Goal: Task Accomplishment & Management: Use online tool/utility

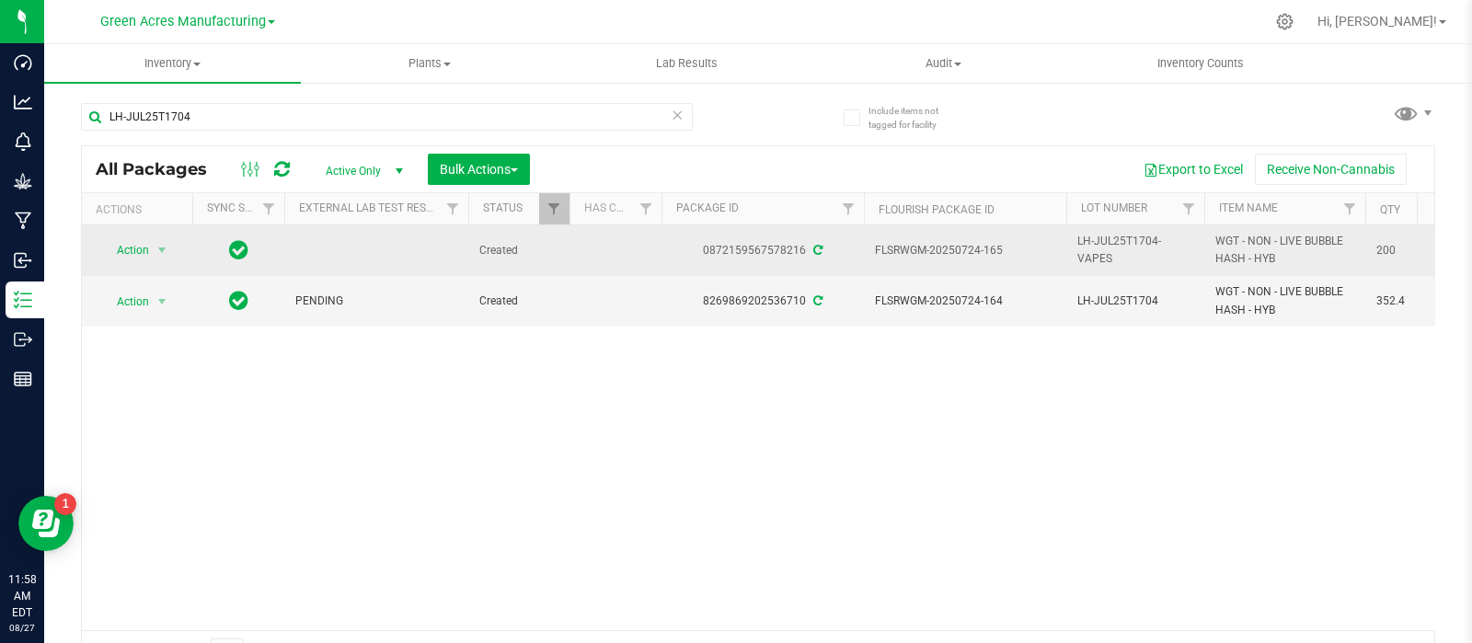
click at [1105, 239] on span "LH-JUL25T1704-VAPES" at bounding box center [1135, 250] width 116 height 35
click at [1105, 239] on input "LH-JUL25T1704-VAPES" at bounding box center [1132, 250] width 132 height 29
drag, startPoint x: 1014, startPoint y: 240, endPoint x: 954, endPoint y: 258, distance: 62.3
click at [954, 258] on span "FLSRWGM-20250724-165" at bounding box center [965, 250] width 180 height 17
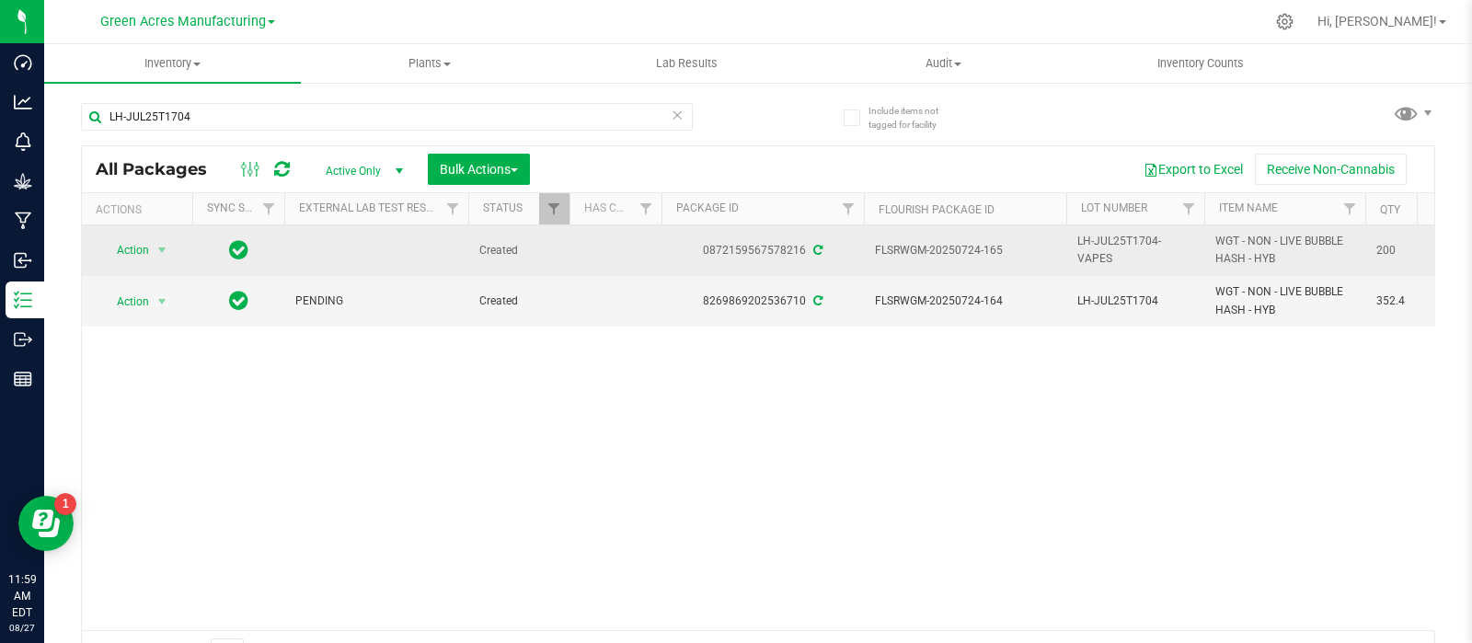
copy span "0724-165"
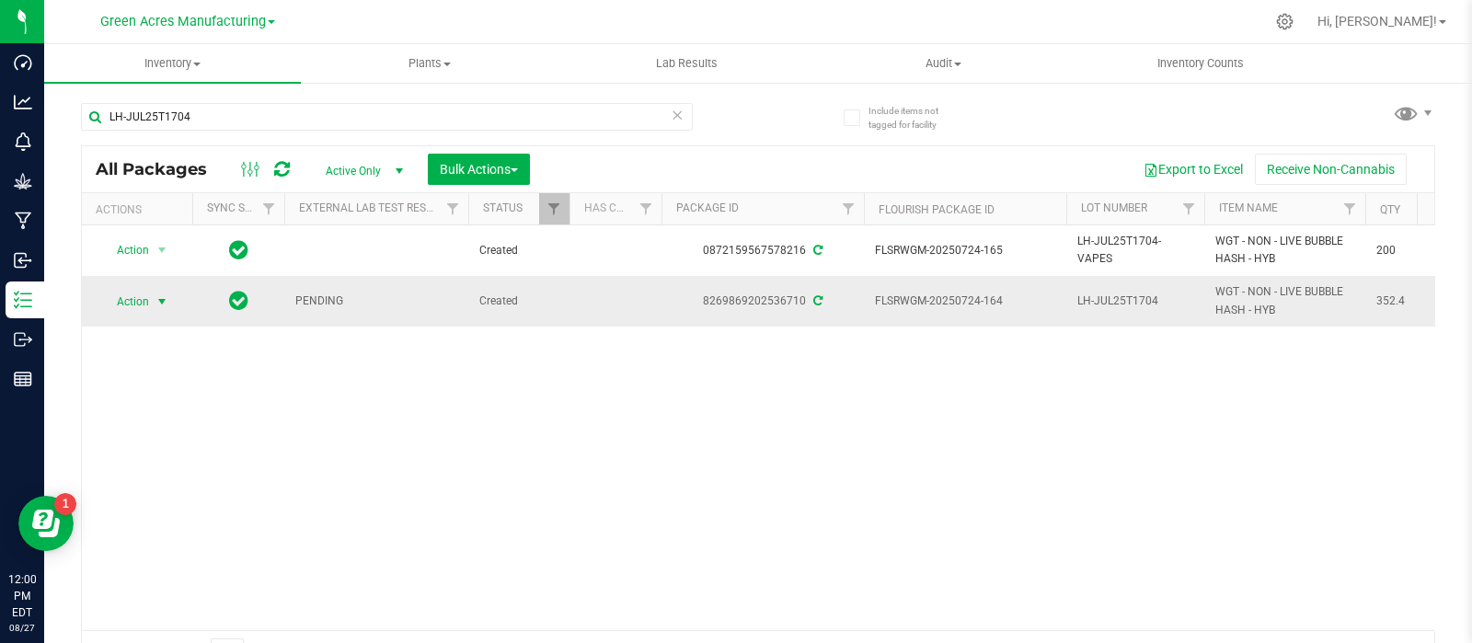
click at [125, 301] on span "Action" at bounding box center [125, 302] width 50 height 26
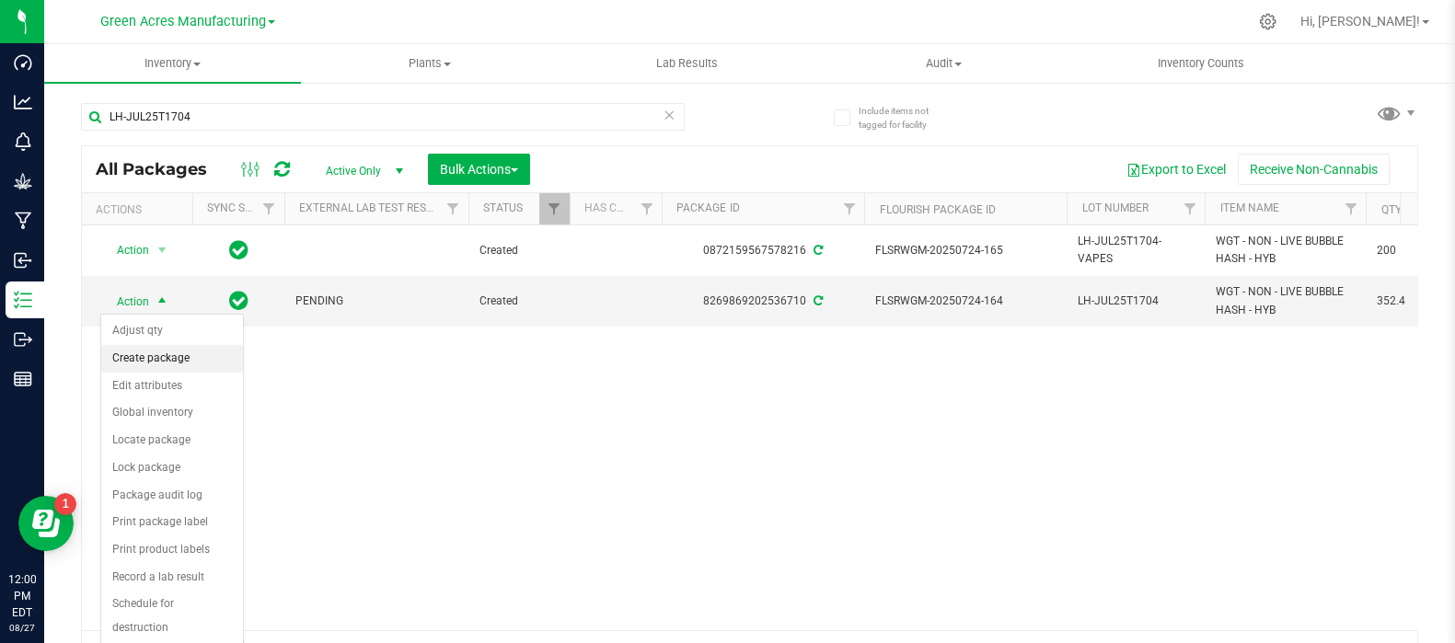
click at [190, 361] on li "Create package" at bounding box center [172, 359] width 142 height 28
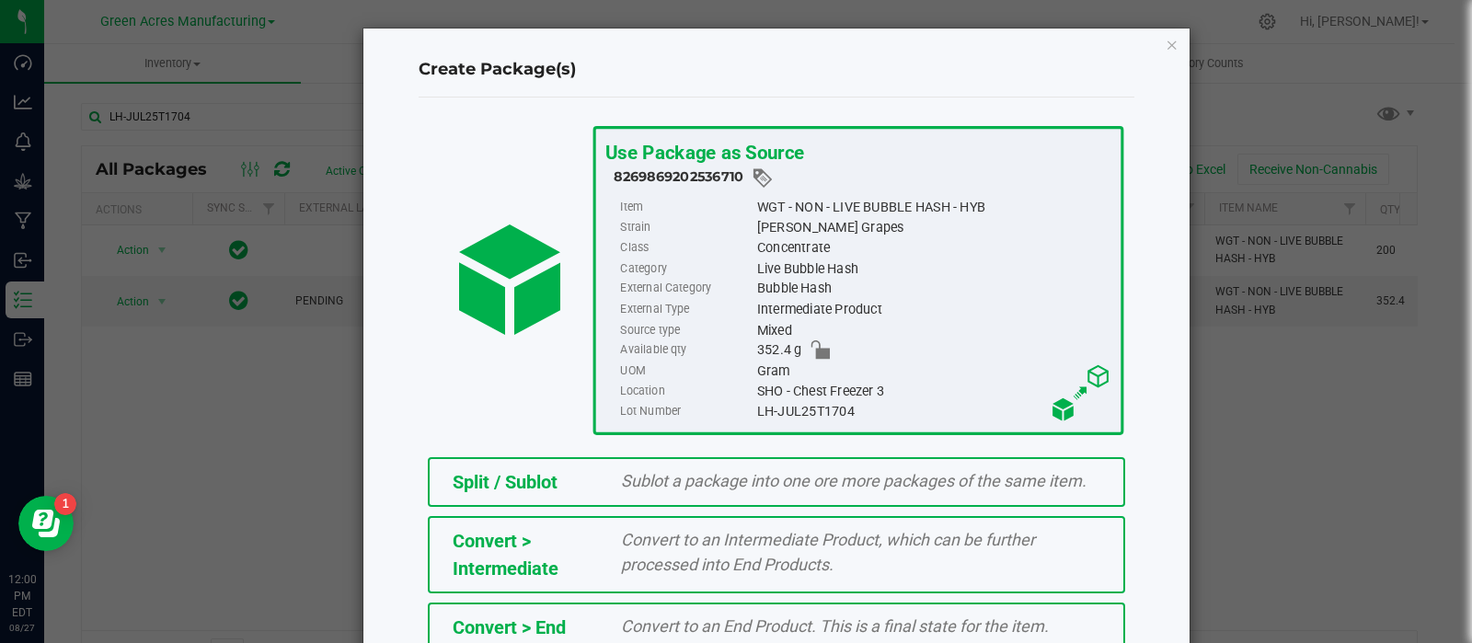
scroll to position [248, 0]
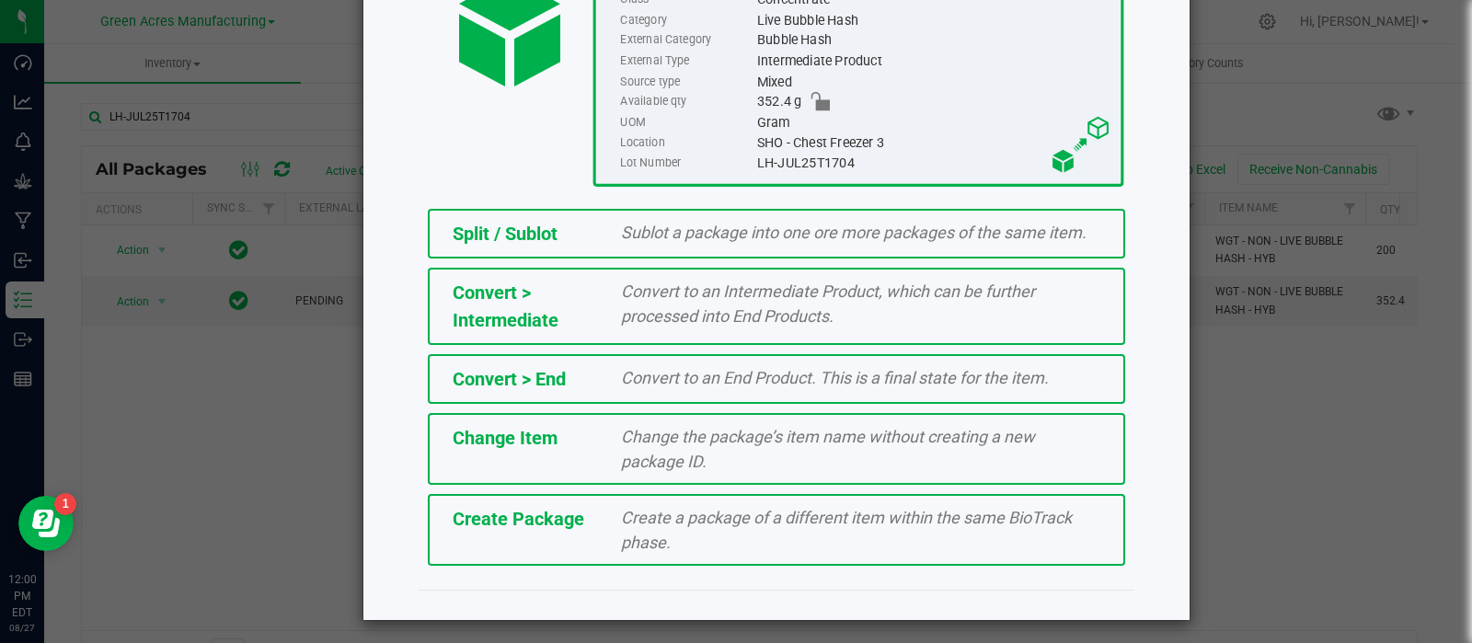
click at [621, 508] on span "Create a package of a different item within the same BioTrack phase." at bounding box center [846, 530] width 451 height 44
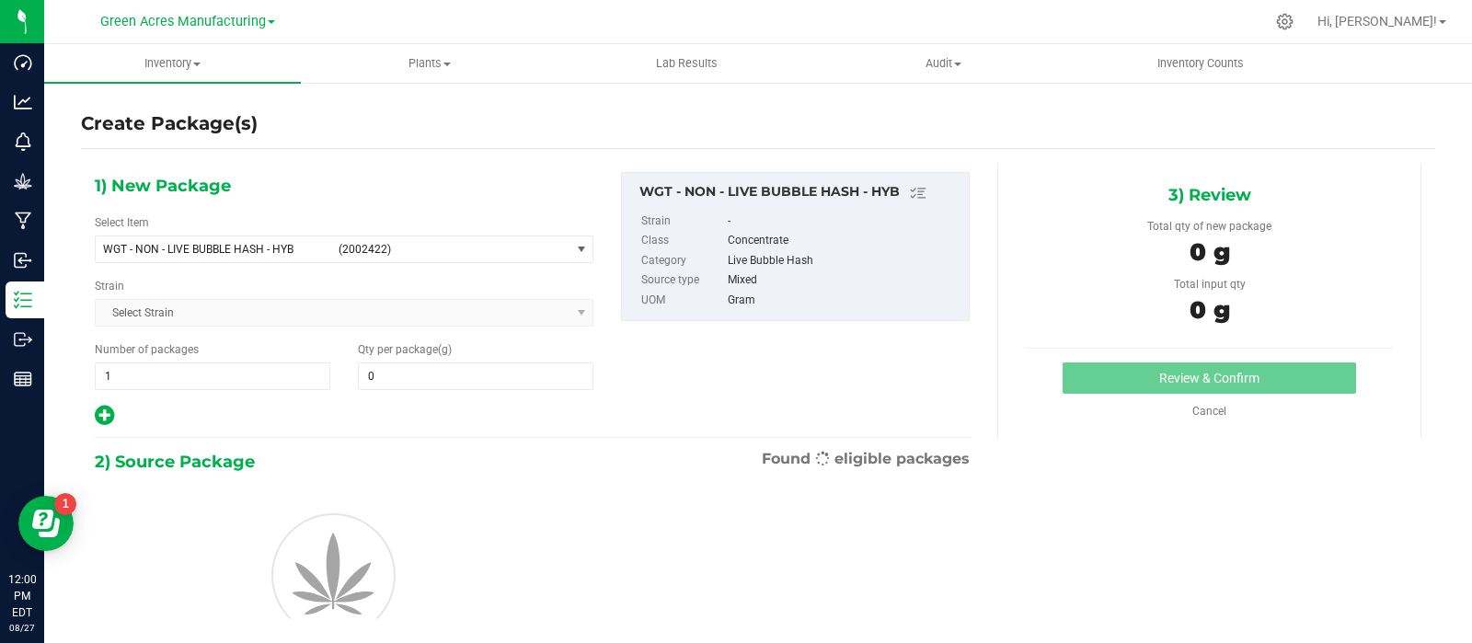
type input "0.0000"
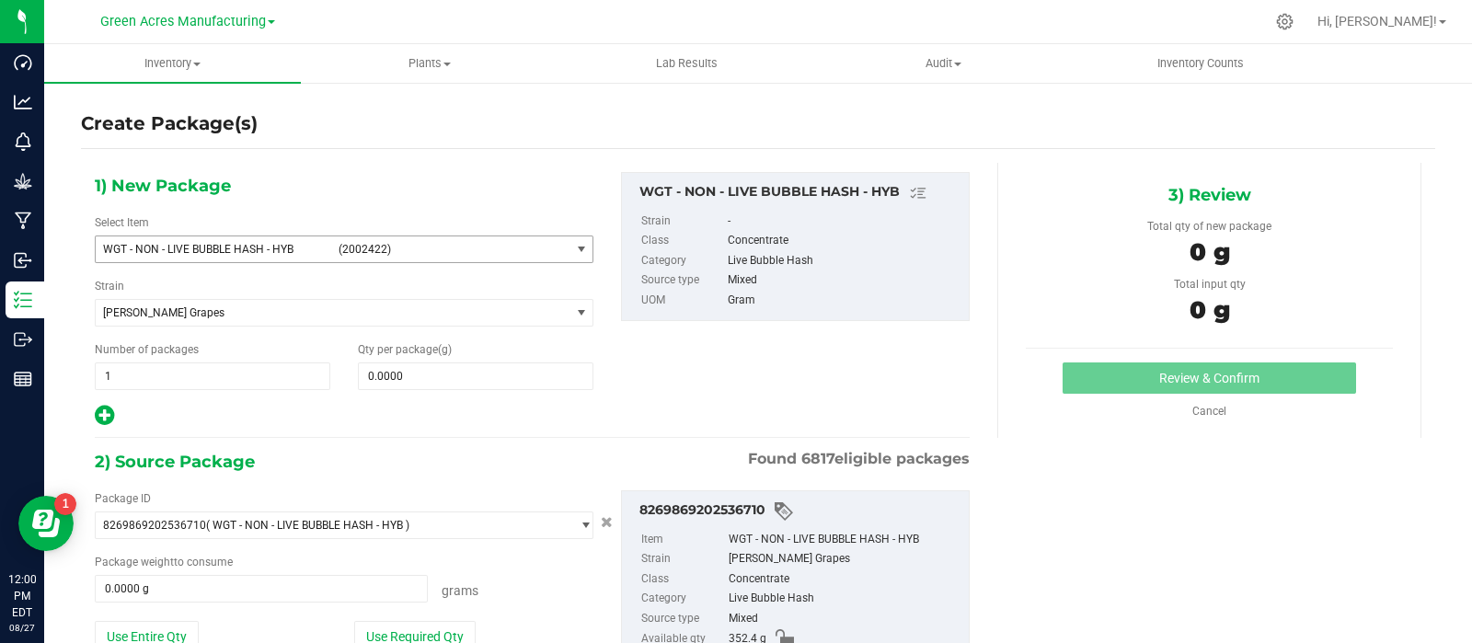
click at [527, 259] on span "WGT - NON - LIVE BUBBLE HASH - HYB (2002422)" at bounding box center [333, 249] width 474 height 26
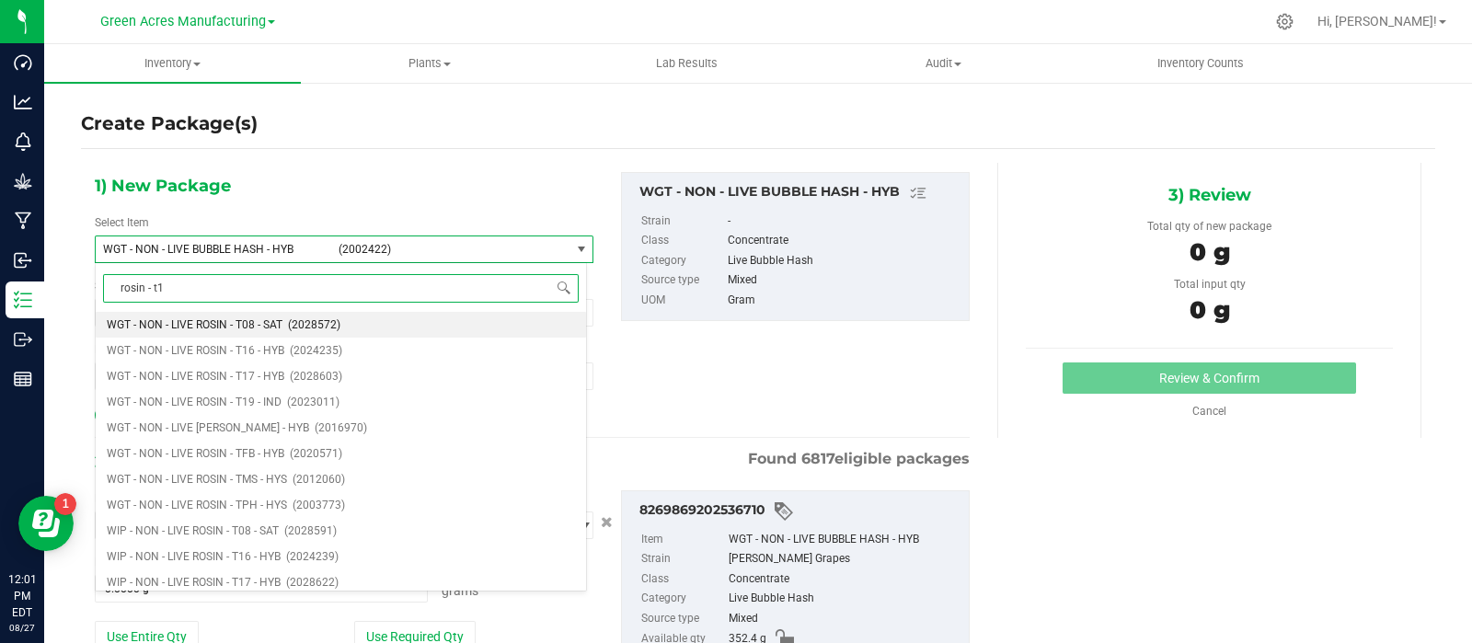
type input "rosin - t17"
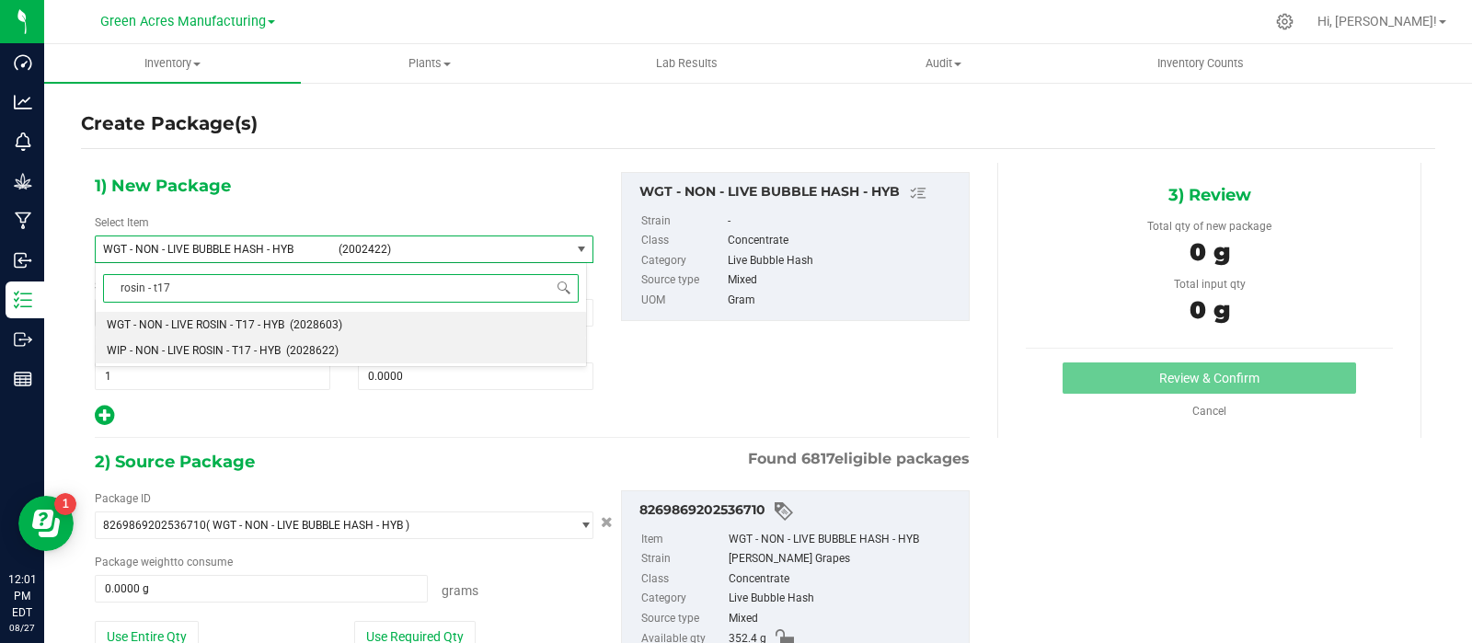
click at [277, 360] on li "WIP - NON - LIVE ROSIN - T17 - HYB (2028622)" at bounding box center [341, 351] width 490 height 26
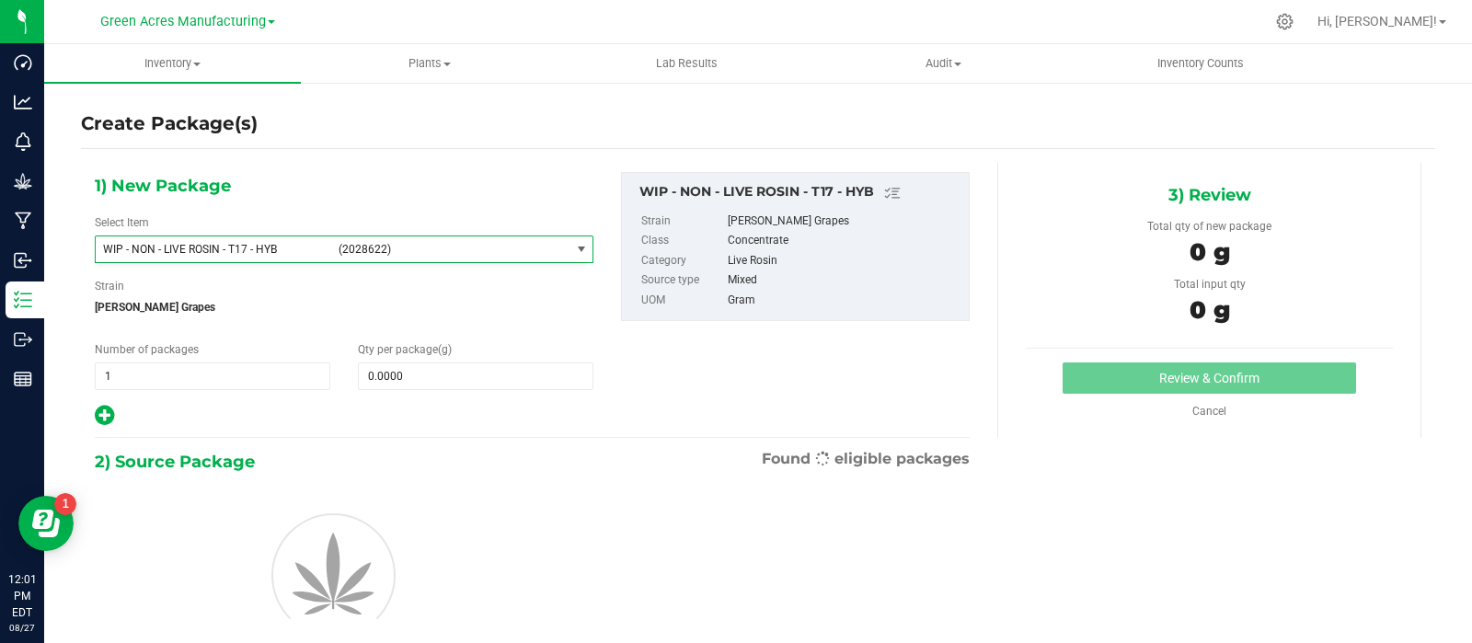
type input "0.0000"
click at [388, 248] on span "(2028622)" at bounding box center [451, 249] width 224 height 13
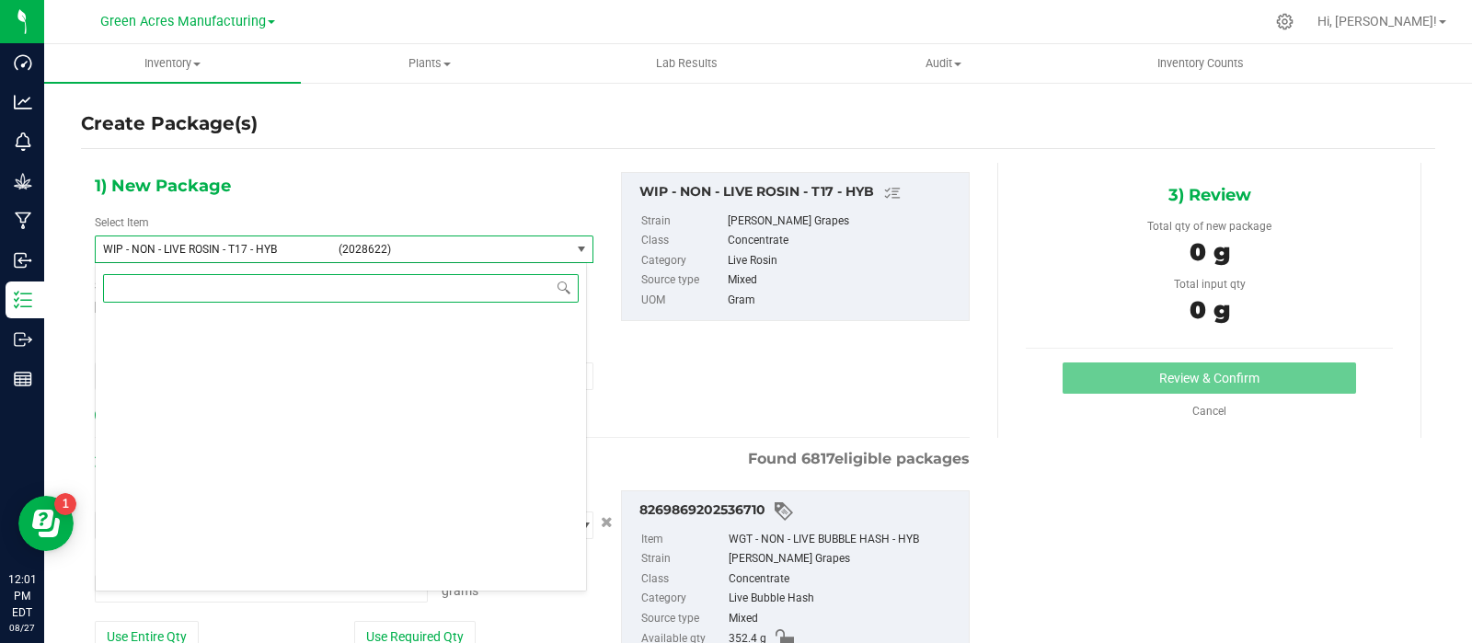
type input "0.0000 g"
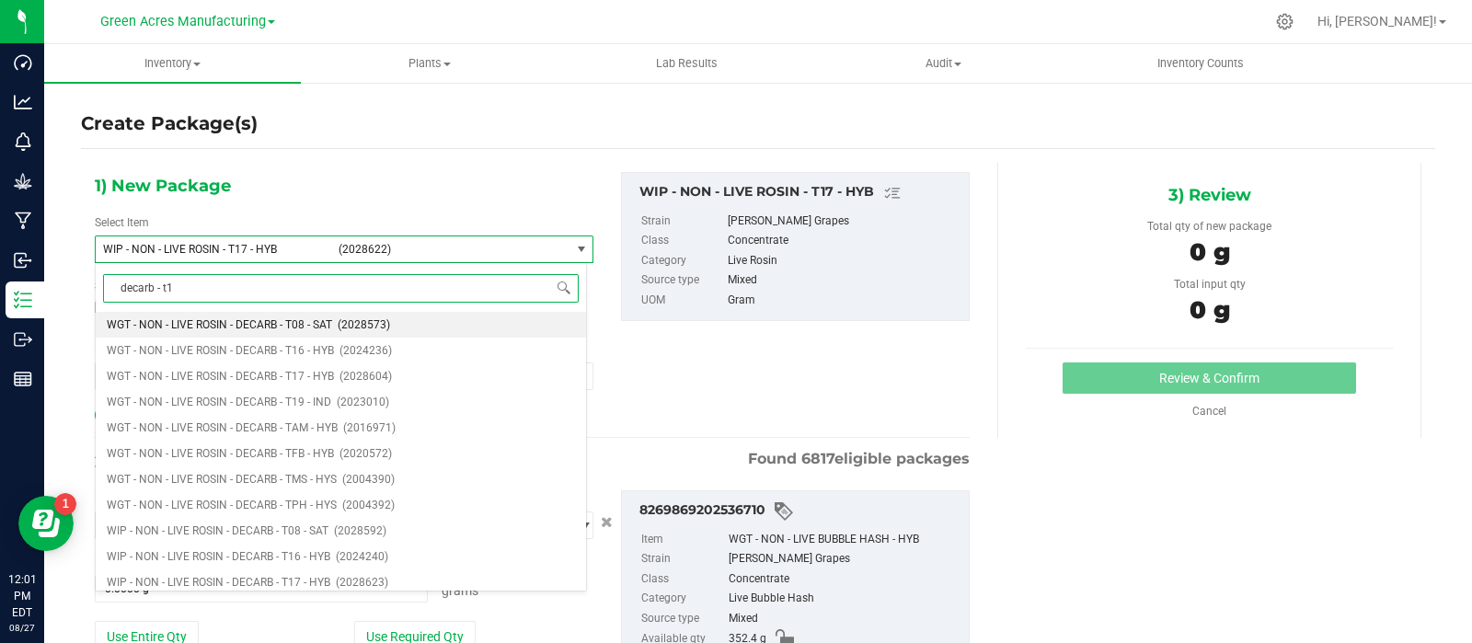
type input "decarb - t17"
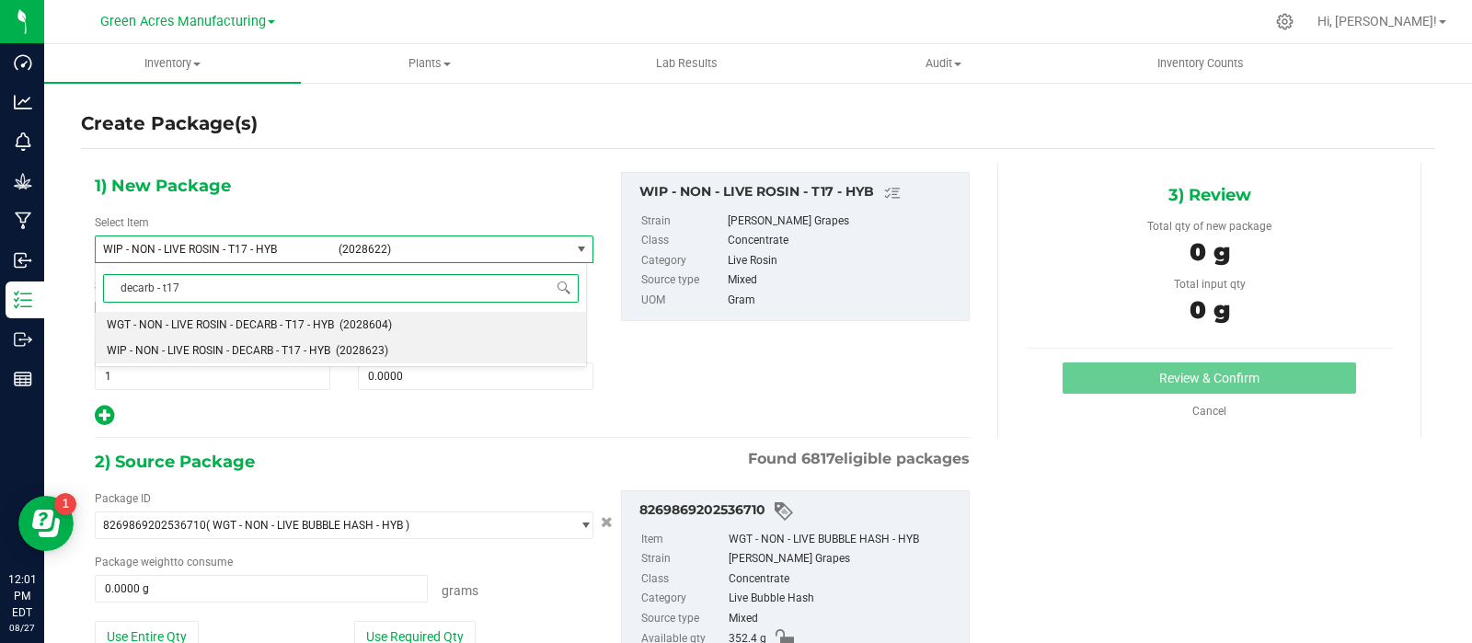
click at [299, 344] on span "WIP - NON - LIVE ROSIN - DECARB - T17 - HYB" at bounding box center [219, 350] width 224 height 13
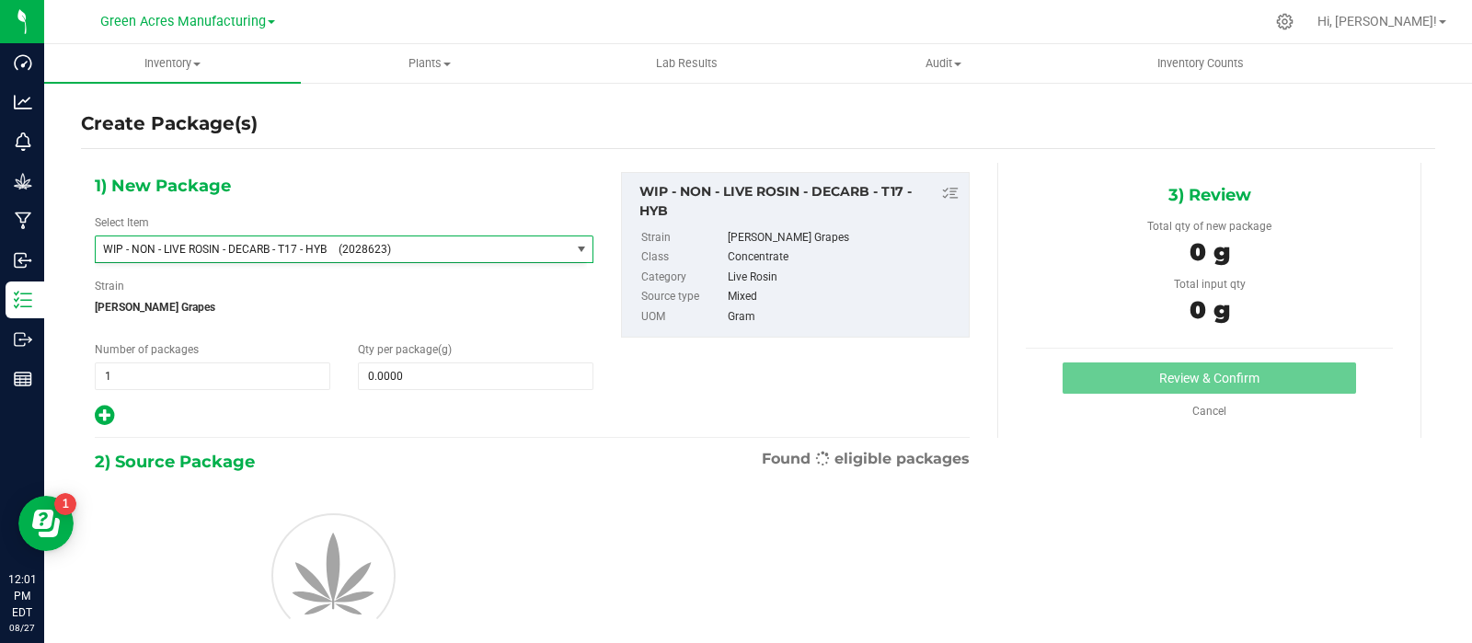
type input "0.0000"
click at [435, 378] on span at bounding box center [476, 377] width 236 height 28
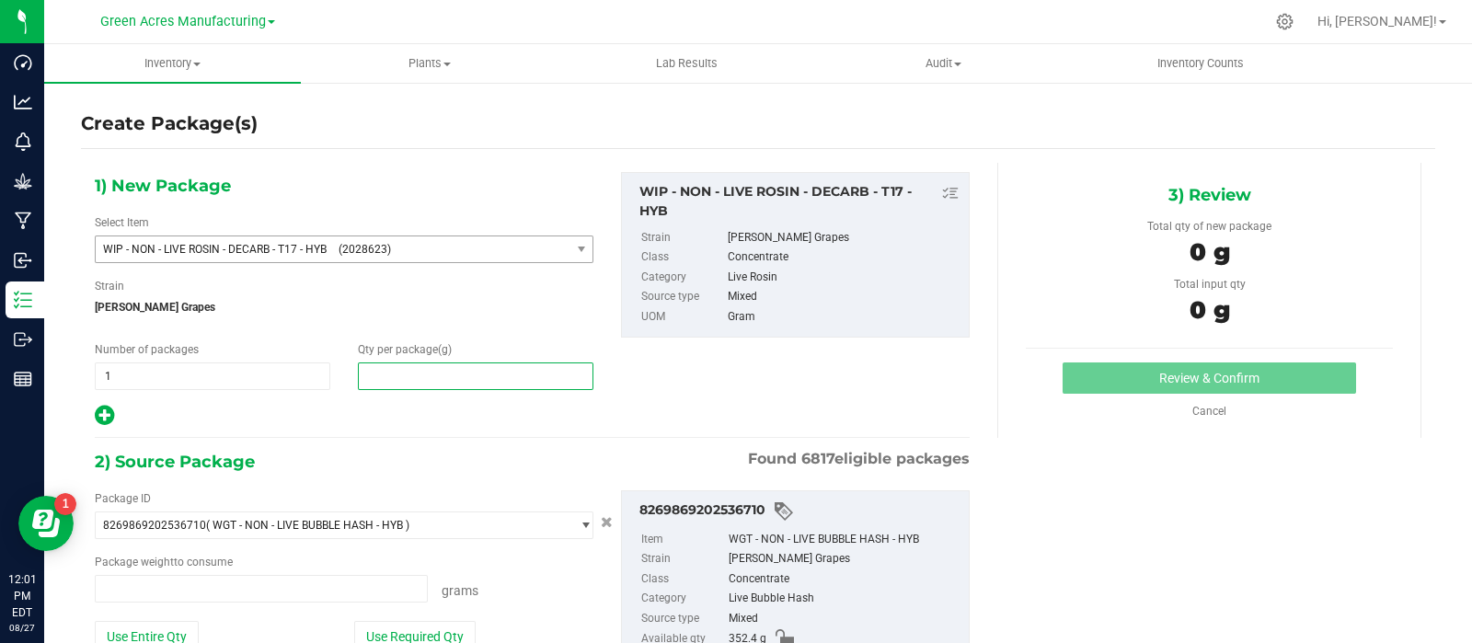
type input "0.0000 g"
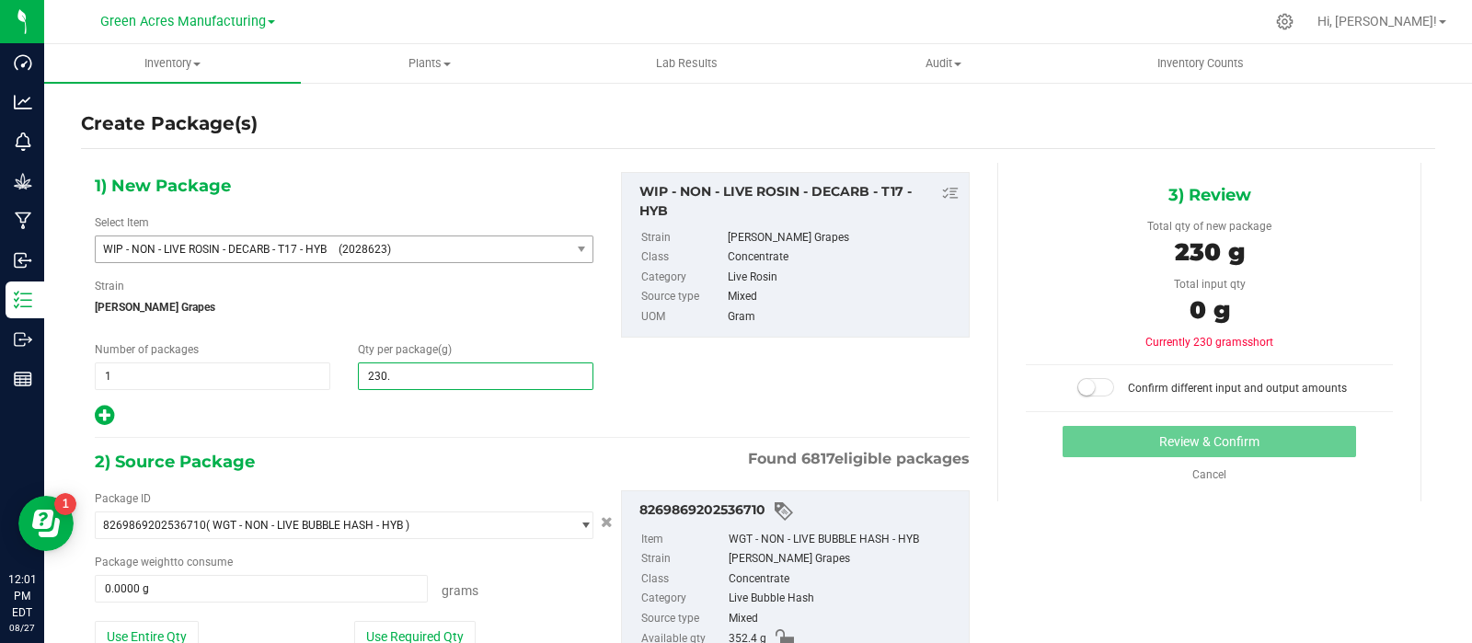
type input "230.1"
type input "230.1000"
click at [371, 628] on button "Use Required Qty" at bounding box center [414, 636] width 121 height 31
type input "230.1000 g"
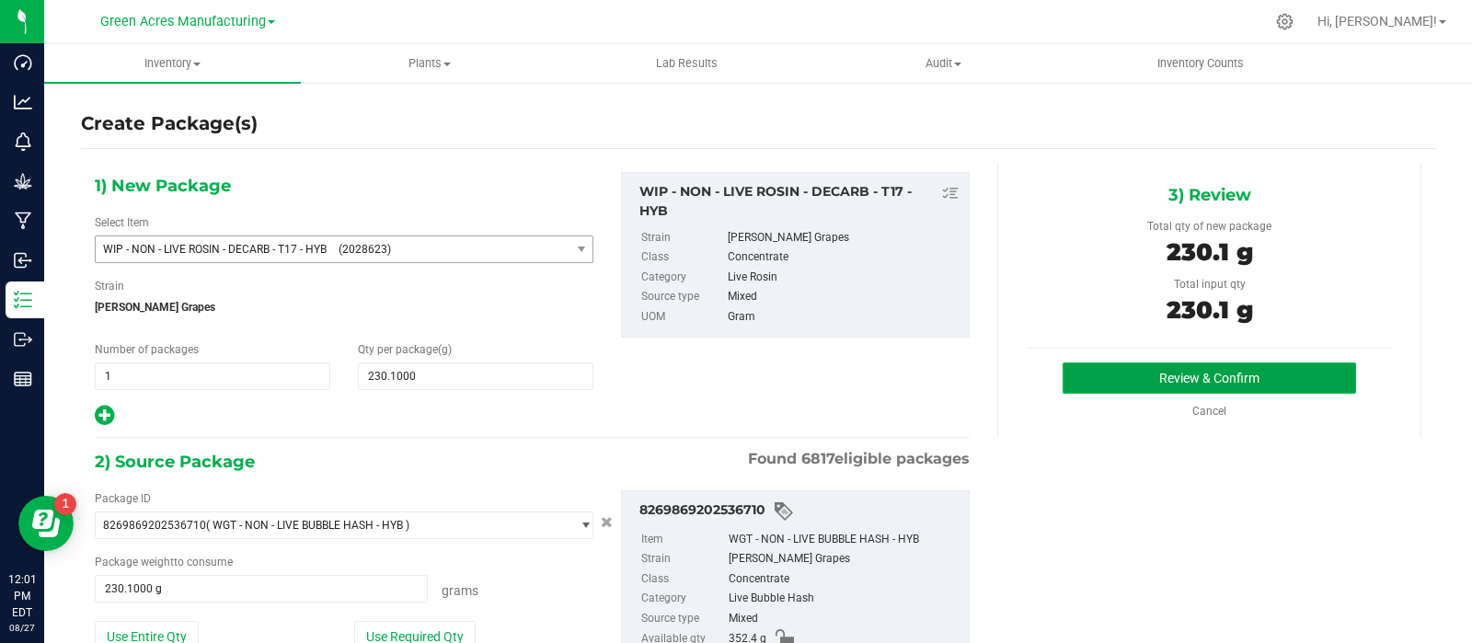
click at [1077, 364] on button "Review & Confirm" at bounding box center [1210, 378] width 294 height 31
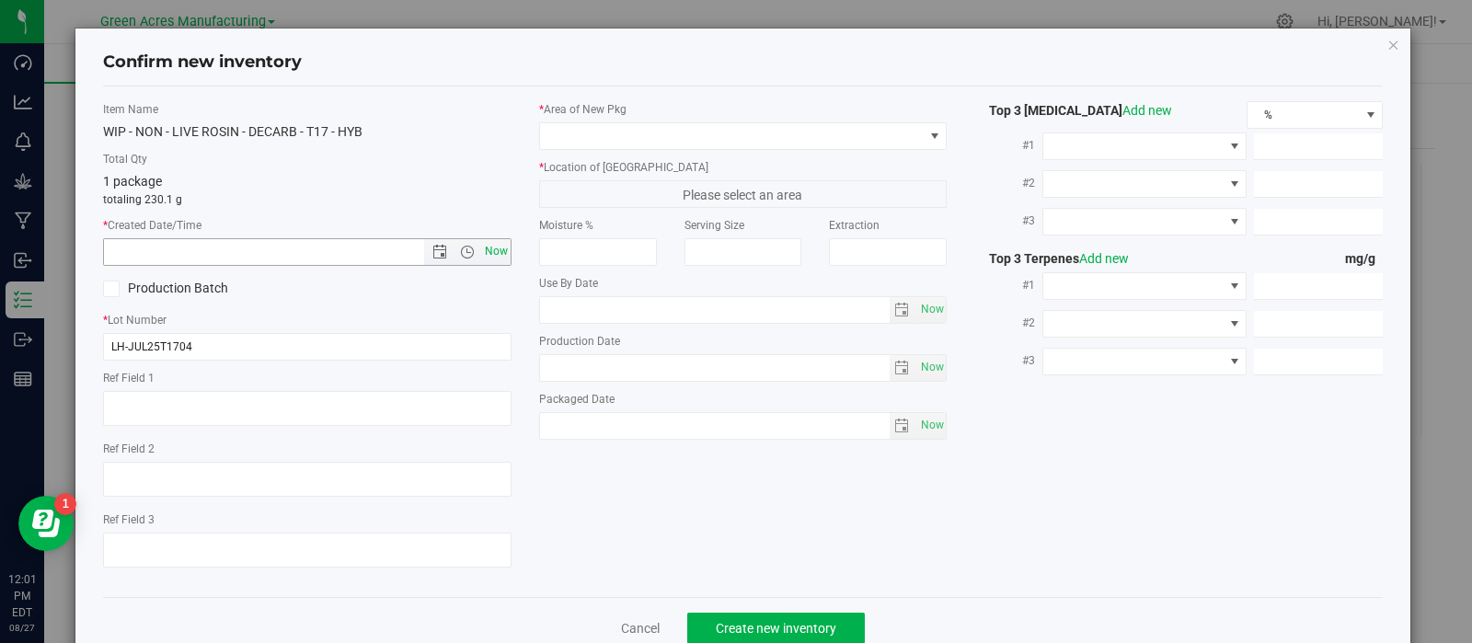
click at [488, 253] on span "Now" at bounding box center [495, 251] width 31 height 27
type input "[DATE] 12:01 PM"
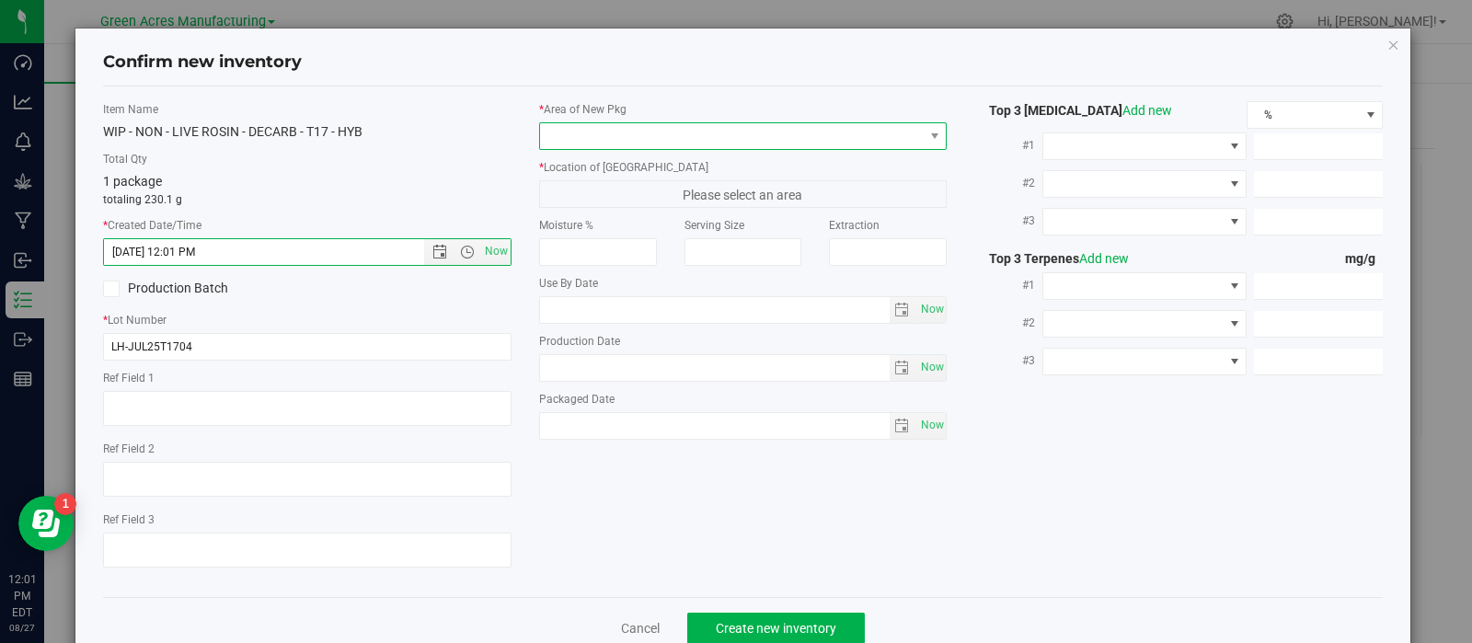
click at [636, 131] on span at bounding box center [732, 136] width 384 height 26
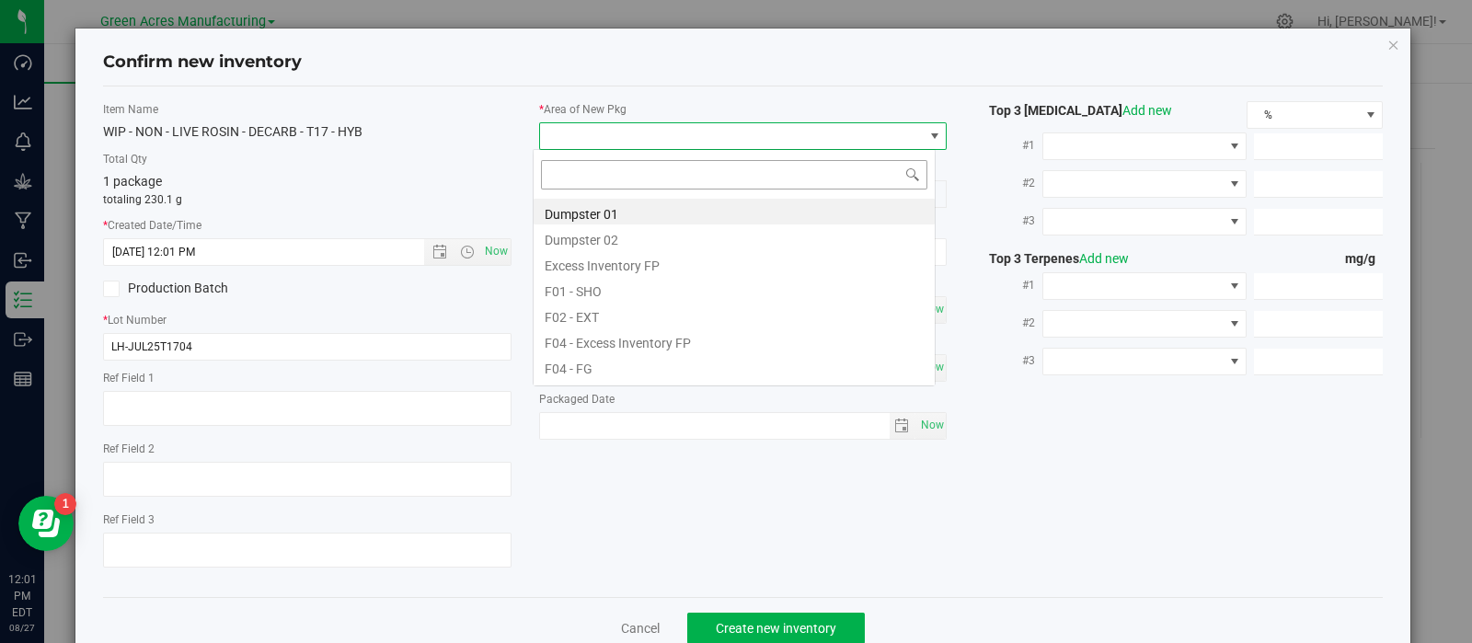
scroll to position [27, 403]
click at [616, 287] on li "F01 - SHO" at bounding box center [734, 289] width 401 height 26
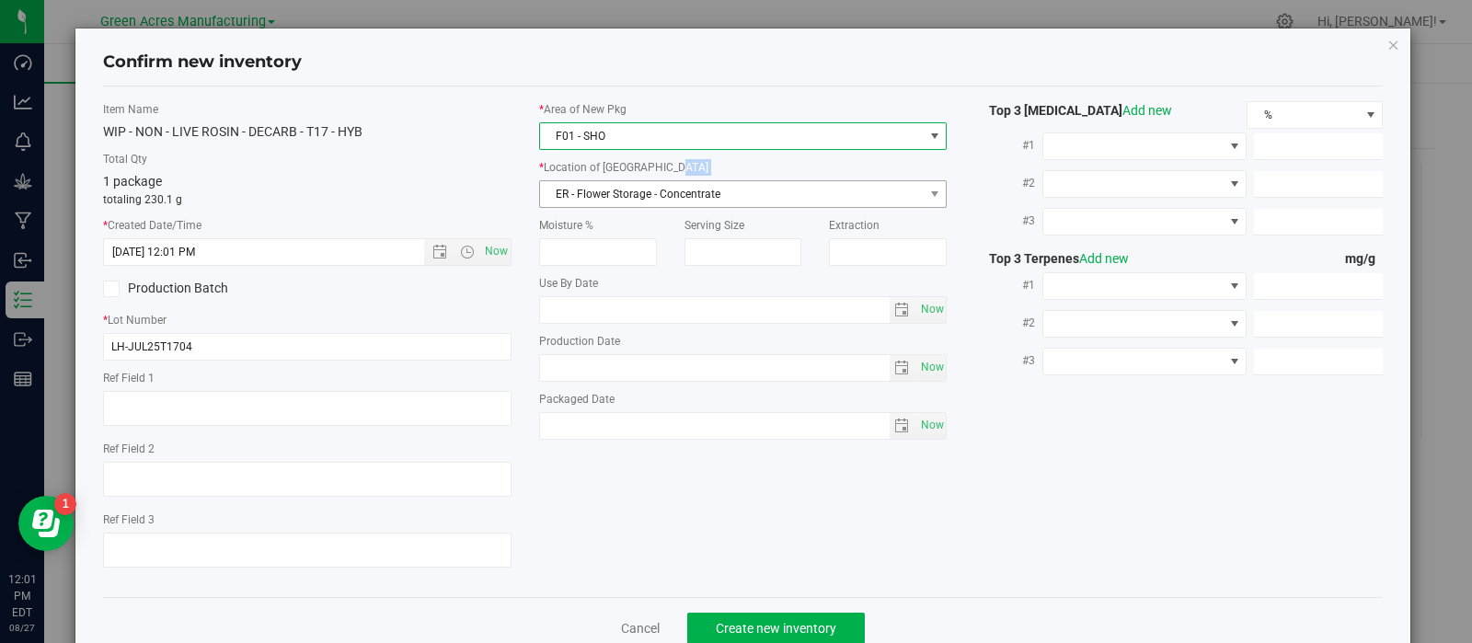
click at [591, 177] on div "* Location of [GEOGRAPHIC_DATA] ER - Flower Storage - Concentrate ER - Flower S…" at bounding box center [743, 183] width 409 height 49
click at [593, 193] on span "ER - Flower Storage - Concentrate" at bounding box center [732, 194] width 384 height 26
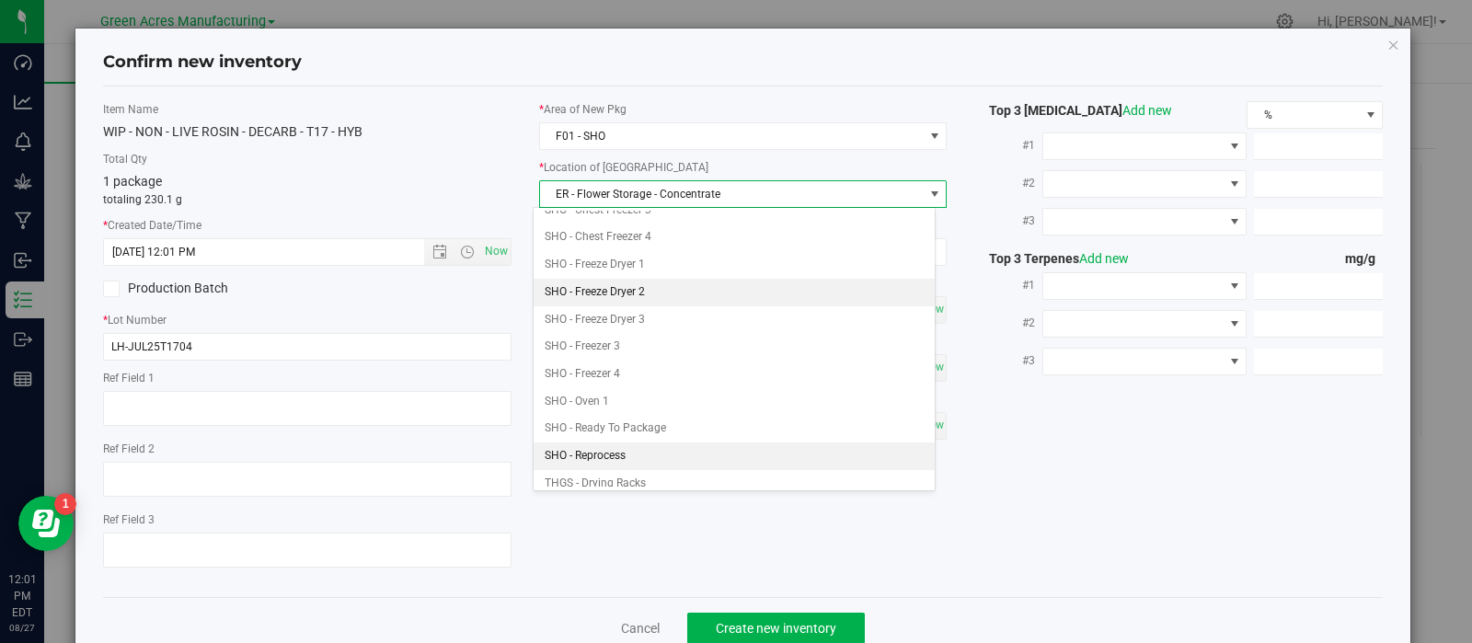
scroll to position [485, 0]
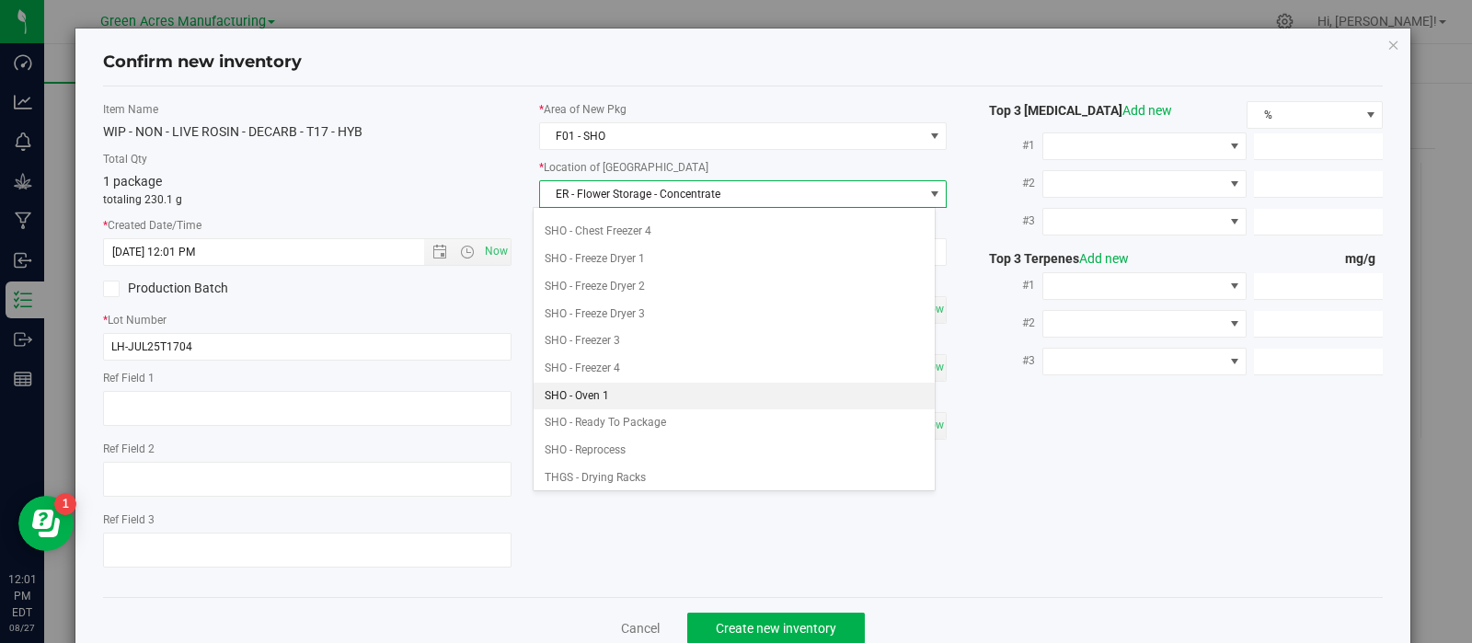
click at [604, 390] on li "SHO - Oven 1" at bounding box center [734, 397] width 401 height 28
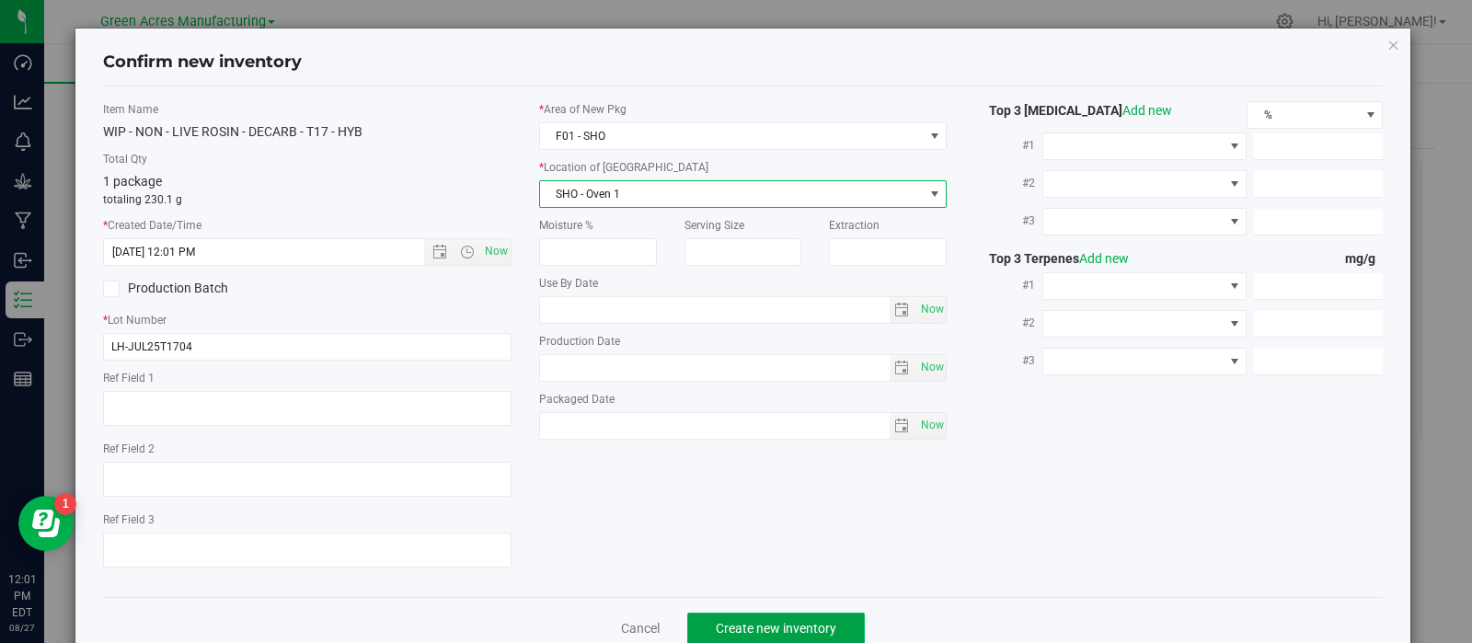
click at [727, 629] on span "Create new inventory" at bounding box center [776, 628] width 121 height 15
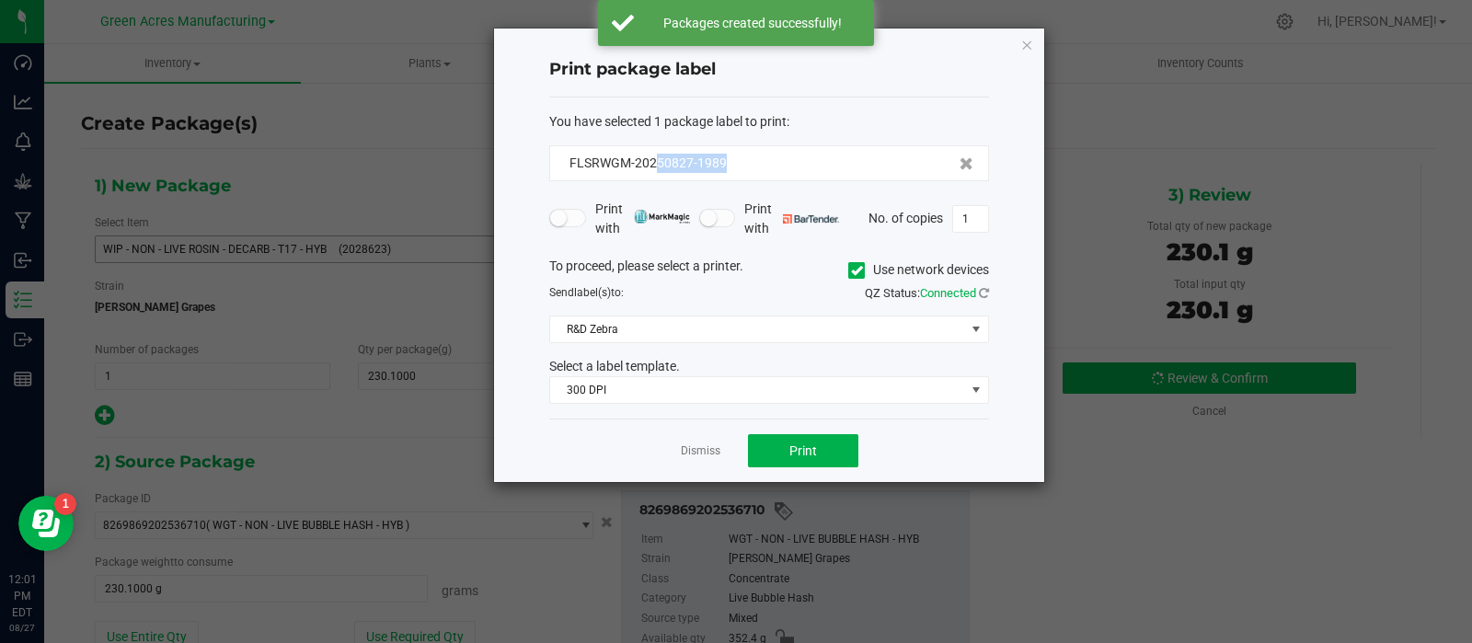
drag, startPoint x: 735, startPoint y: 165, endPoint x: 657, endPoint y: 174, distance: 78.8
click at [657, 174] on div "FLSRWGM-20250827-1989" at bounding box center [769, 163] width 440 height 36
click at [748, 184] on form "You have selected 1 package label to print : FLSRWGM-20250827-1989 Print with P…" at bounding box center [769, 258] width 440 height 293
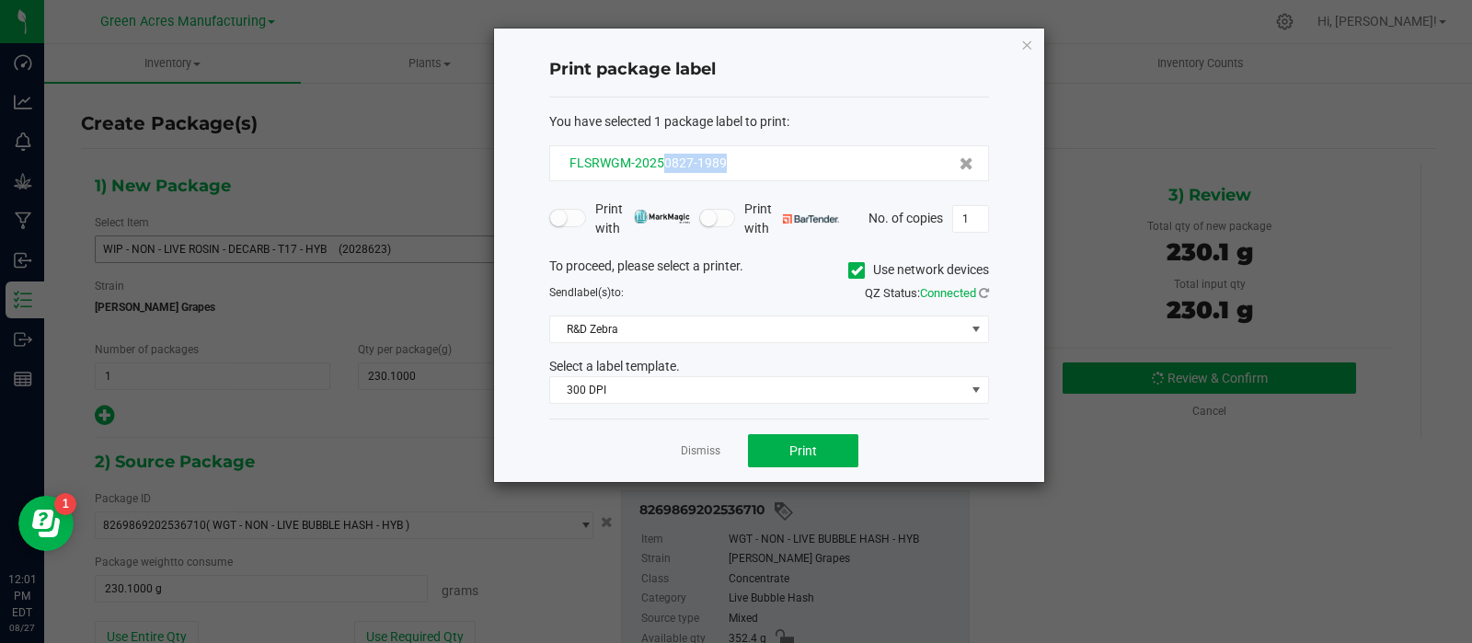
drag, startPoint x: 731, startPoint y: 159, endPoint x: 662, endPoint y: 171, distance: 69.1
click at [662, 171] on div "FLSRWGM-20250827-1989" at bounding box center [769, 163] width 409 height 19
copy span "0827-1989"
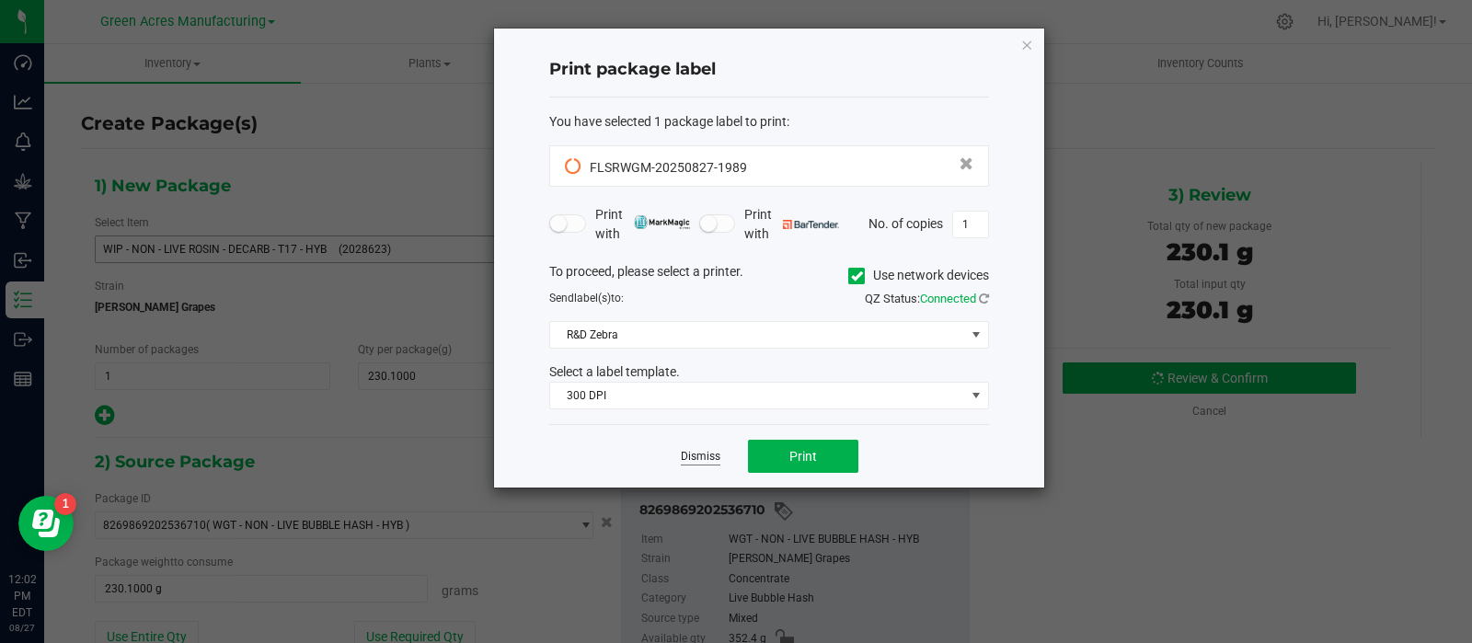
click at [712, 451] on link "Dismiss" at bounding box center [701, 457] width 40 height 16
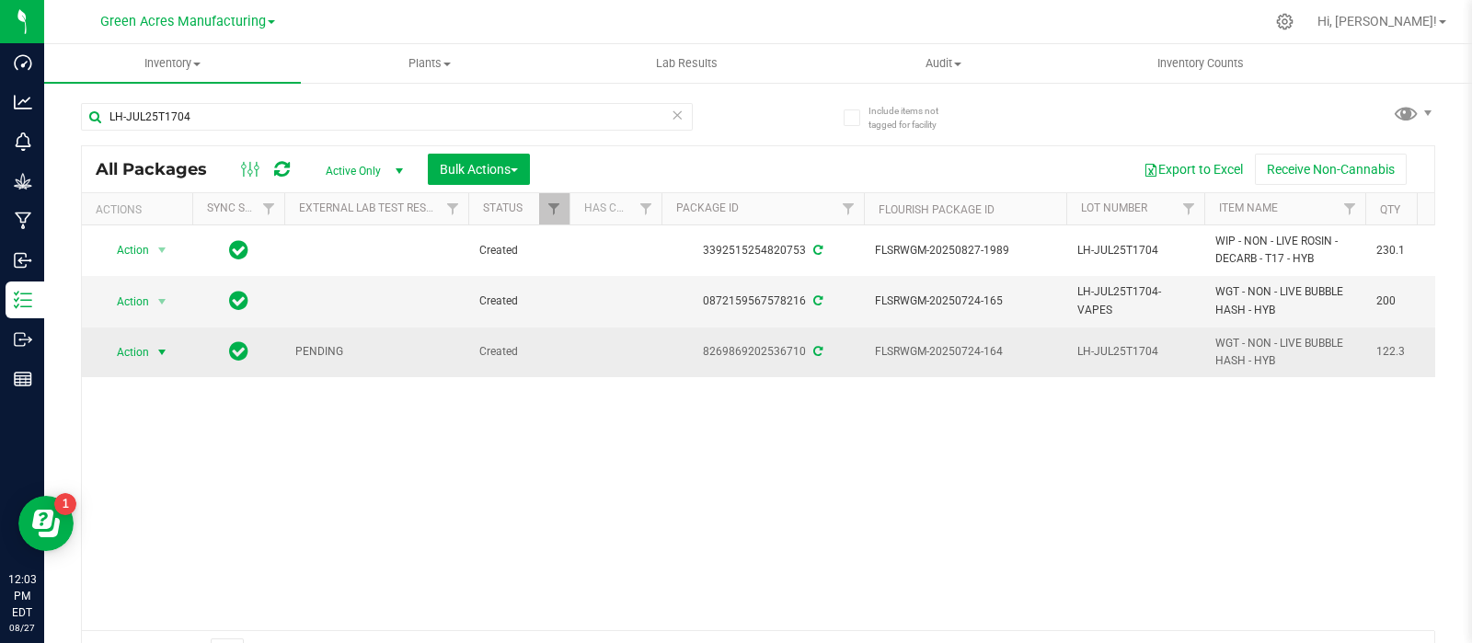
click at [152, 354] on span "select" at bounding box center [162, 353] width 23 height 26
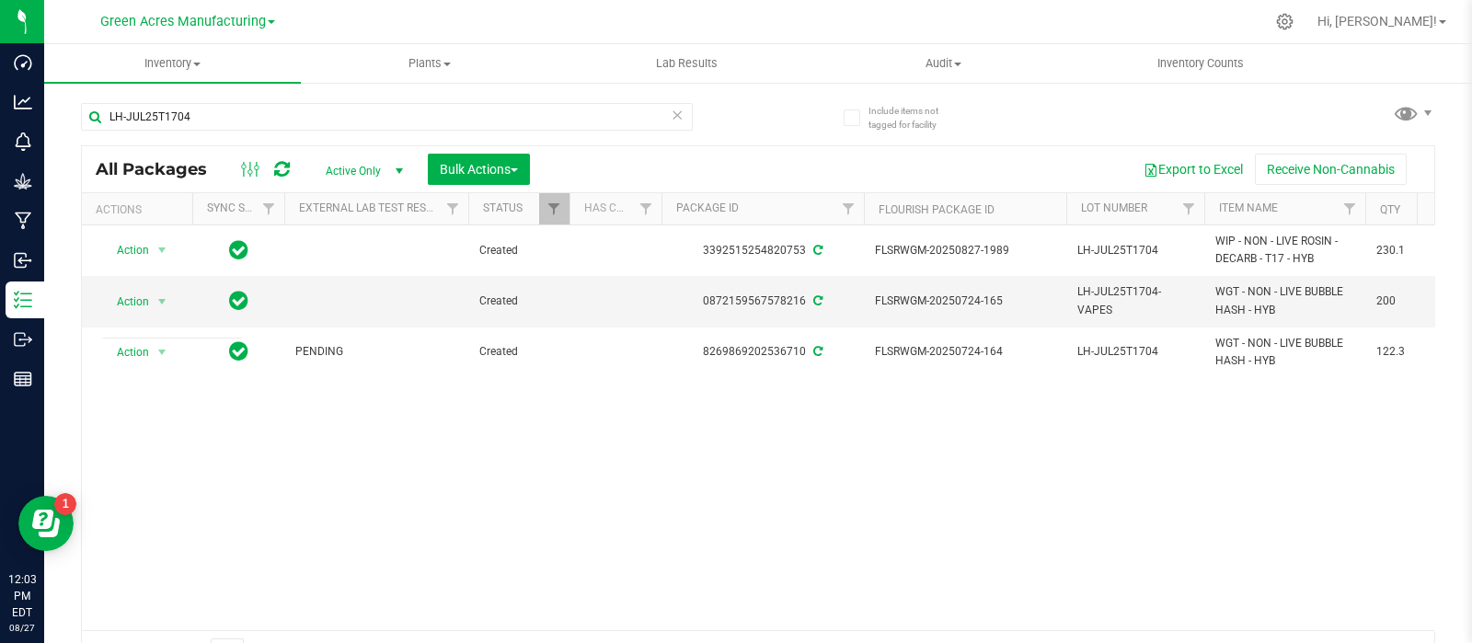
click at [455, 414] on div "Action Action Adjust qty Create package Edit attributes Global inventory Locate…" at bounding box center [758, 427] width 1353 height 405
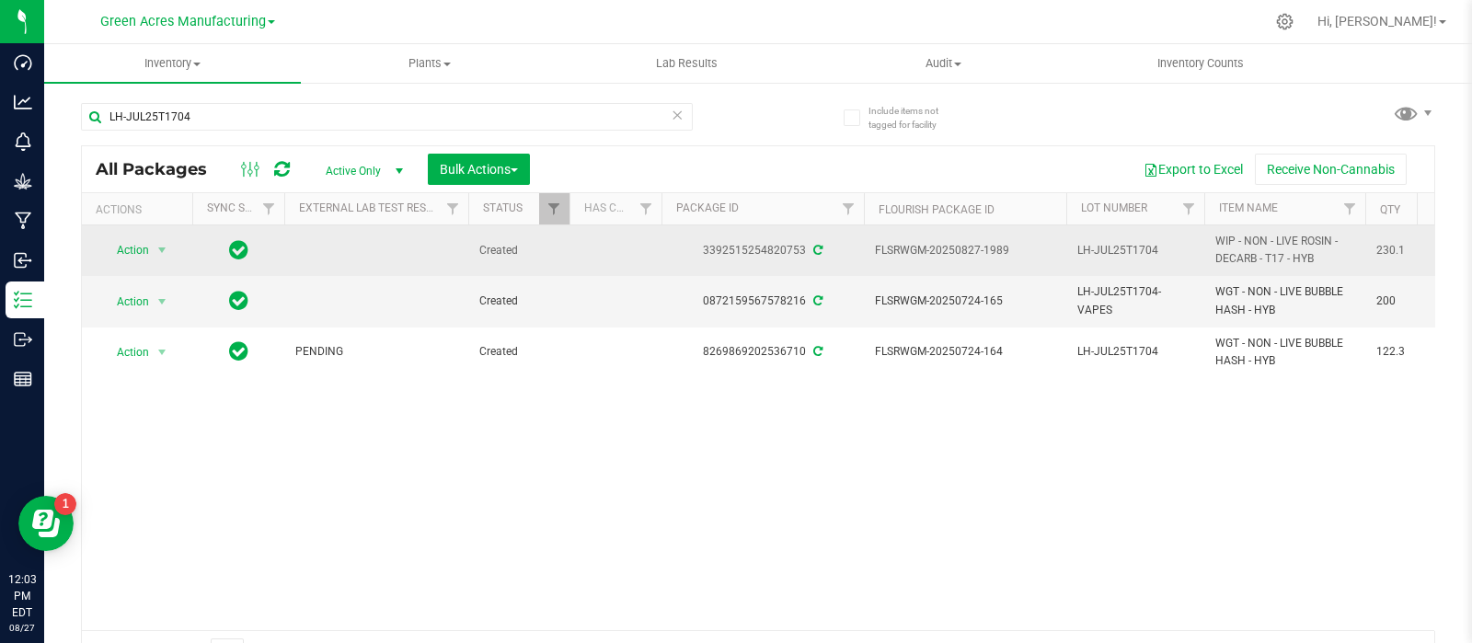
click at [134, 256] on span "Action" at bounding box center [125, 250] width 50 height 26
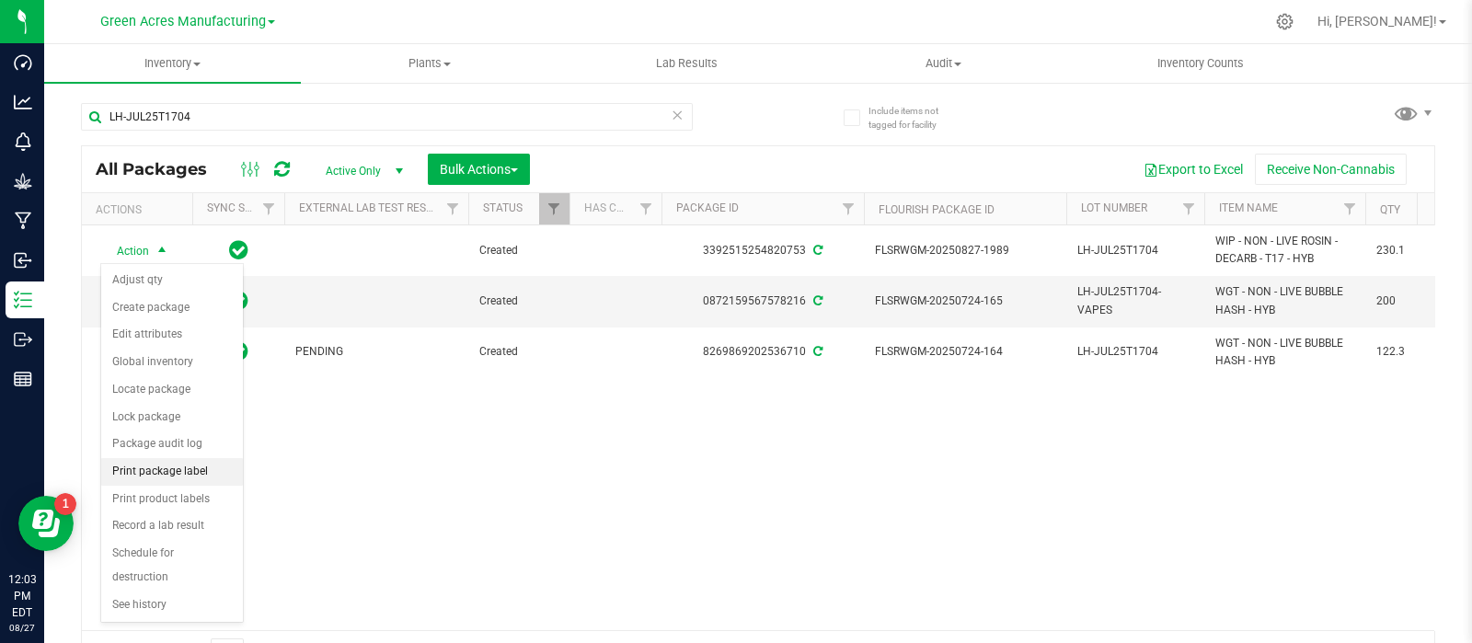
click at [165, 459] on li "Print package label" at bounding box center [172, 472] width 142 height 28
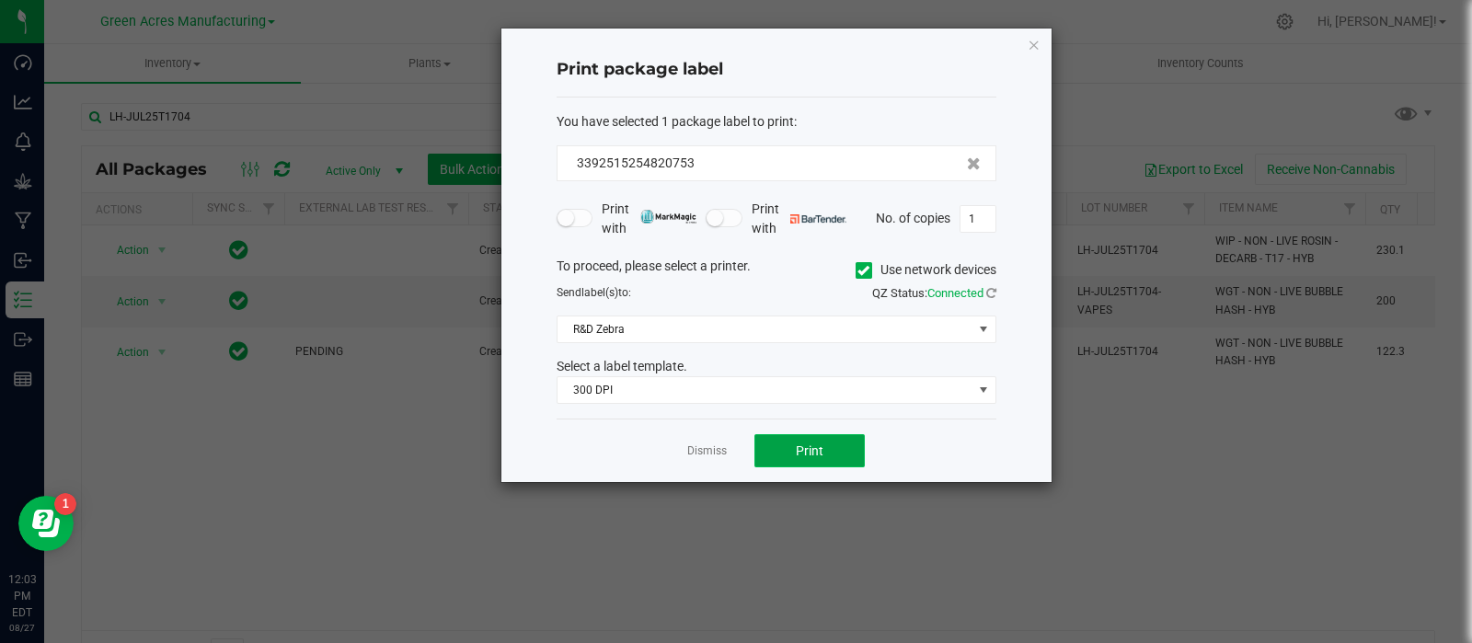
click at [775, 437] on button "Print" at bounding box center [810, 450] width 110 height 33
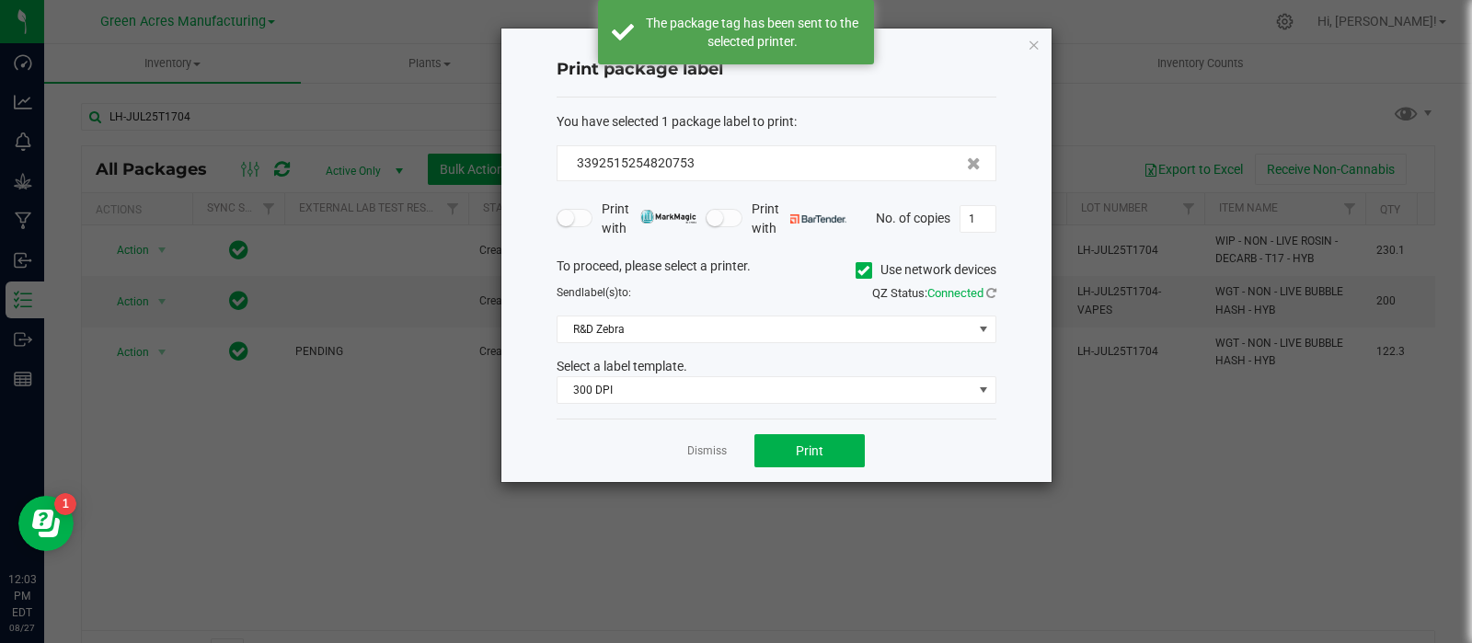
click at [707, 462] on div "Dismiss Print" at bounding box center [777, 450] width 440 height 63
click at [707, 451] on link "Dismiss" at bounding box center [707, 452] width 40 height 16
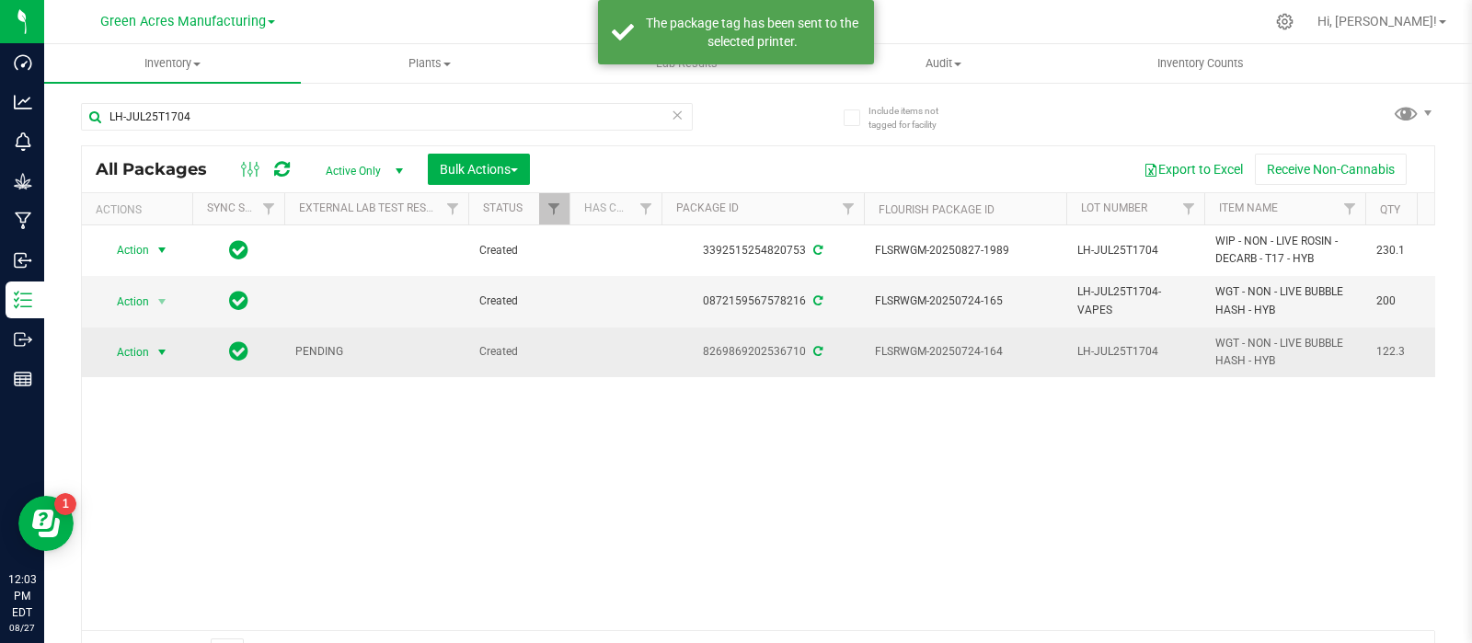
click at [138, 361] on span "Action" at bounding box center [125, 353] width 50 height 26
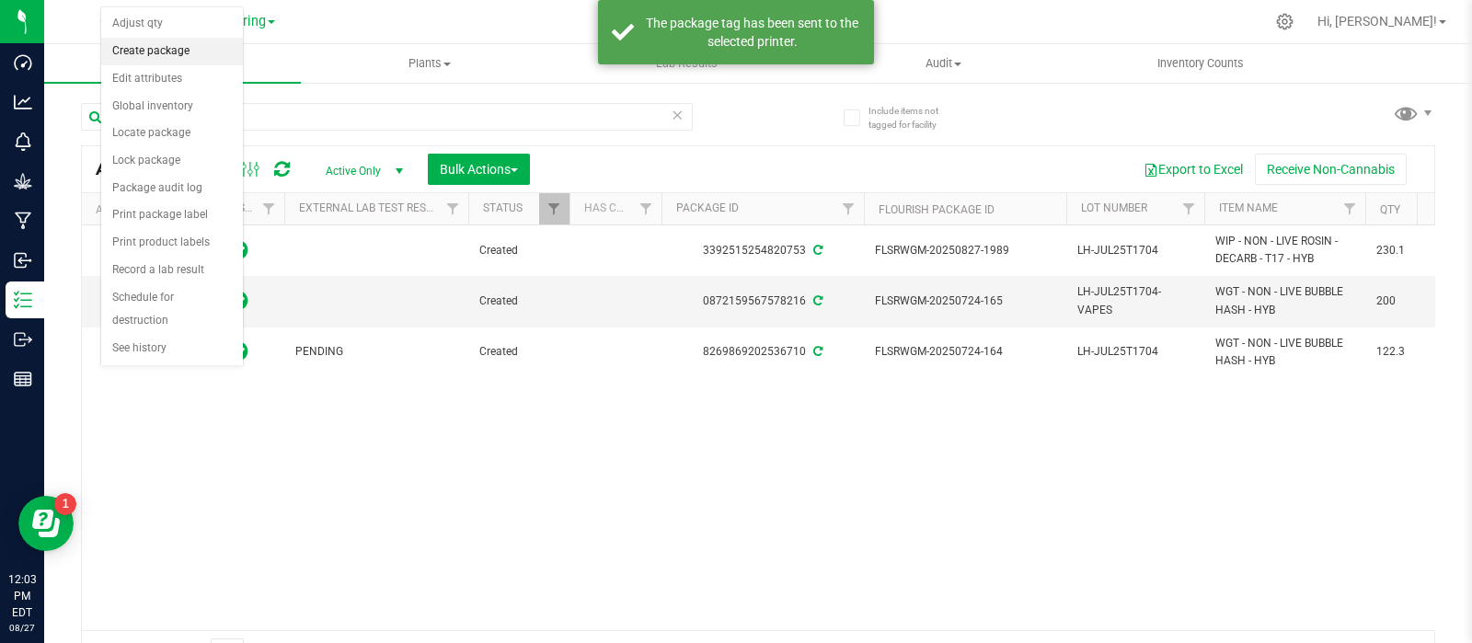
click at [176, 51] on li "Create package" at bounding box center [172, 52] width 142 height 28
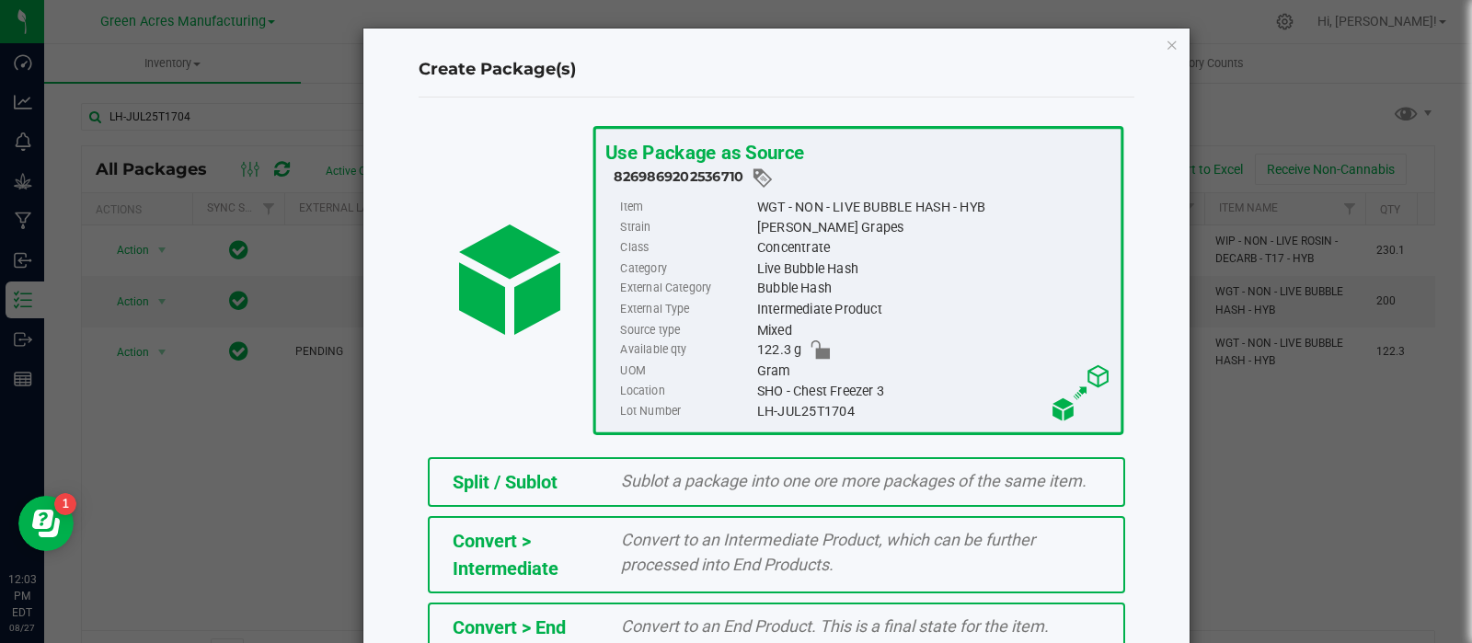
scroll to position [248, 0]
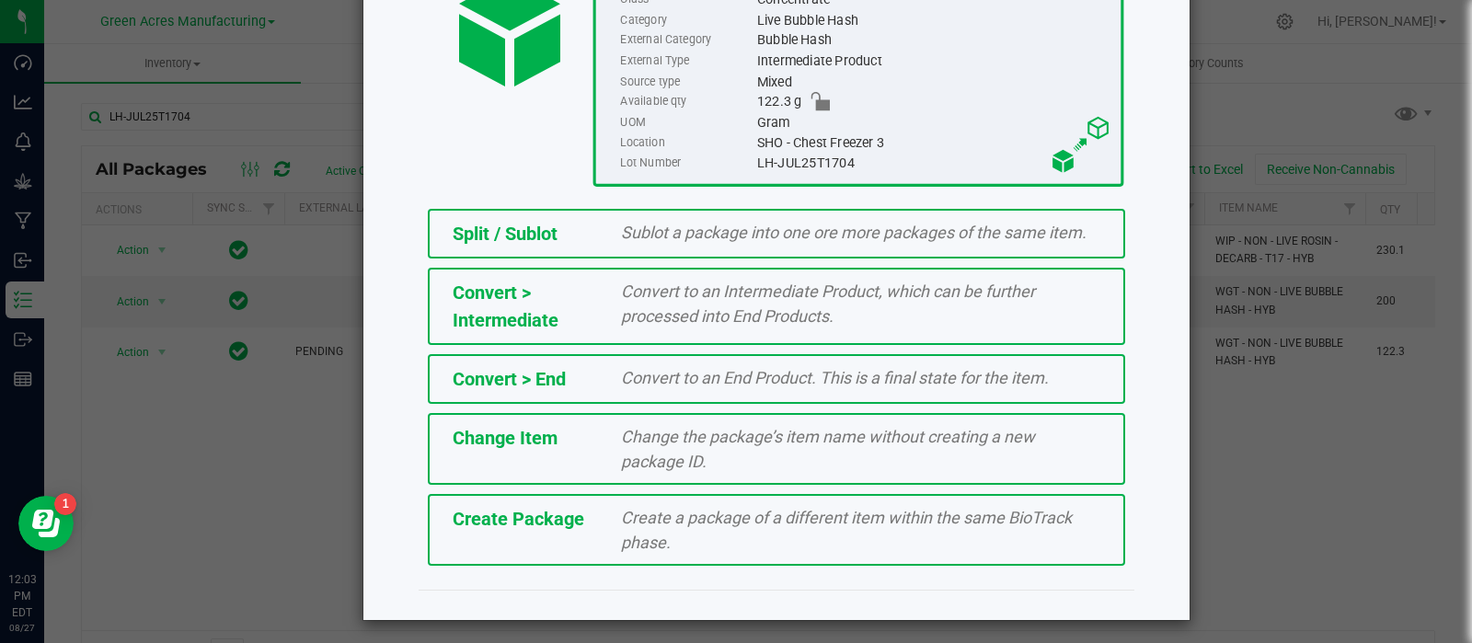
click at [672, 494] on div "Create Package Create a package of a different item within the same BioTrack ph…" at bounding box center [776, 530] width 697 height 72
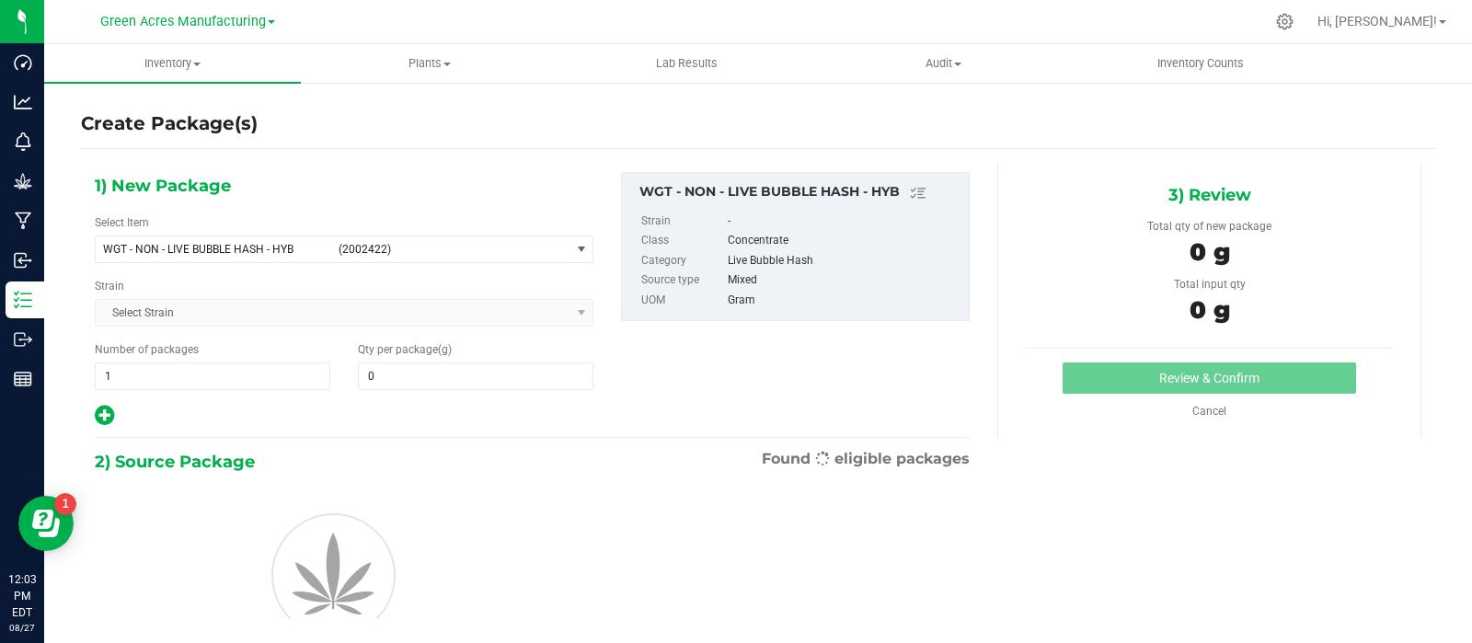
type input "0.0000"
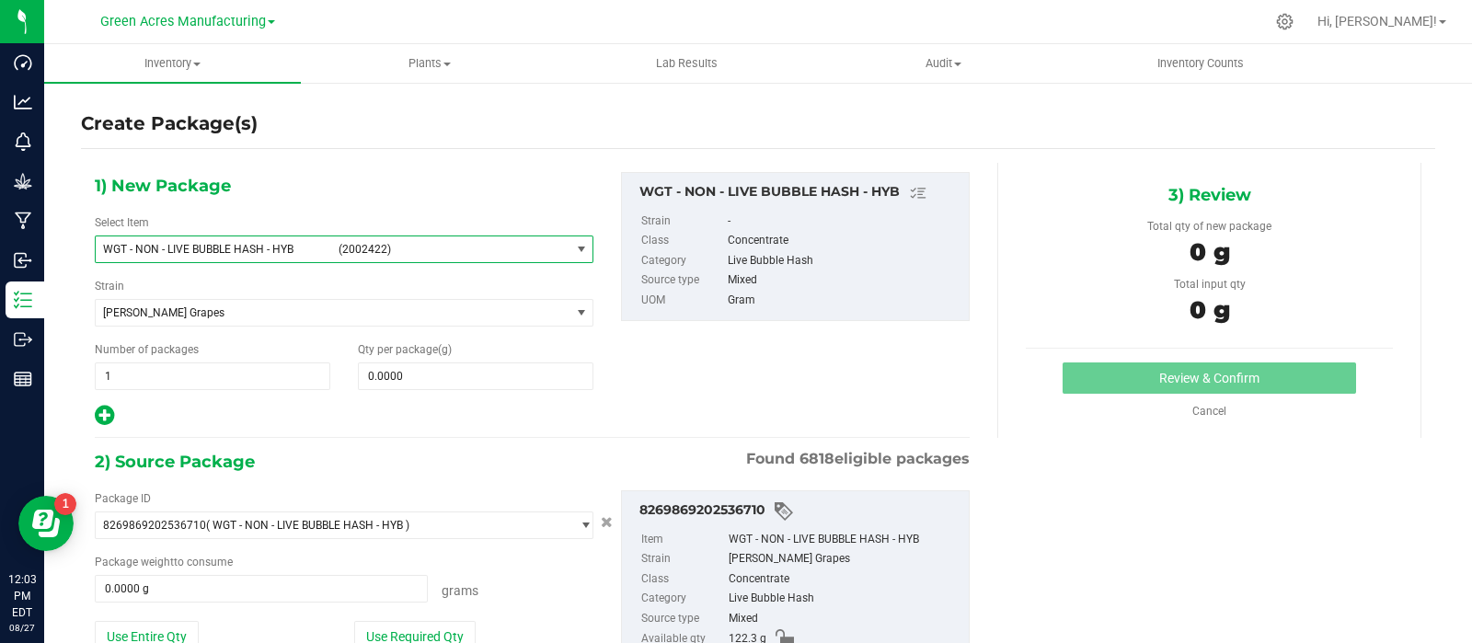
click at [515, 253] on span "(2002422)" at bounding box center [451, 249] width 224 height 13
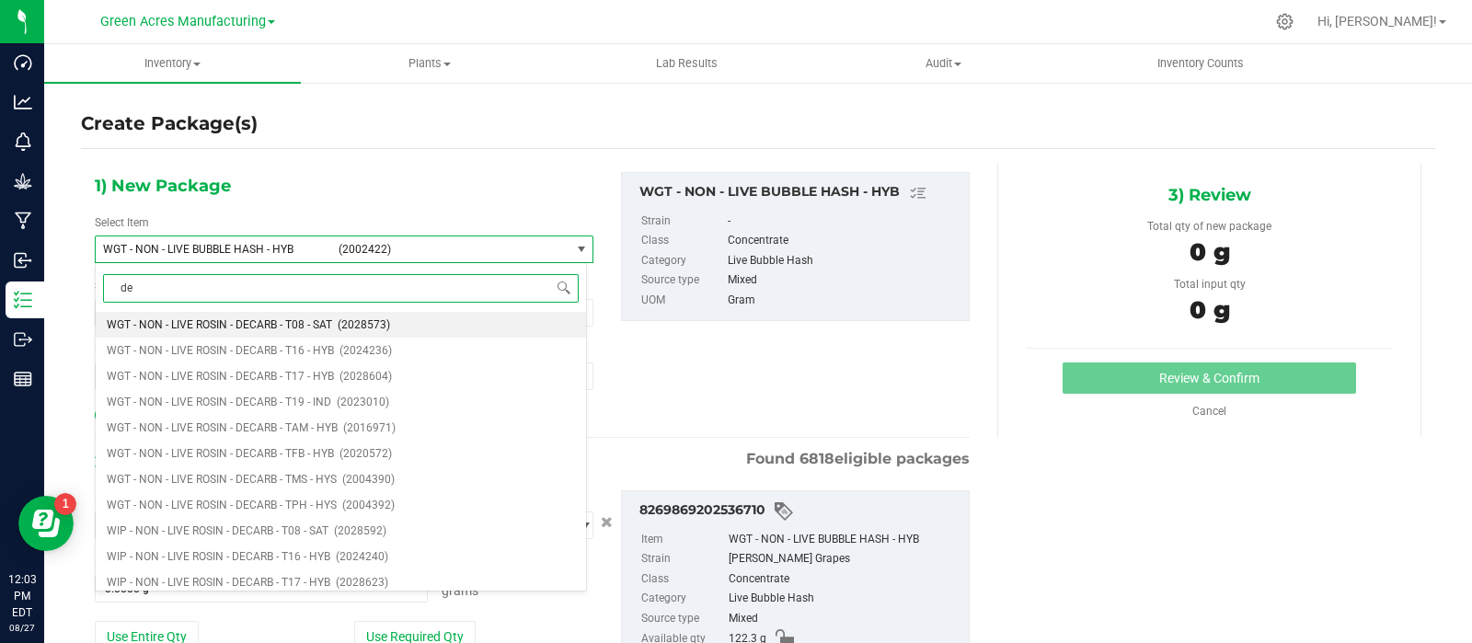
type input "d"
type input "x"
type input "sock"
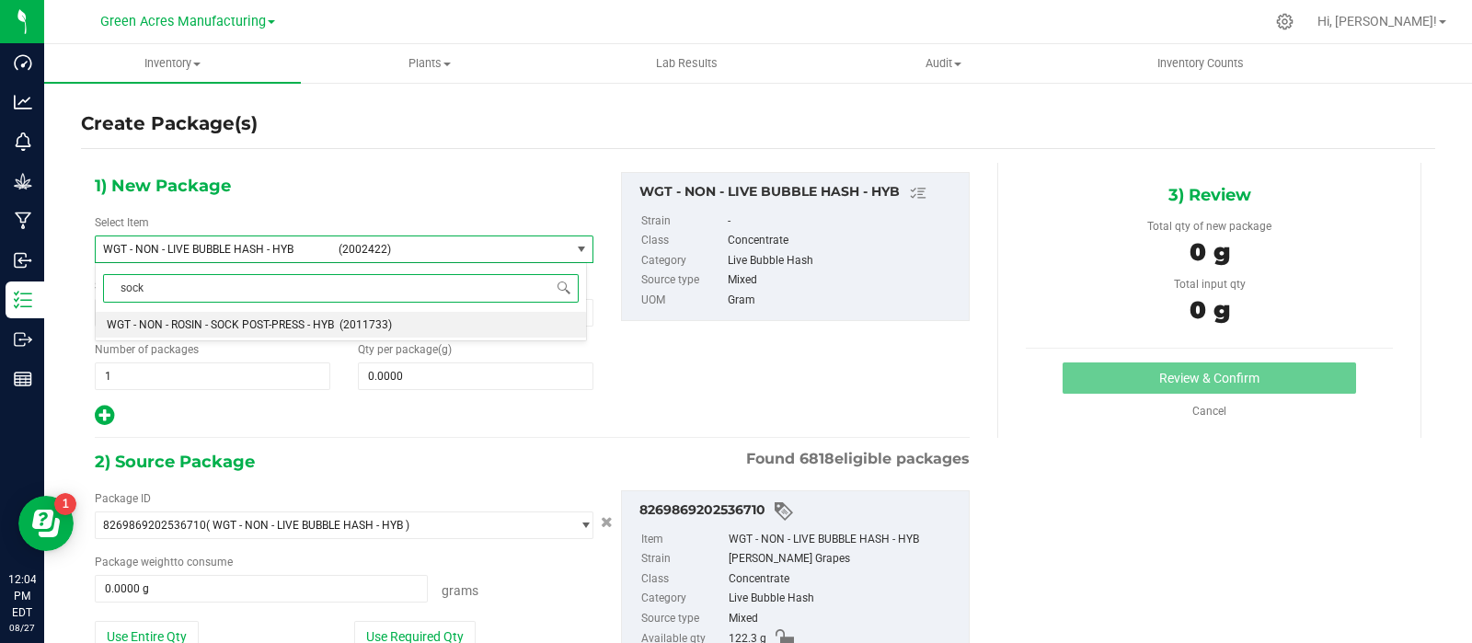
click at [242, 324] on span "WGT - NON - ROSIN - SOCK POST-PRESS - HYB" at bounding box center [220, 324] width 227 height 13
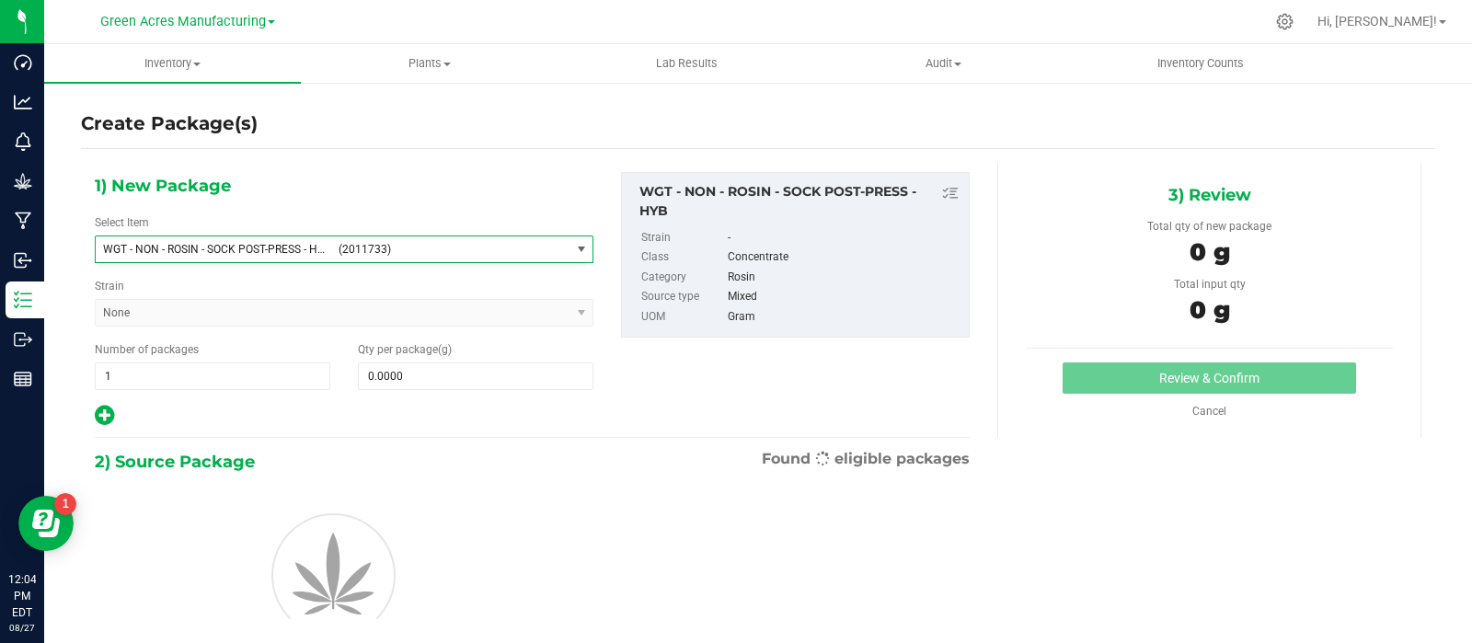
type input "0.0000"
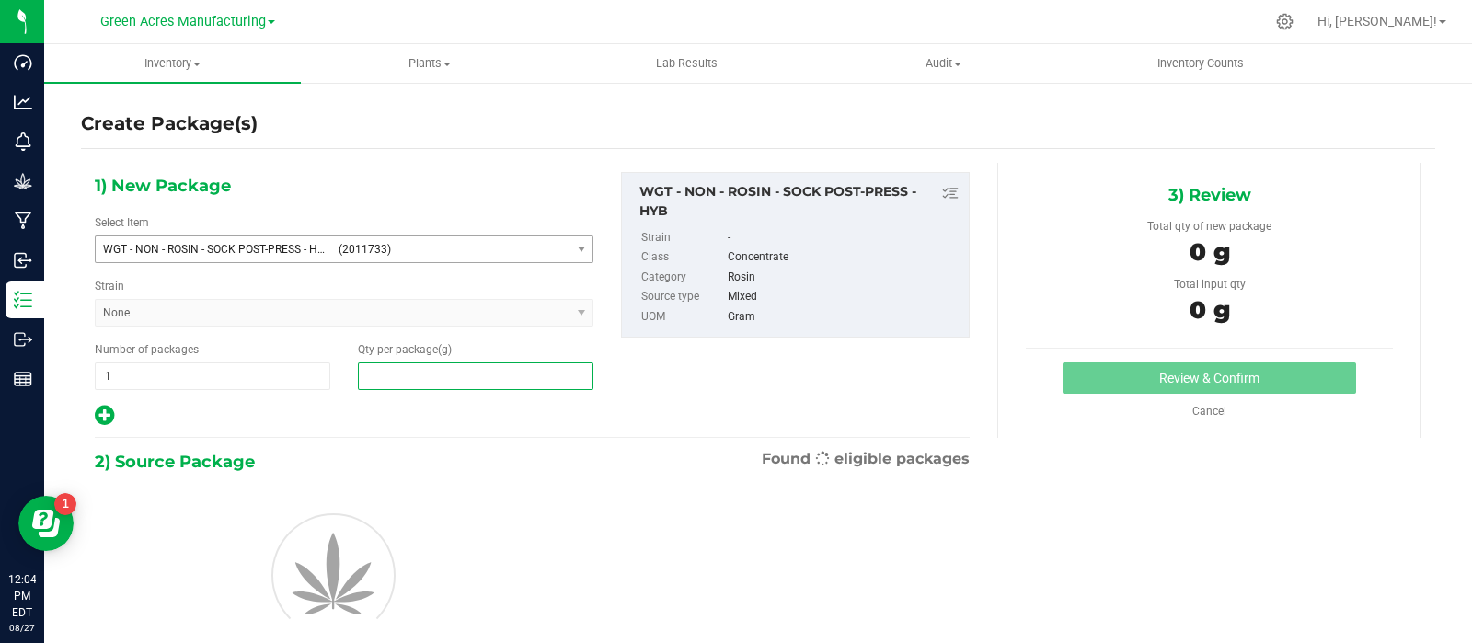
click at [413, 370] on span at bounding box center [476, 377] width 236 height 28
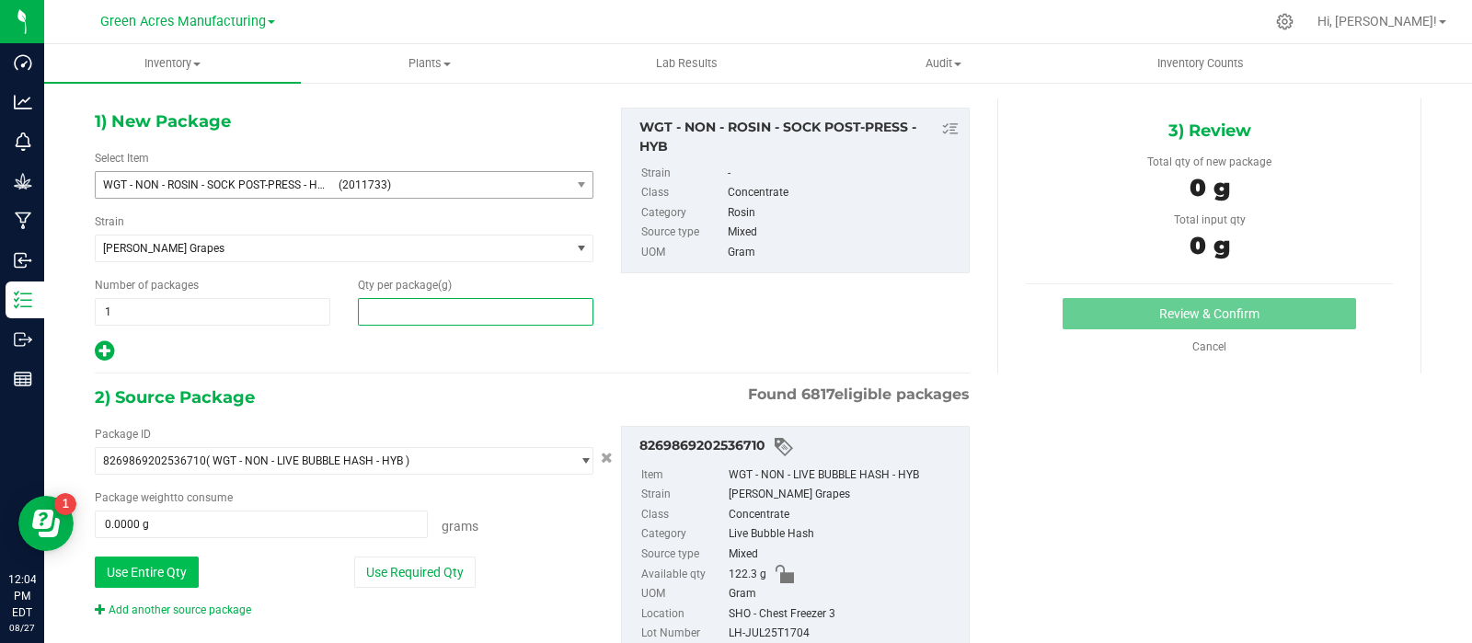
type input "0.0000"
click at [156, 577] on button "Use Entire Qty" at bounding box center [147, 572] width 104 height 31
type input "122.3000 g"
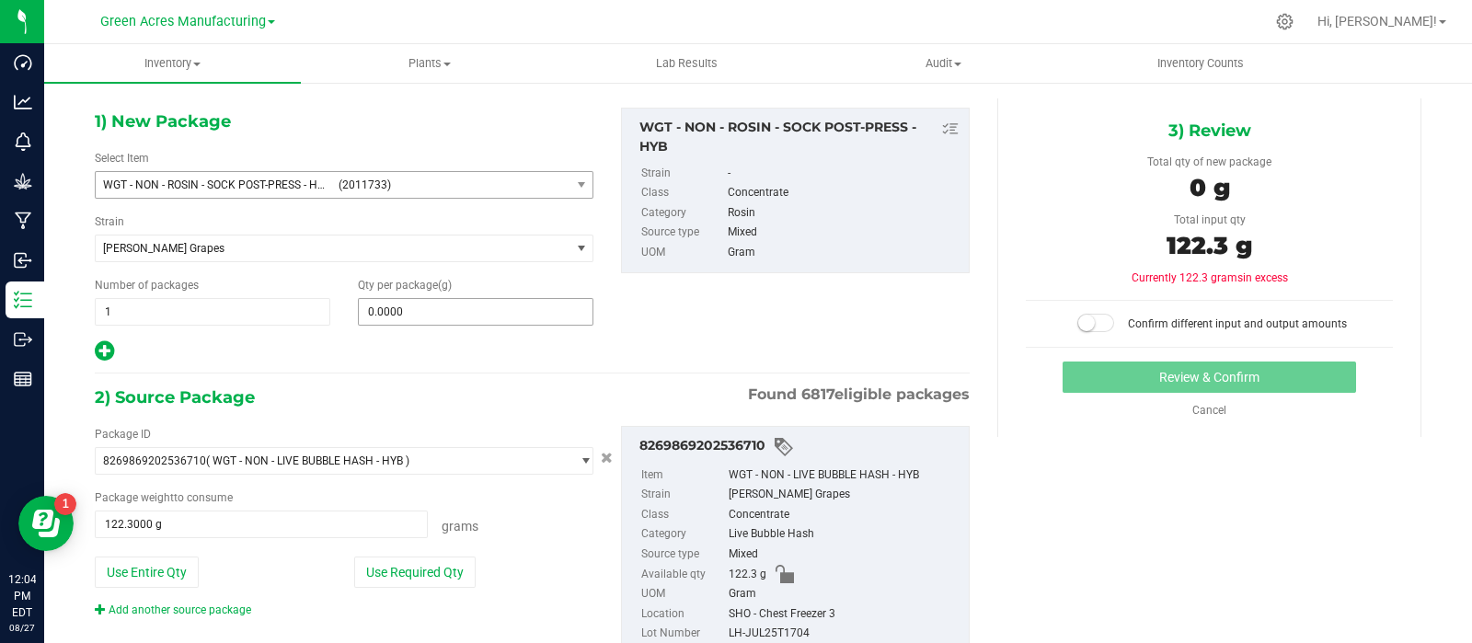
click at [432, 309] on span "0.0000 0" at bounding box center [476, 312] width 236 height 28
type input "122.3"
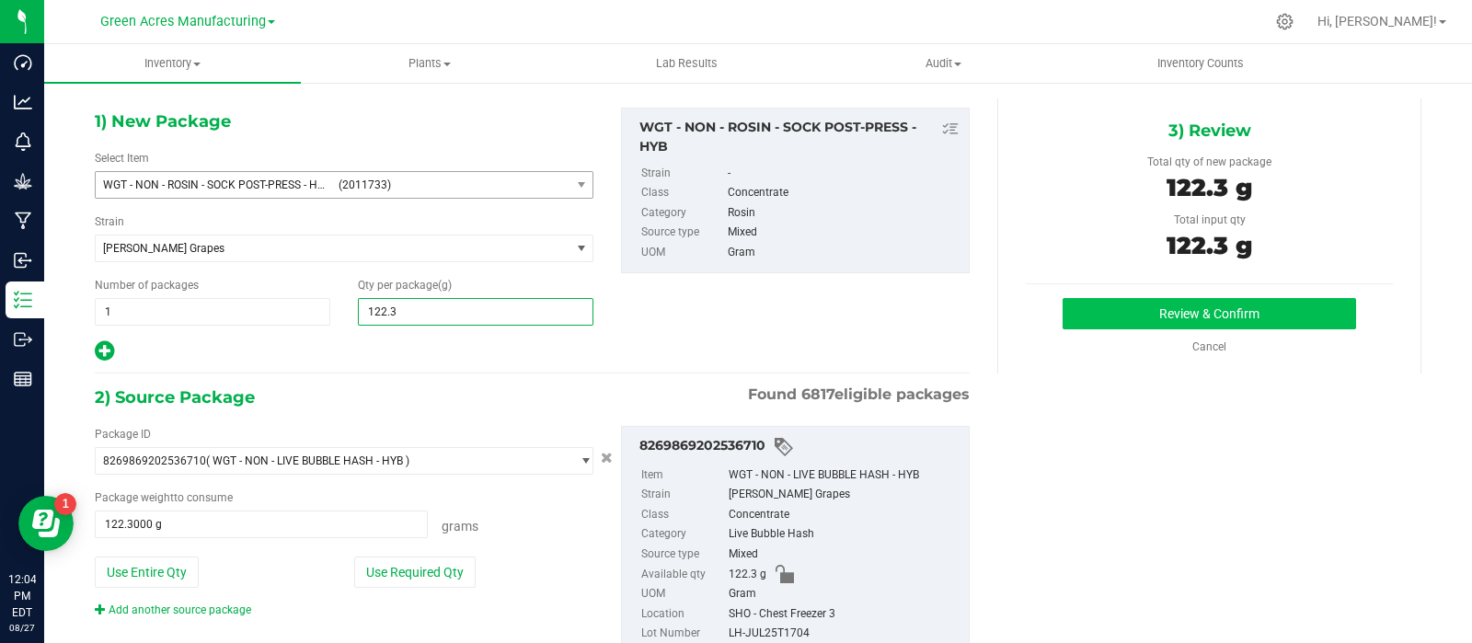
type input "122.3000"
click at [1089, 299] on div "3) Review Total qty of new package 122.3 g Total input qty 122.3 g Review & Con…" at bounding box center [1209, 235] width 424 height 275
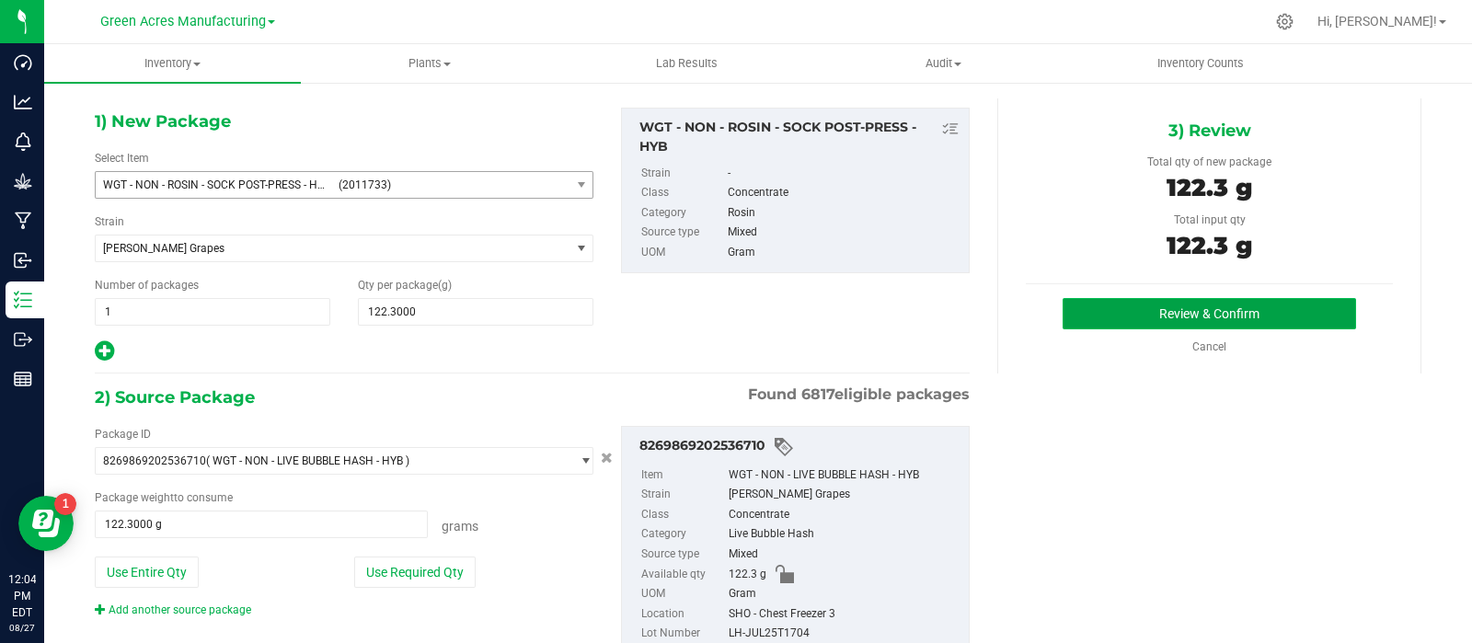
click at [1077, 315] on button "Review & Confirm" at bounding box center [1210, 313] width 294 height 31
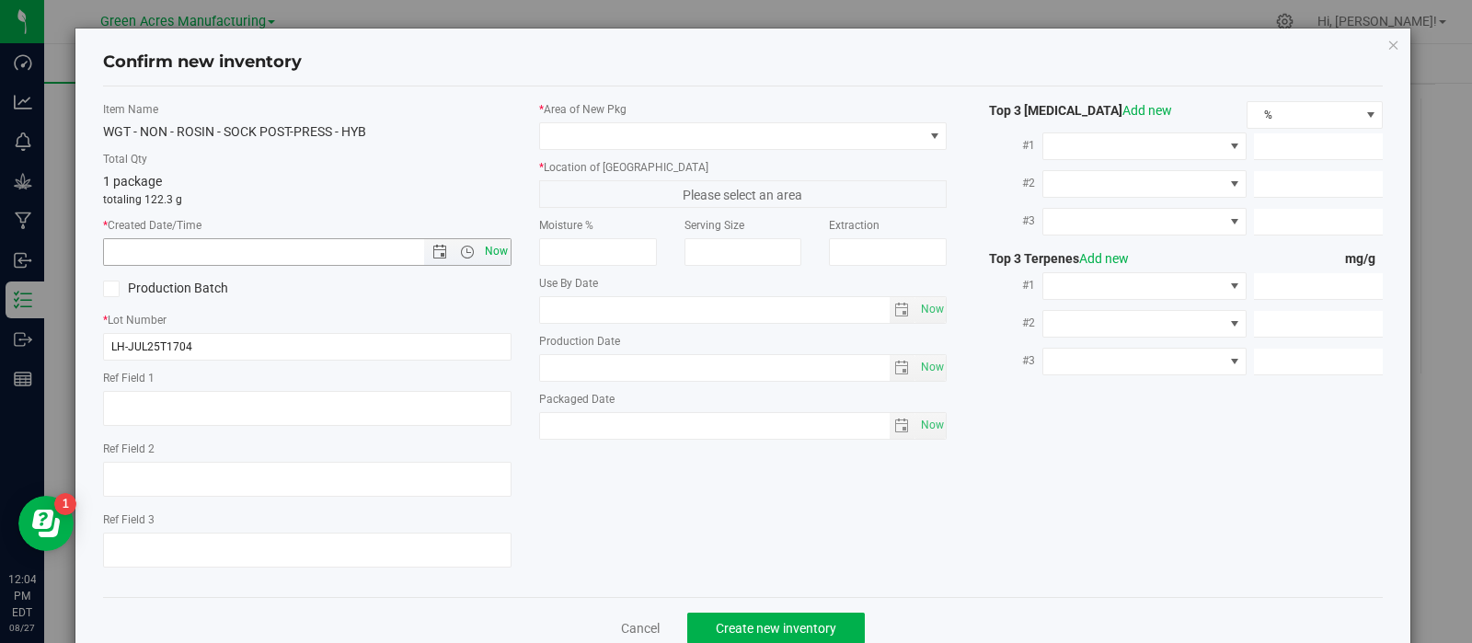
click at [488, 249] on span "Now" at bounding box center [495, 251] width 31 height 27
type input "[DATE] 12:04 PM"
click at [656, 135] on span at bounding box center [732, 136] width 384 height 26
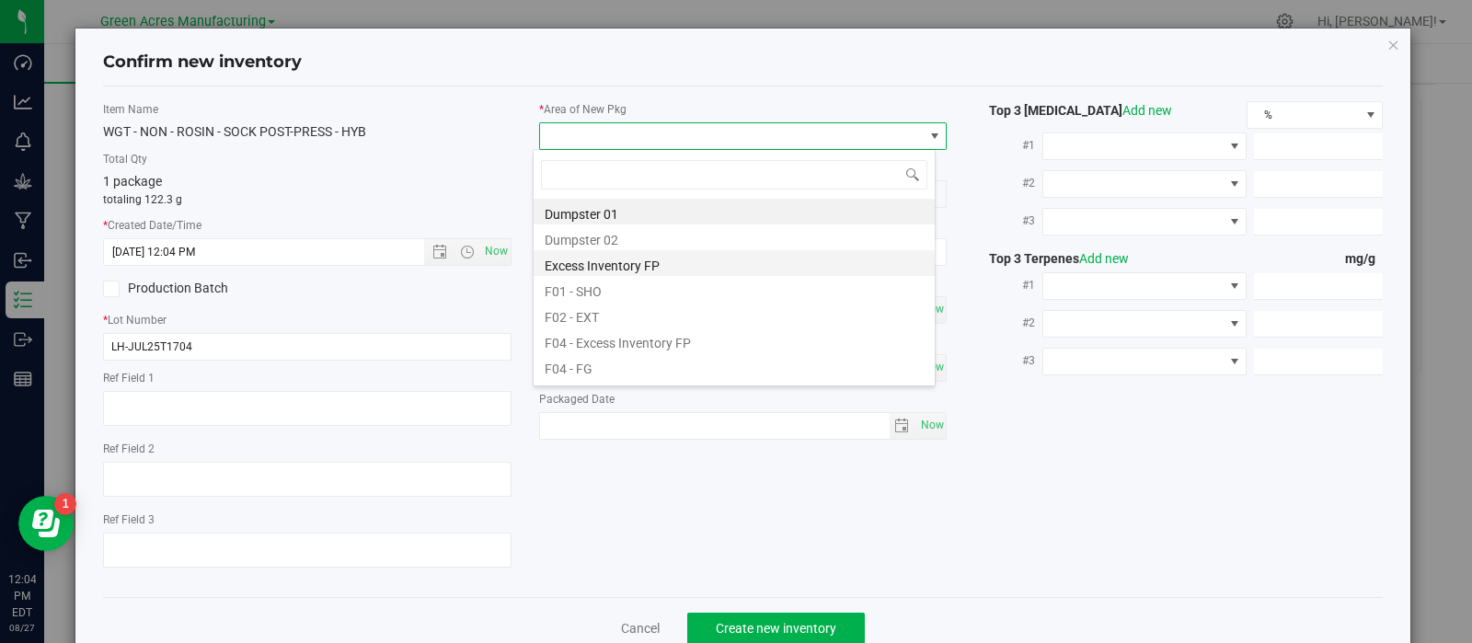
scroll to position [27, 403]
click at [636, 292] on li "F01 - SHO" at bounding box center [734, 289] width 401 height 26
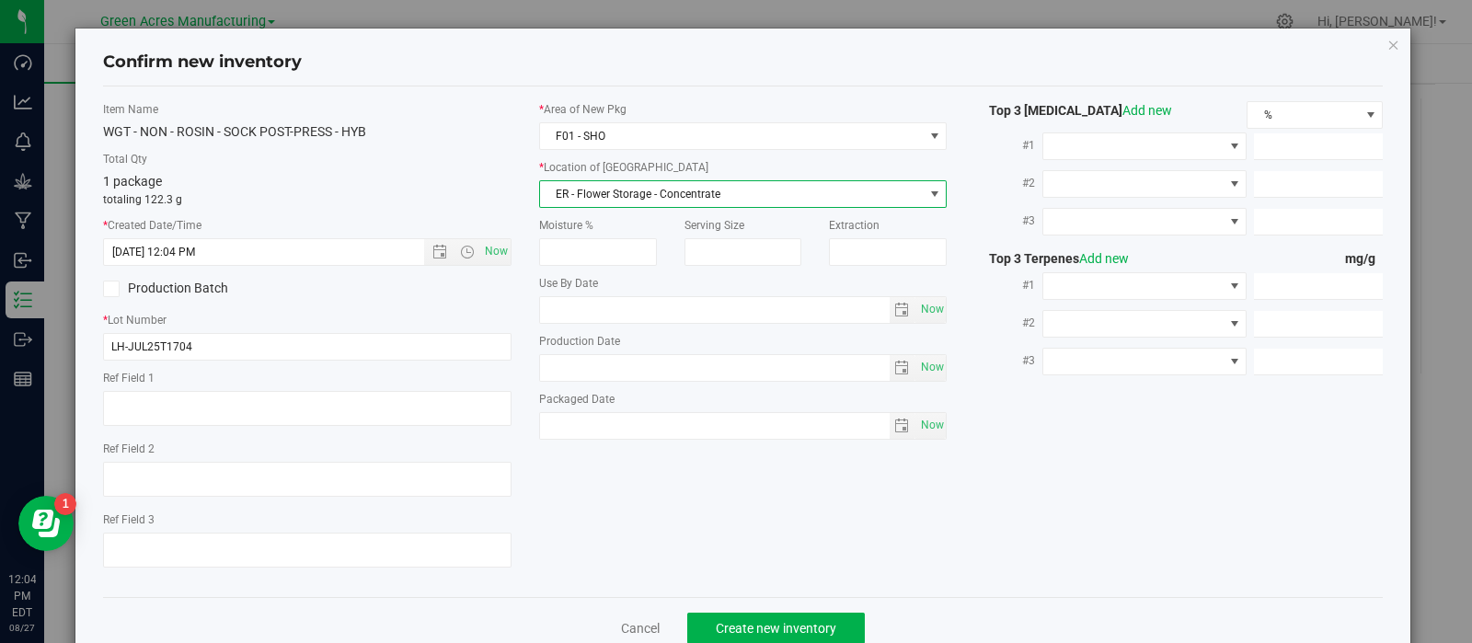
click at [630, 195] on span "ER - Flower Storage - Concentrate" at bounding box center [732, 194] width 384 height 26
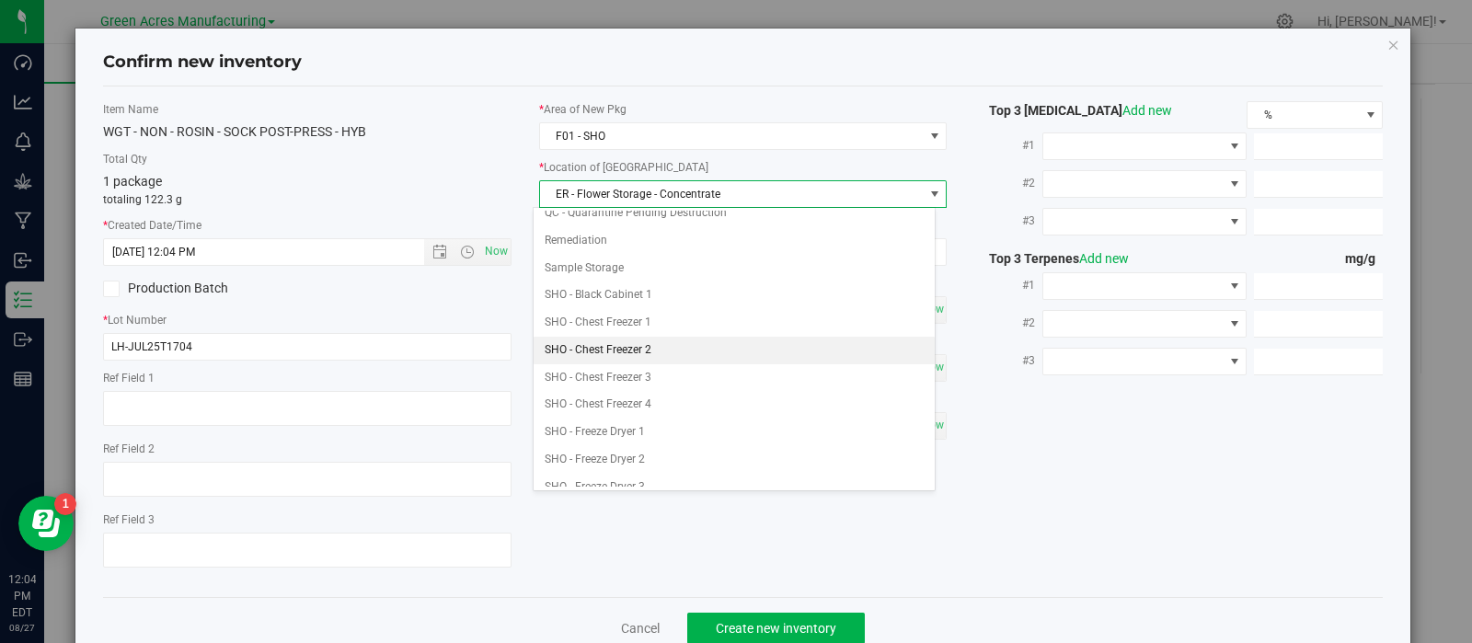
scroll to position [313, 0]
click at [657, 370] on li "SHO - Chest Freezer 3" at bounding box center [734, 377] width 401 height 28
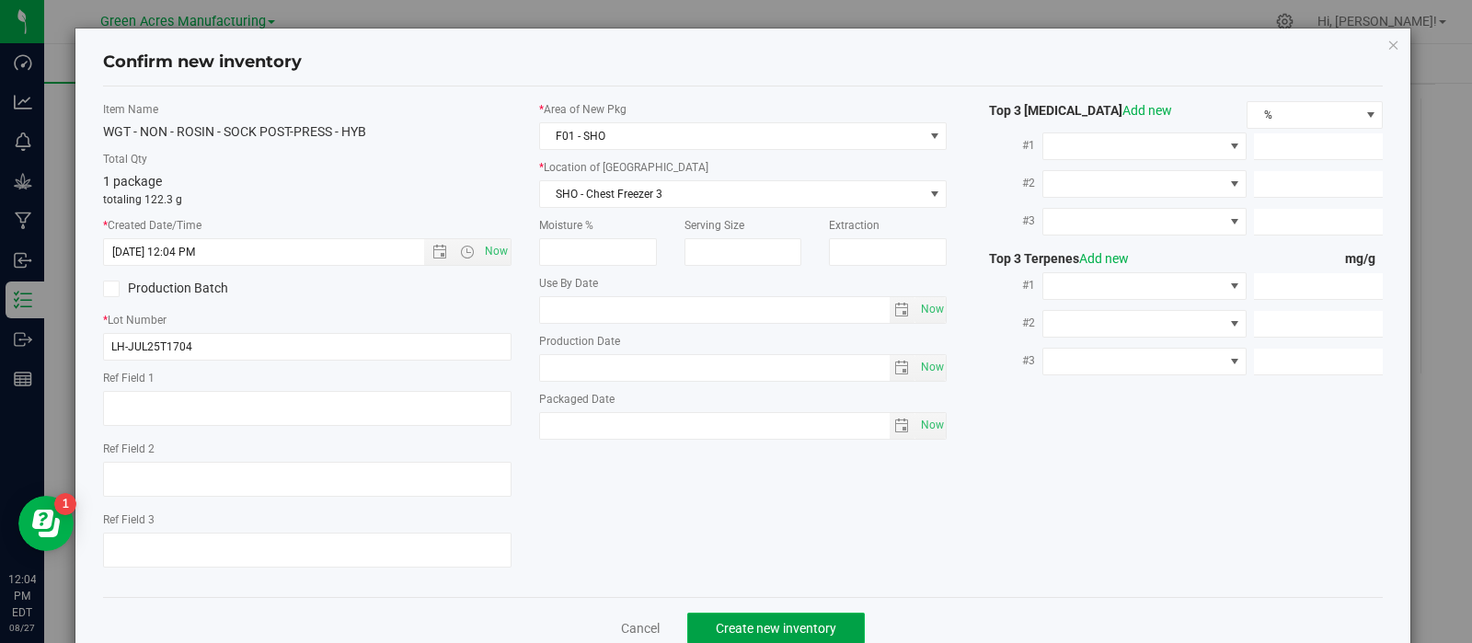
click at [716, 628] on span "Create new inventory" at bounding box center [776, 628] width 121 height 15
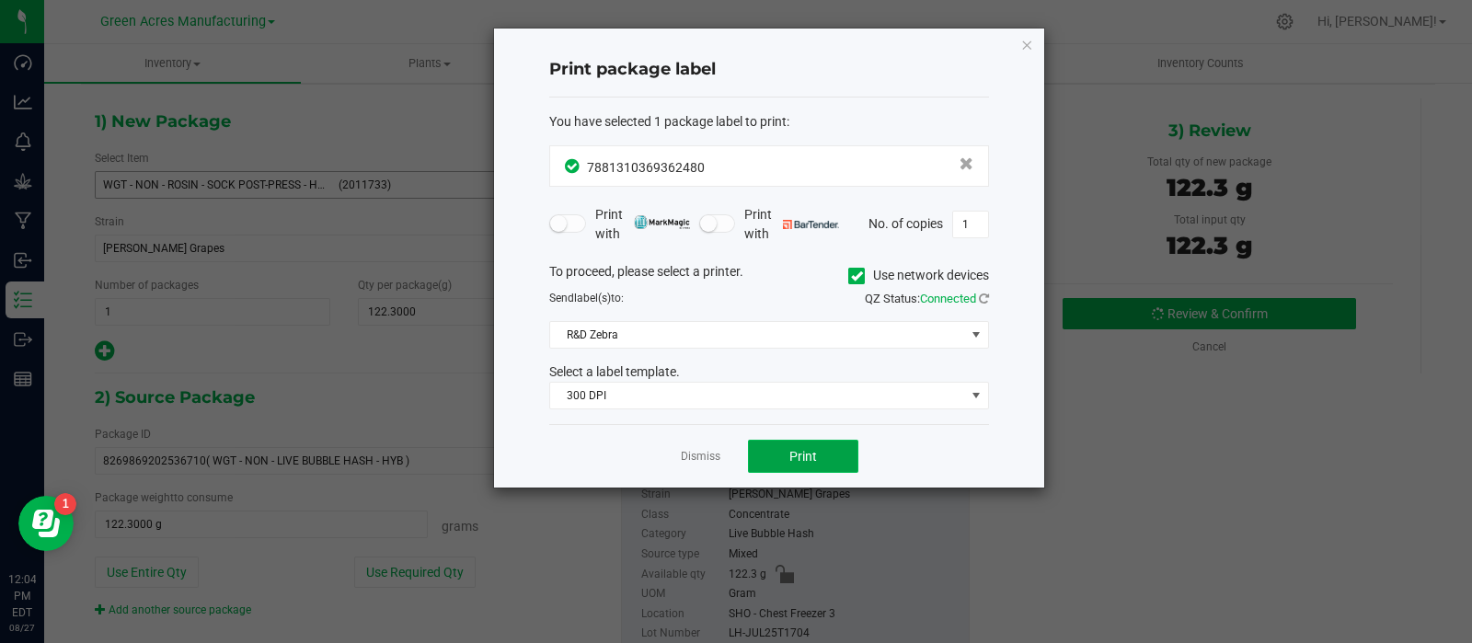
click at [831, 449] on button "Print" at bounding box center [803, 456] width 110 height 33
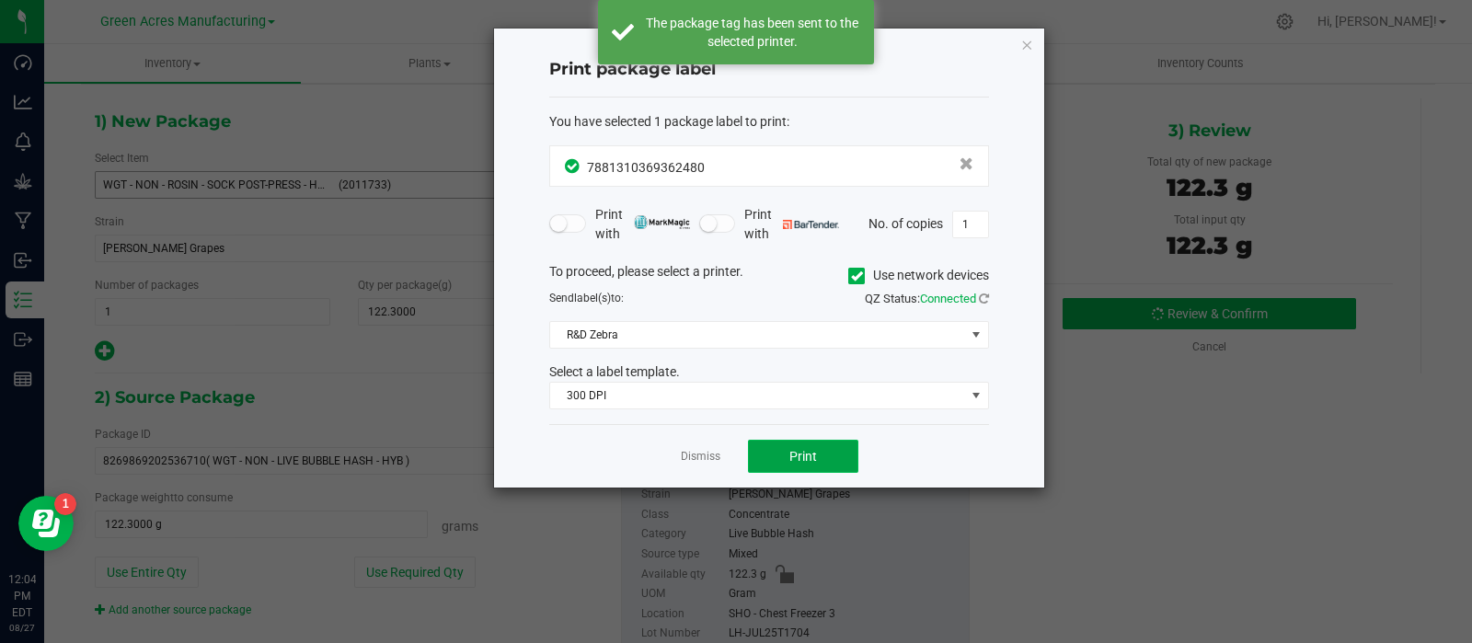
click at [831, 449] on button "Print" at bounding box center [803, 456] width 110 height 33
click at [702, 451] on link "Dismiss" at bounding box center [701, 457] width 40 height 16
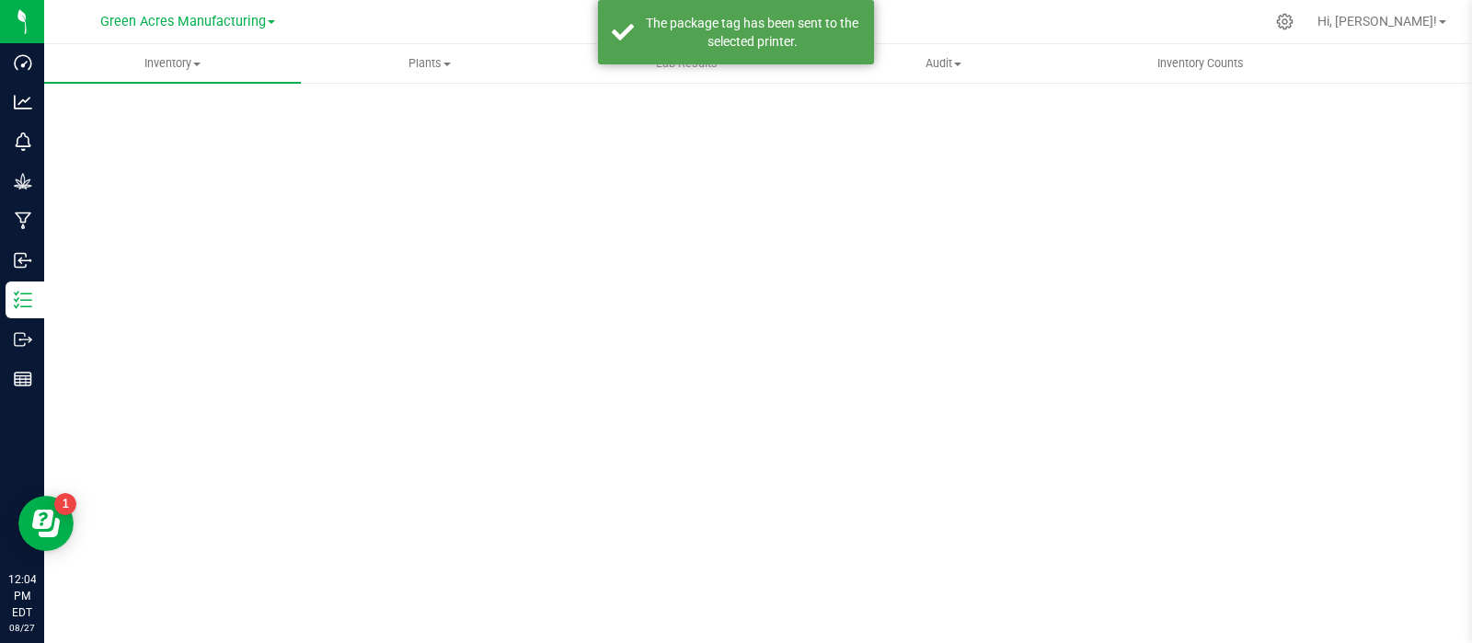
scroll to position [13, 0]
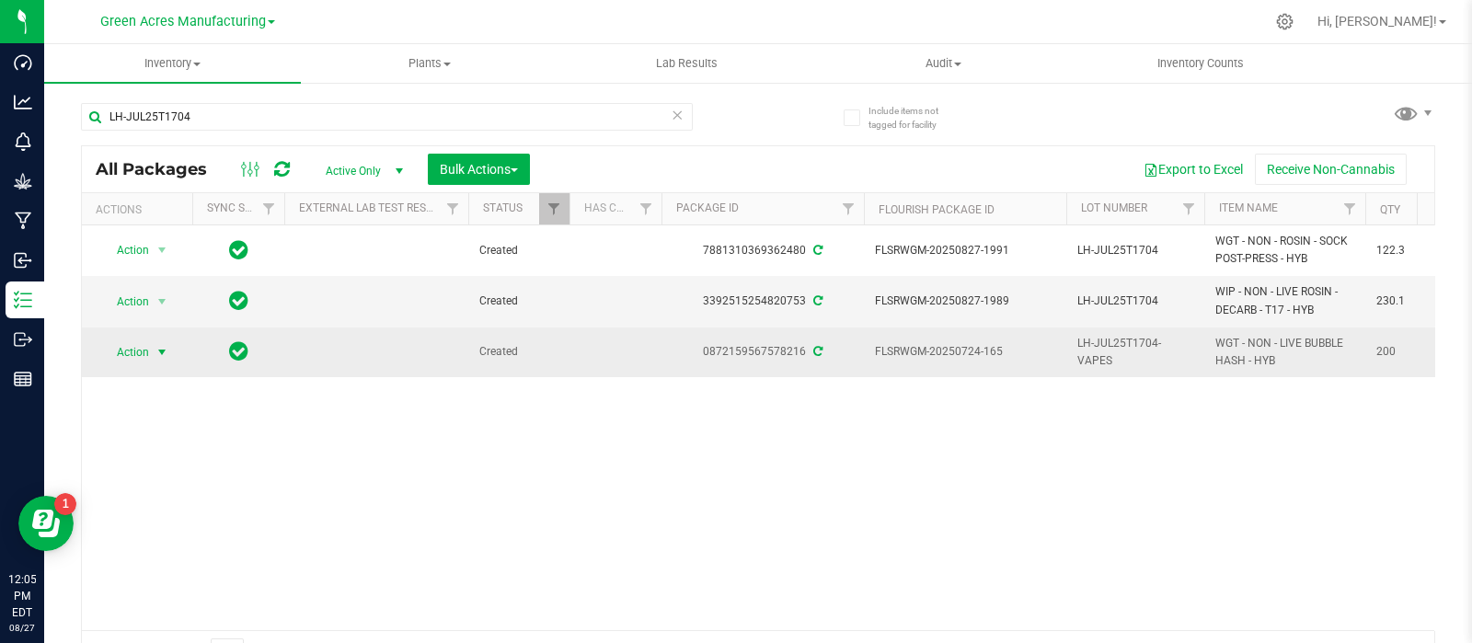
click at [141, 352] on span "Action" at bounding box center [125, 353] width 50 height 26
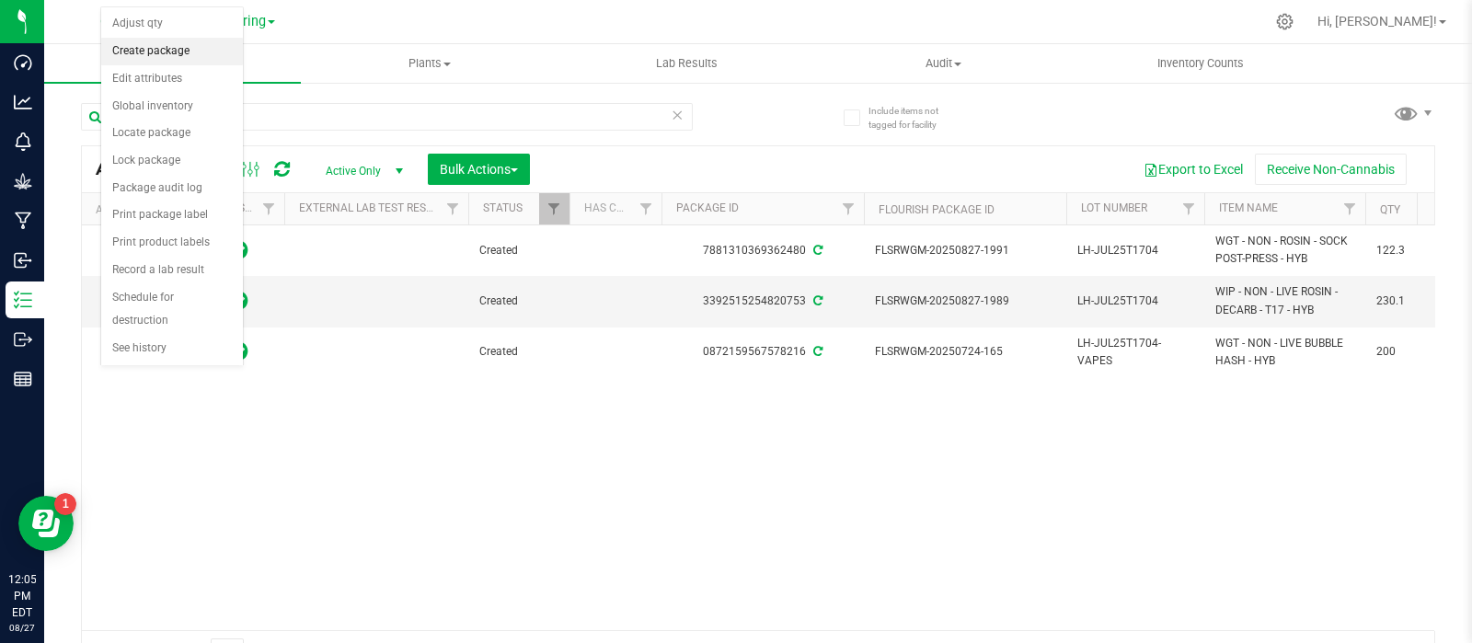
click at [211, 59] on li "Create package" at bounding box center [172, 52] width 142 height 28
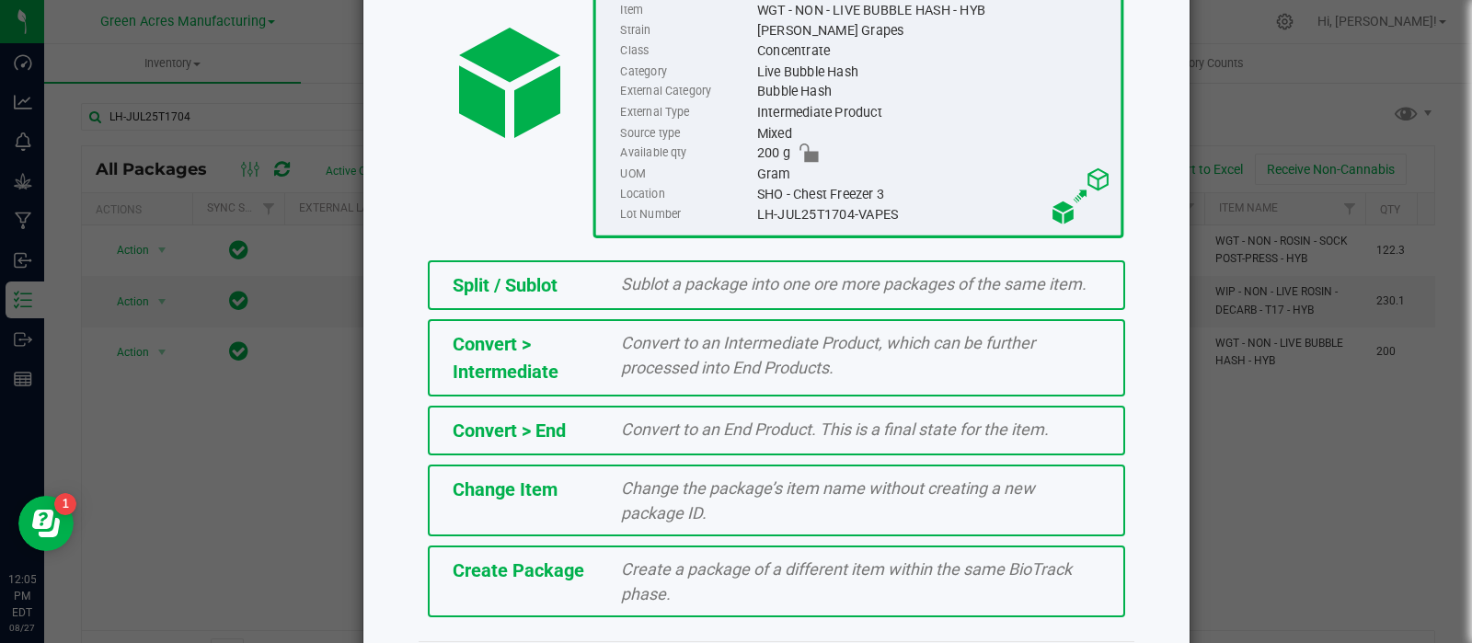
scroll to position [248, 0]
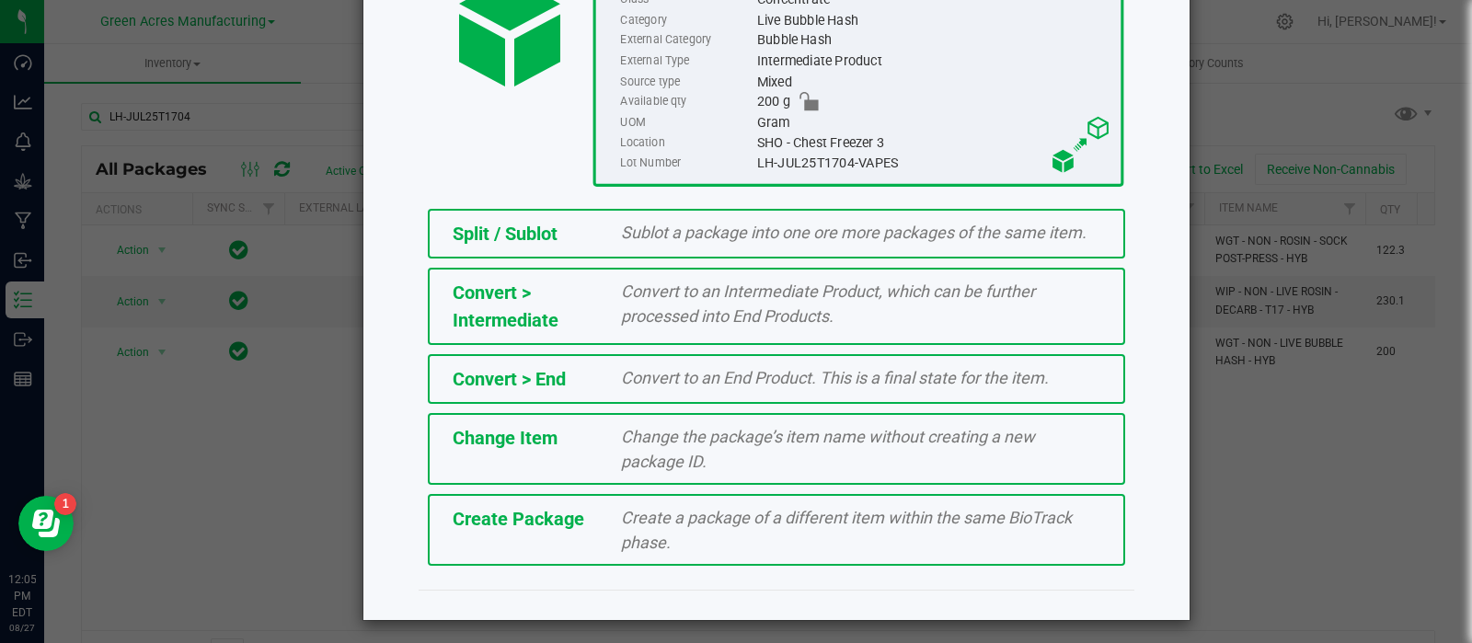
click at [883, 526] on div "Create a package of a different item within the same BioTrack phase." at bounding box center [860, 530] width 507 height 50
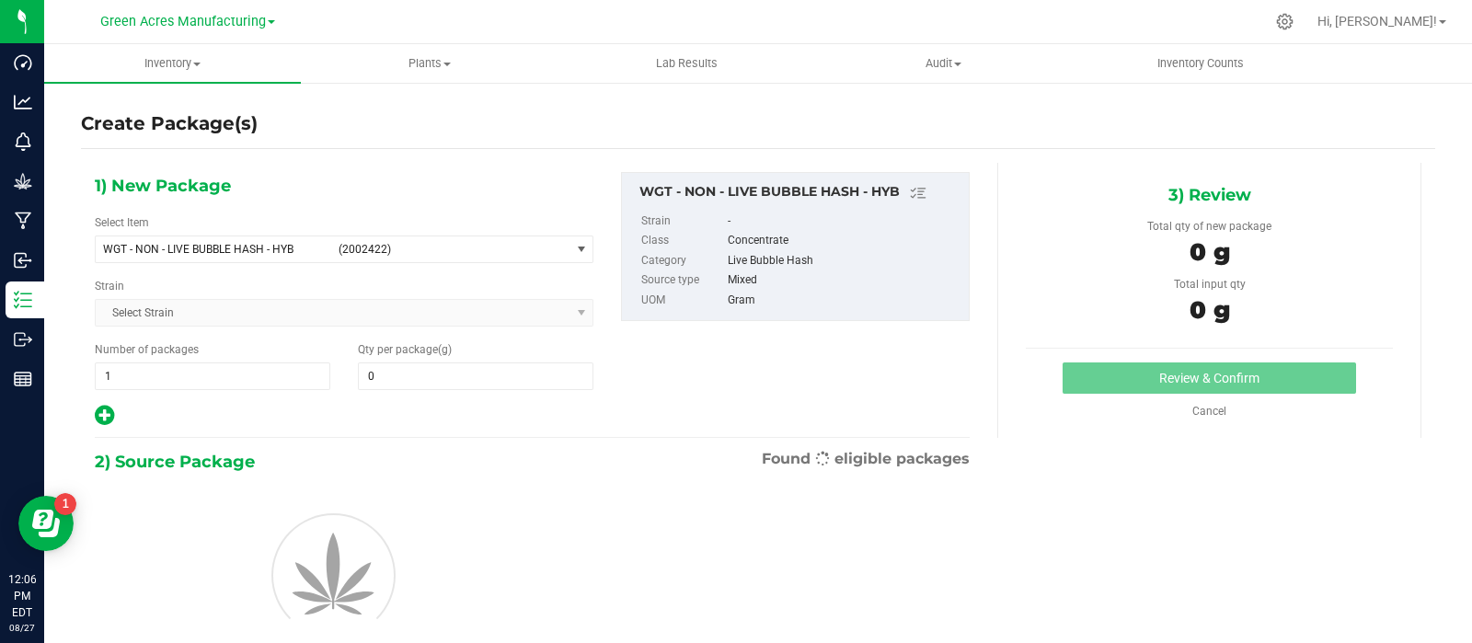
type input "0.0000"
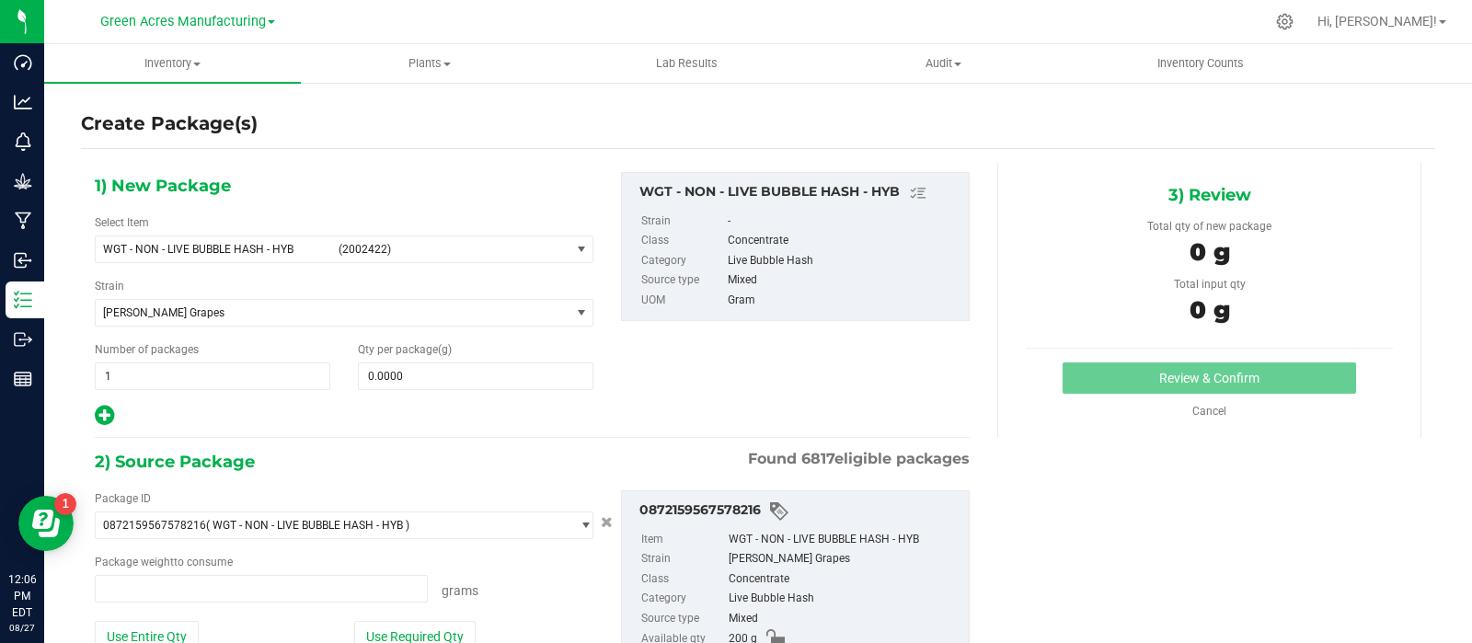
type input "0.0000 g"
click at [582, 250] on span "select" at bounding box center [581, 249] width 15 height 15
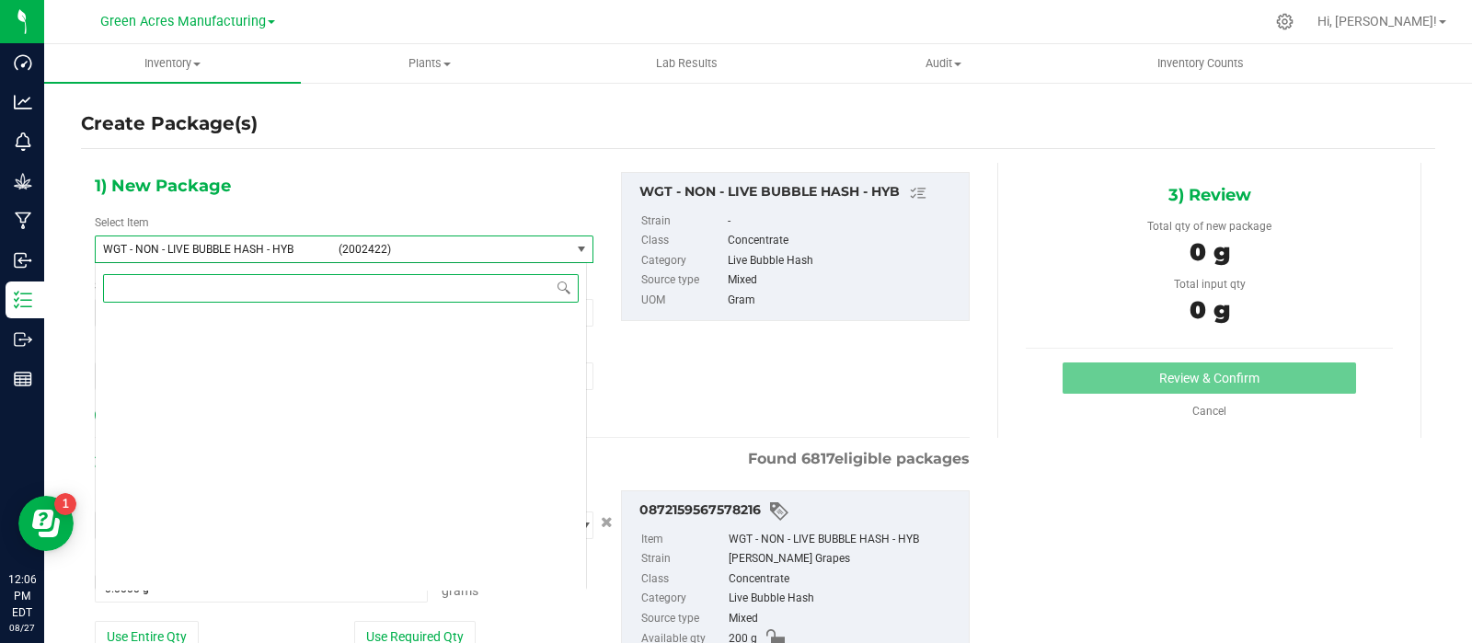
scroll to position [421133, 0]
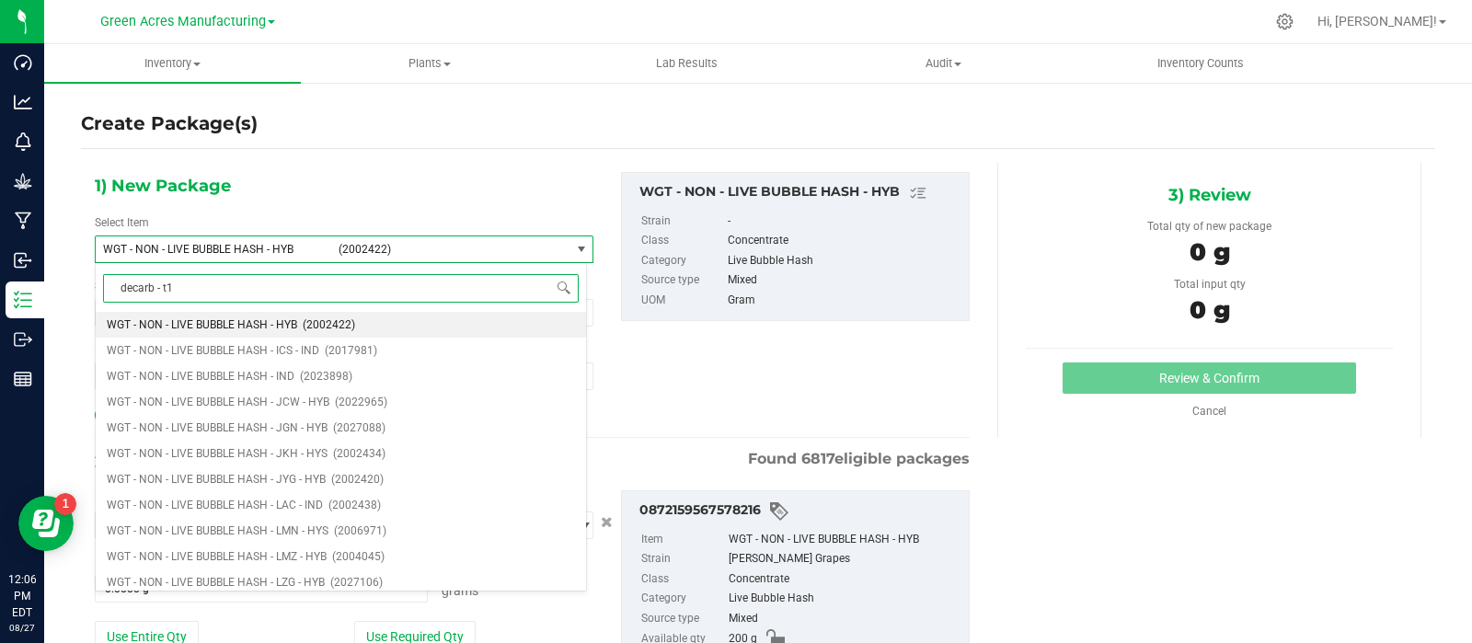
type input "decarb - t17"
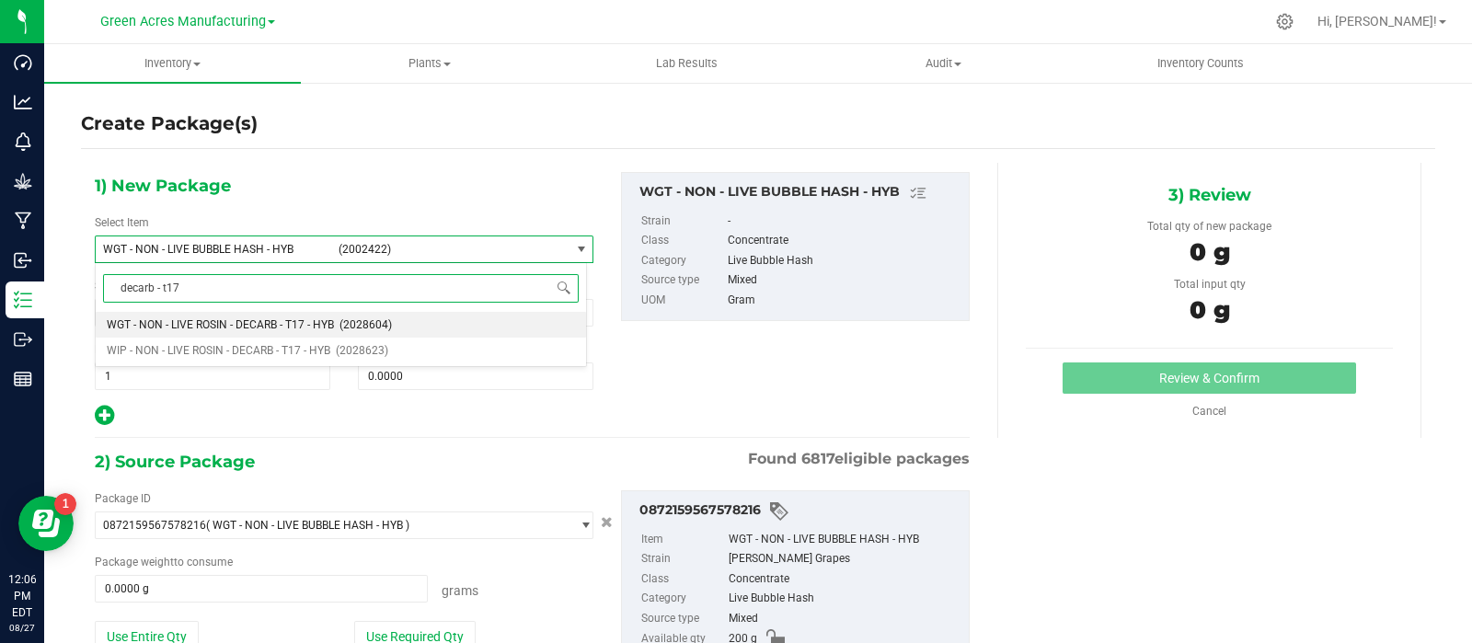
scroll to position [0, 0]
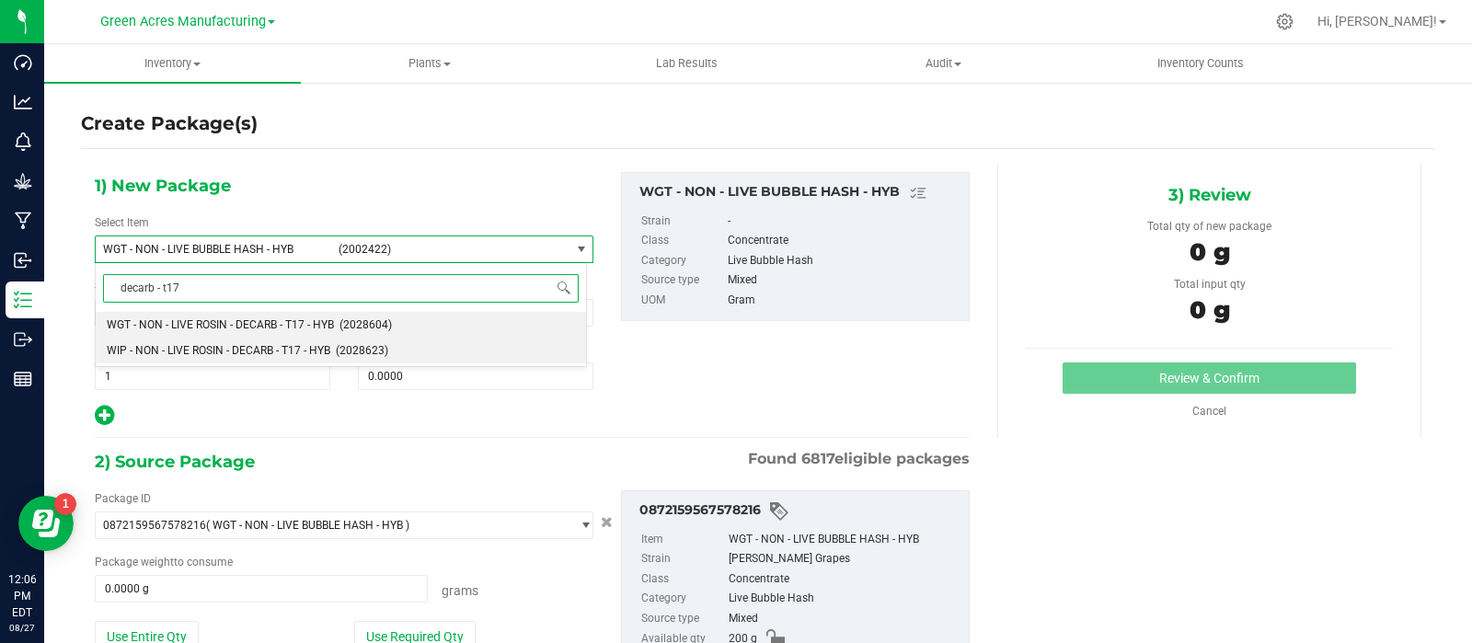
click at [336, 341] on li "WIP - NON - LIVE ROSIN - DECARB - T17 - HYB (2028623)" at bounding box center [341, 351] width 490 height 26
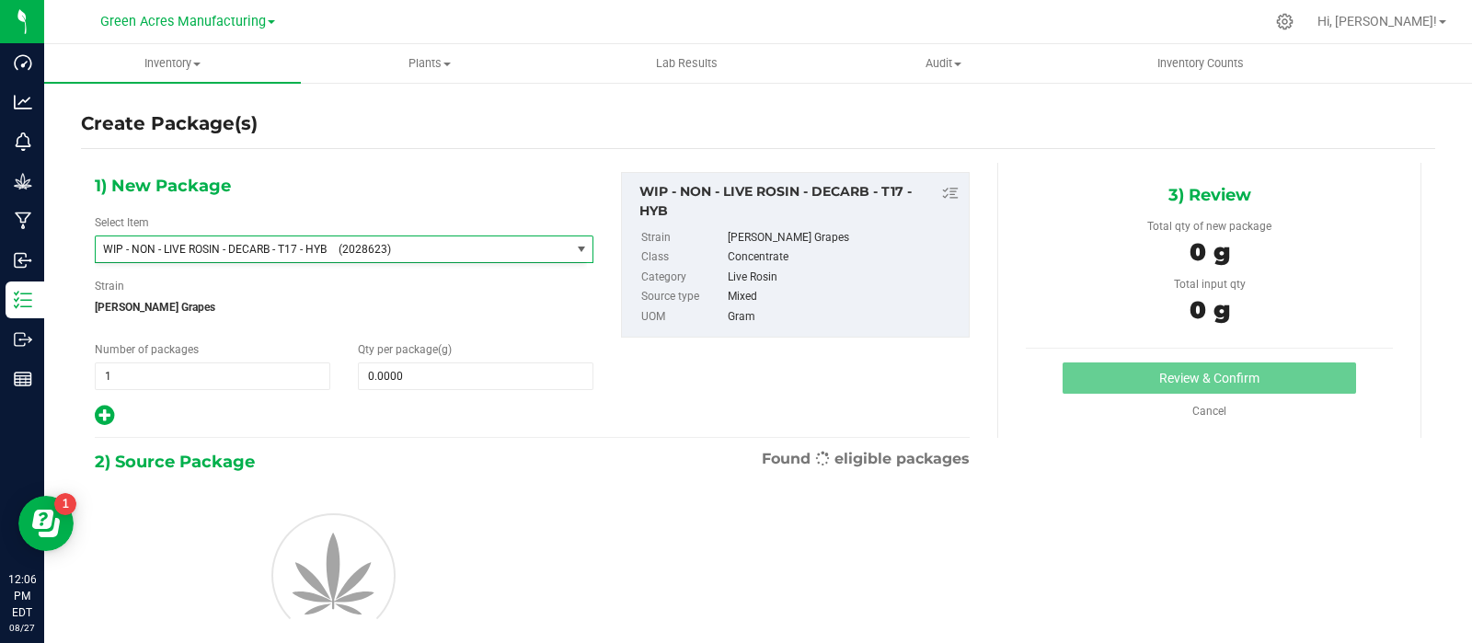
type input "0.0000"
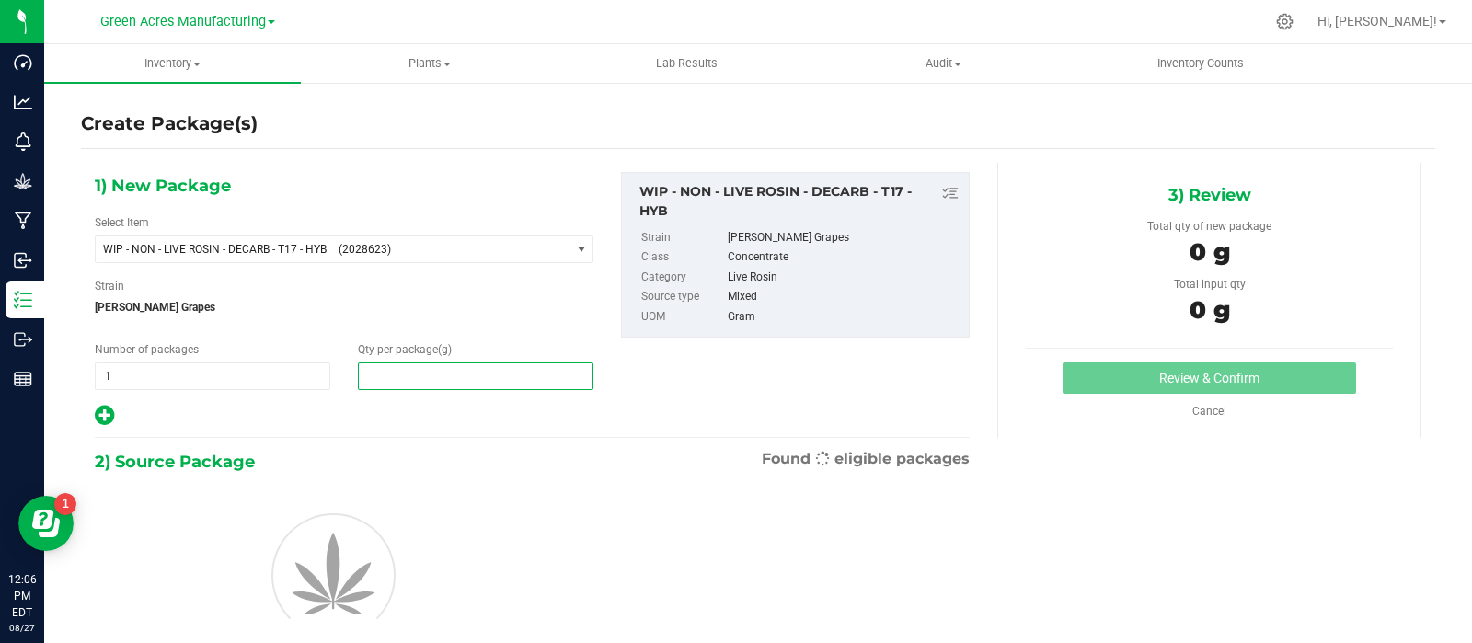
click at [390, 369] on span at bounding box center [476, 377] width 236 height 28
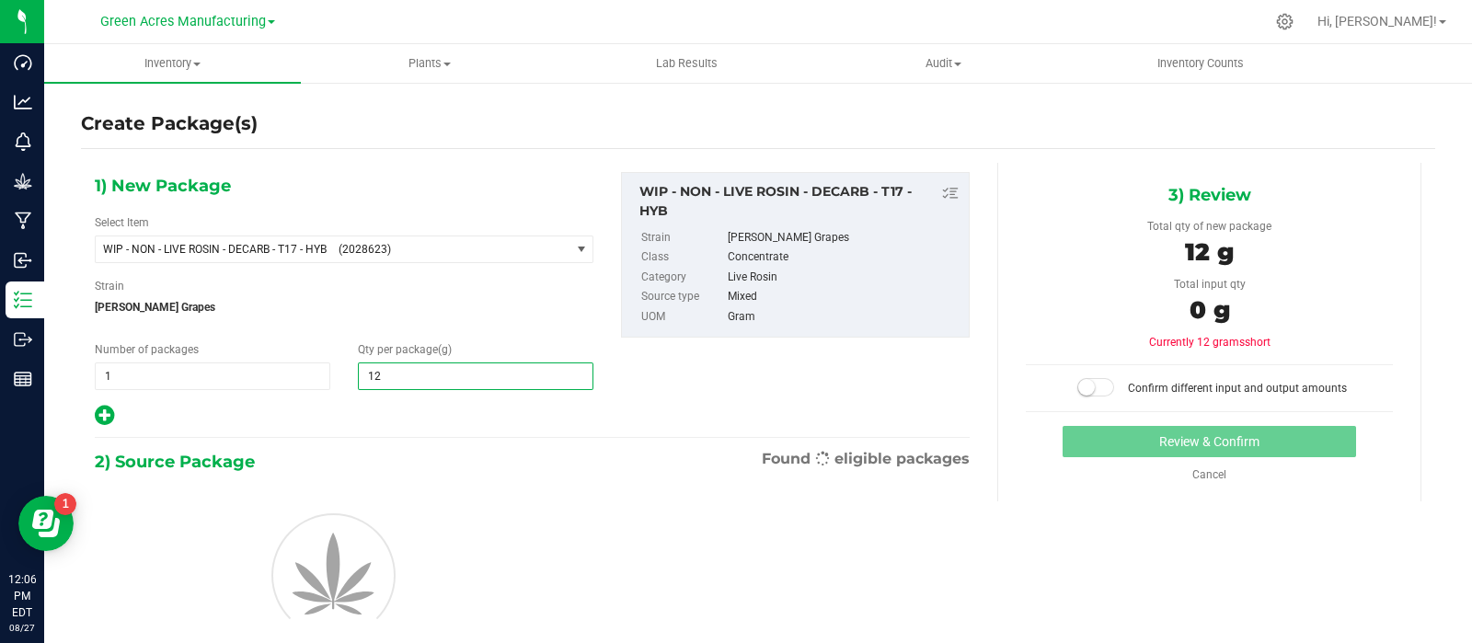
type input "128"
click at [391, 400] on div "1) New Package Select Item WIP - NON - LIVE ROSIN - DECARB - T17 - HYB (2028623…" at bounding box center [344, 300] width 526 height 256
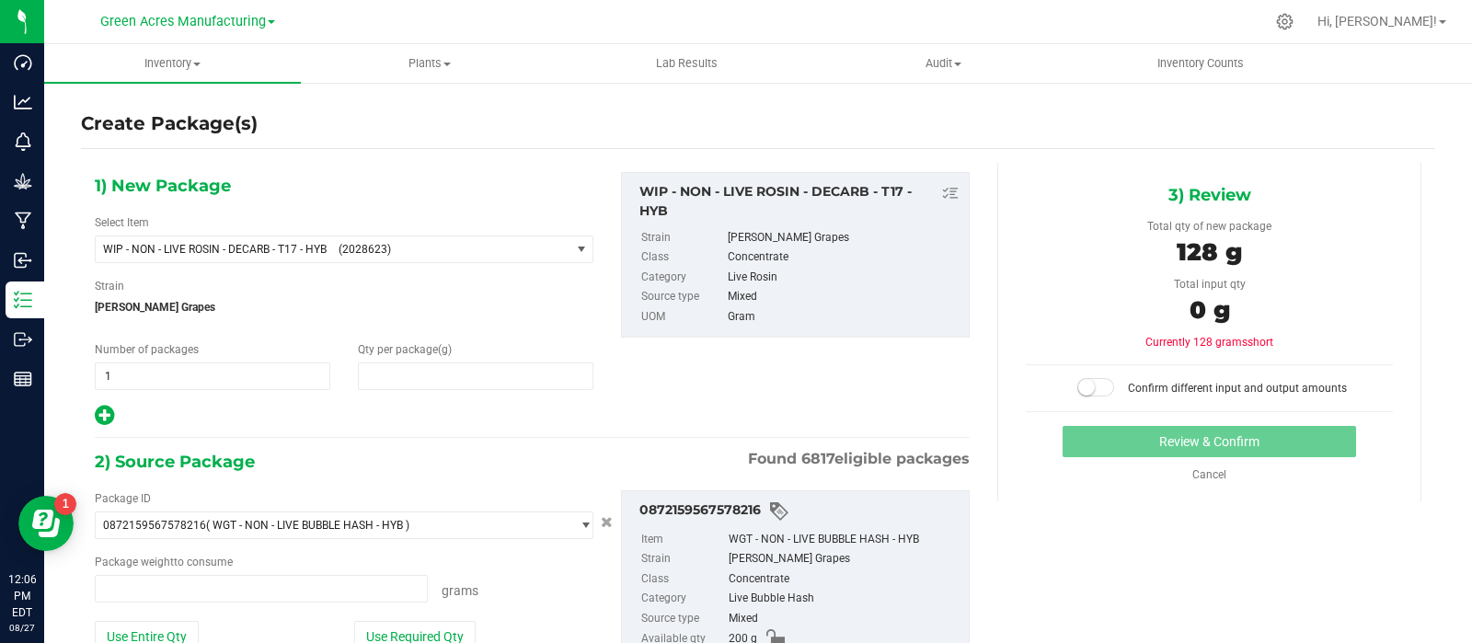
type input "128.0000"
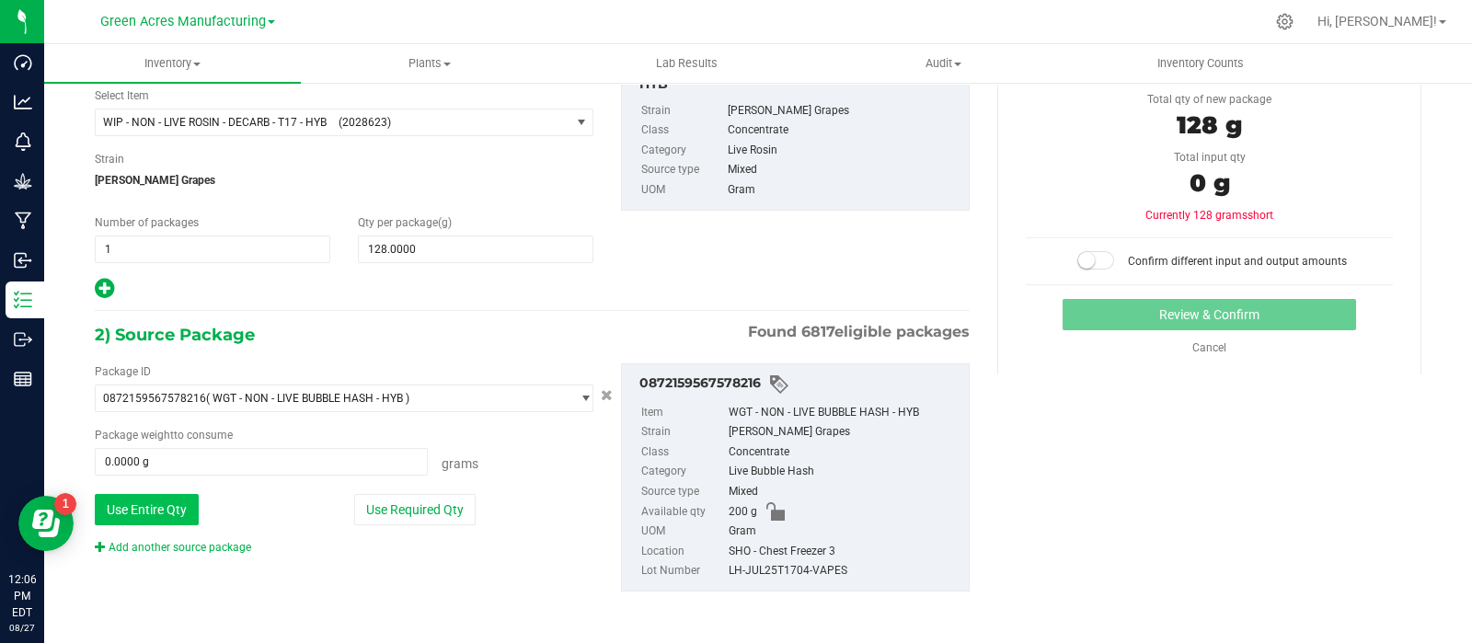
click at [152, 509] on button "Use Entire Qty" at bounding box center [147, 509] width 104 height 31
click at [1079, 257] on small at bounding box center [1086, 260] width 17 height 17
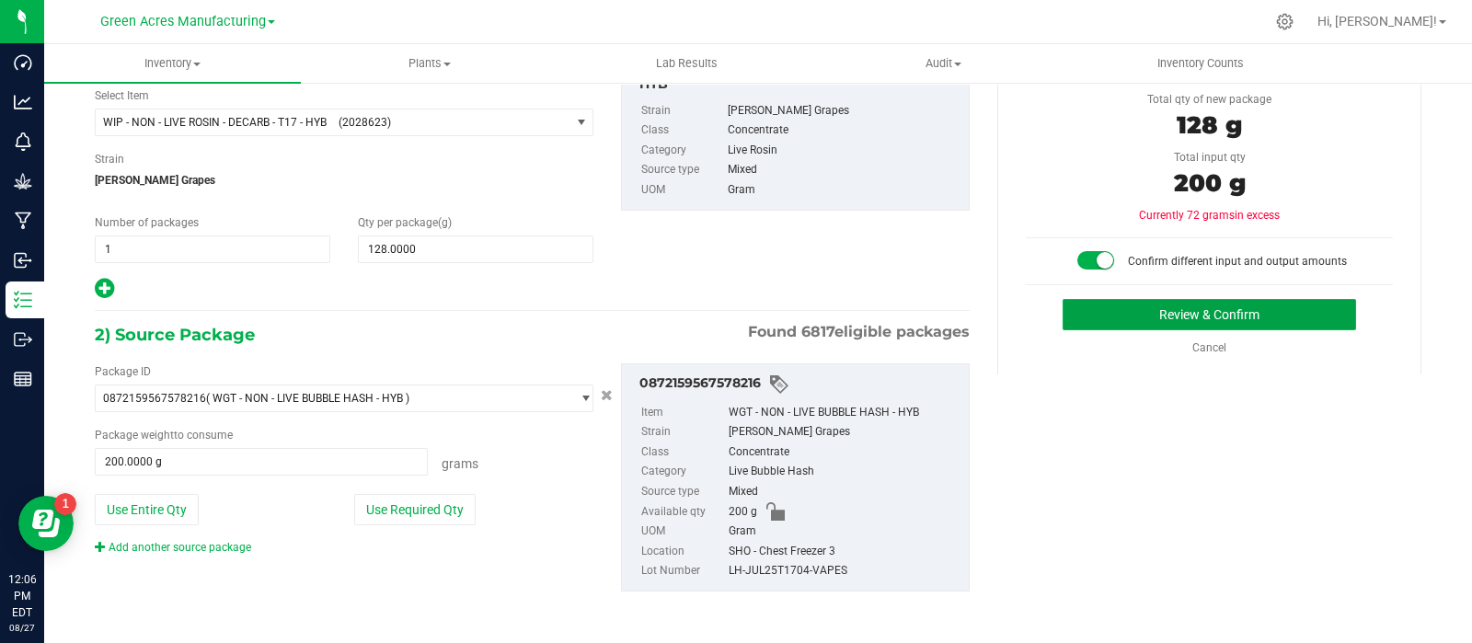
click at [1082, 317] on button "Review & Confirm" at bounding box center [1210, 314] width 294 height 31
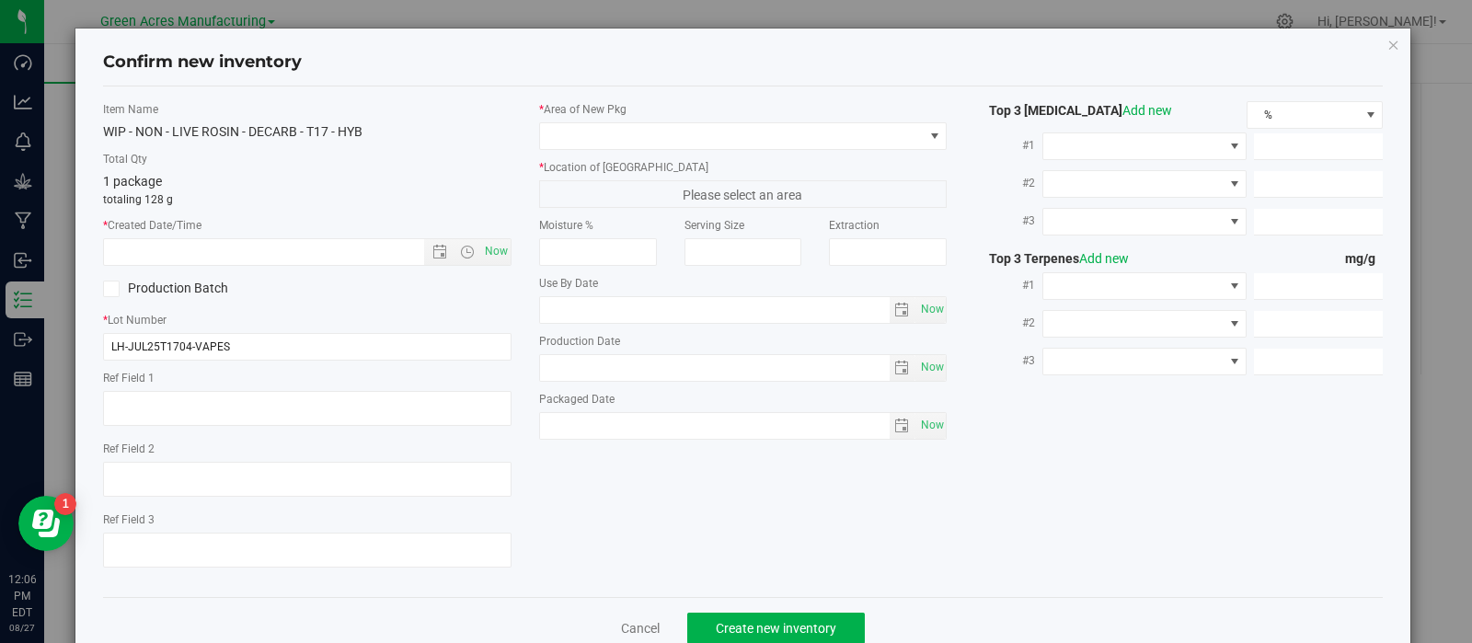
click at [636, 621] on cancel-button "Cancel" at bounding box center [640, 627] width 39 height 19
click at [651, 637] on link "Cancel" at bounding box center [640, 628] width 39 height 18
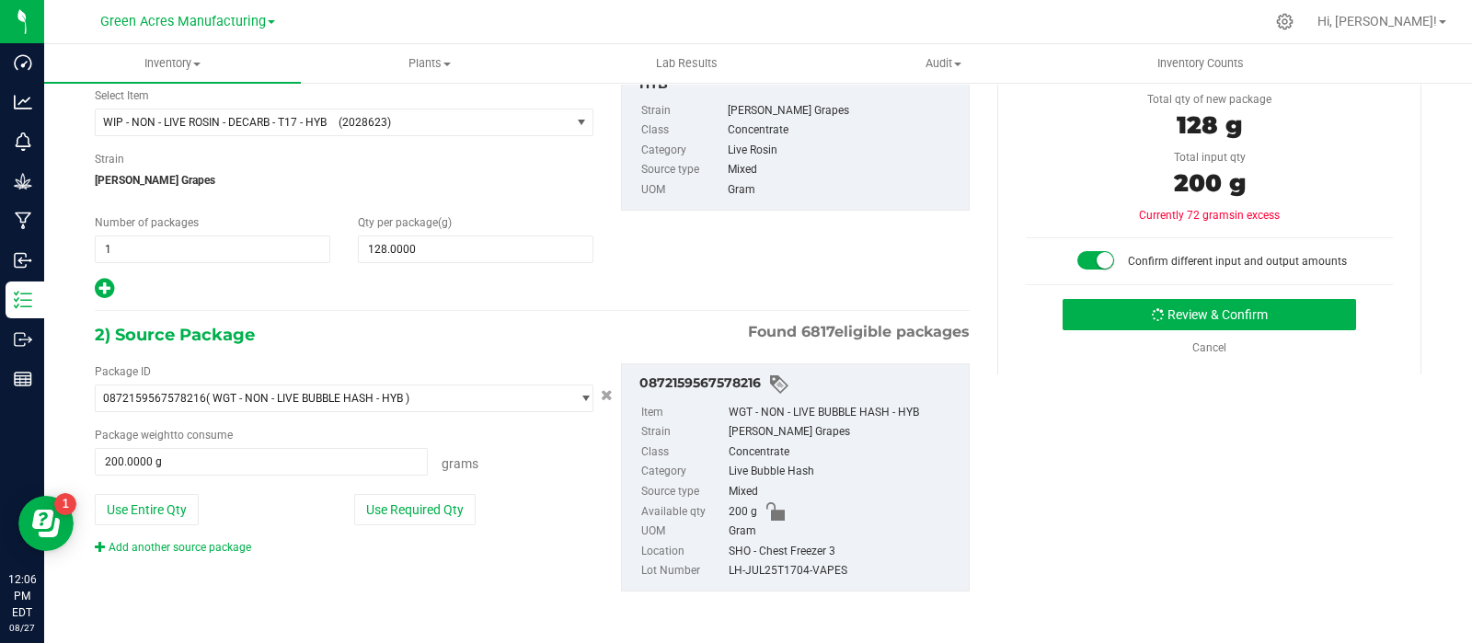
click at [420, 489] on div "Package ID 0872159567578216 ( WGT - NON - LIVE BUBBLE HASH - HYB ) 000051884181…" at bounding box center [344, 459] width 526 height 192
click at [441, 504] on button "Use Required Qty" at bounding box center [414, 509] width 121 height 31
type input "128.0000 g"
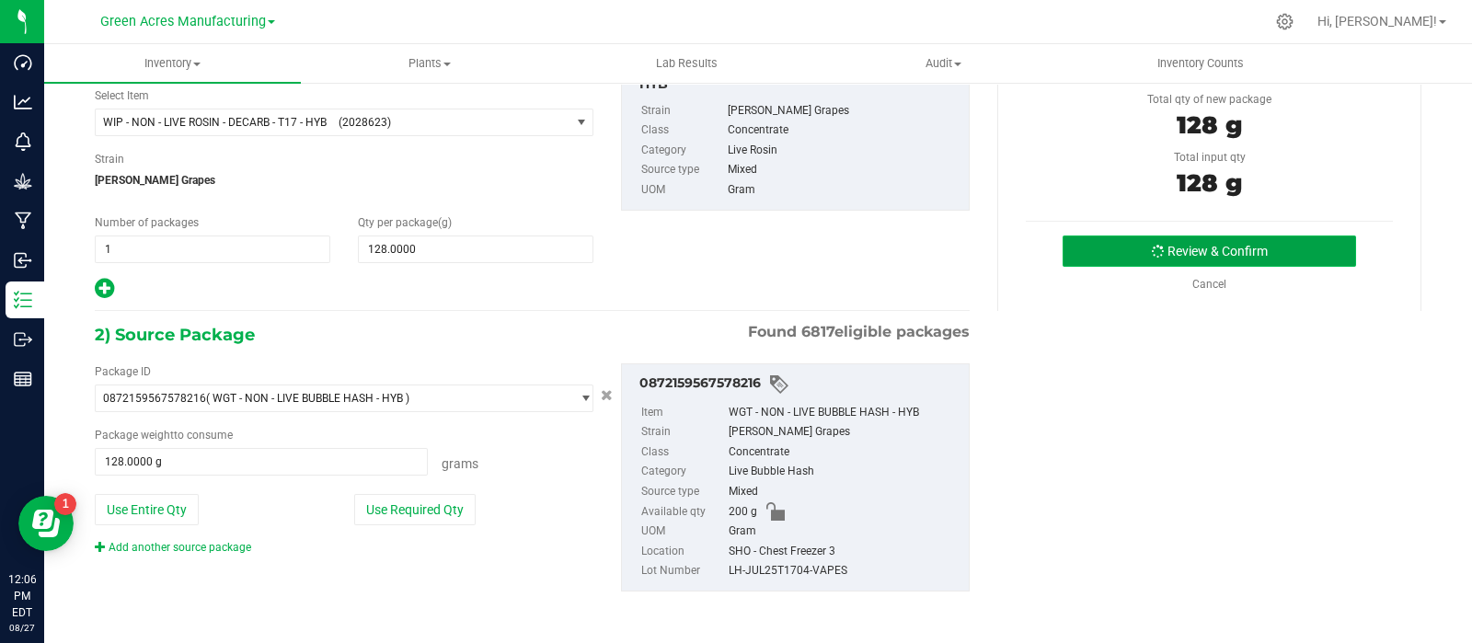
click at [1146, 260] on button "Review & Confirm" at bounding box center [1210, 251] width 294 height 31
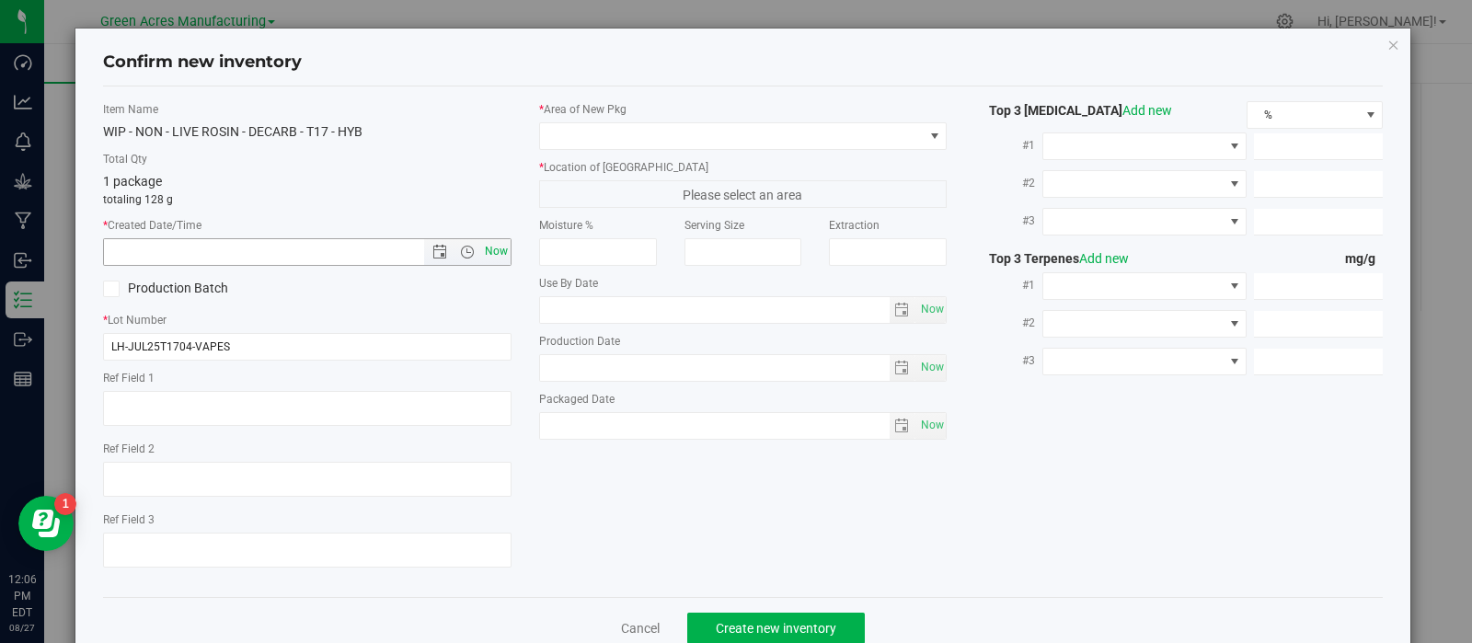
click at [485, 247] on span "Now" at bounding box center [495, 251] width 31 height 27
type input "[DATE] 12:06 PM"
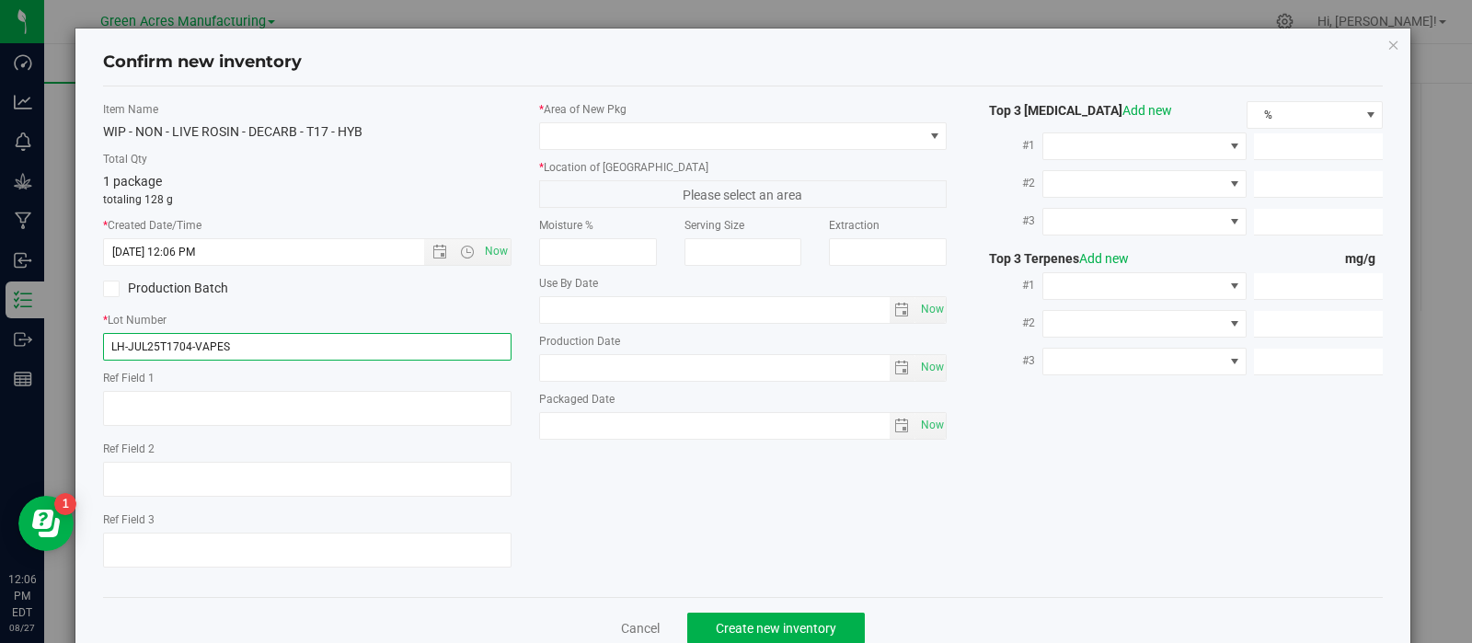
click at [303, 340] on input "LH-JUL25T1704-VAPES" at bounding box center [307, 347] width 409 height 28
type input "LH-JUL25T1704"
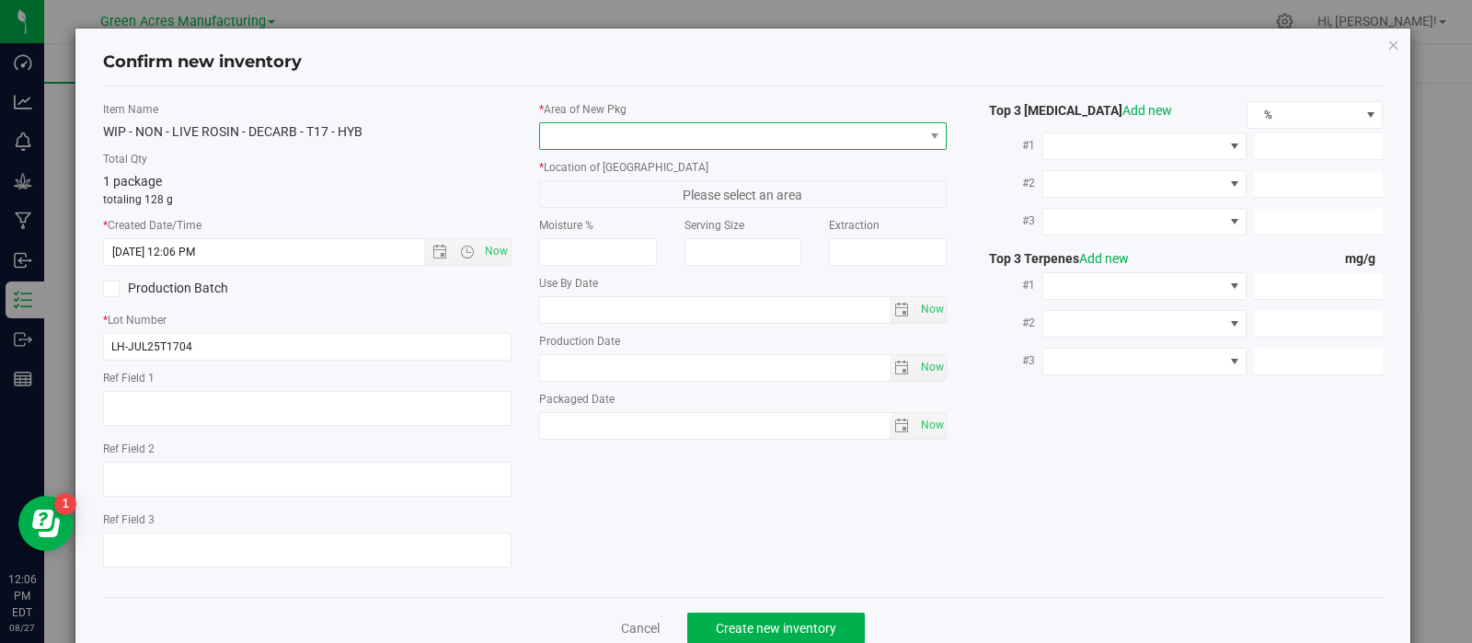
click at [625, 135] on span at bounding box center [732, 136] width 384 height 26
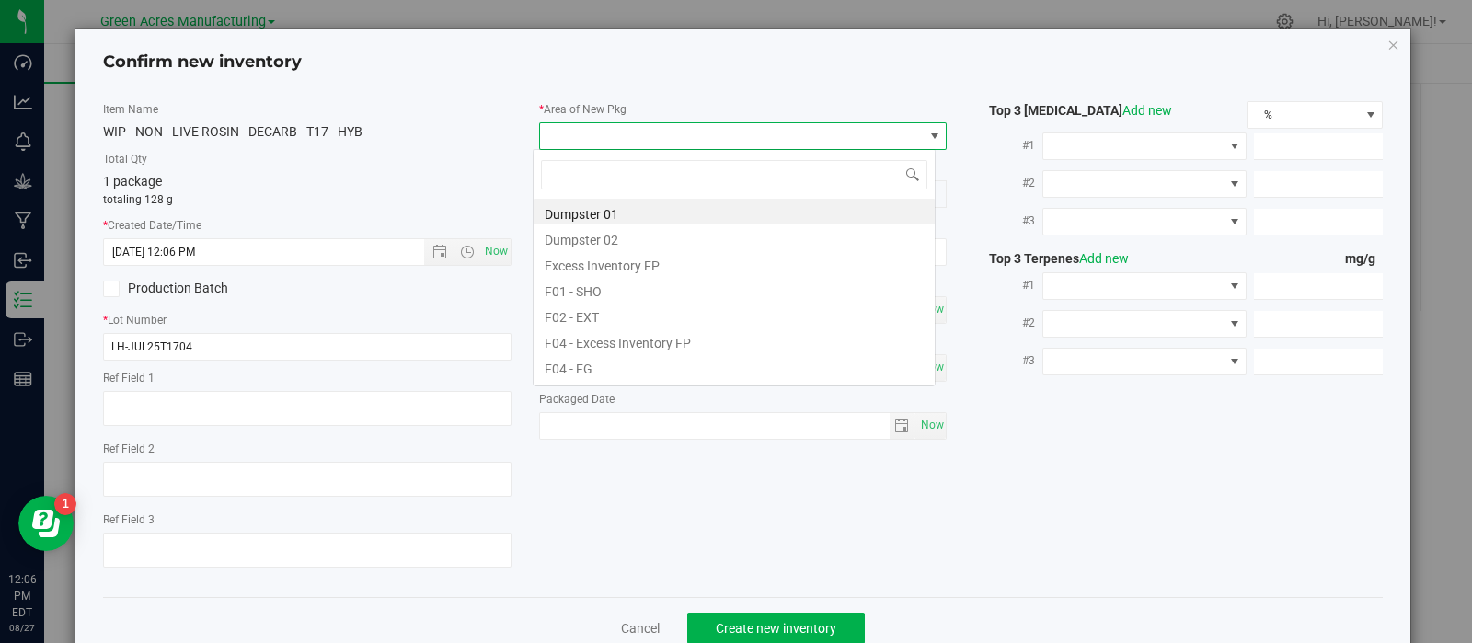
scroll to position [27, 403]
click at [594, 299] on li "F01 - SHO" at bounding box center [734, 289] width 401 height 26
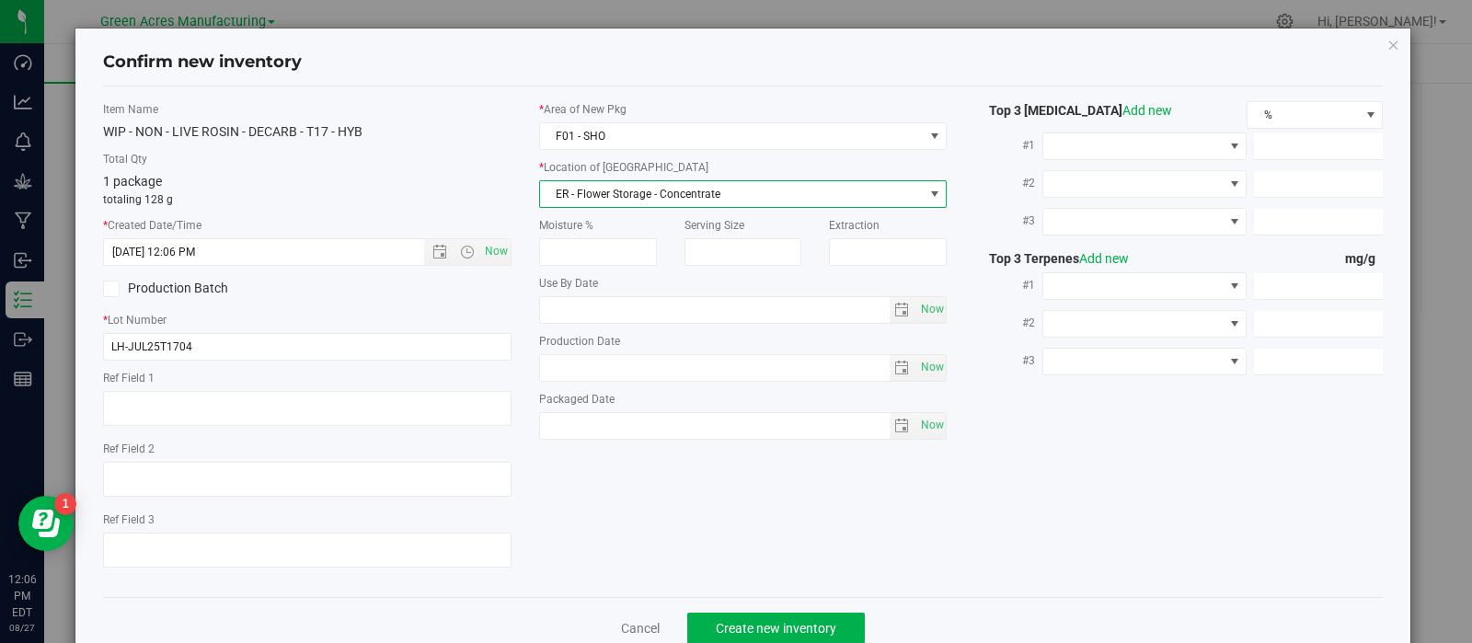
click at [603, 186] on span "ER - Flower Storage - Concentrate" at bounding box center [732, 194] width 384 height 26
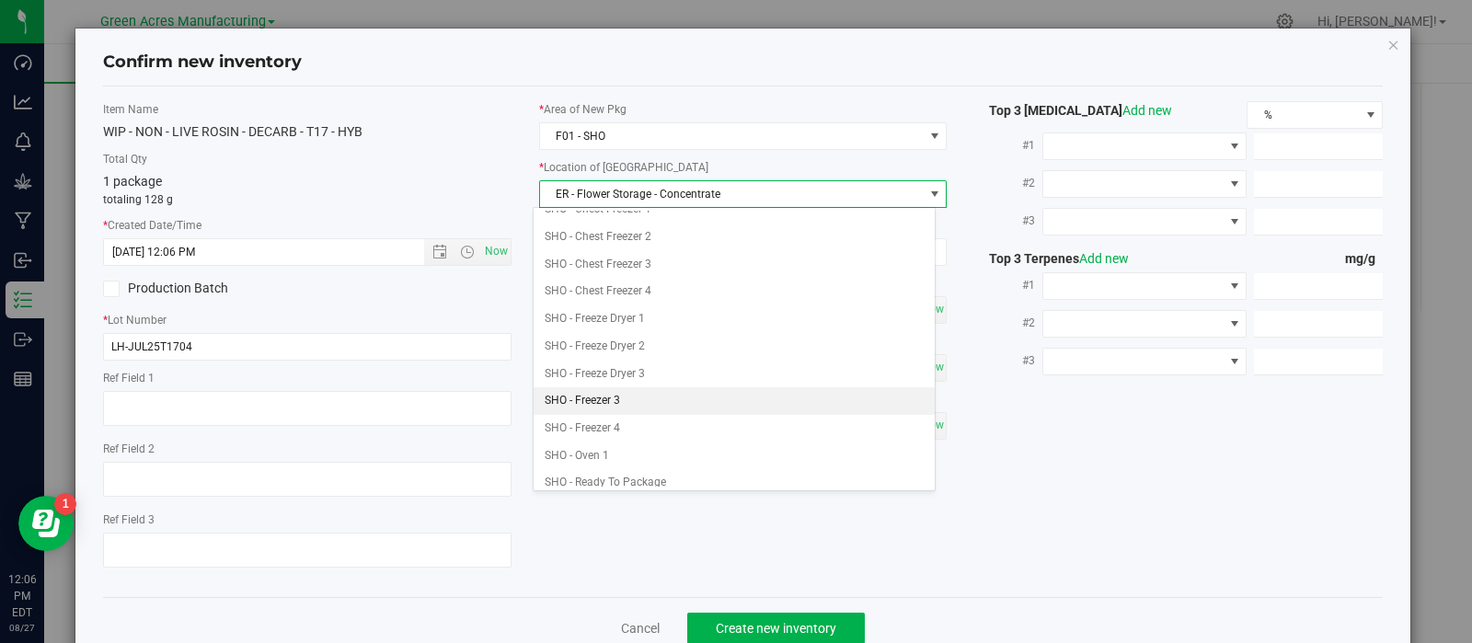
scroll to position [453, 0]
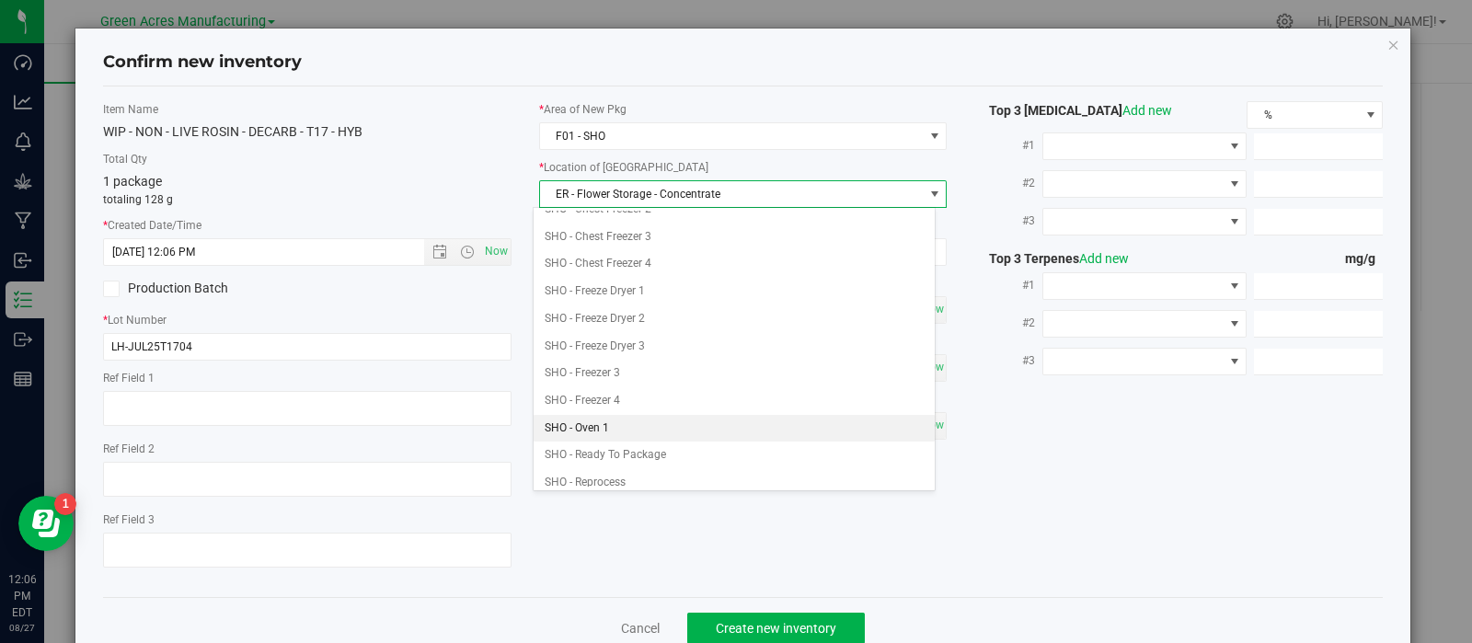
click at [616, 416] on li "SHO - Oven 1" at bounding box center [734, 429] width 401 height 28
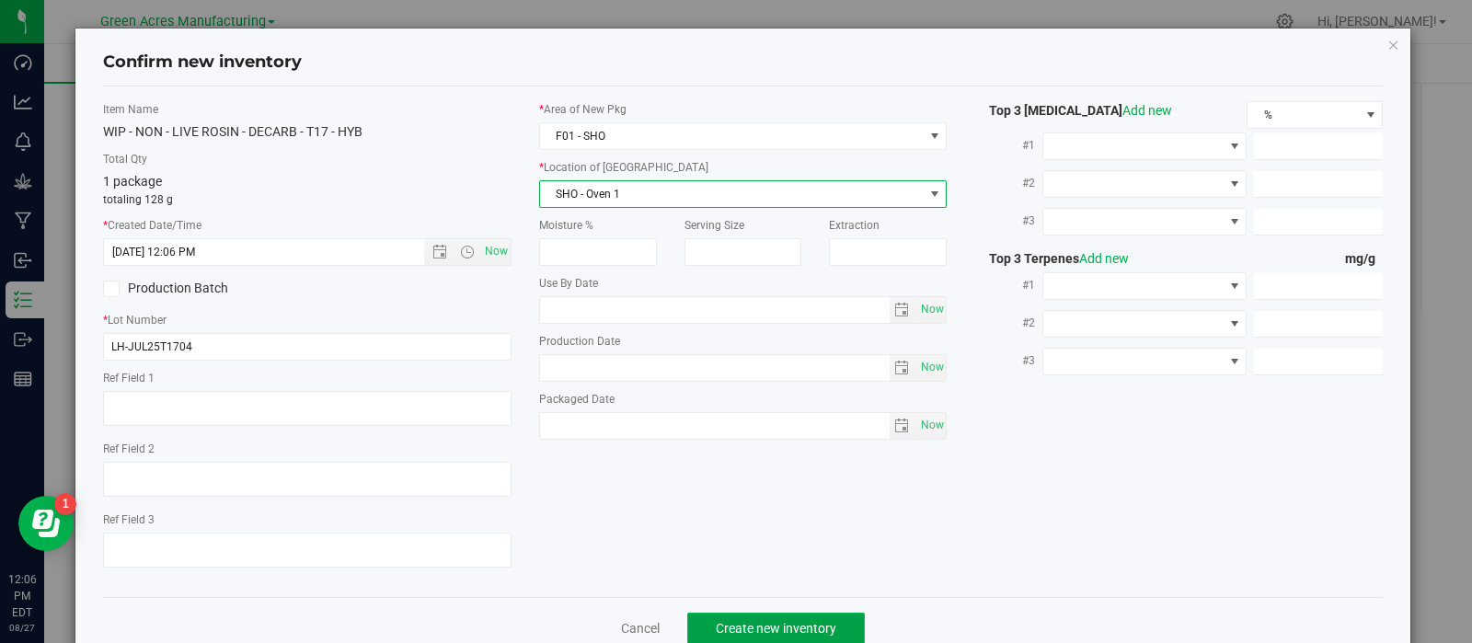
click at [722, 636] on span "Create new inventory" at bounding box center [776, 628] width 121 height 15
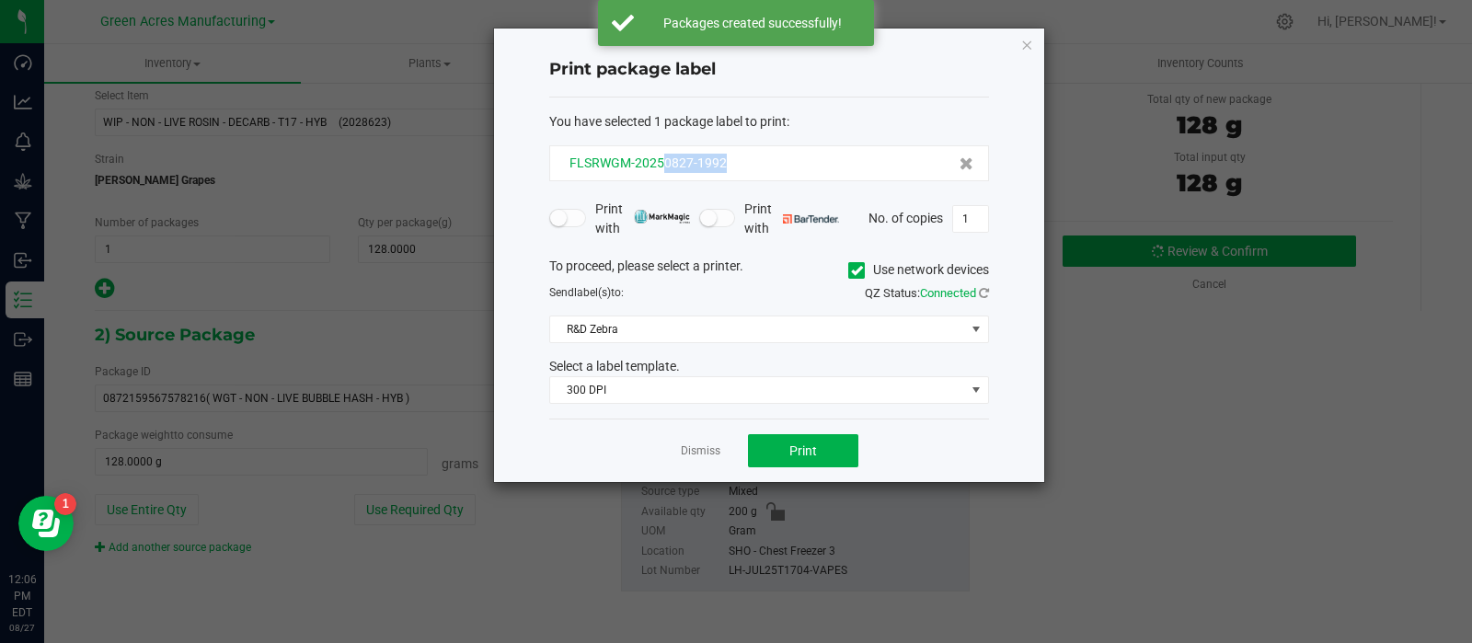
drag, startPoint x: 742, startPoint y: 164, endPoint x: 664, endPoint y: 170, distance: 77.6
click at [664, 170] on div "FLSRWGM-20250827-1992" at bounding box center [769, 163] width 409 height 19
copy span "0827-1992"
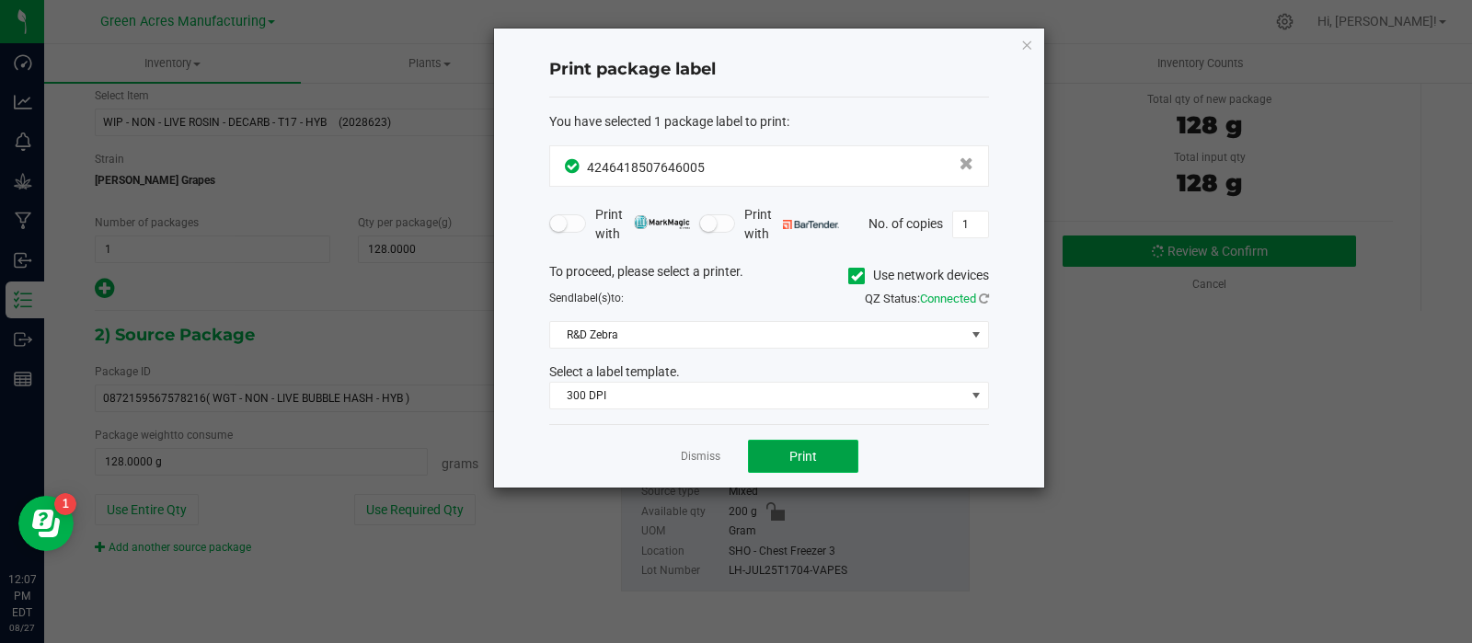
click at [803, 455] on span "Print" at bounding box center [803, 456] width 28 height 15
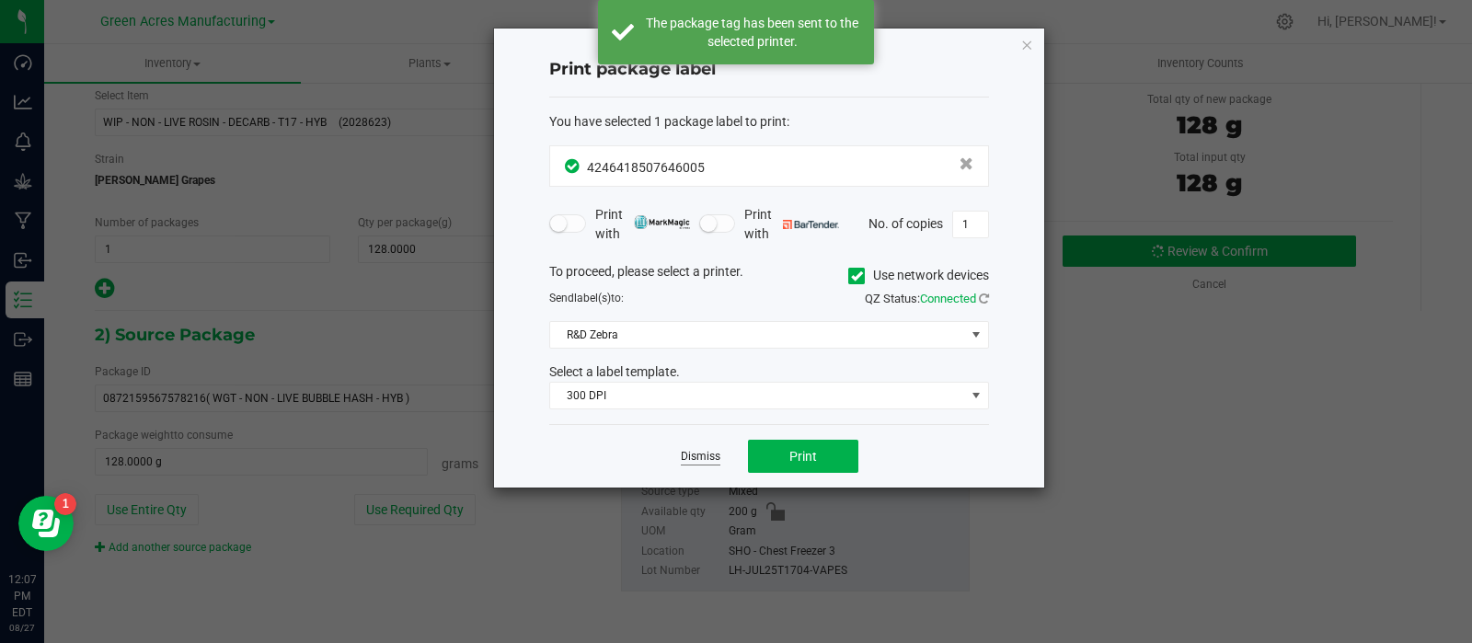
click at [710, 454] on link "Dismiss" at bounding box center [701, 457] width 40 height 16
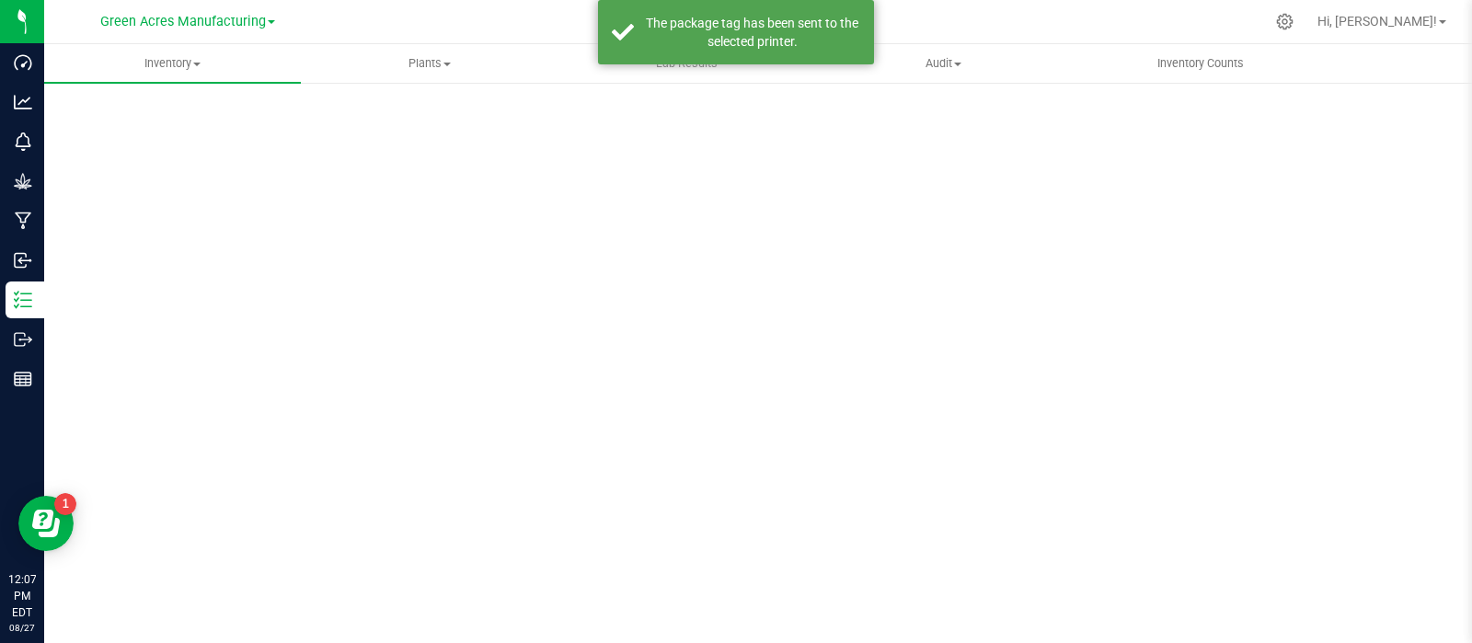
scroll to position [13, 0]
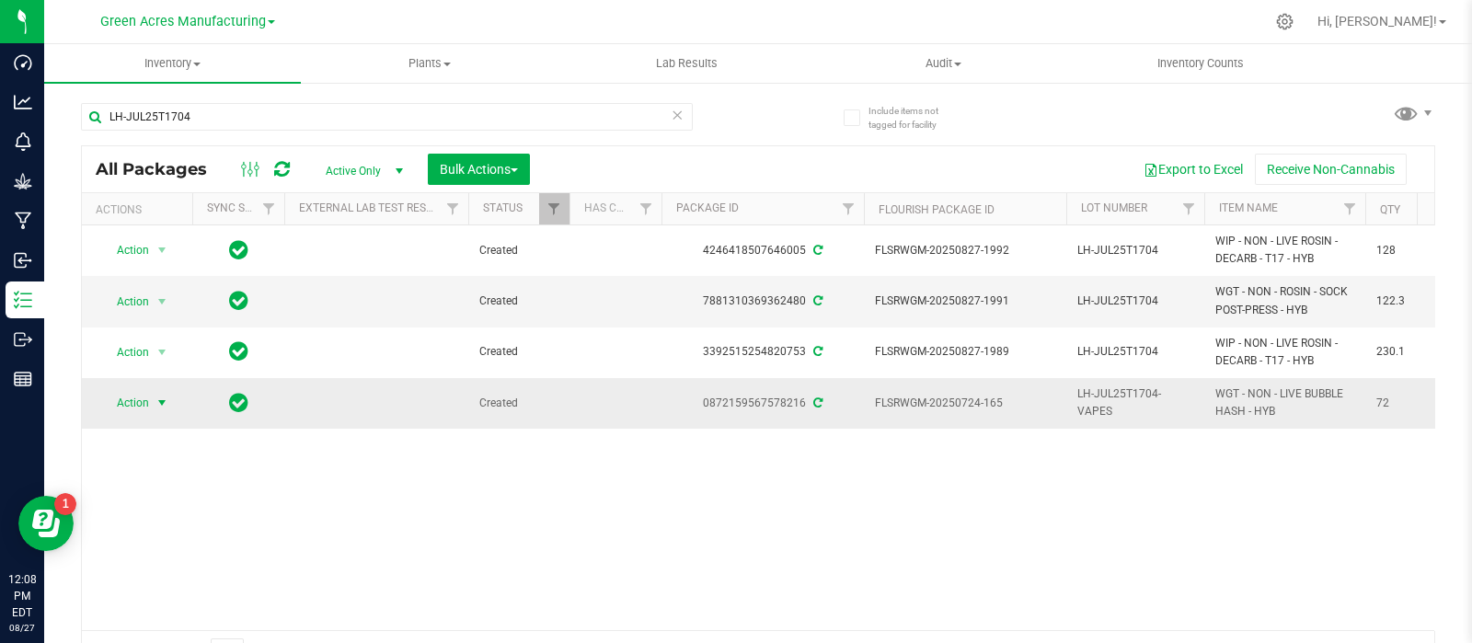
click at [152, 396] on span "select" at bounding box center [162, 403] width 23 height 26
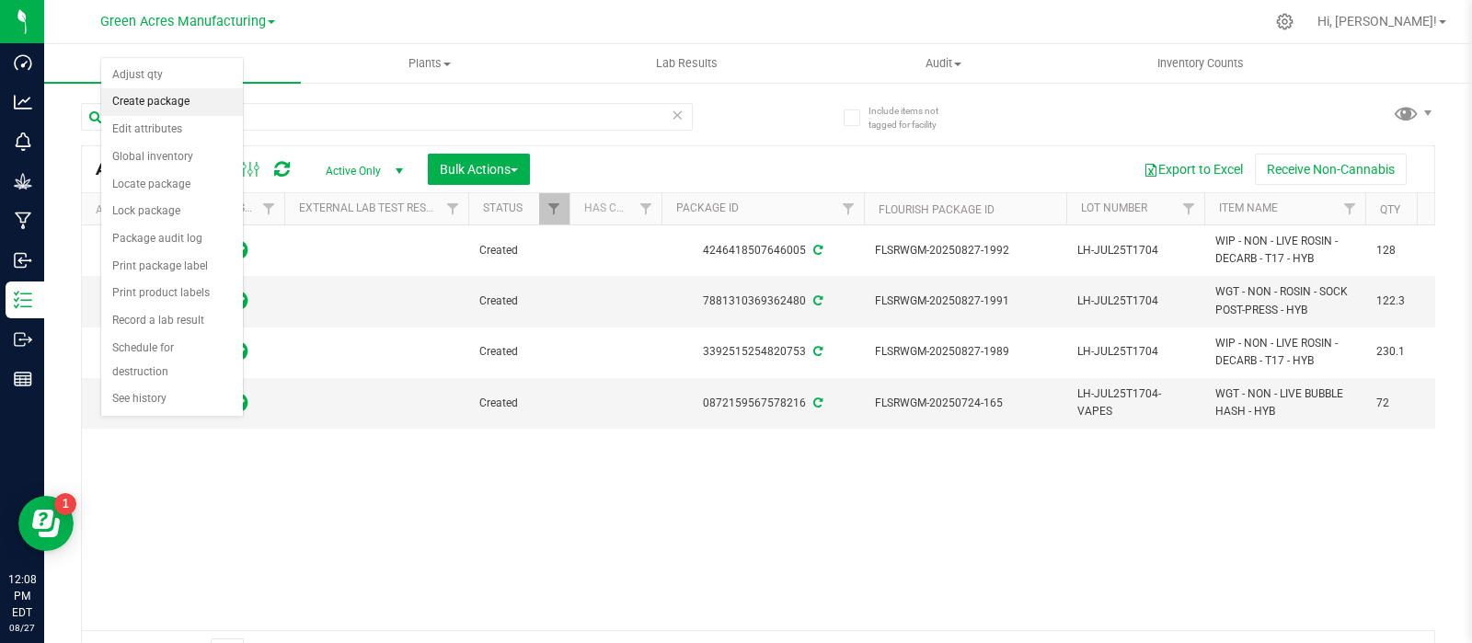
click at [193, 98] on li "Create package" at bounding box center [172, 102] width 142 height 28
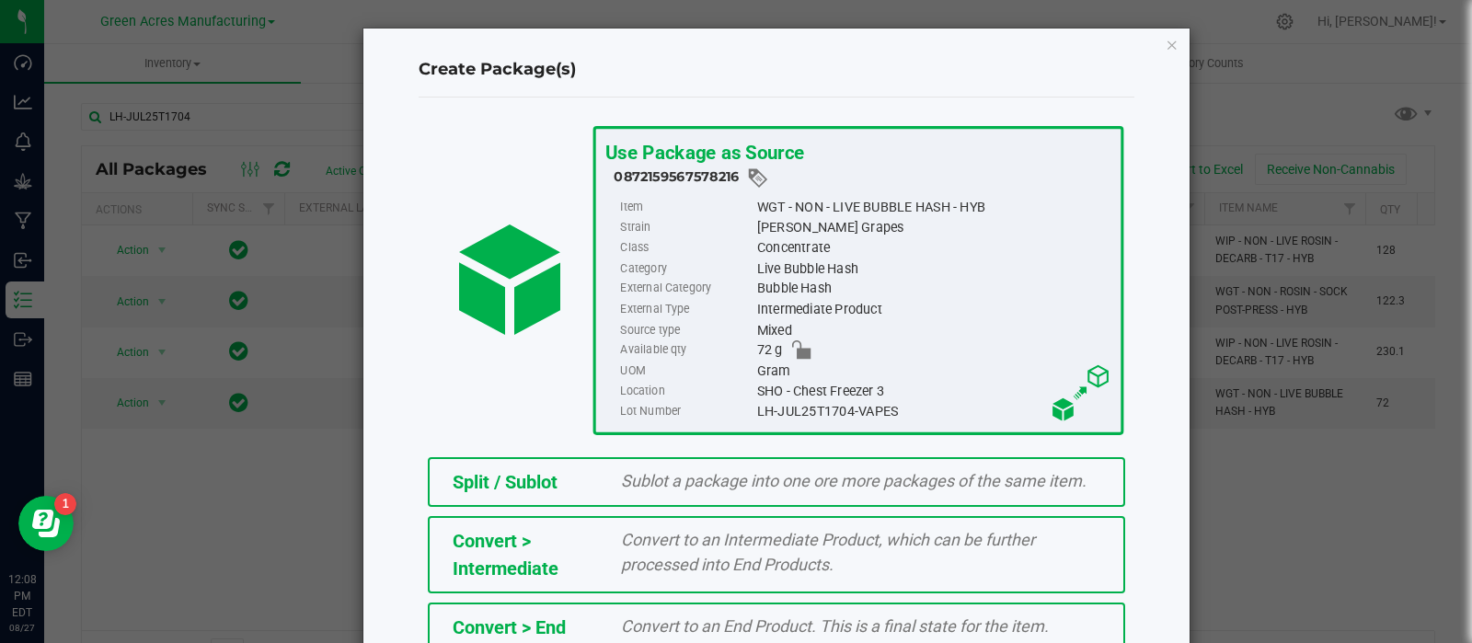
scroll to position [248, 0]
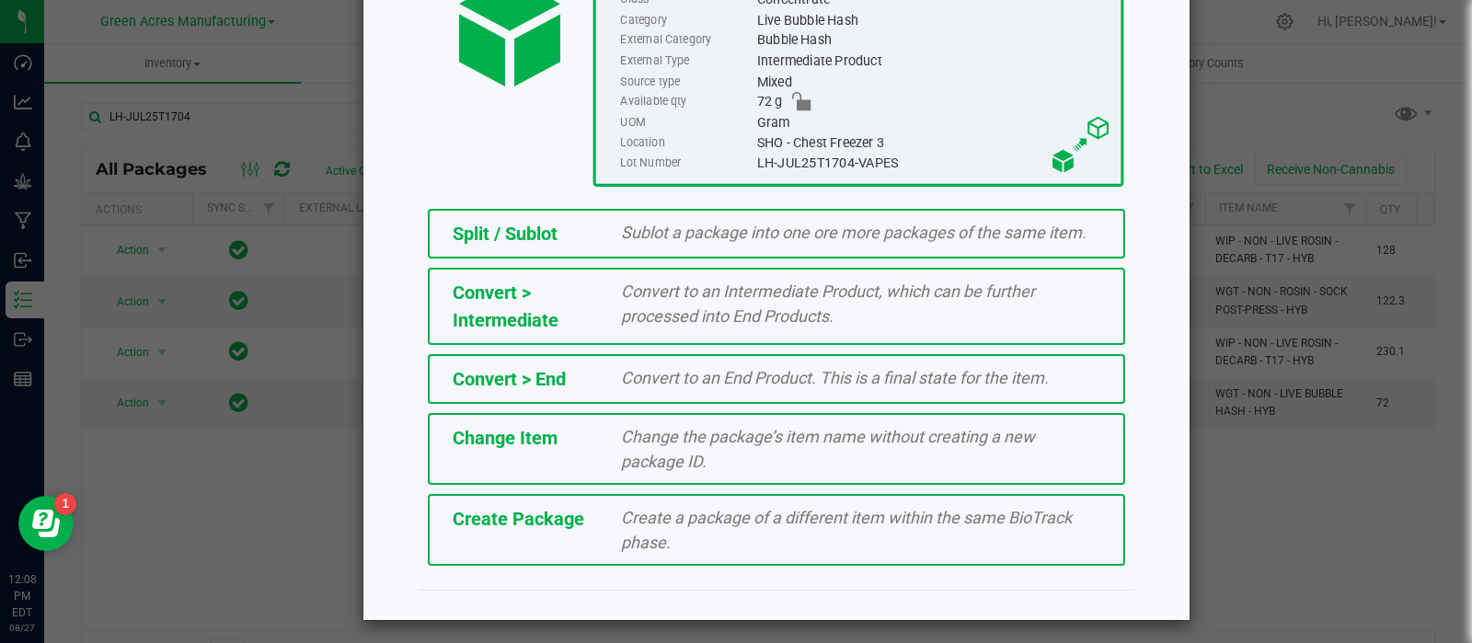
click at [583, 526] on div "Create Package" at bounding box center [523, 519] width 169 height 28
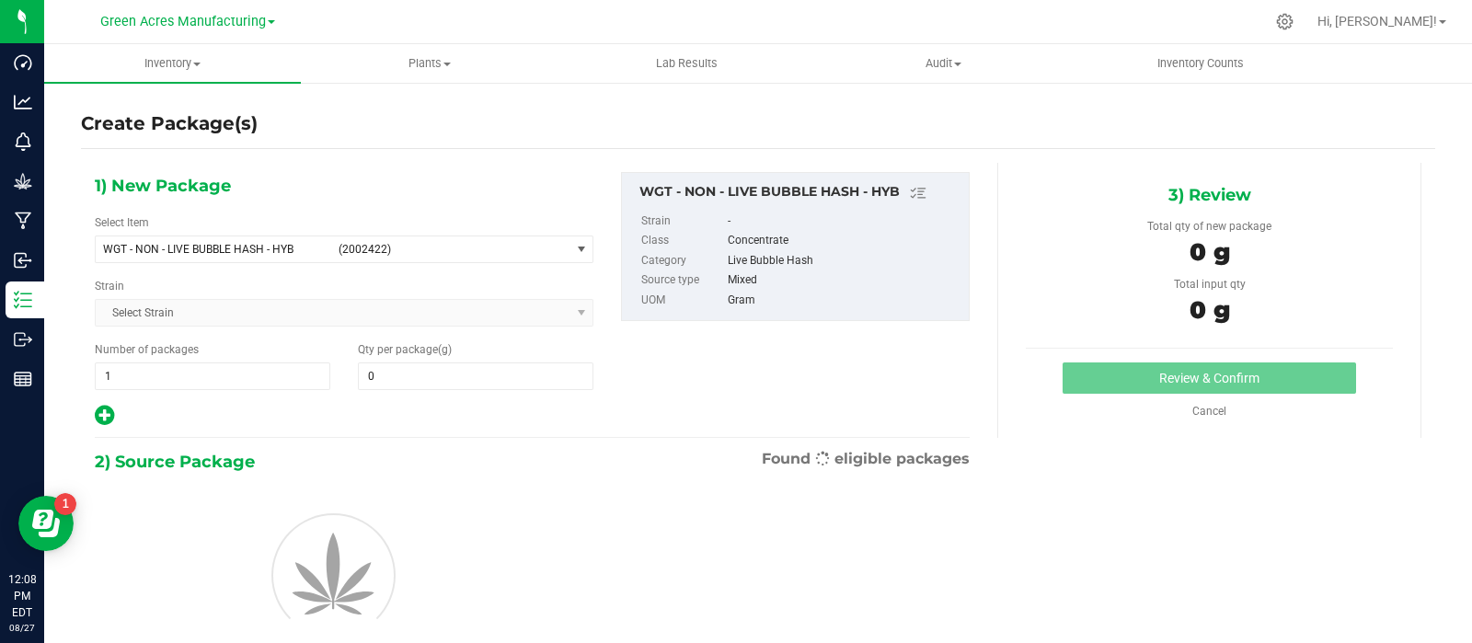
type input "0.0000"
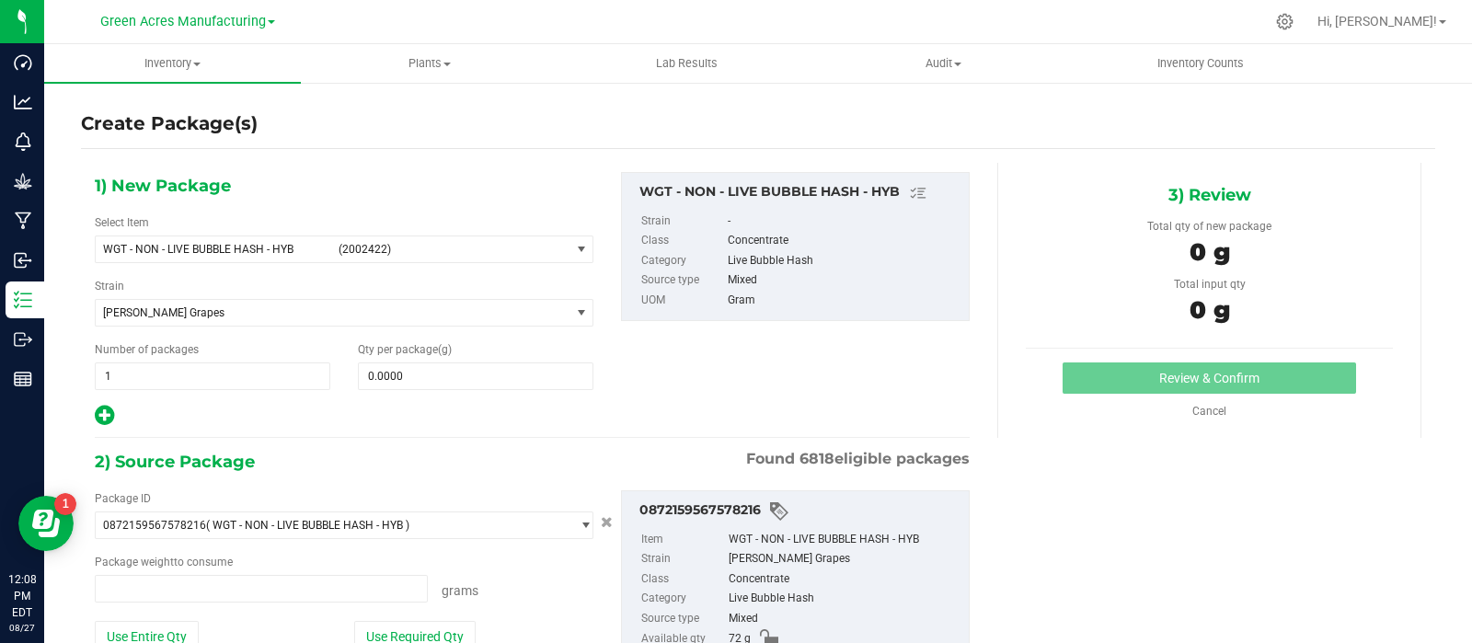
type input "0.0000 g"
click at [483, 236] on span "WGT - NON - LIVE BUBBLE HASH - HYB (2002422)" at bounding box center [344, 250] width 499 height 28
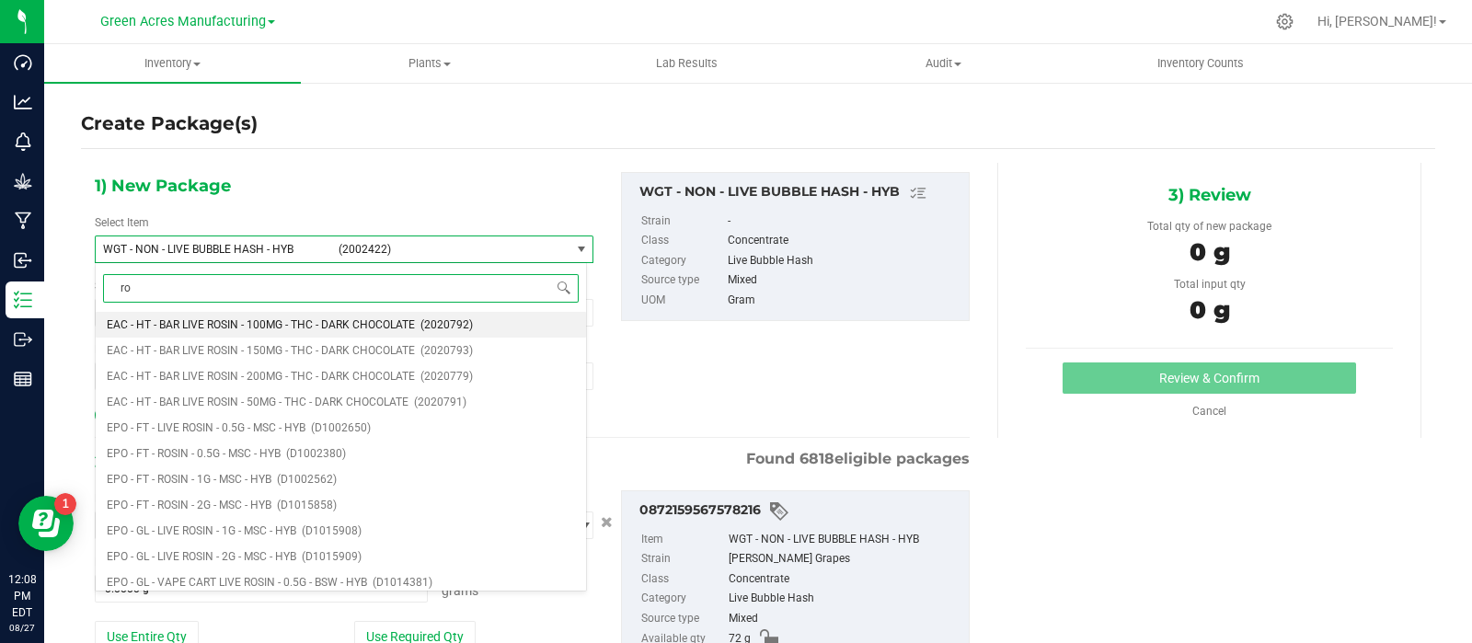
type input "r"
type input "sock"
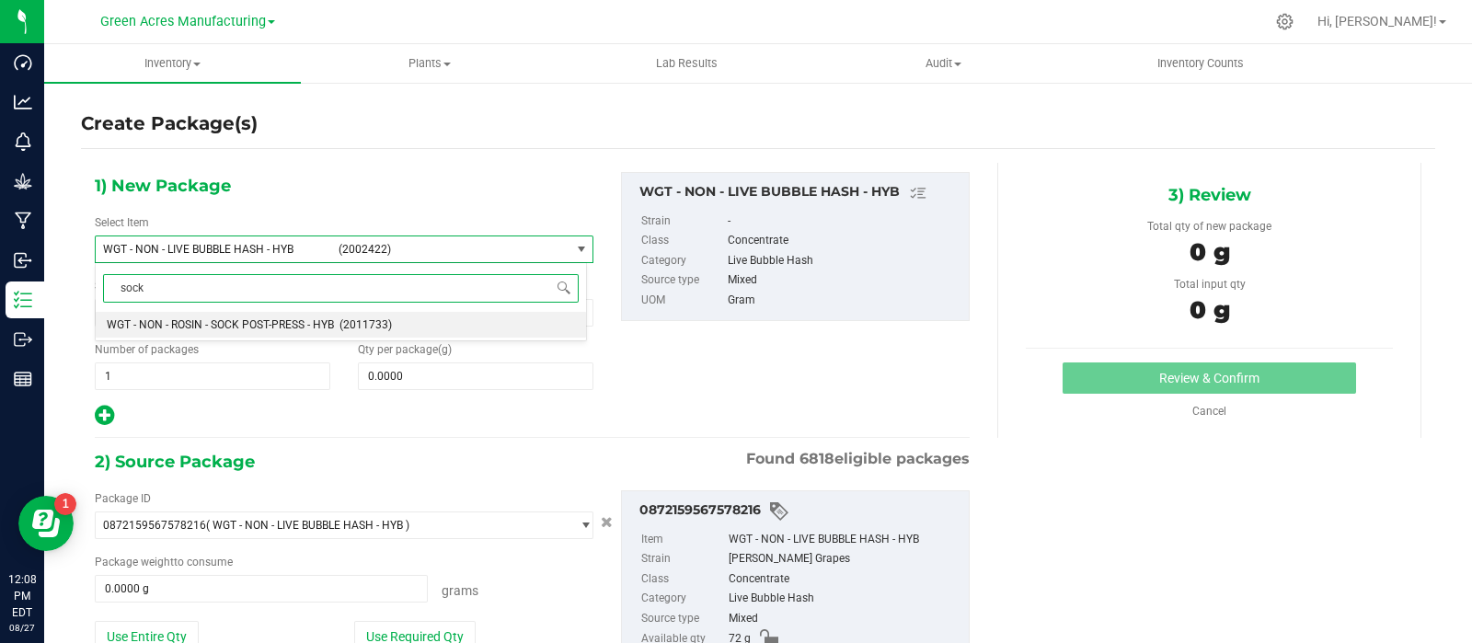
click at [211, 323] on span "WGT - NON - ROSIN - SOCK POST-PRESS - HYB" at bounding box center [220, 324] width 227 height 13
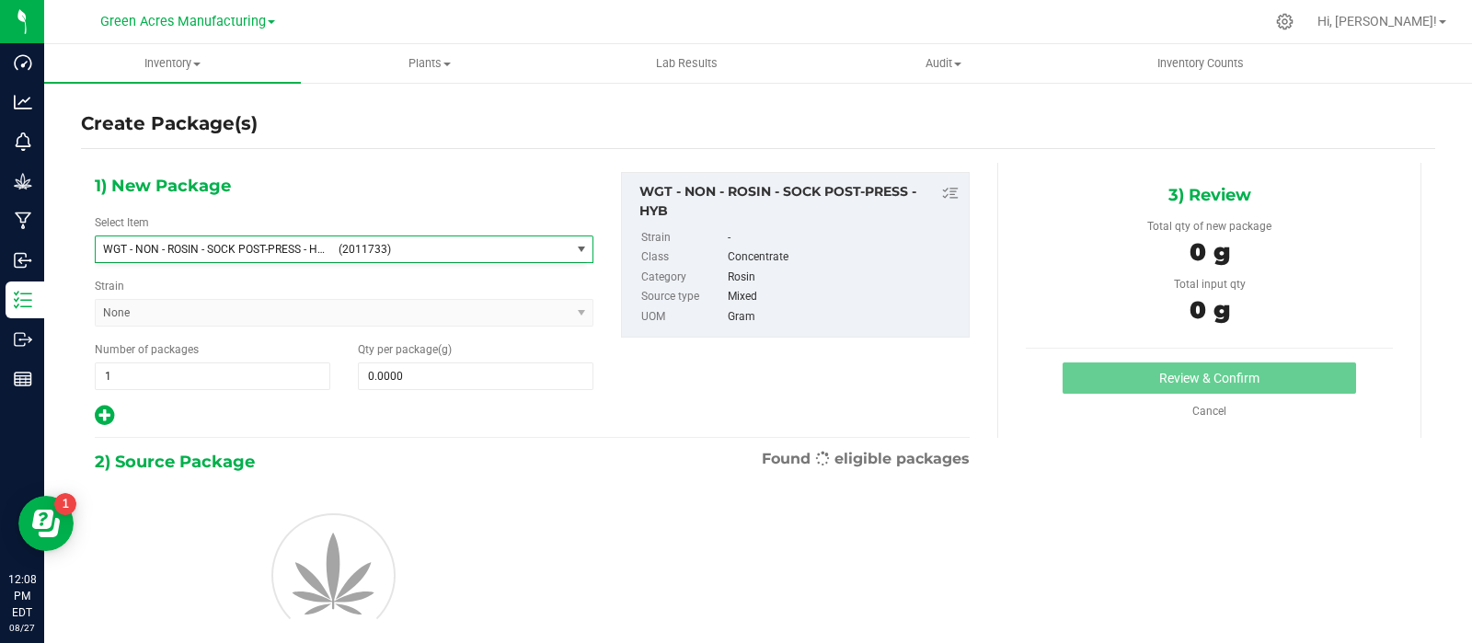
type input "0.0000"
click at [414, 374] on span at bounding box center [476, 377] width 236 height 28
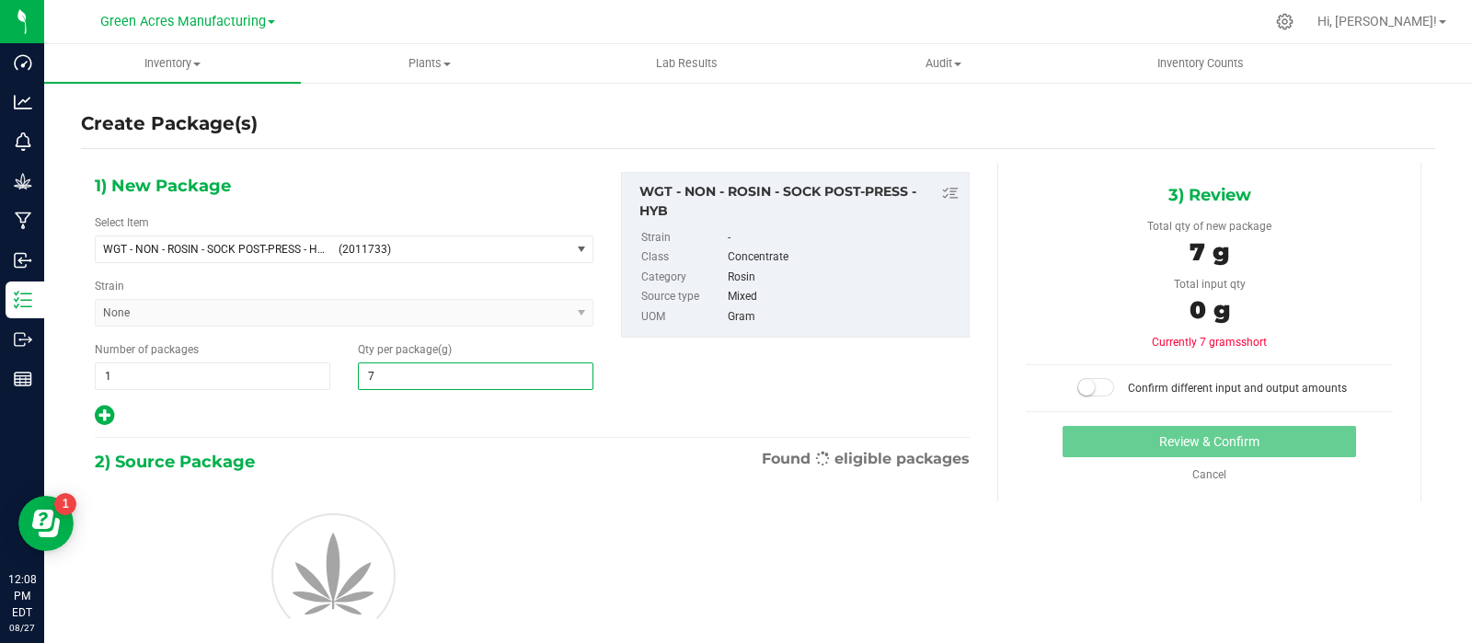
type input "72"
click at [399, 411] on div at bounding box center [344, 416] width 499 height 24
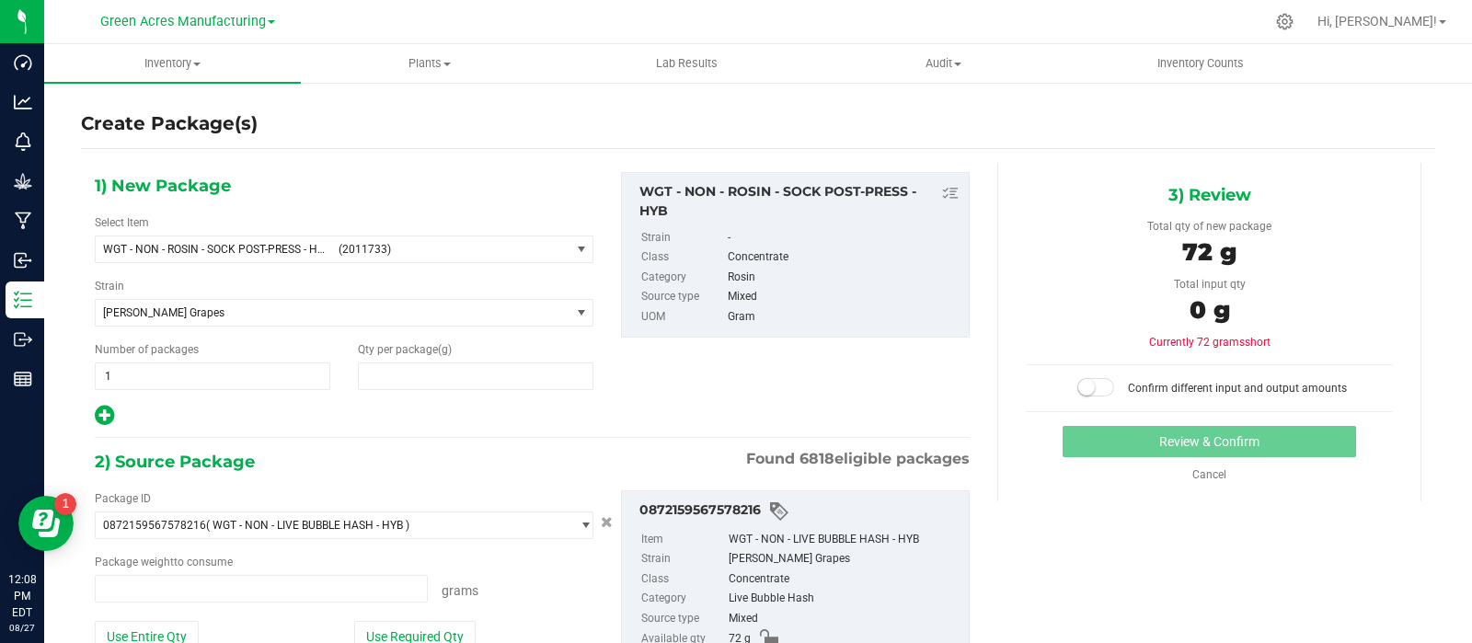
type input "72.0000"
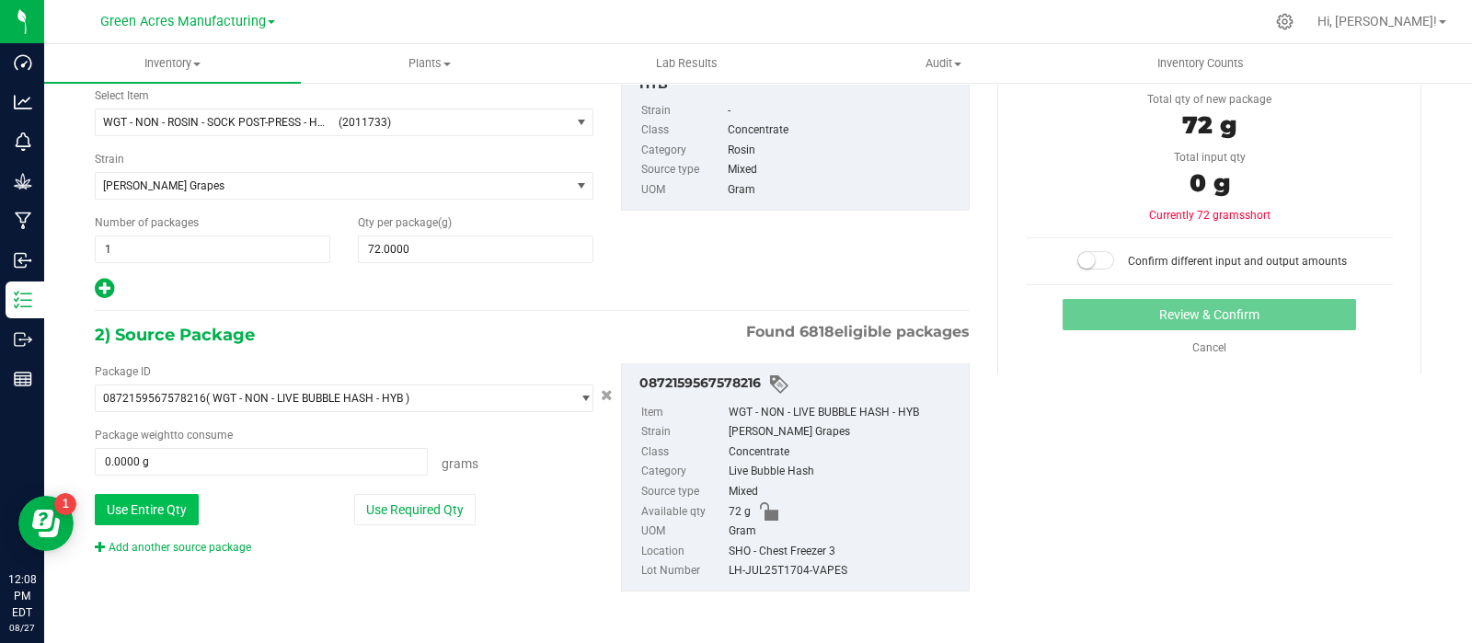
click at [133, 504] on button "Use Entire Qty" at bounding box center [147, 509] width 104 height 31
type input "72.0000 g"
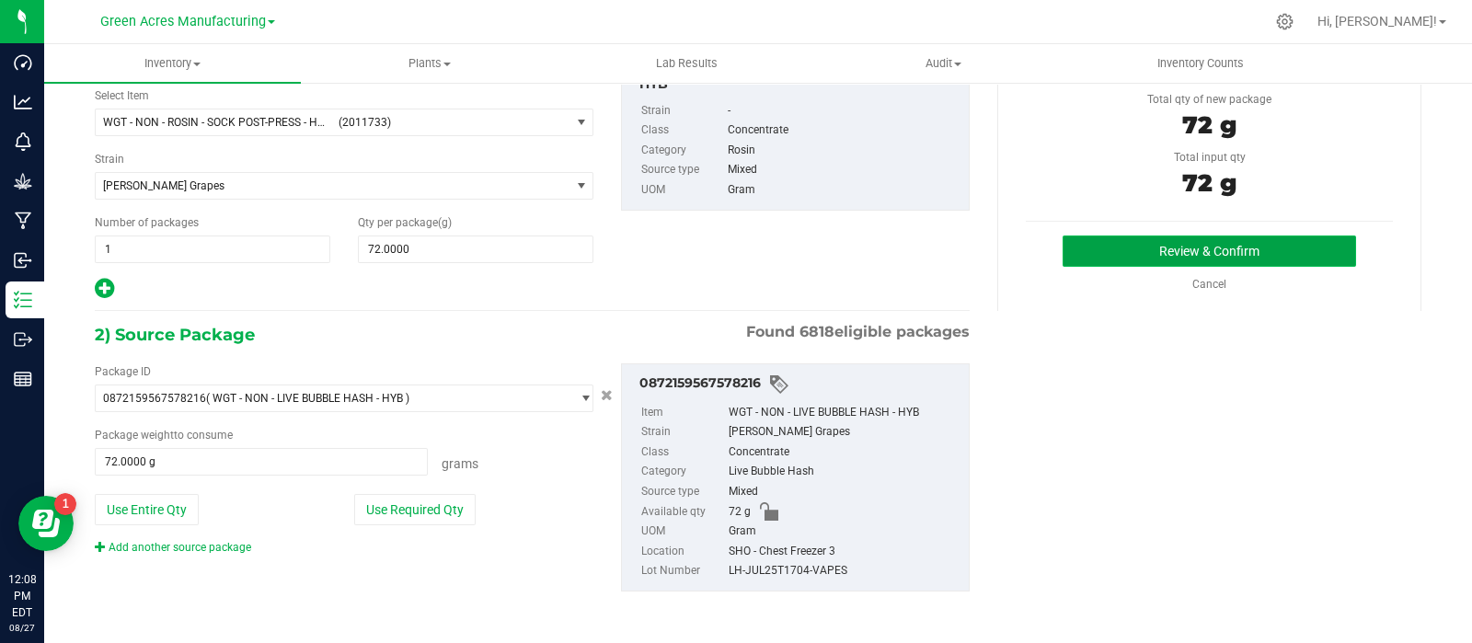
click at [1124, 248] on button "Review & Confirm" at bounding box center [1210, 251] width 294 height 31
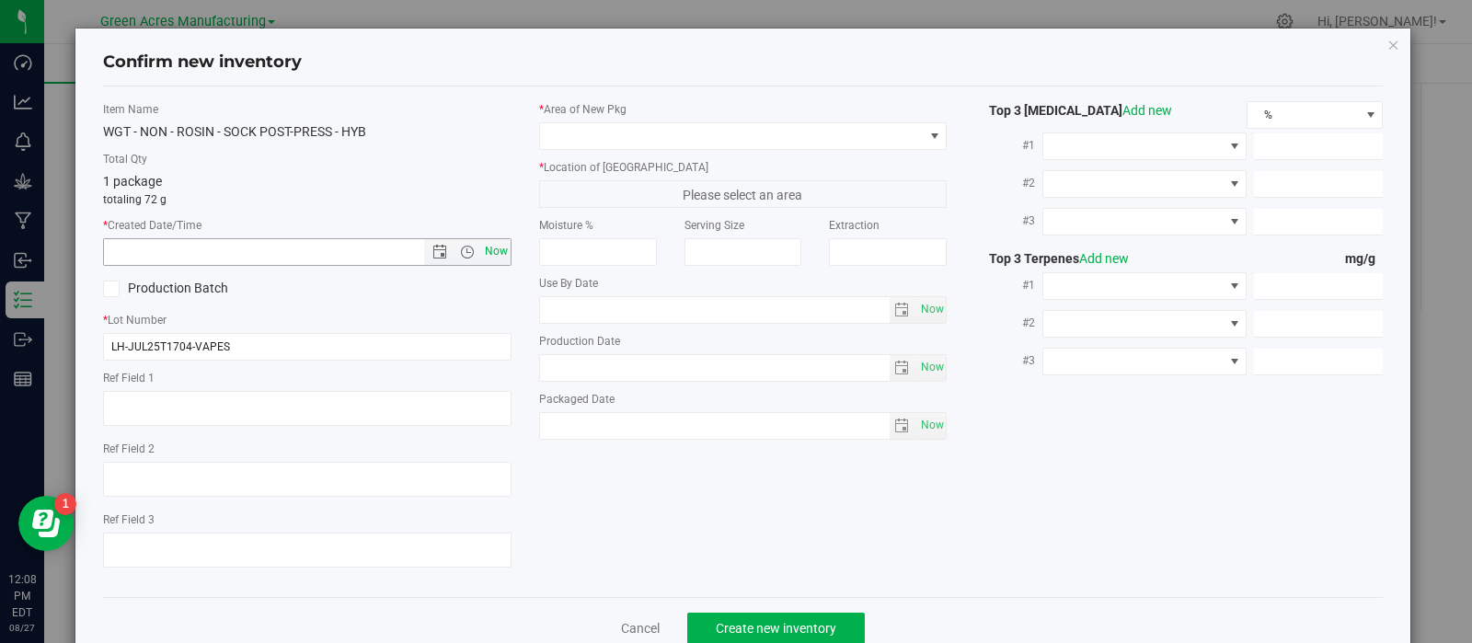
click at [492, 250] on span "Now" at bounding box center [495, 251] width 31 height 27
type input "[DATE] 12:08 PM"
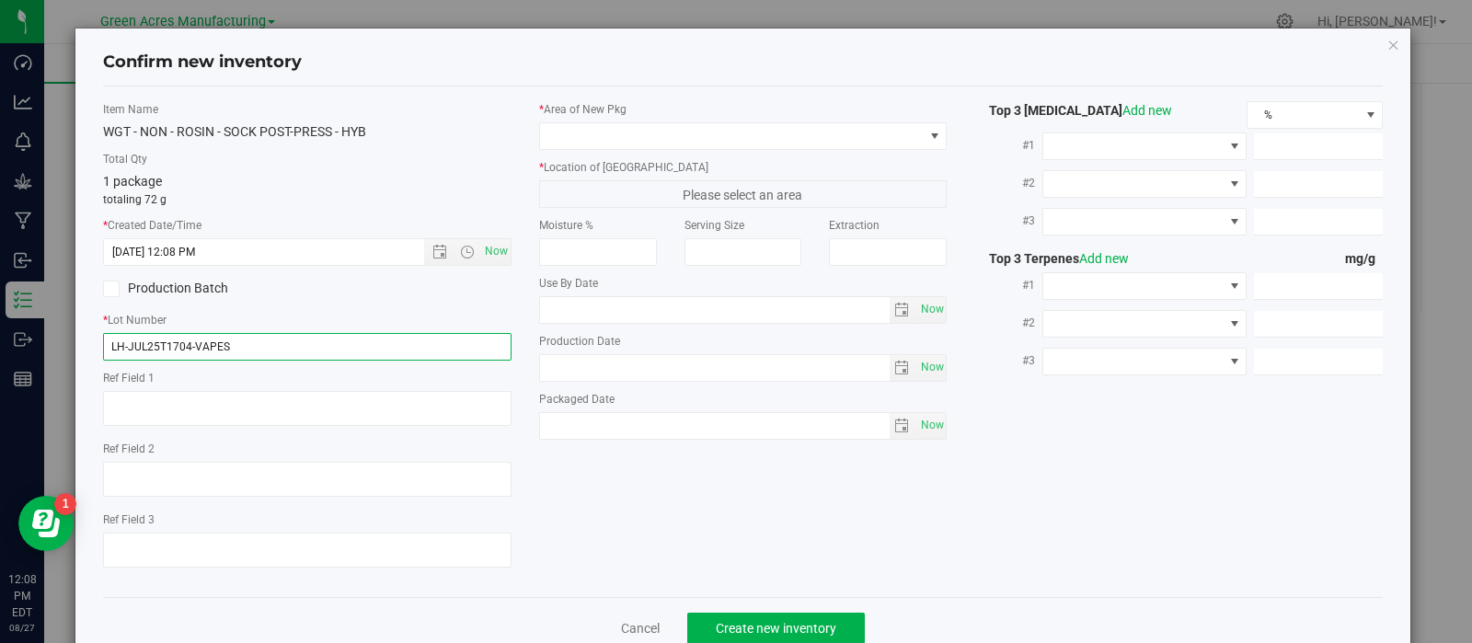
click at [299, 351] on input "LH-JUL25T1704-VAPES" at bounding box center [307, 347] width 409 height 28
type input "LH-JUL25T1704"
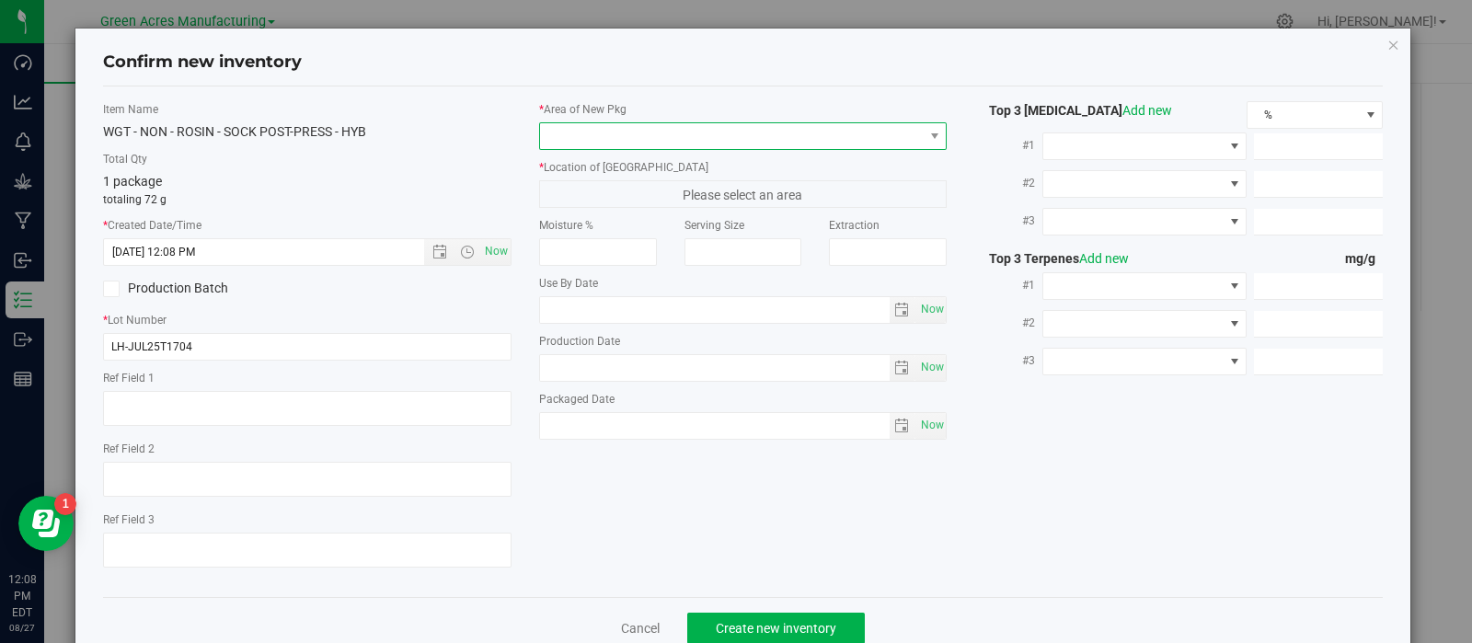
click at [585, 135] on span at bounding box center [732, 136] width 384 height 26
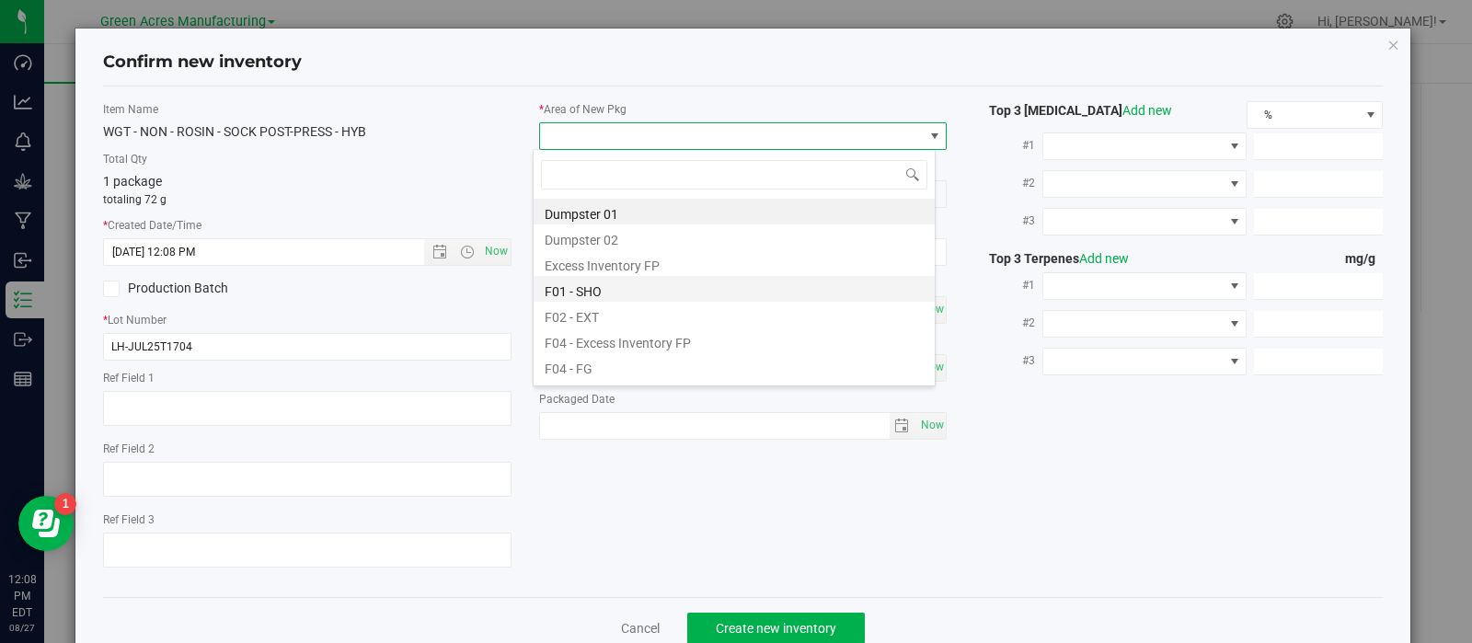
scroll to position [27, 403]
click at [587, 292] on li "F01 - SHO" at bounding box center [734, 289] width 401 height 26
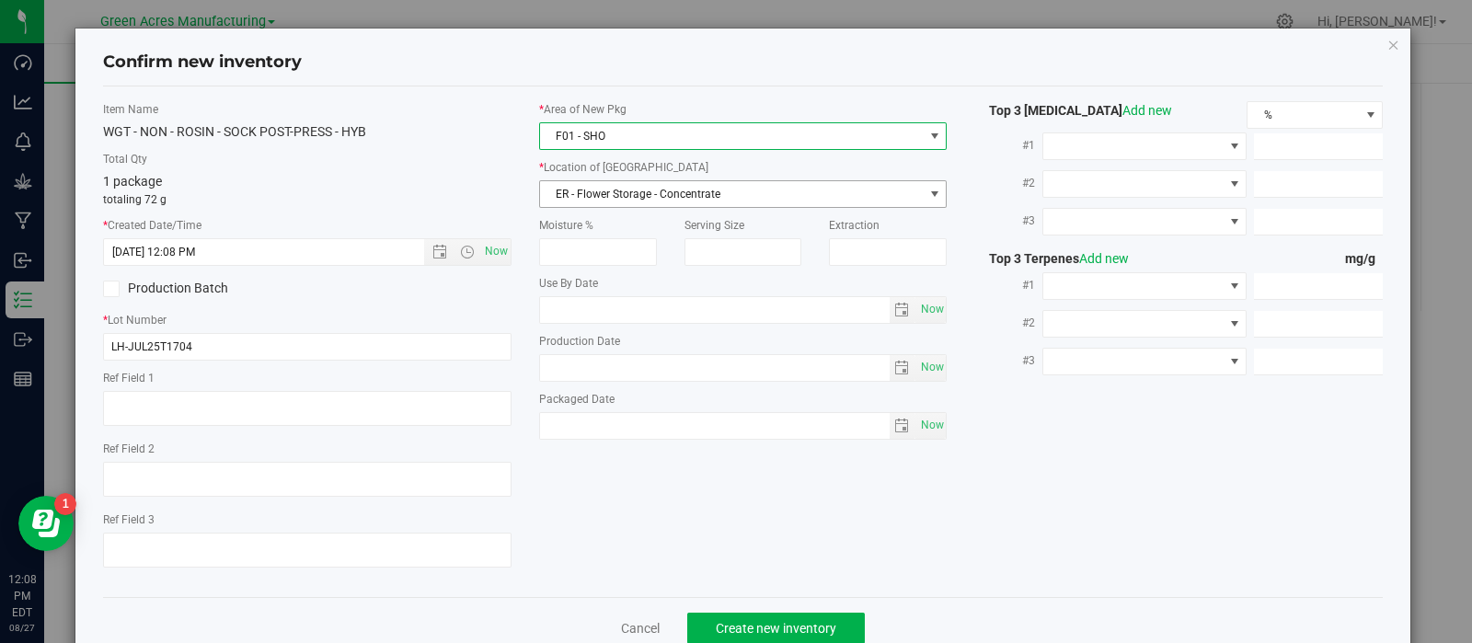
click at [636, 190] on span "ER - Flower Storage - Concentrate" at bounding box center [732, 194] width 384 height 26
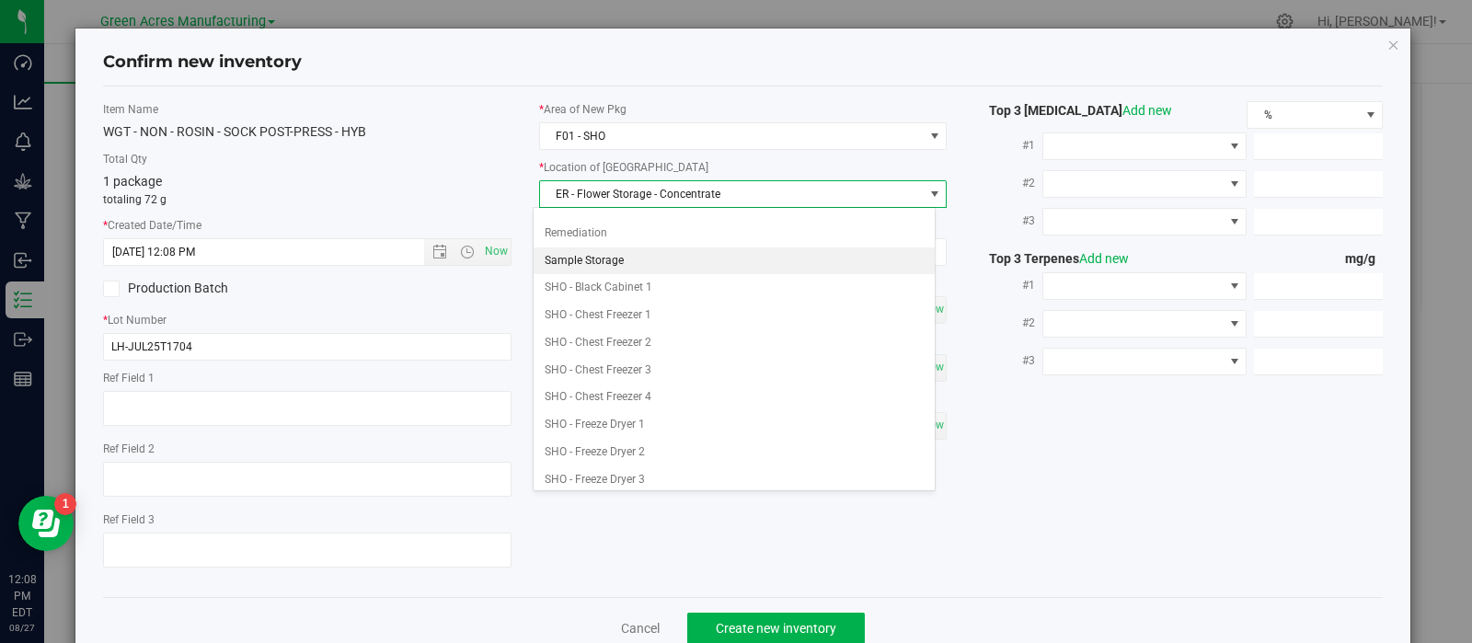
scroll to position [372, 0]
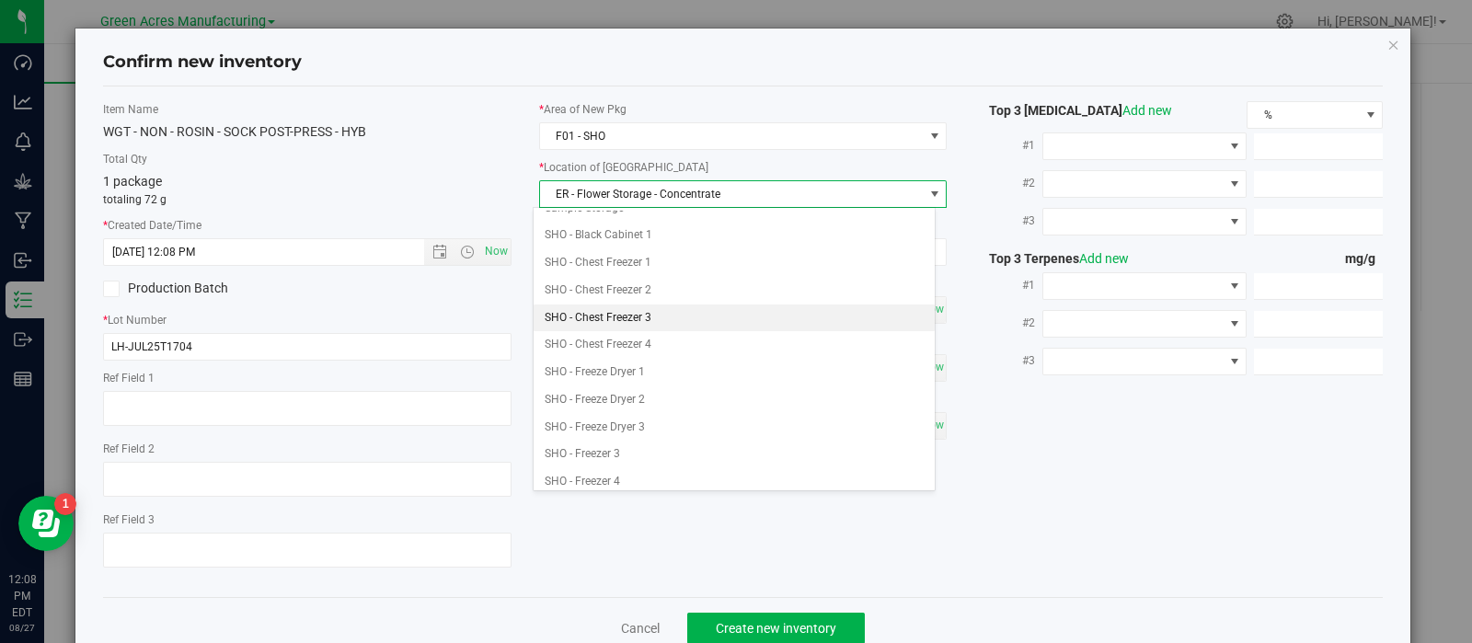
click at [630, 315] on li "SHO - Chest Freezer 3" at bounding box center [734, 319] width 401 height 28
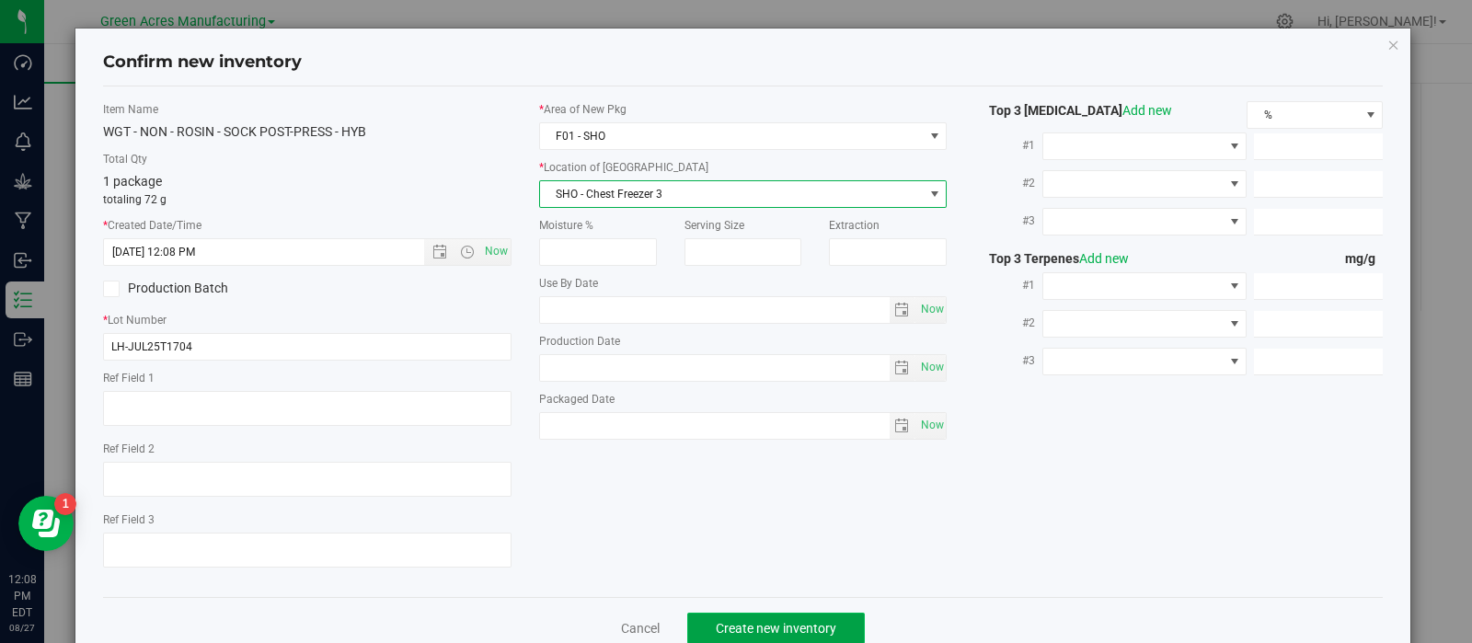
click at [733, 628] on span "Create new inventory" at bounding box center [776, 628] width 121 height 15
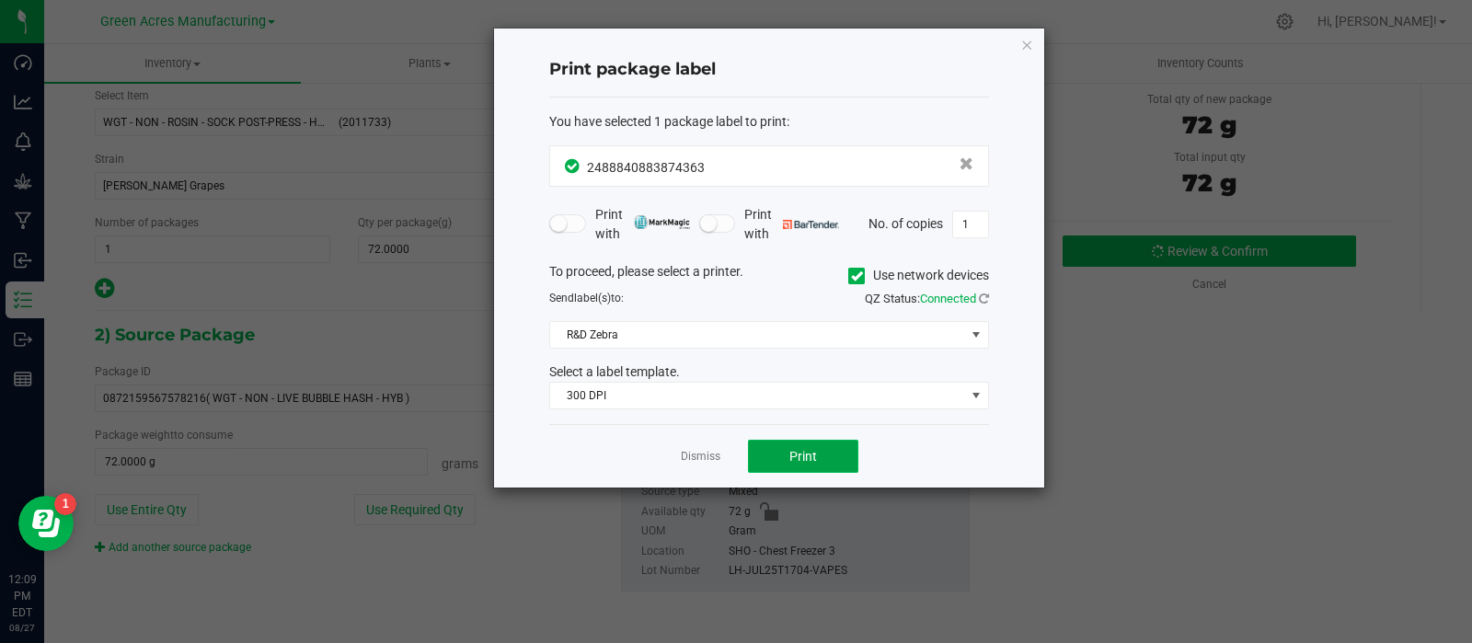
click at [752, 457] on button "Print" at bounding box center [803, 456] width 110 height 33
click at [752, 457] on div at bounding box center [769, 258] width 550 height 459
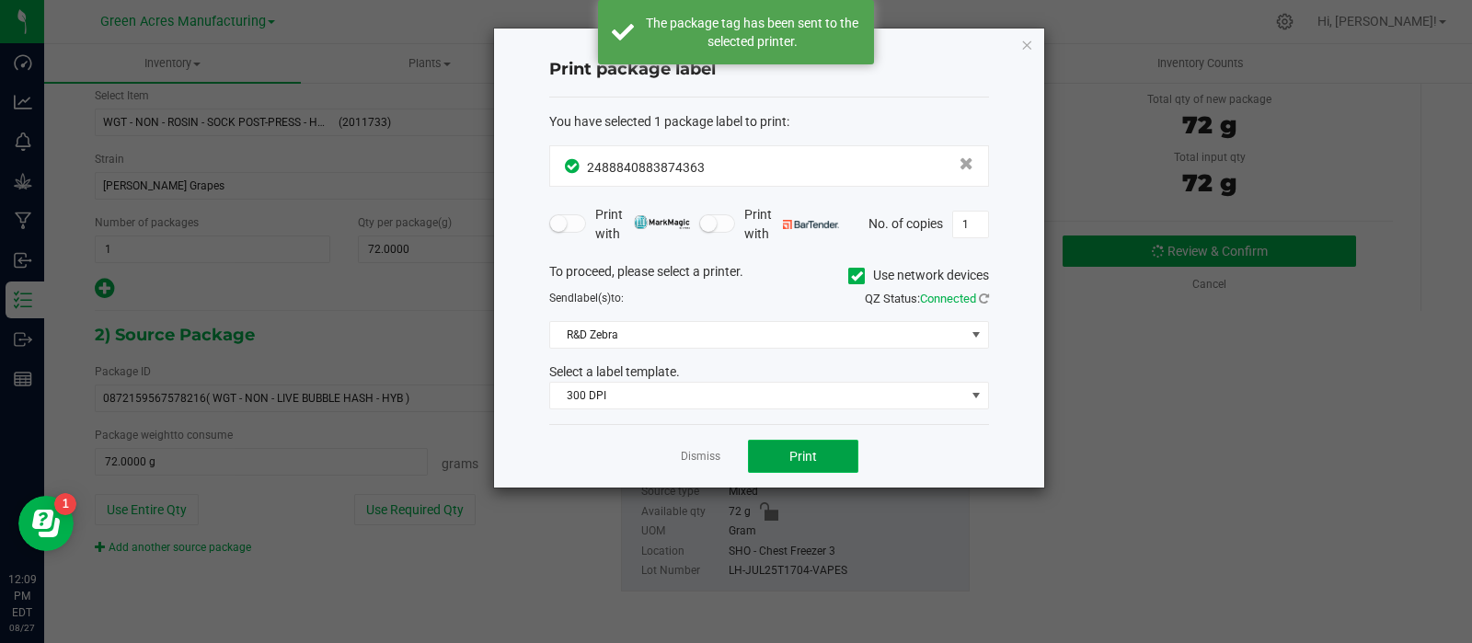
click at [752, 457] on button "Print" at bounding box center [803, 456] width 110 height 33
click at [711, 460] on link "Dismiss" at bounding box center [701, 457] width 40 height 16
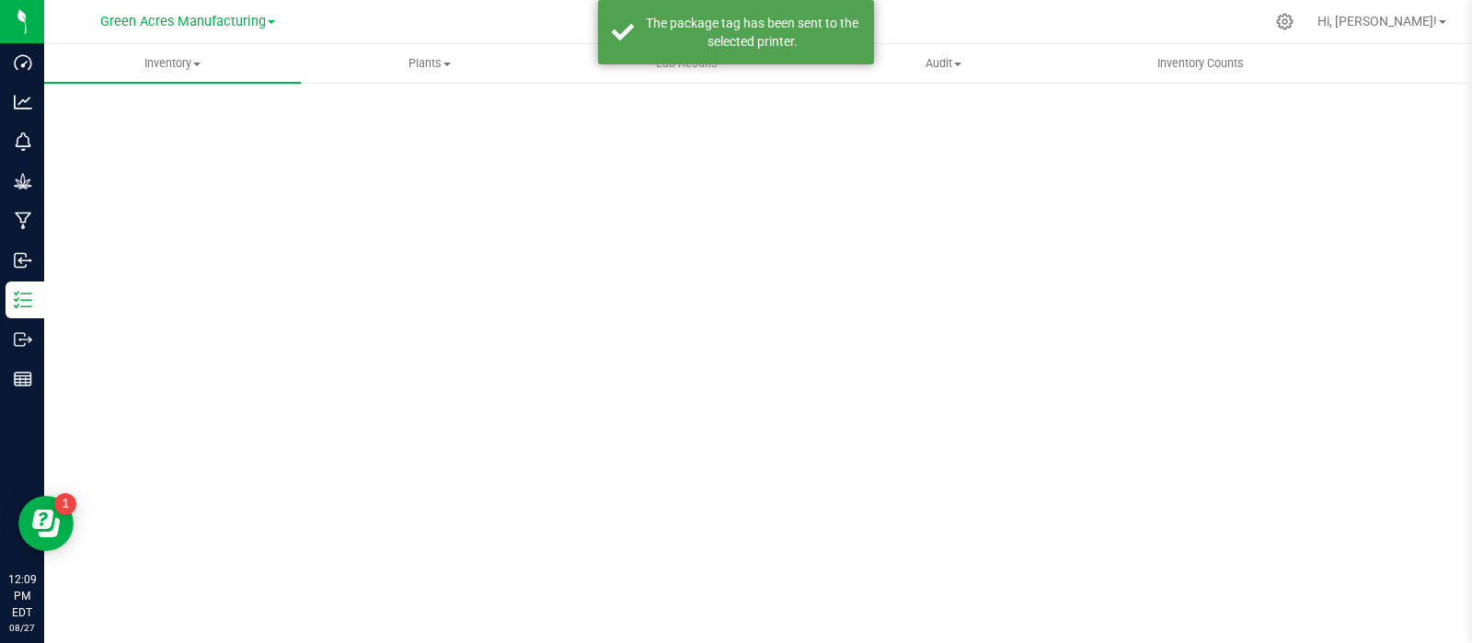
scroll to position [13, 0]
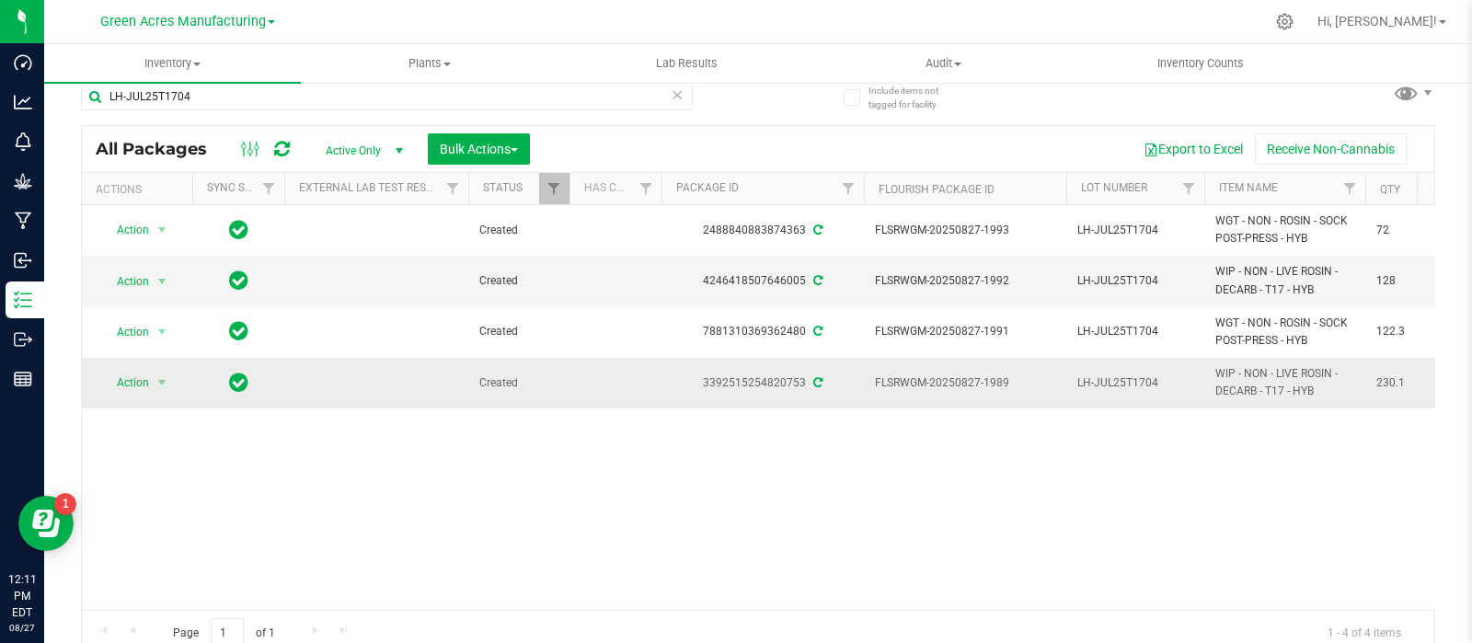
scroll to position [32, 0]
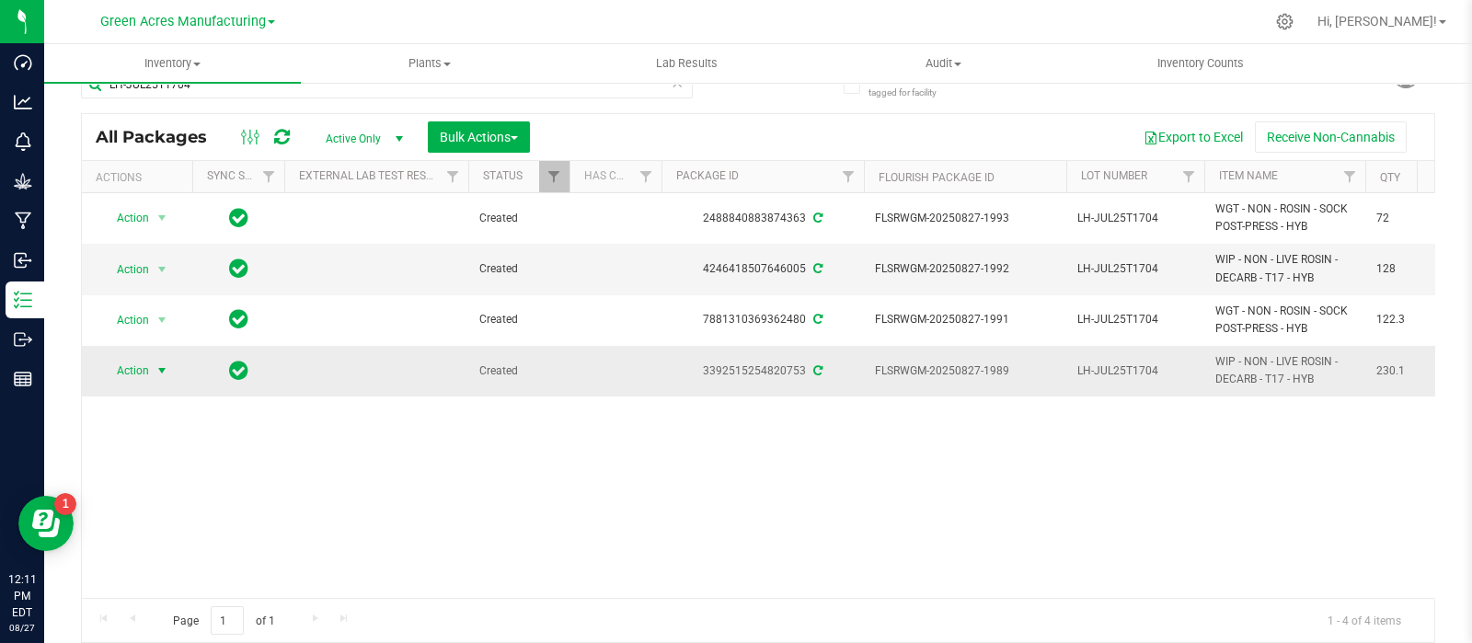
click at [120, 361] on span "Action" at bounding box center [125, 371] width 50 height 26
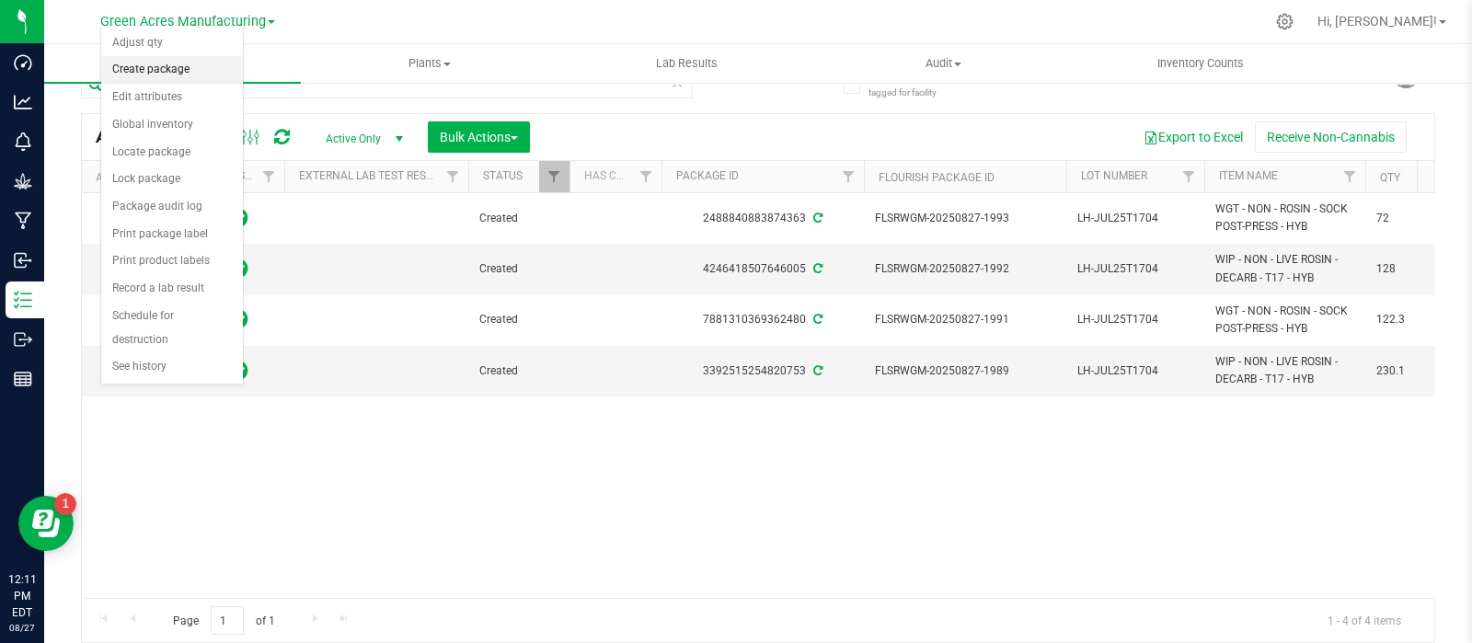
click at [159, 66] on li "Create package" at bounding box center [172, 70] width 142 height 28
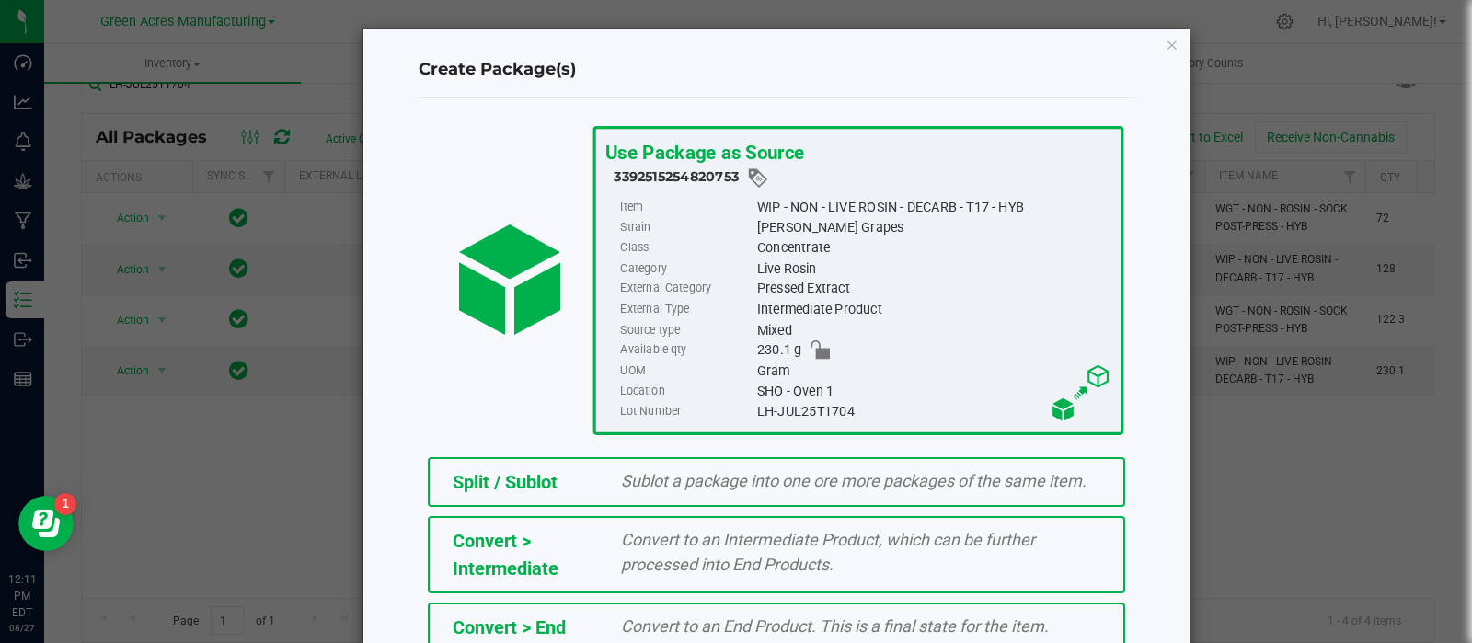
scroll to position [248, 0]
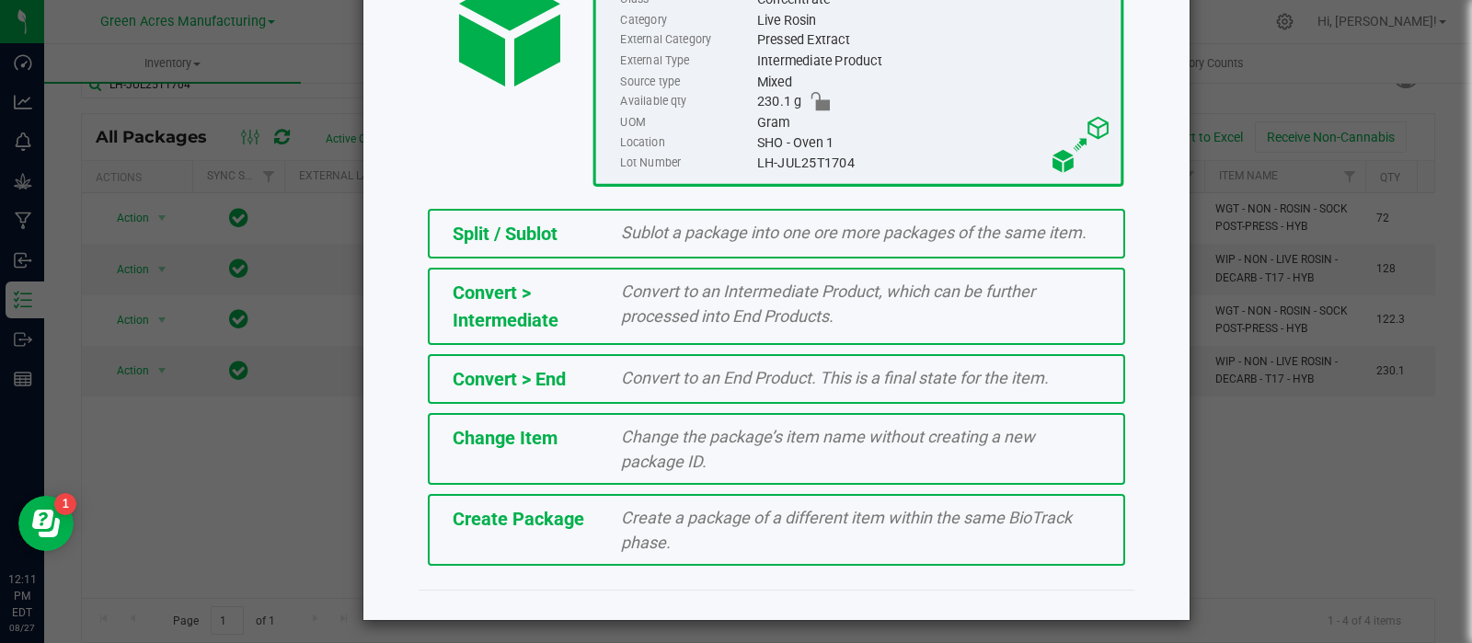
click at [639, 508] on span "Create a package of a different item within the same BioTrack phase." at bounding box center [846, 530] width 451 height 44
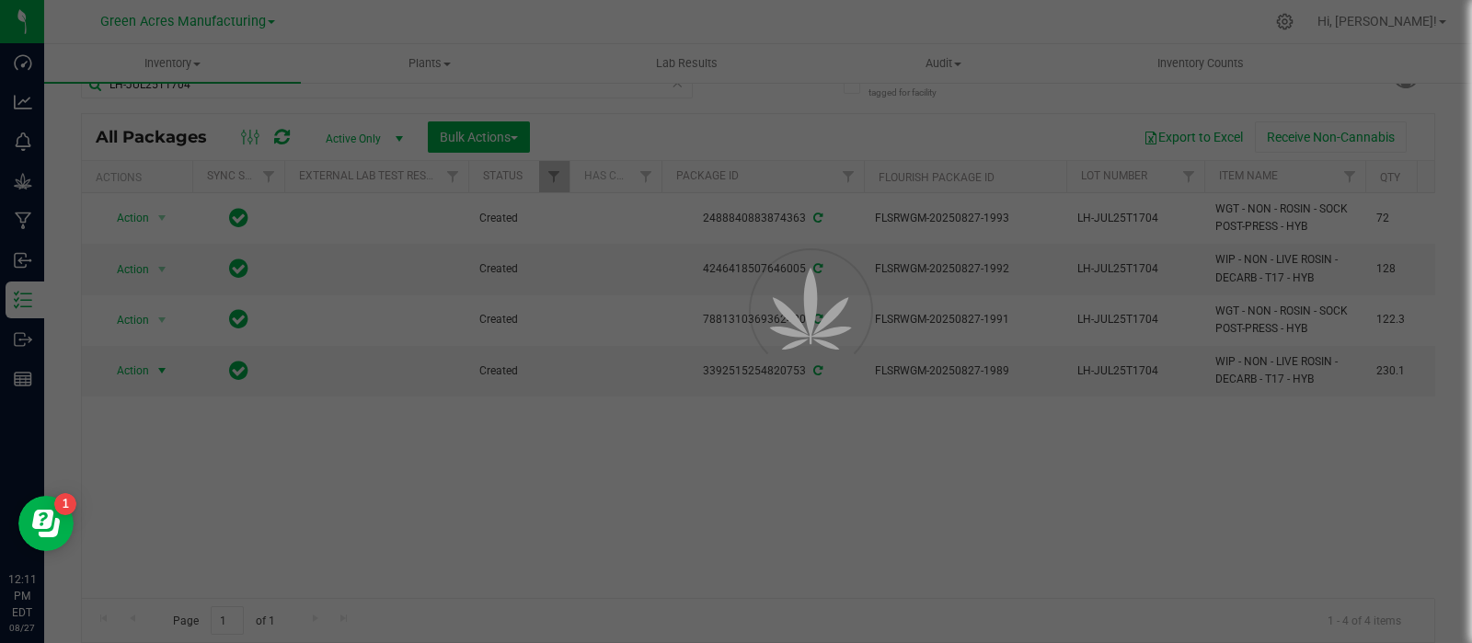
scroll to position [13, 0]
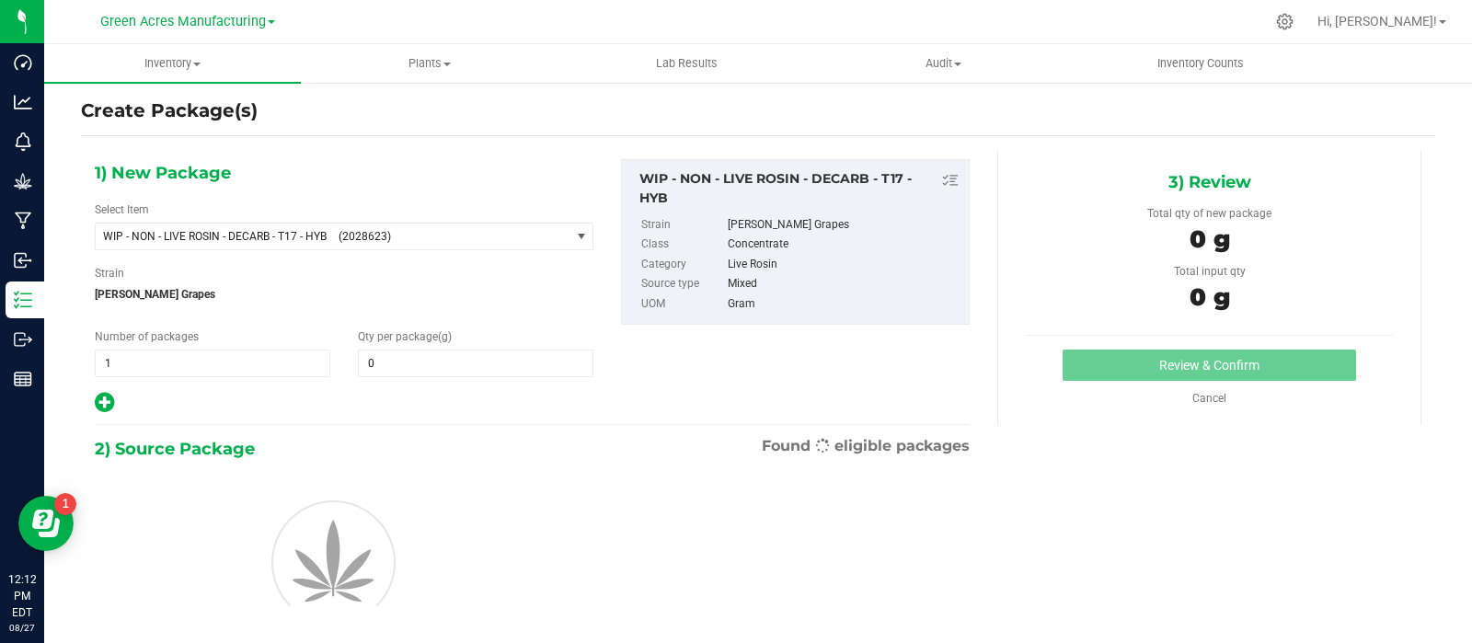
type input "0.0000"
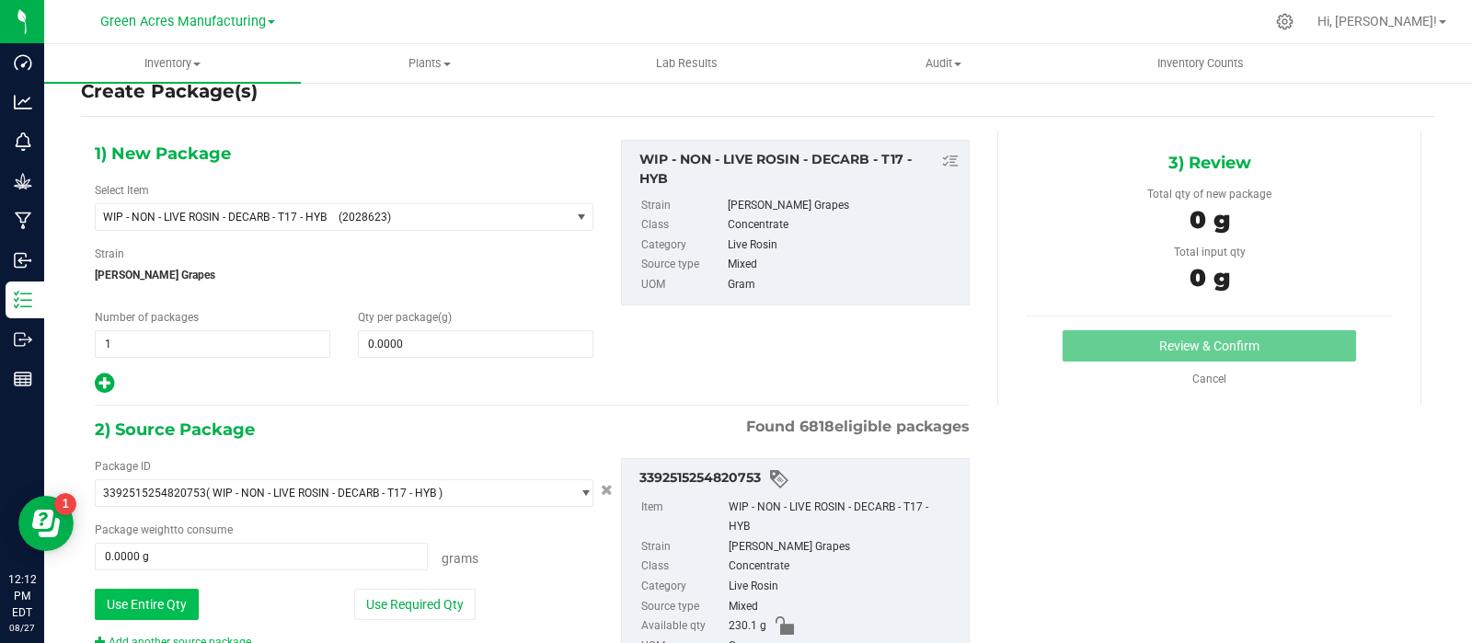
click at [122, 589] on button "Use Entire Qty" at bounding box center [147, 604] width 104 height 31
type input "230.1000 g"
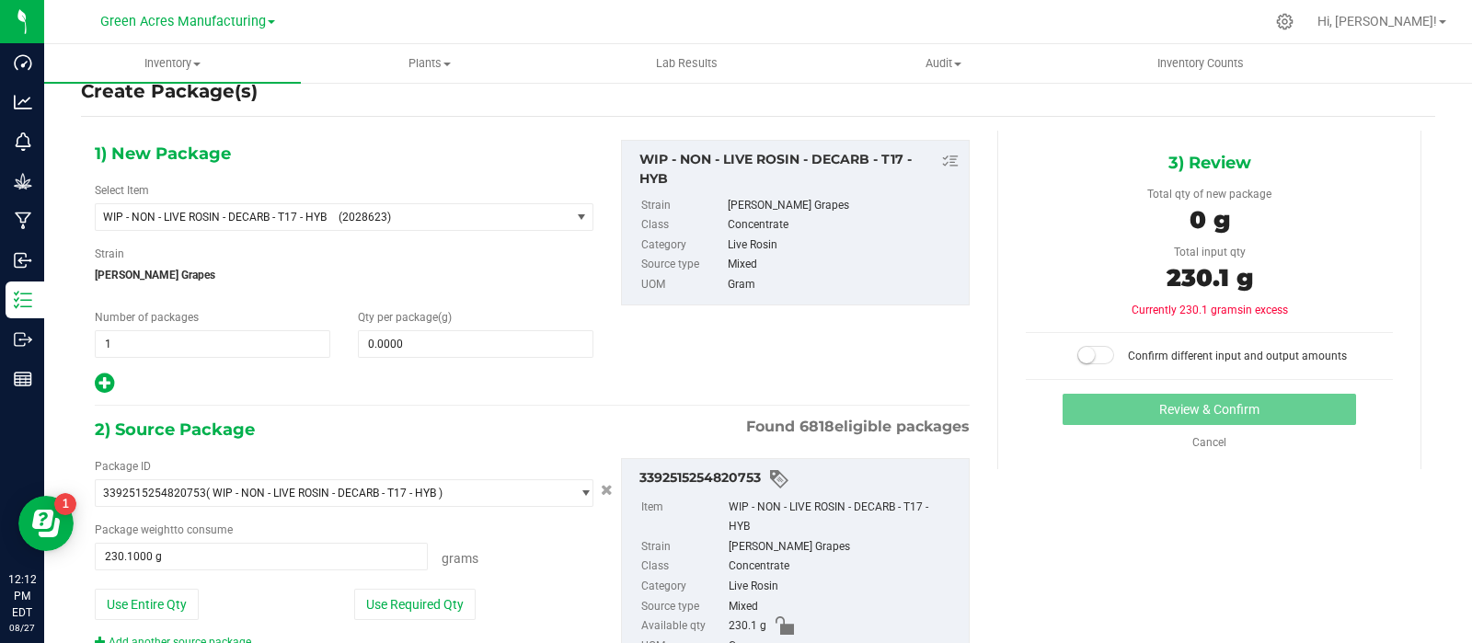
scroll to position [147, 0]
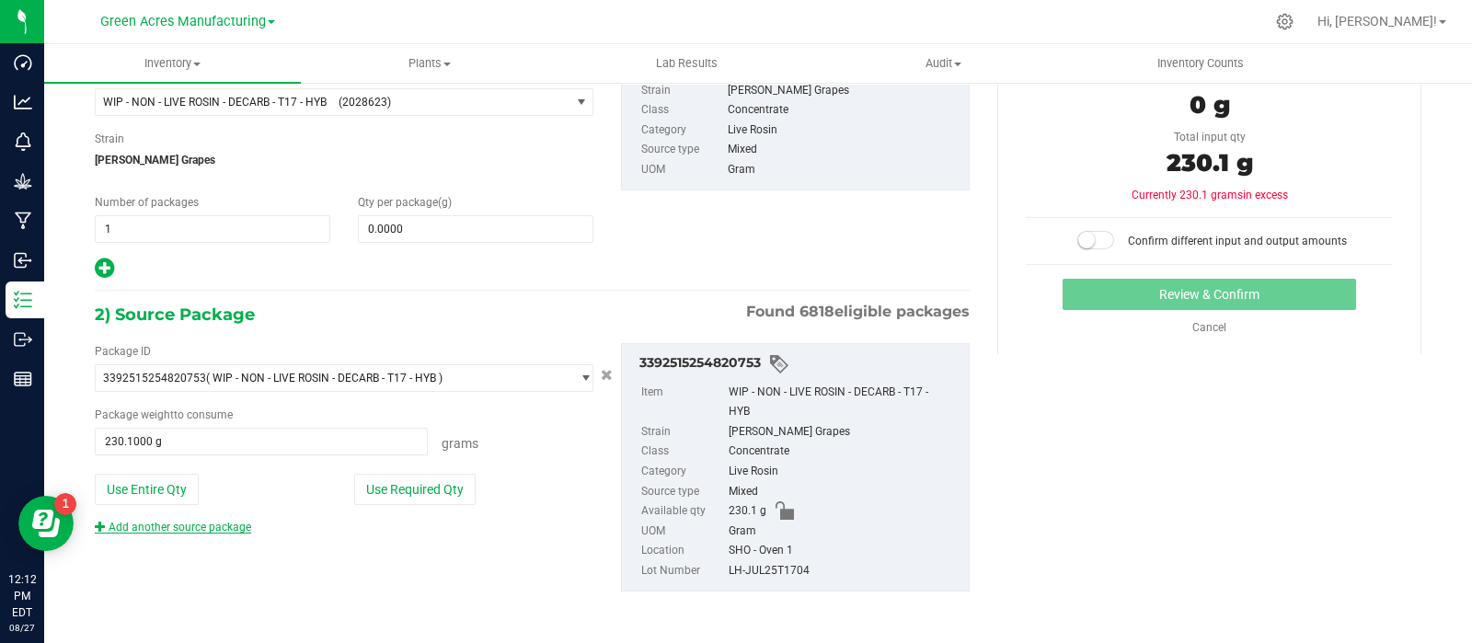
click at [184, 522] on link "Add another source package" at bounding box center [173, 527] width 156 height 13
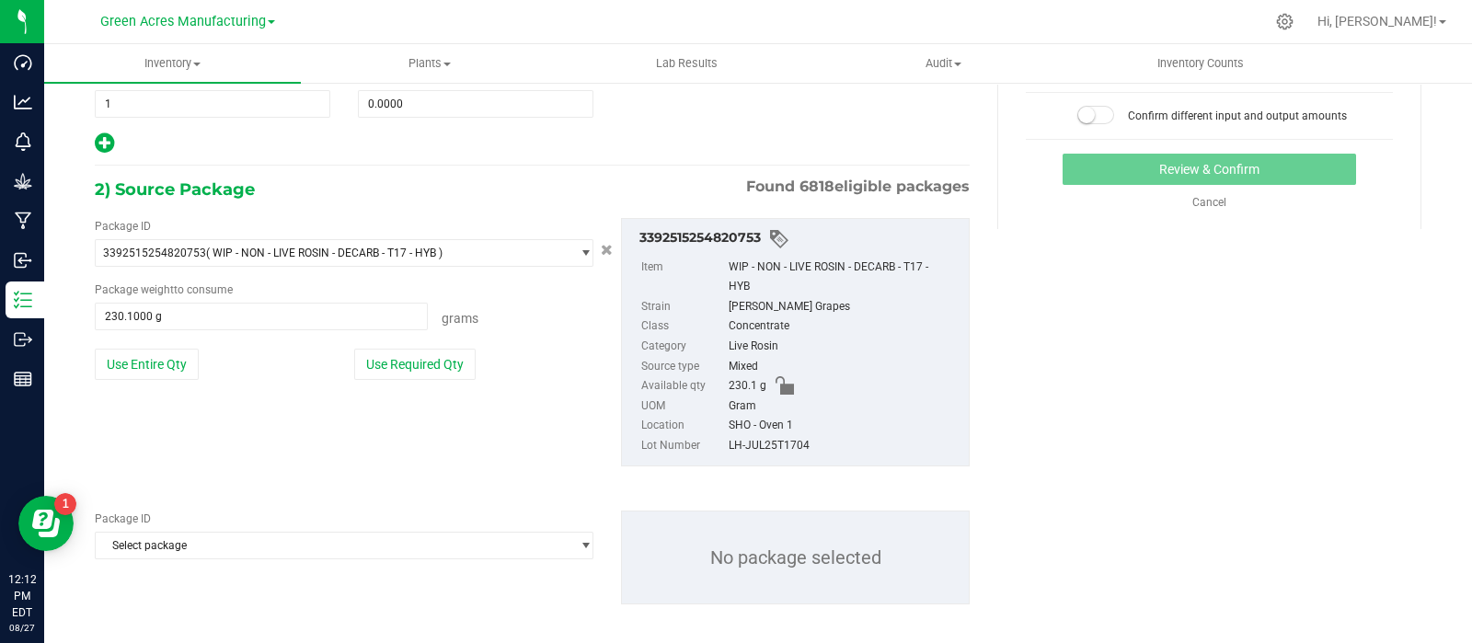
scroll to position [285, 0]
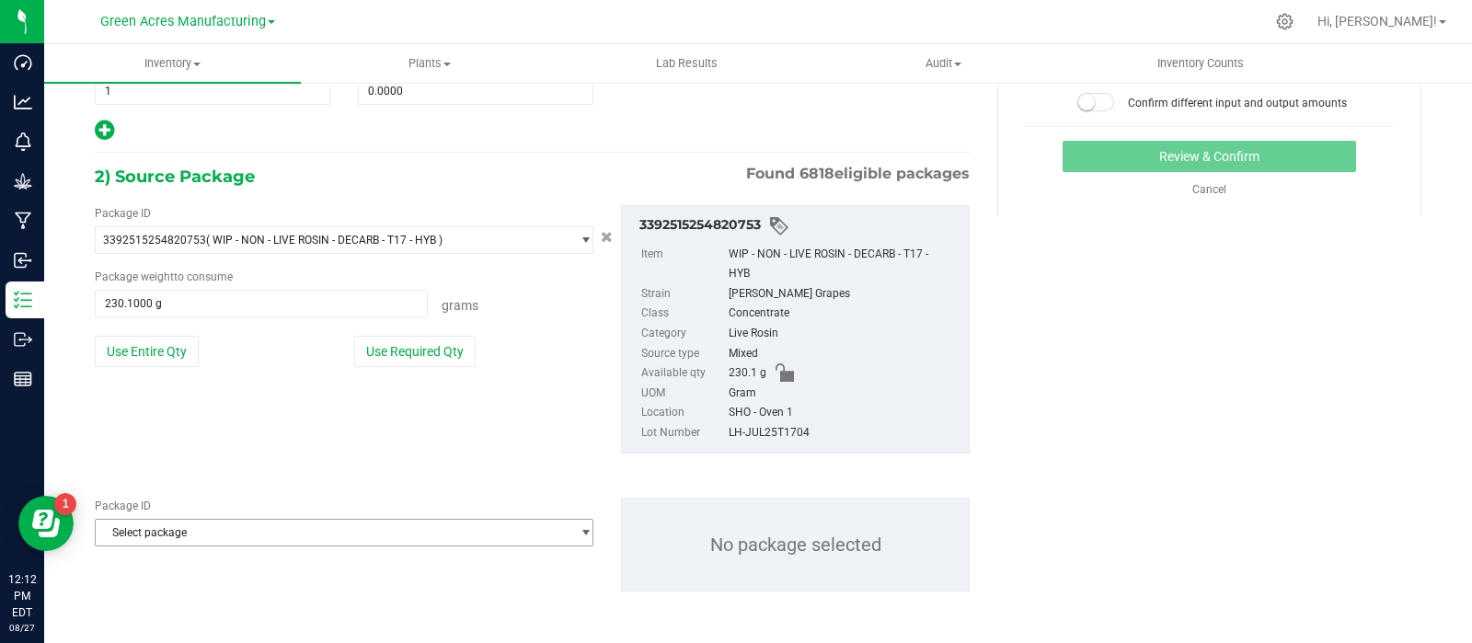
click at [267, 526] on span "Select package" at bounding box center [333, 533] width 474 height 26
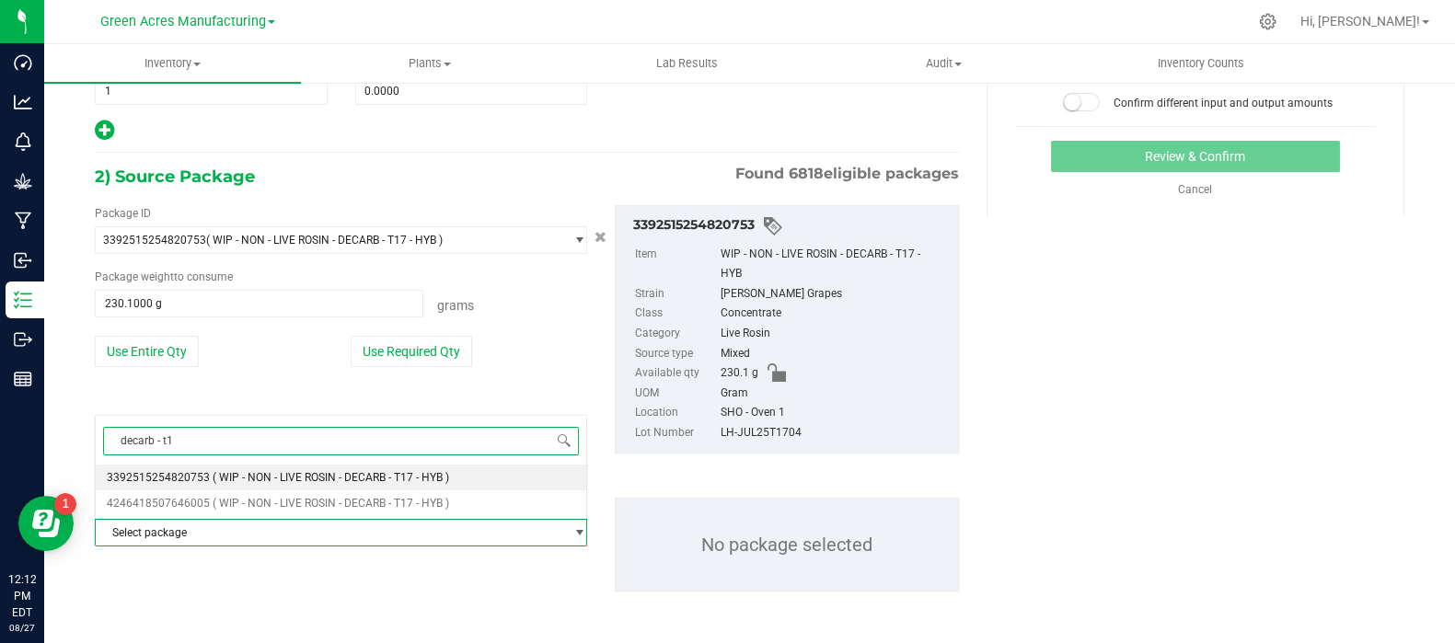
type input "decarb - t17"
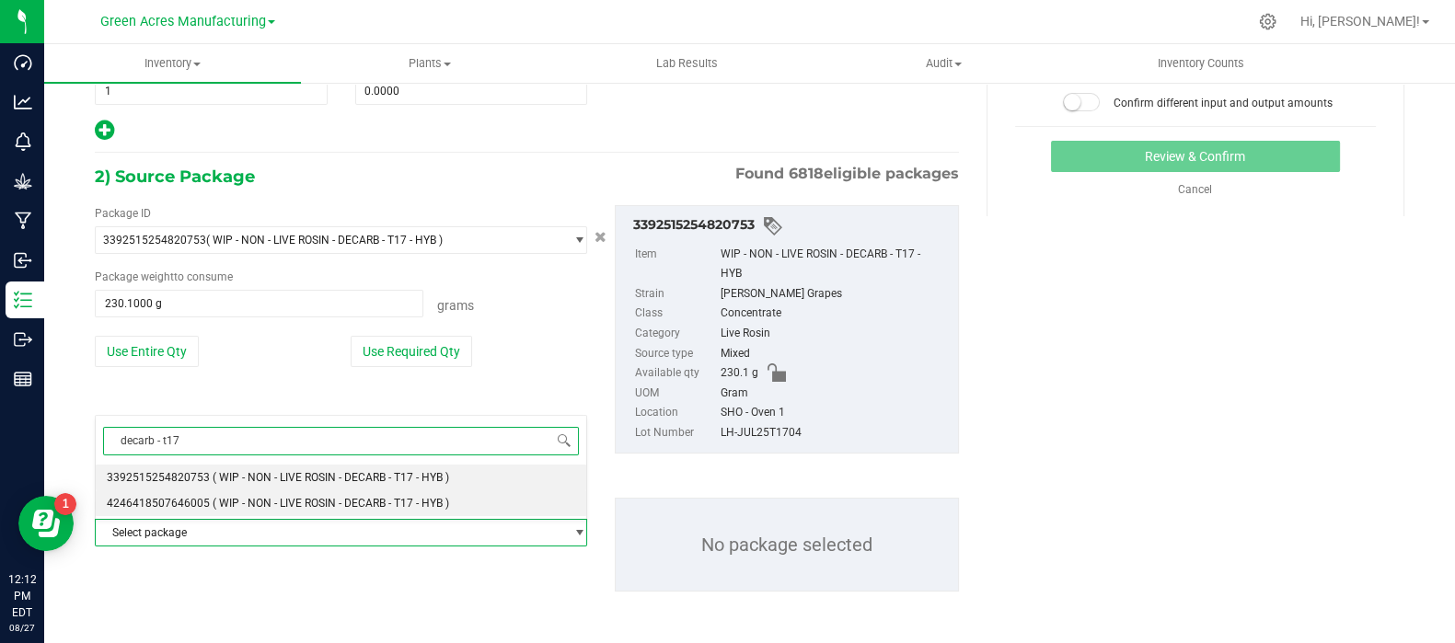
click at [290, 497] on span "( WIP - NON - LIVE ROSIN - DECARB - T17 - HYB )" at bounding box center [331, 503] width 236 height 13
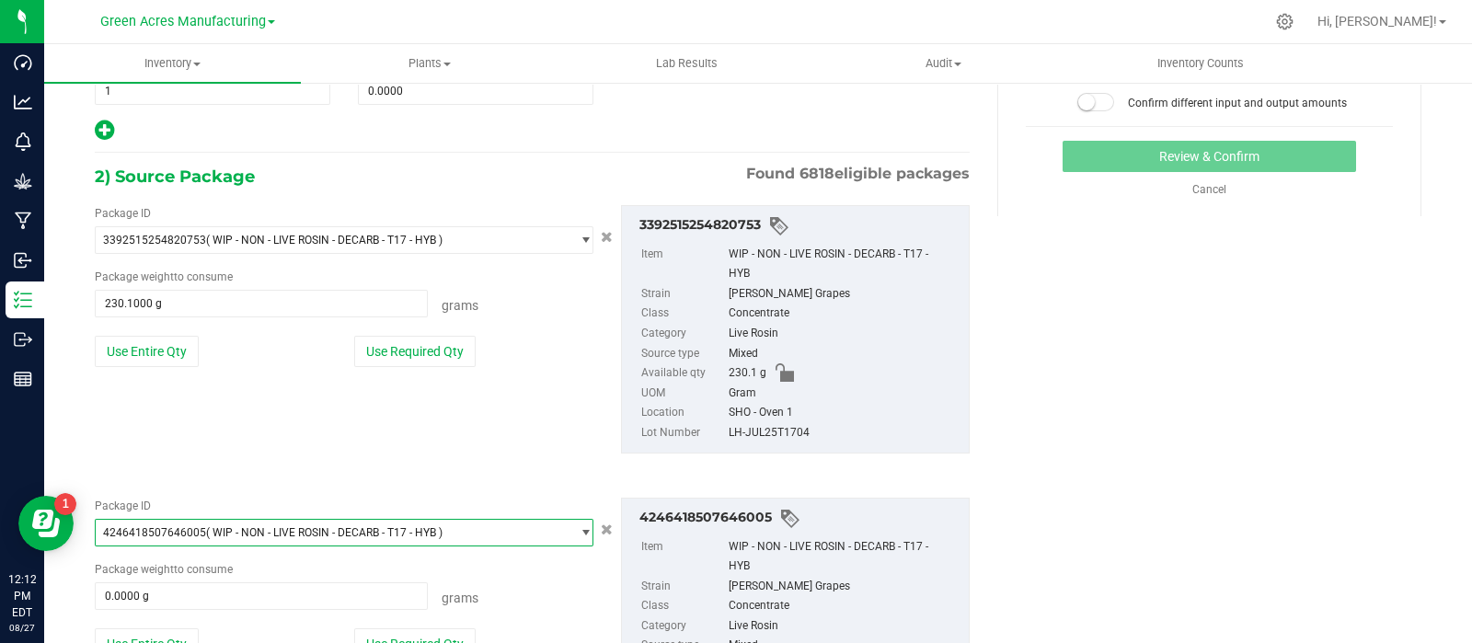
scroll to position [439, 0]
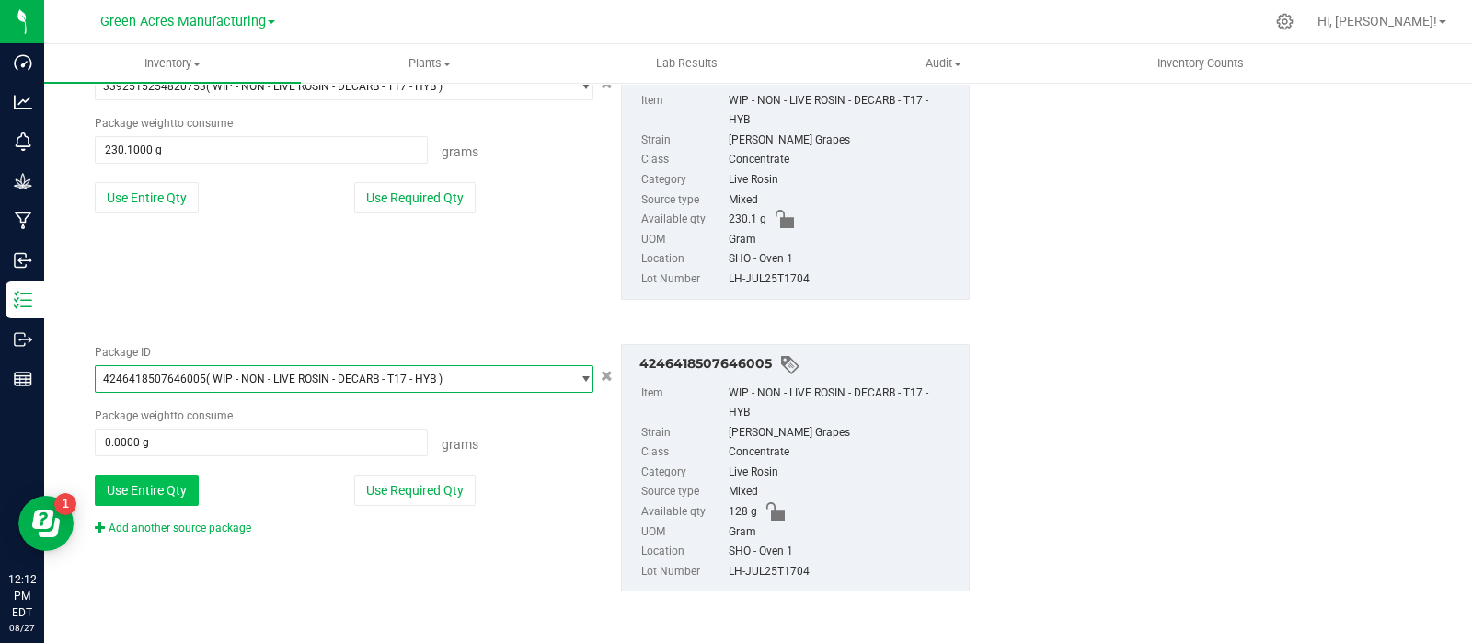
click at [164, 483] on button "Use Entire Qty" at bounding box center [147, 490] width 104 height 31
type input "128.0000 g"
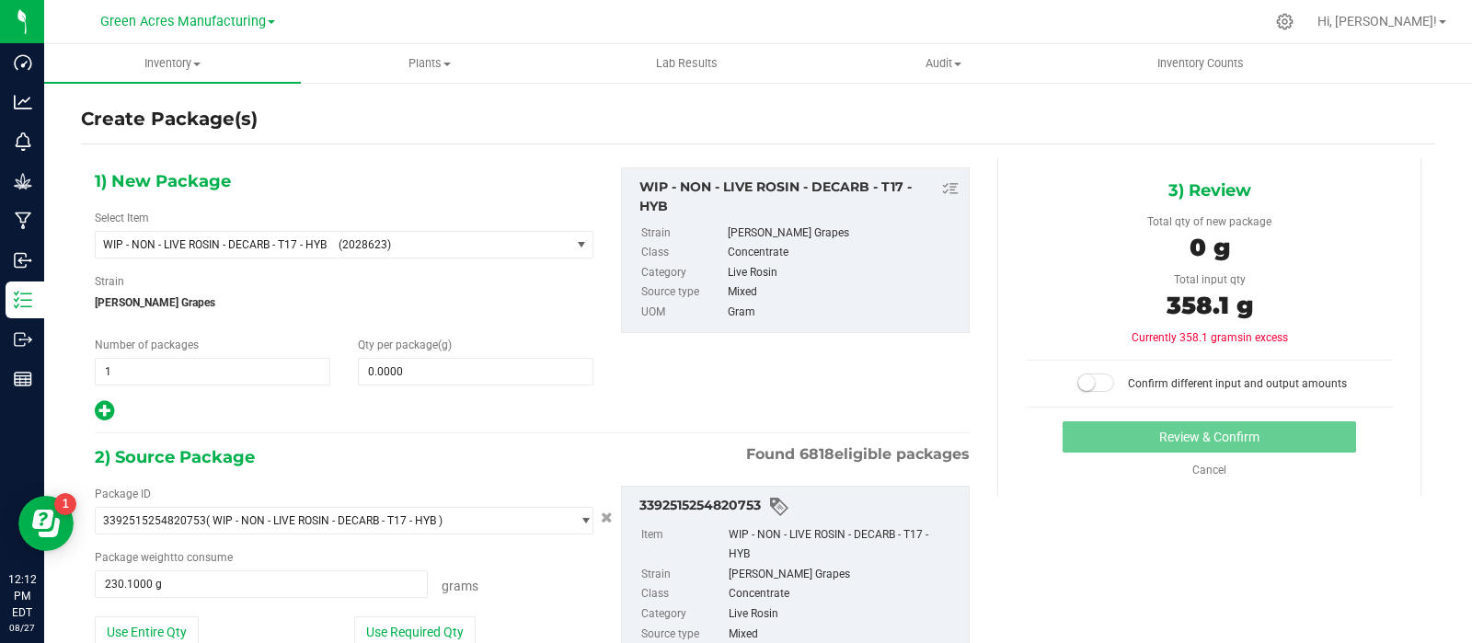
scroll to position [1, 0]
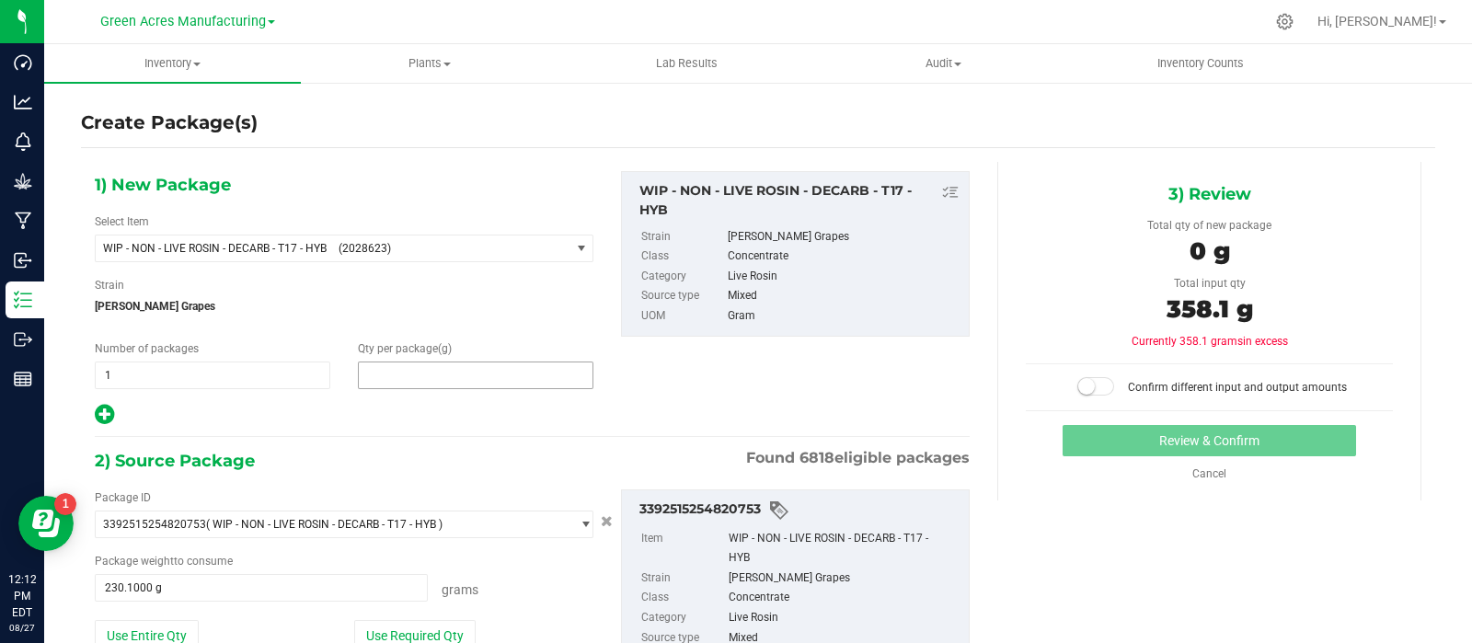
click at [457, 365] on span at bounding box center [476, 376] width 236 height 28
type input "2"
type input "358.1"
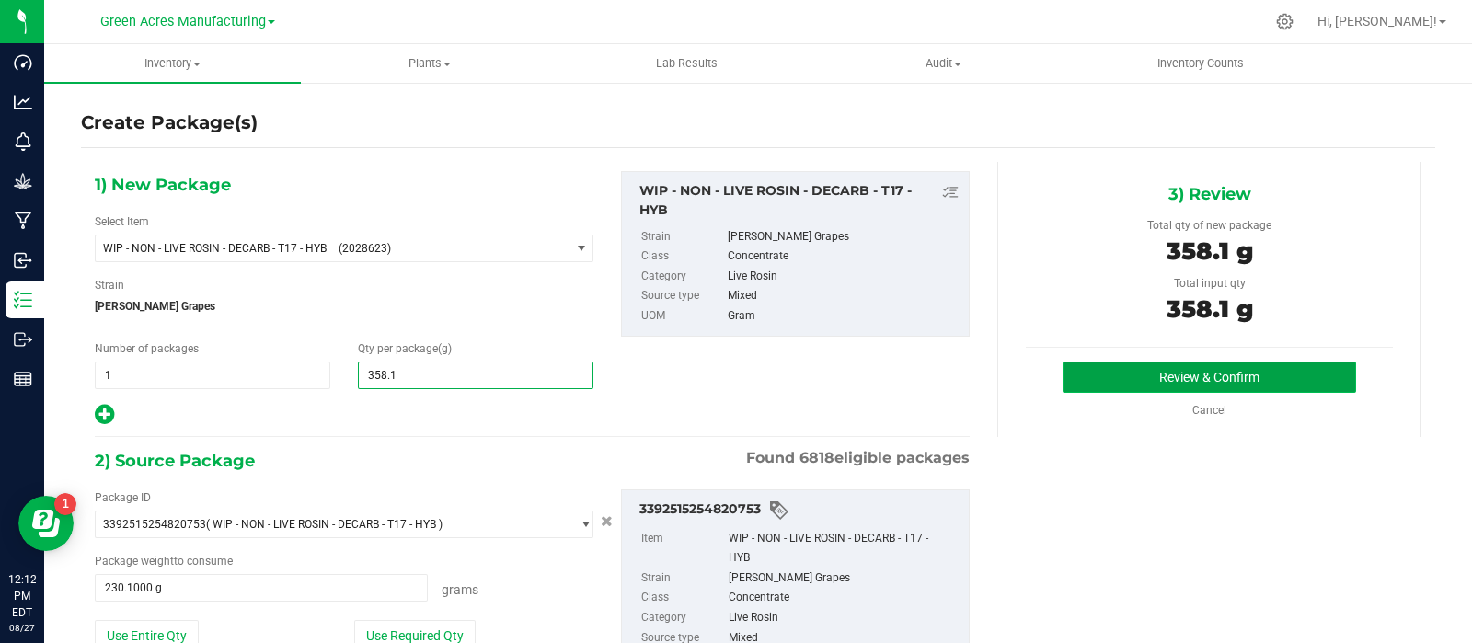
type input "358.1000"
click at [1067, 379] on button "Review & Confirm" at bounding box center [1210, 377] width 294 height 31
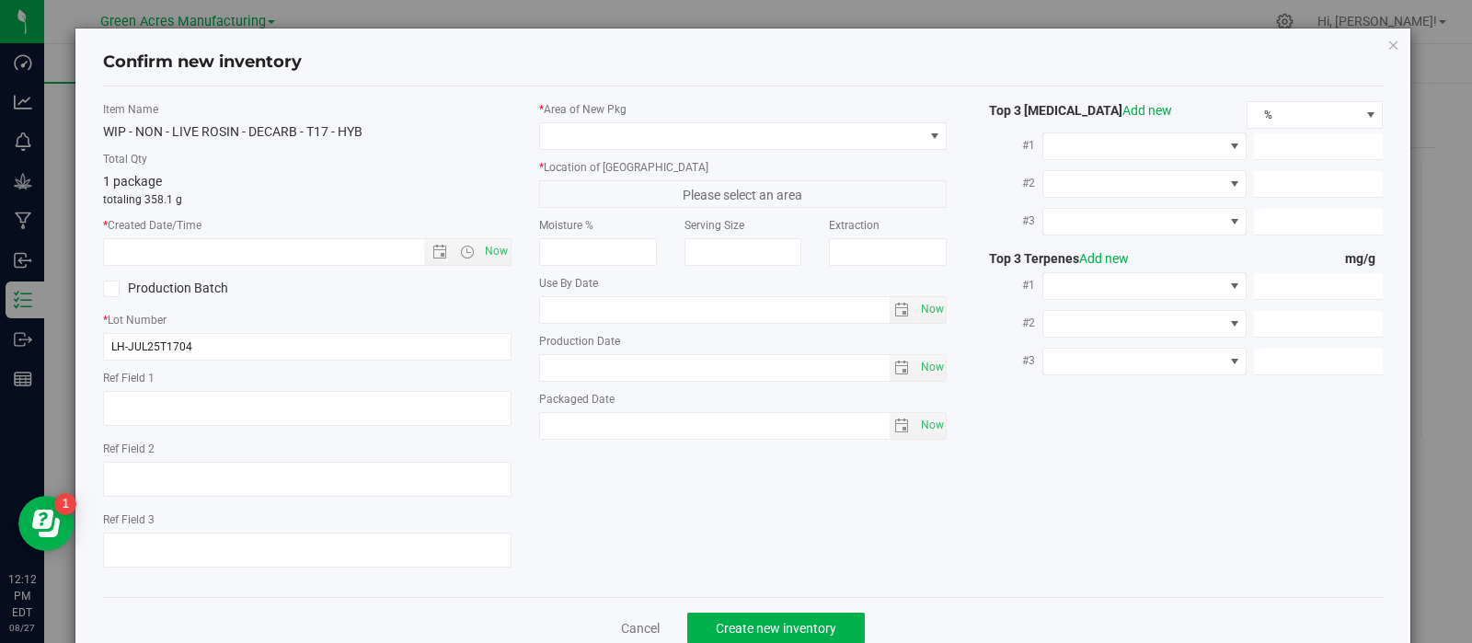
click at [252, 365] on div "Item Name WIP - NON - LIVE ROSIN - DECARB - T17 - HYB Total Qty 1 package total…" at bounding box center [307, 341] width 436 height 481
click at [492, 255] on span "Now" at bounding box center [495, 251] width 31 height 27
type input "[DATE] 12:12 PM"
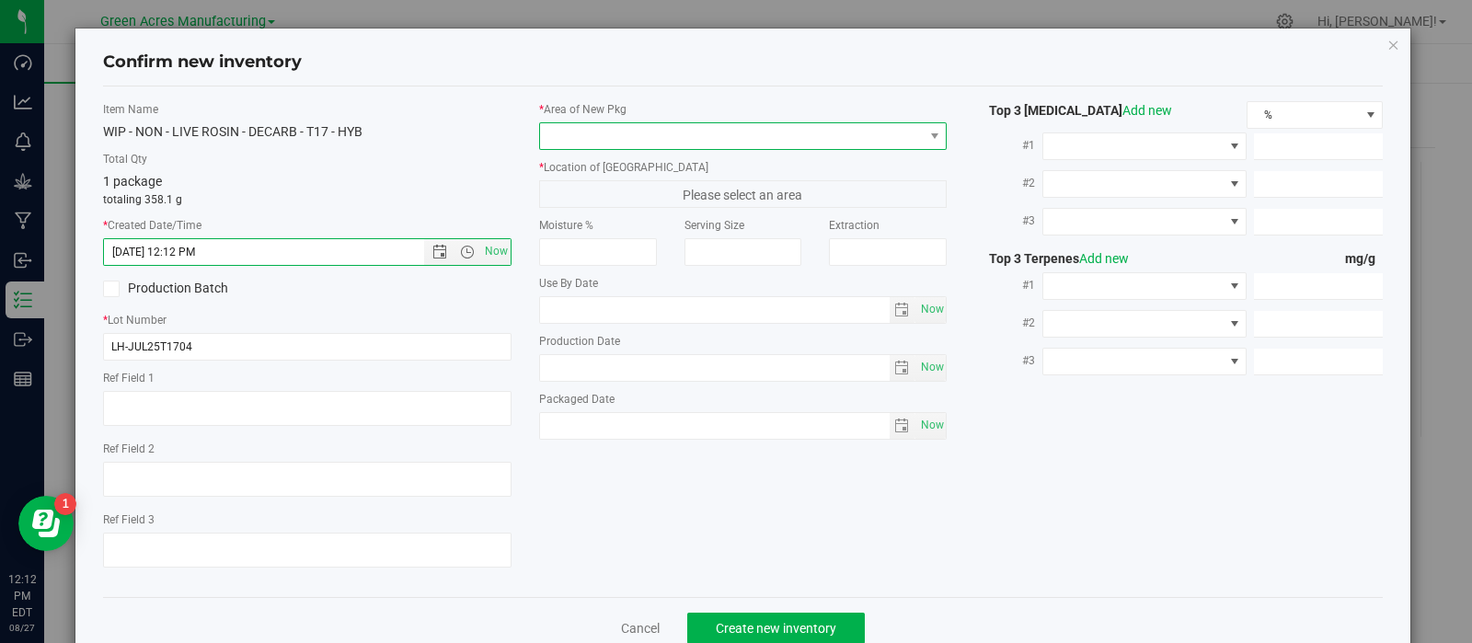
click at [611, 131] on span at bounding box center [732, 136] width 384 height 26
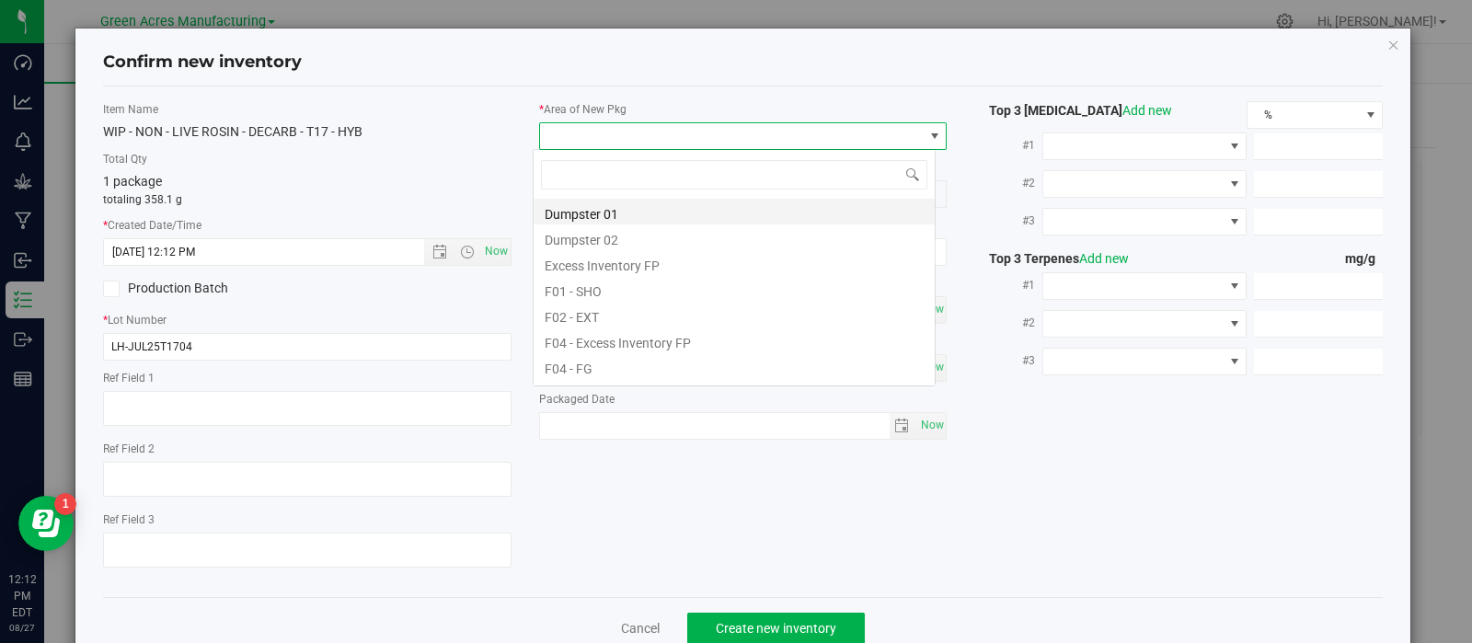
scroll to position [27, 403]
click at [618, 293] on li "F01 - SHO" at bounding box center [734, 289] width 401 height 26
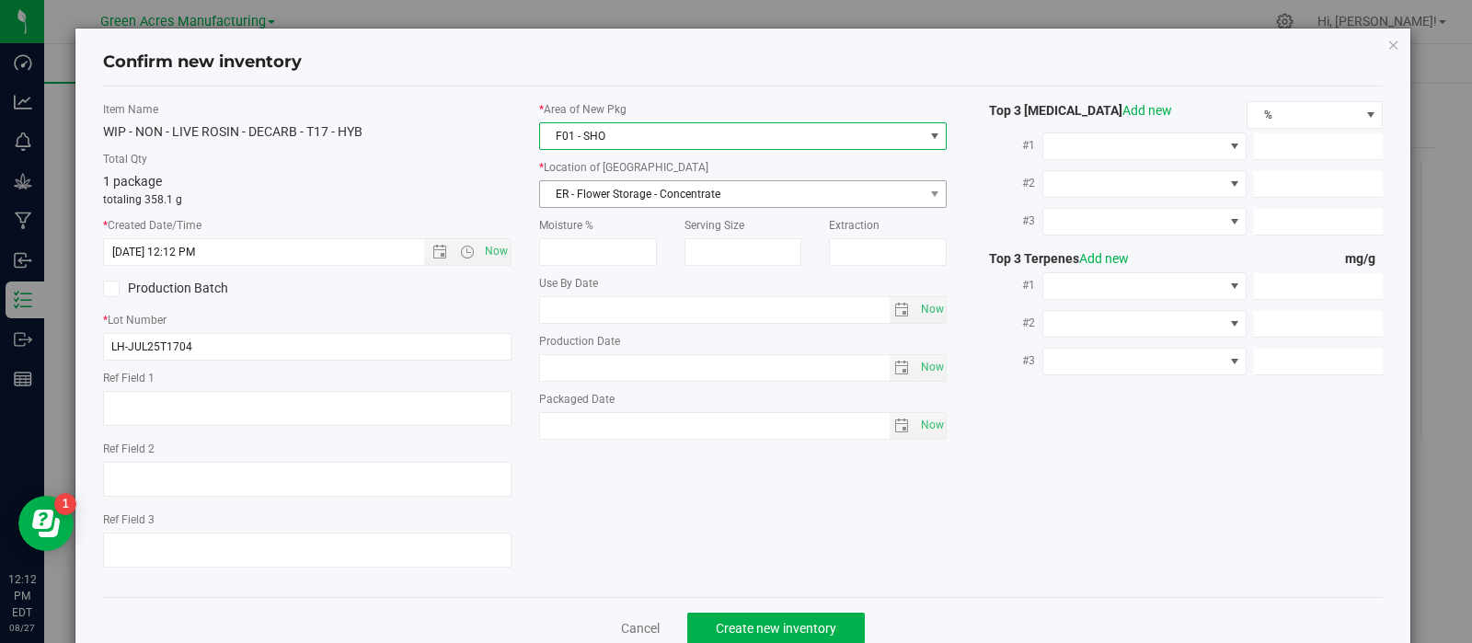
click at [607, 185] on span "ER - Flower Storage - Concentrate" at bounding box center [732, 194] width 384 height 26
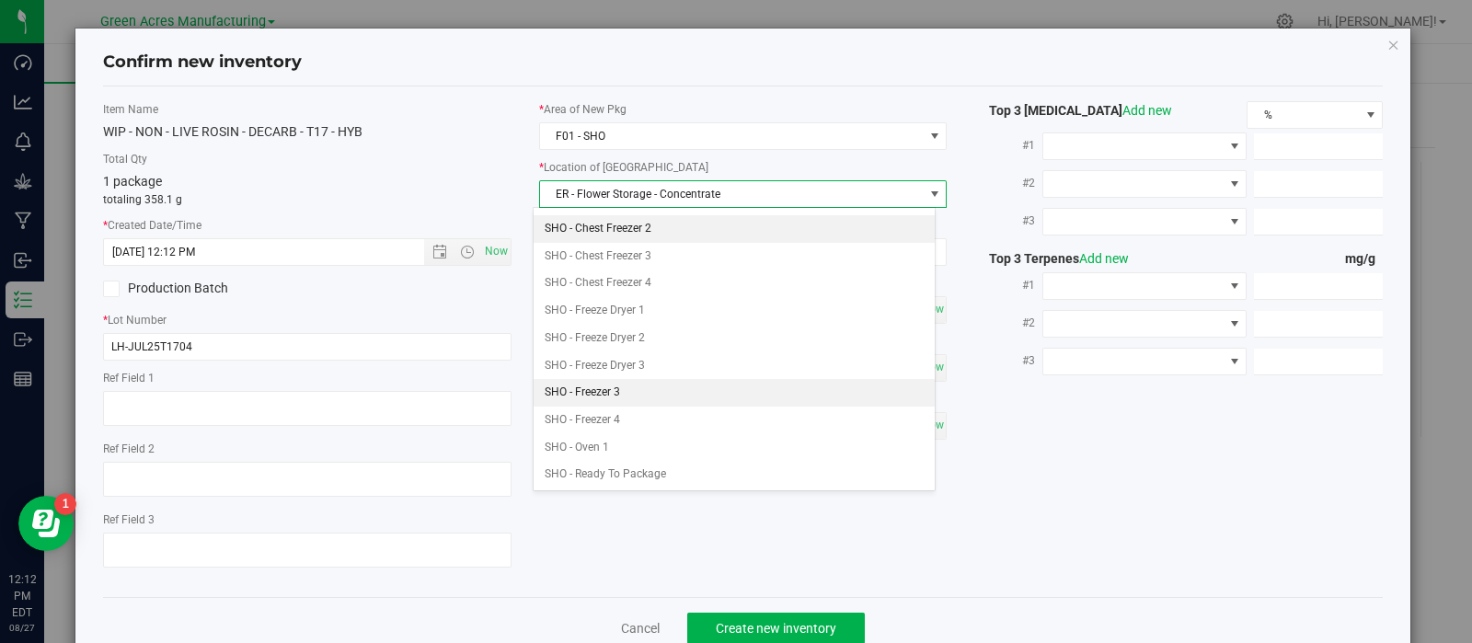
scroll to position [447, 0]
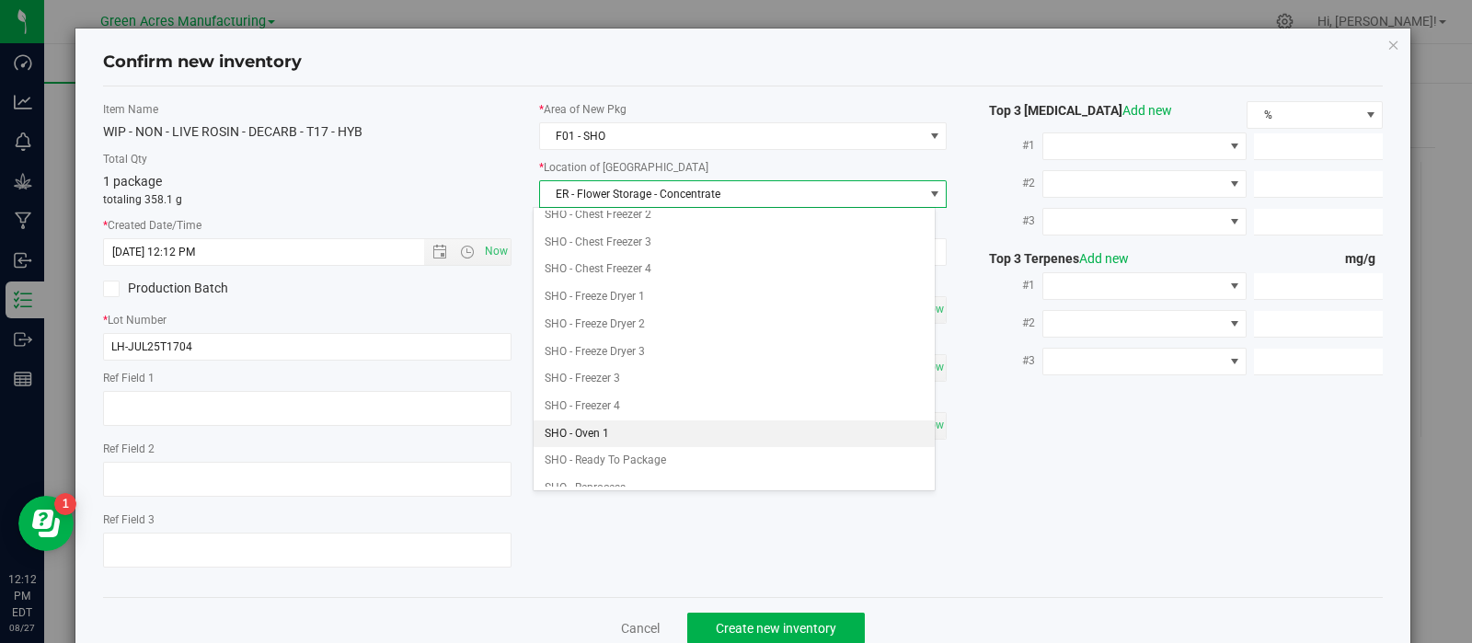
click at [605, 432] on li "SHO - Oven 1" at bounding box center [734, 434] width 401 height 28
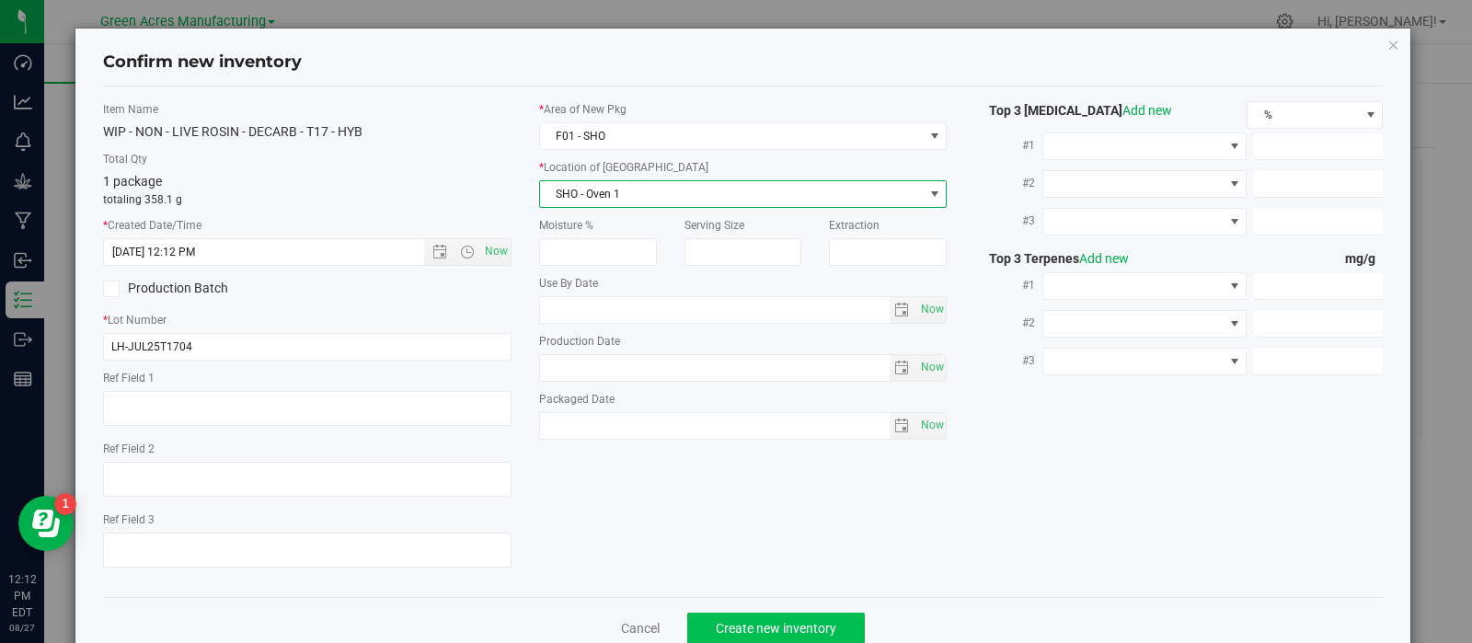
click at [702, 618] on div "Cancel Create new inventory" at bounding box center [743, 628] width 1281 height 62
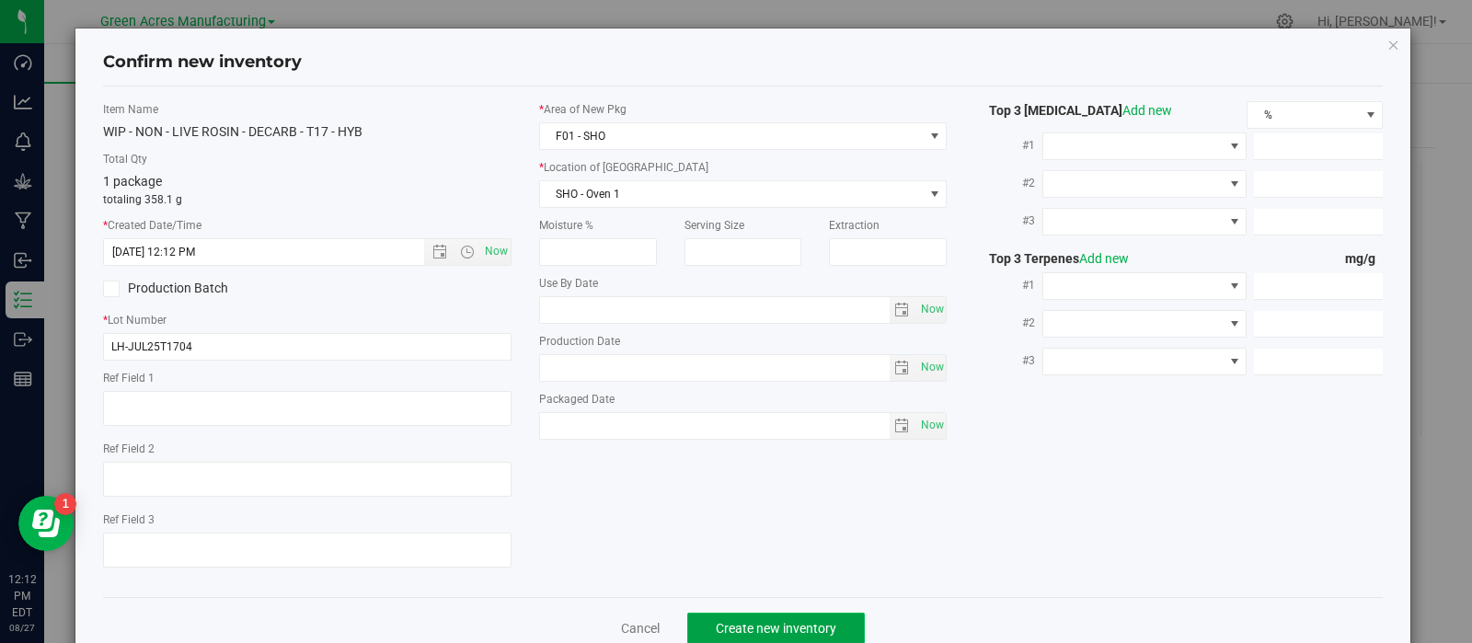
click at [713, 623] on button "Create new inventory" at bounding box center [776, 628] width 178 height 31
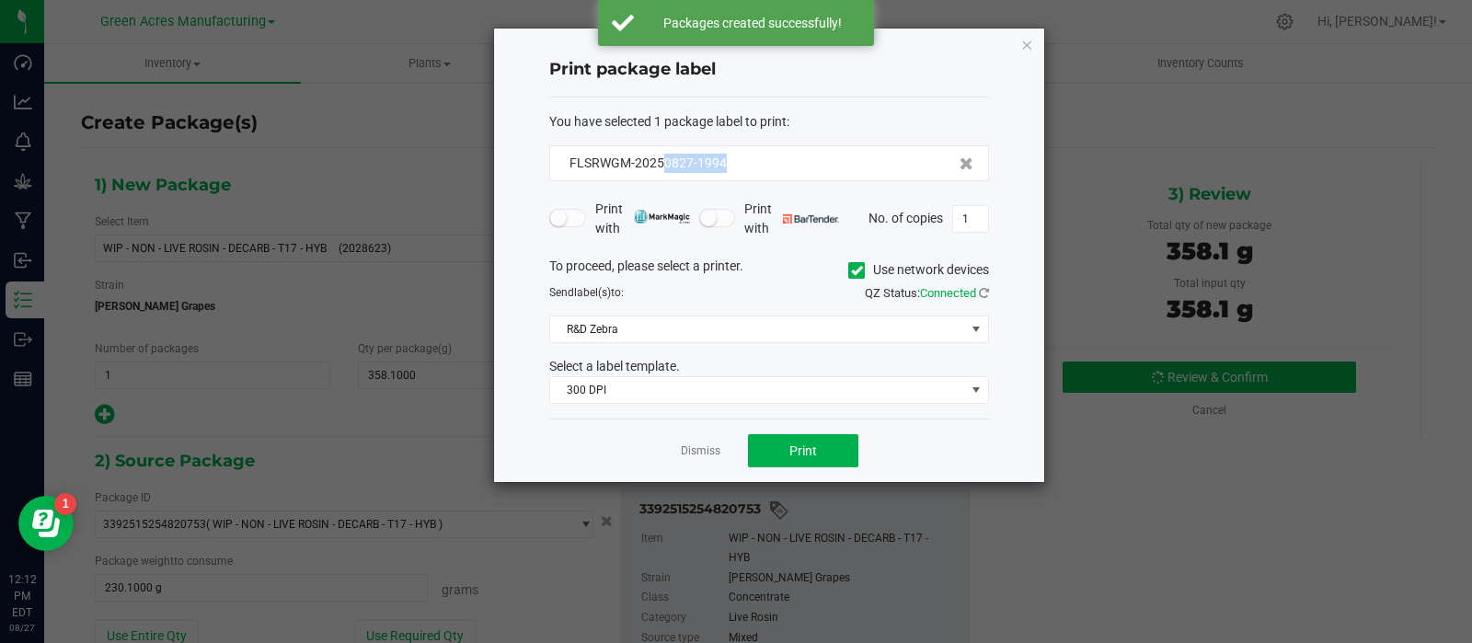
drag, startPoint x: 737, startPoint y: 154, endPoint x: 663, endPoint y: 177, distance: 77.1
click at [663, 177] on div "FLSRWGM-20250827-1994" at bounding box center [769, 163] width 440 height 36
copy span "0827-1994"
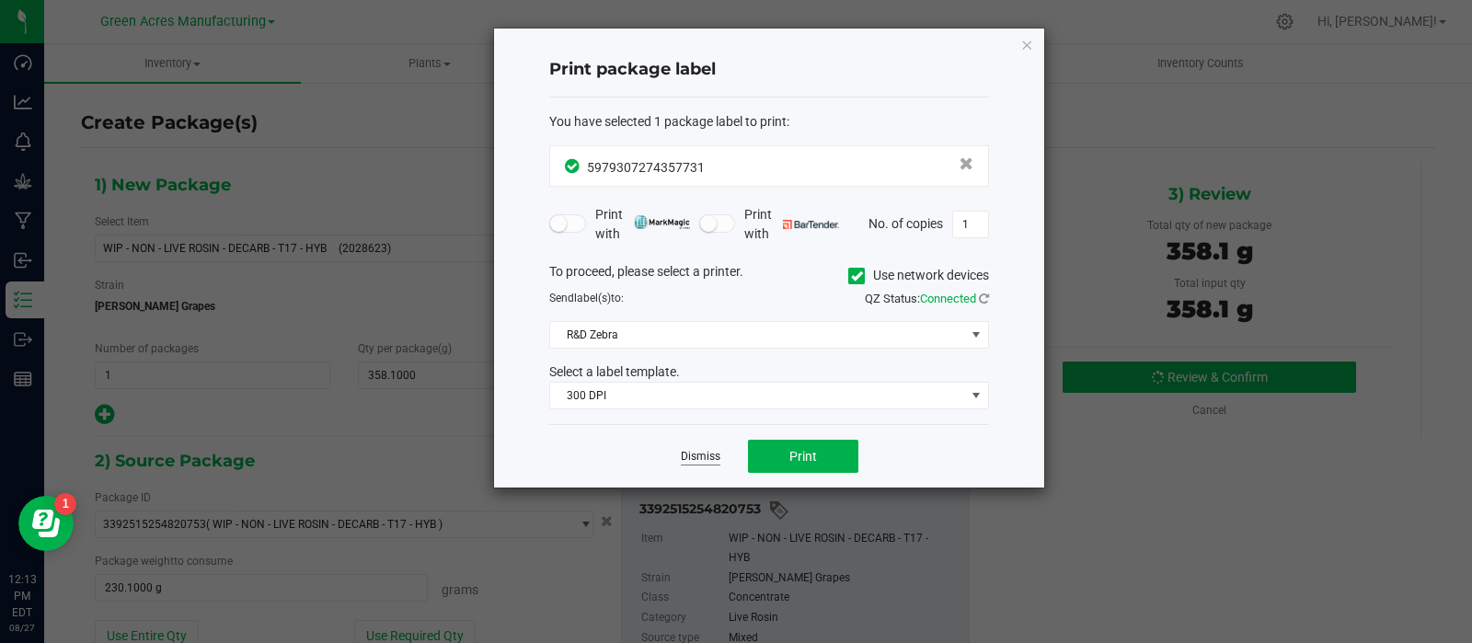
click at [692, 455] on link "Dismiss" at bounding box center [701, 457] width 40 height 16
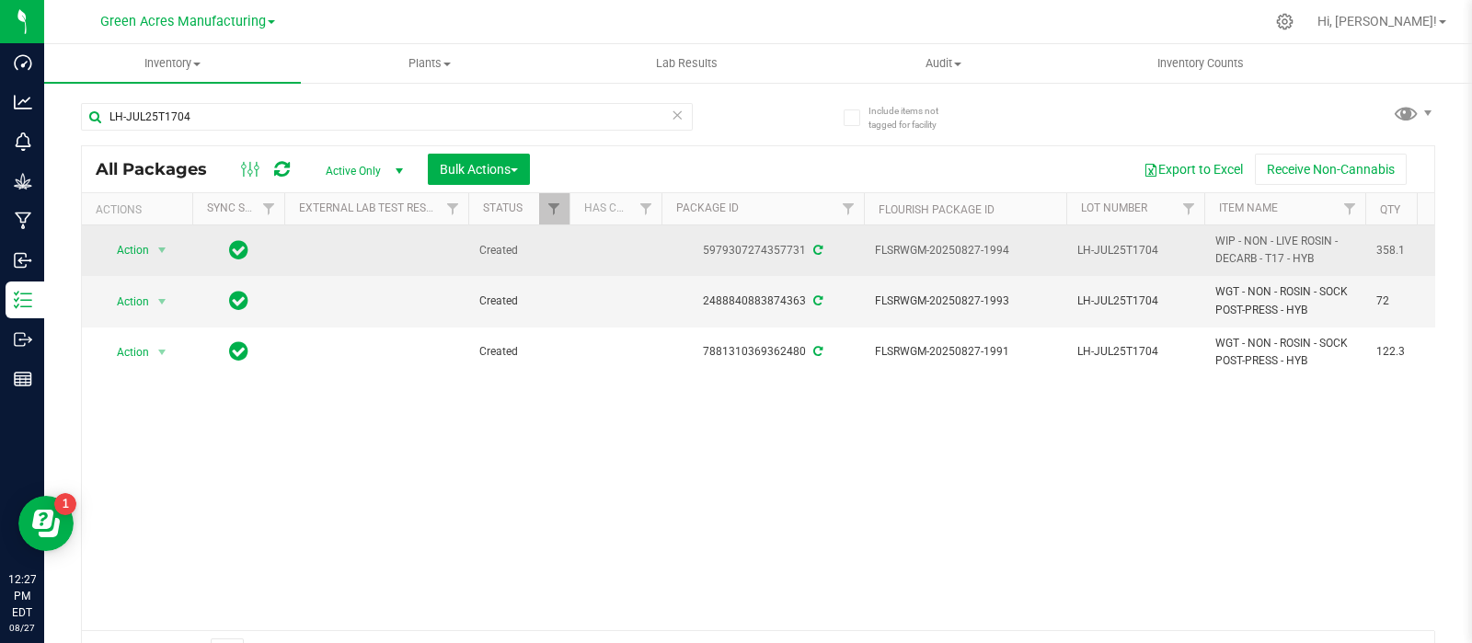
click at [141, 239] on span "Action" at bounding box center [125, 250] width 50 height 26
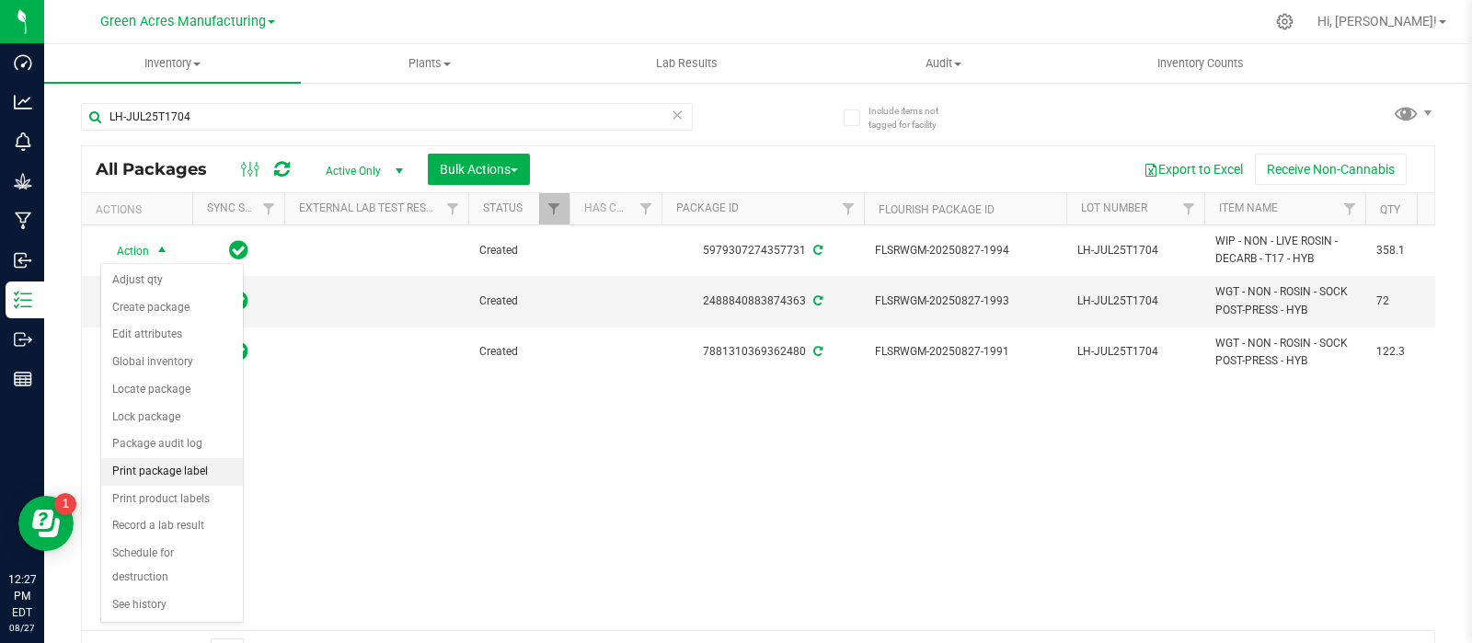
click at [167, 470] on li "Print package label" at bounding box center [172, 472] width 142 height 28
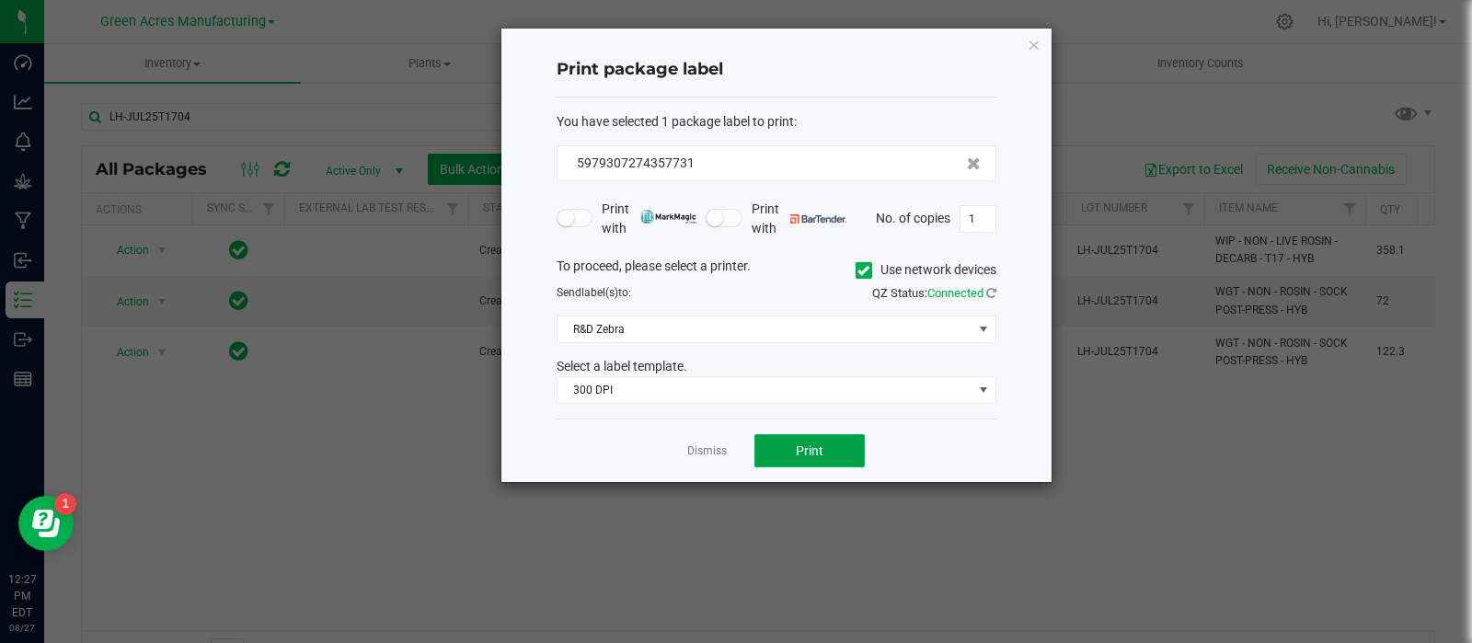
click at [847, 449] on button "Print" at bounding box center [810, 450] width 110 height 33
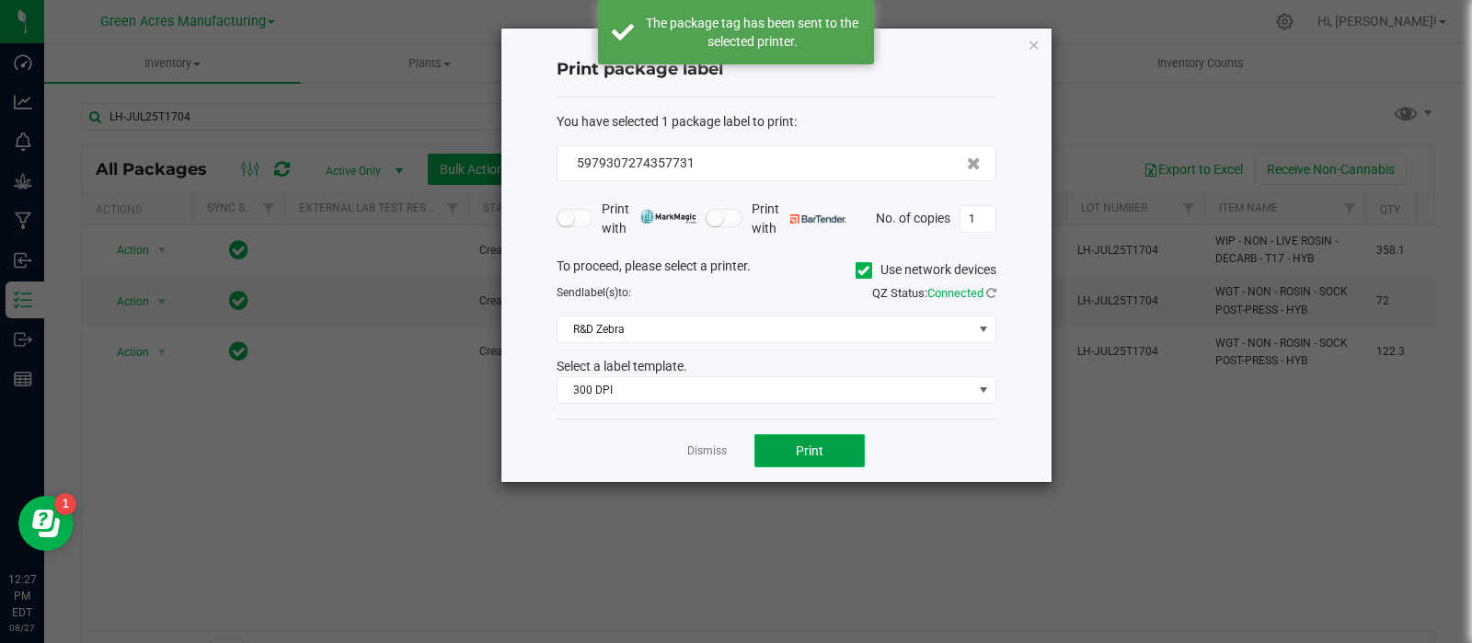
click at [847, 448] on button "Print" at bounding box center [810, 450] width 110 height 33
click at [842, 448] on button "Print" at bounding box center [810, 450] width 110 height 33
click at [713, 447] on link "Dismiss" at bounding box center [707, 452] width 40 height 16
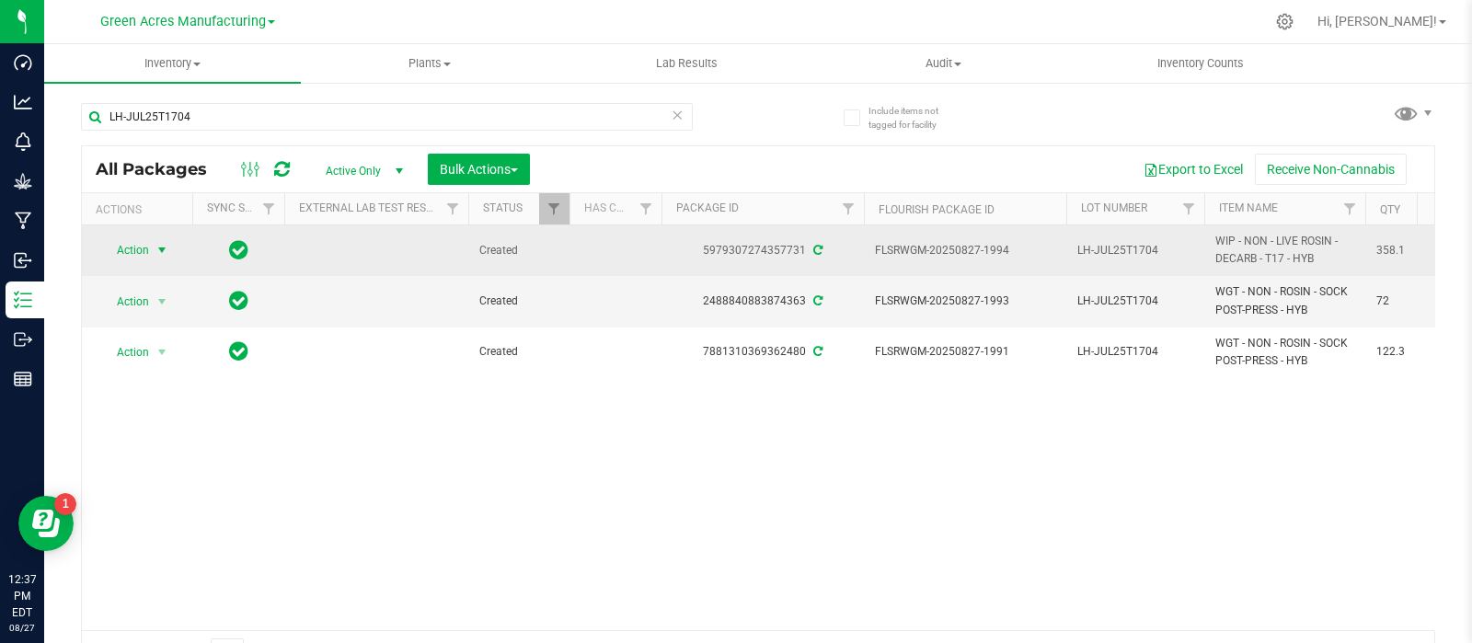
click at [1118, 249] on span "LH-JUL25T1704" at bounding box center [1135, 250] width 116 height 17
click at [1118, 248] on input "LH-JUL25T1704" at bounding box center [1132, 250] width 132 height 29
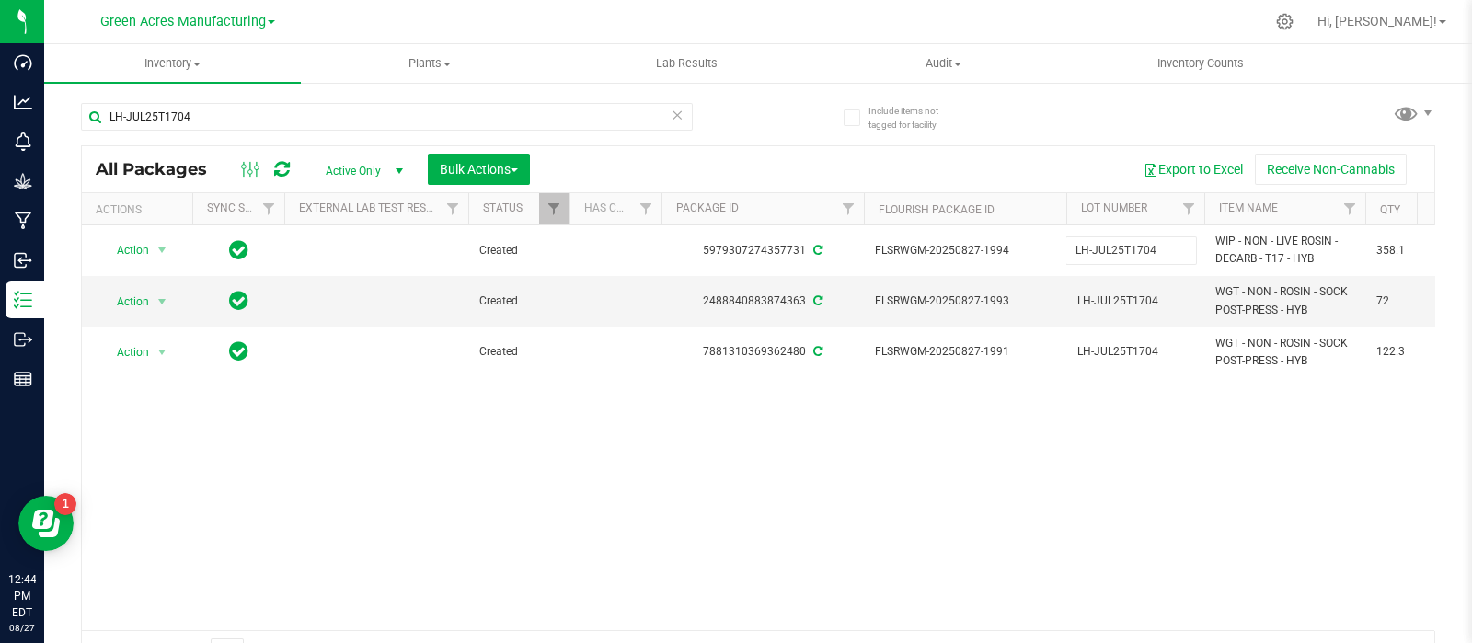
click at [1337, 509] on div "Action Action Adjust qty Create package Edit attributes Global inventory Locate…" at bounding box center [758, 427] width 1353 height 405
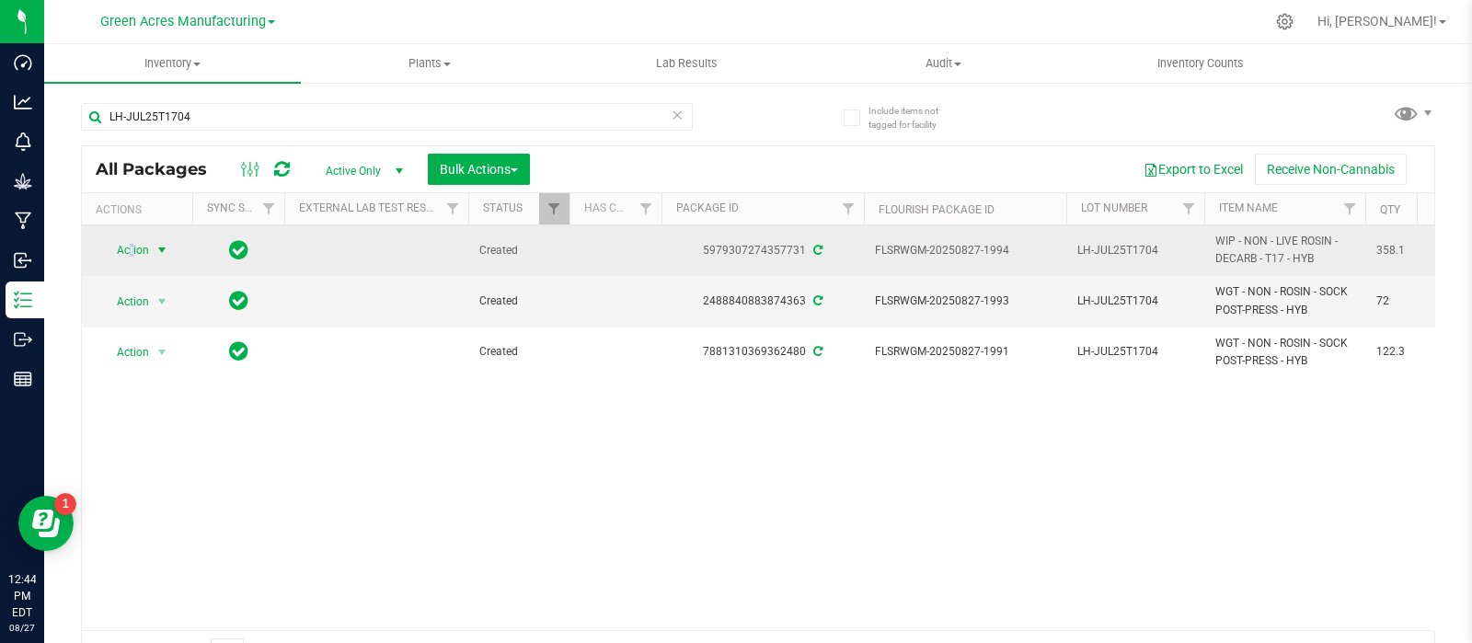
click at [133, 256] on span "Action" at bounding box center [125, 250] width 50 height 26
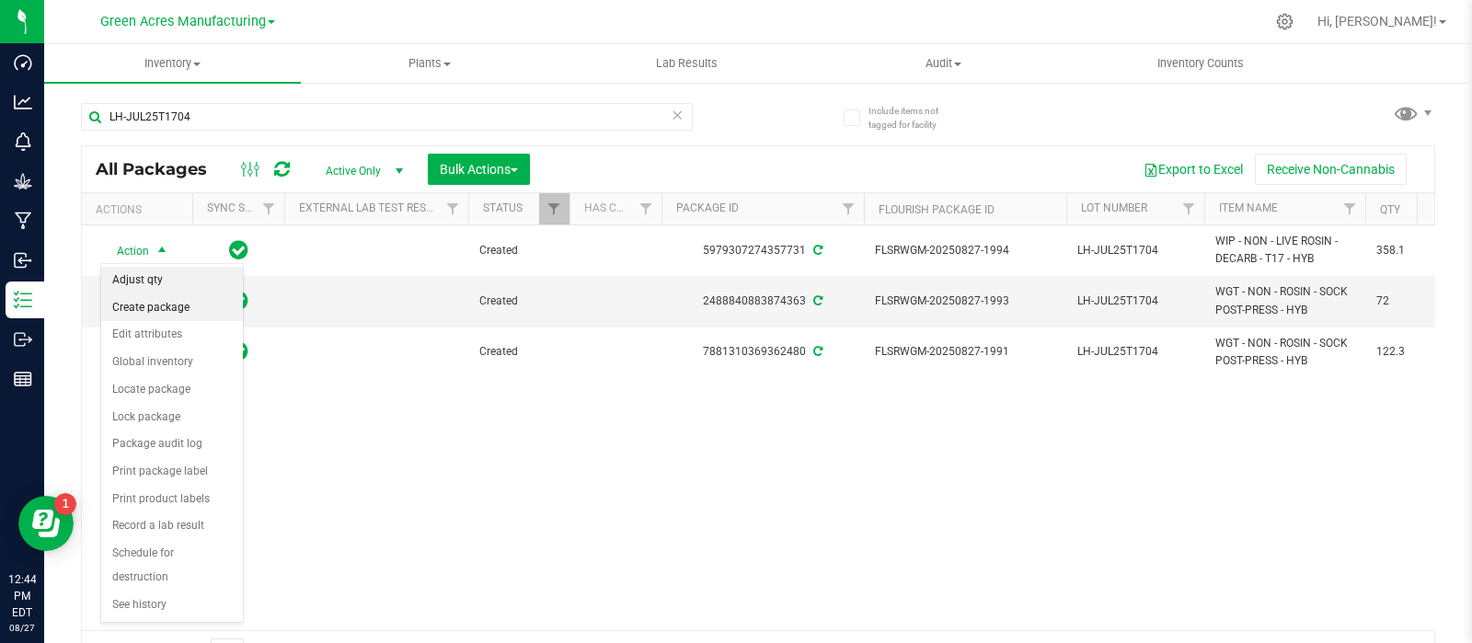
click at [176, 315] on li "Create package" at bounding box center [172, 308] width 142 height 28
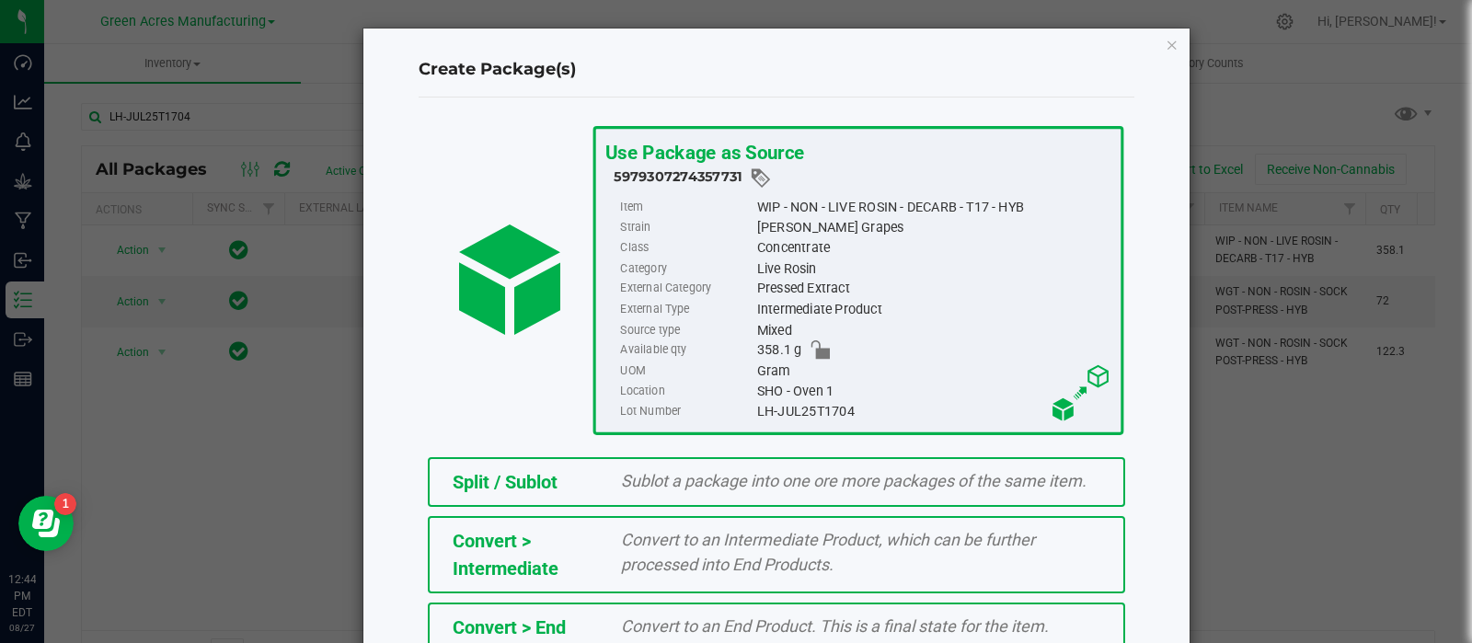
scroll to position [248, 0]
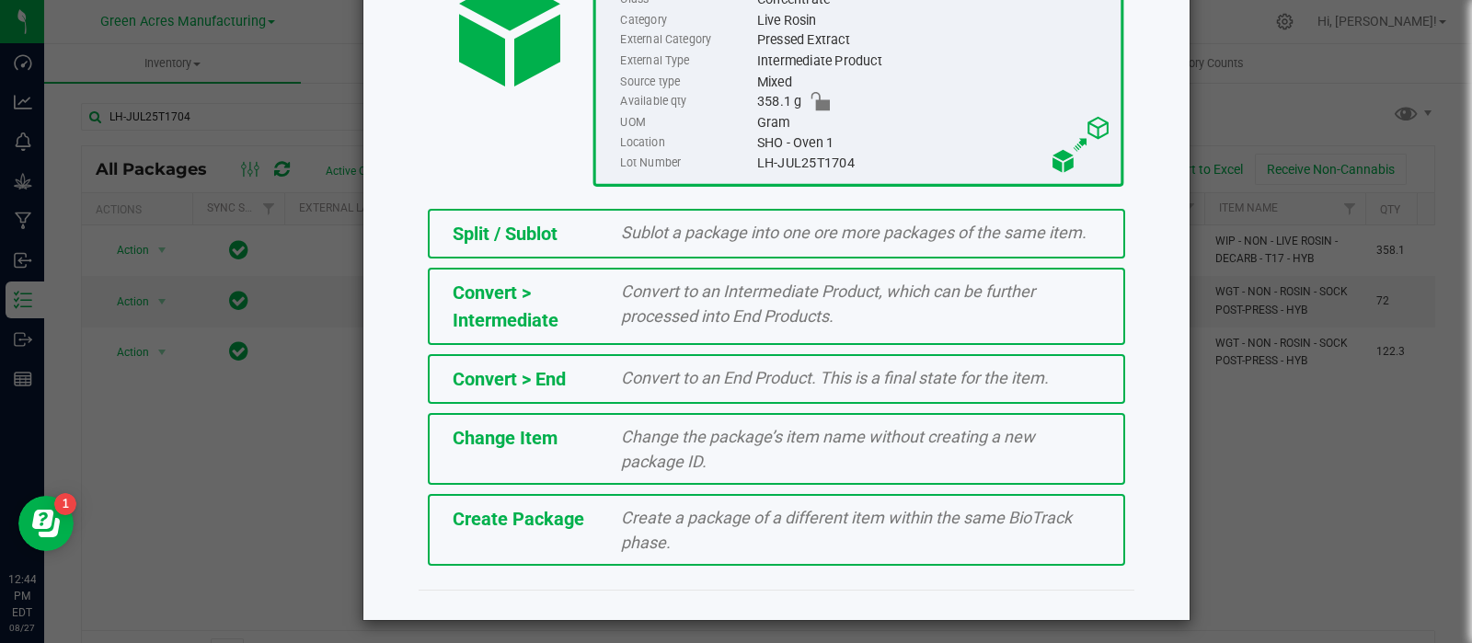
click at [548, 526] on div "Create Package" at bounding box center [523, 519] width 169 height 28
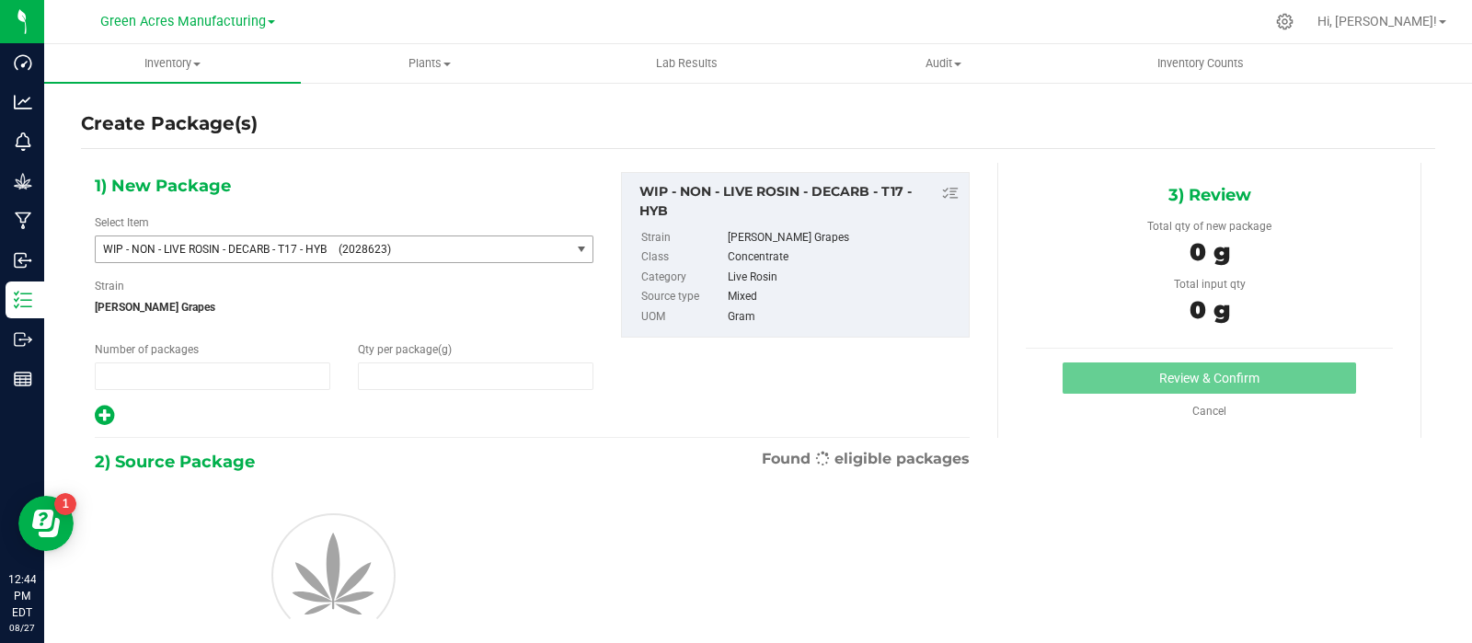
type input "1"
type input "0.0000"
click at [397, 253] on span "(2028623)" at bounding box center [451, 249] width 224 height 13
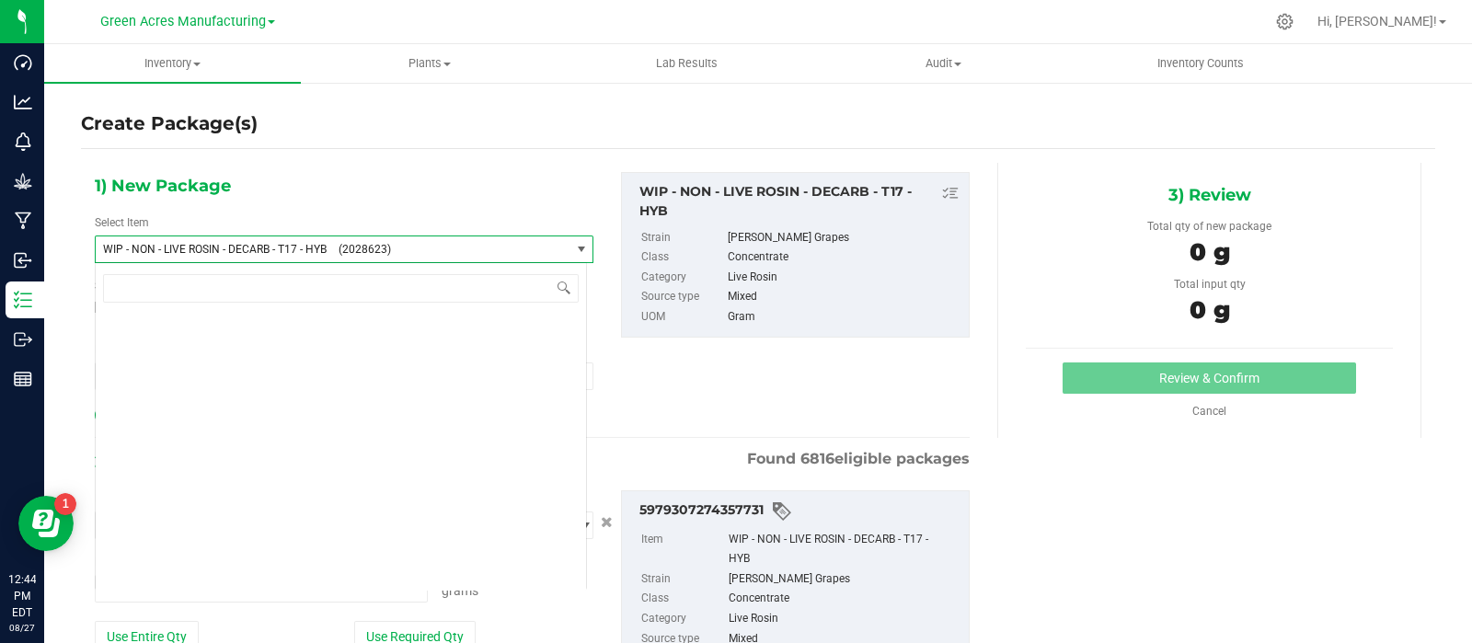
type input "0.0000 g"
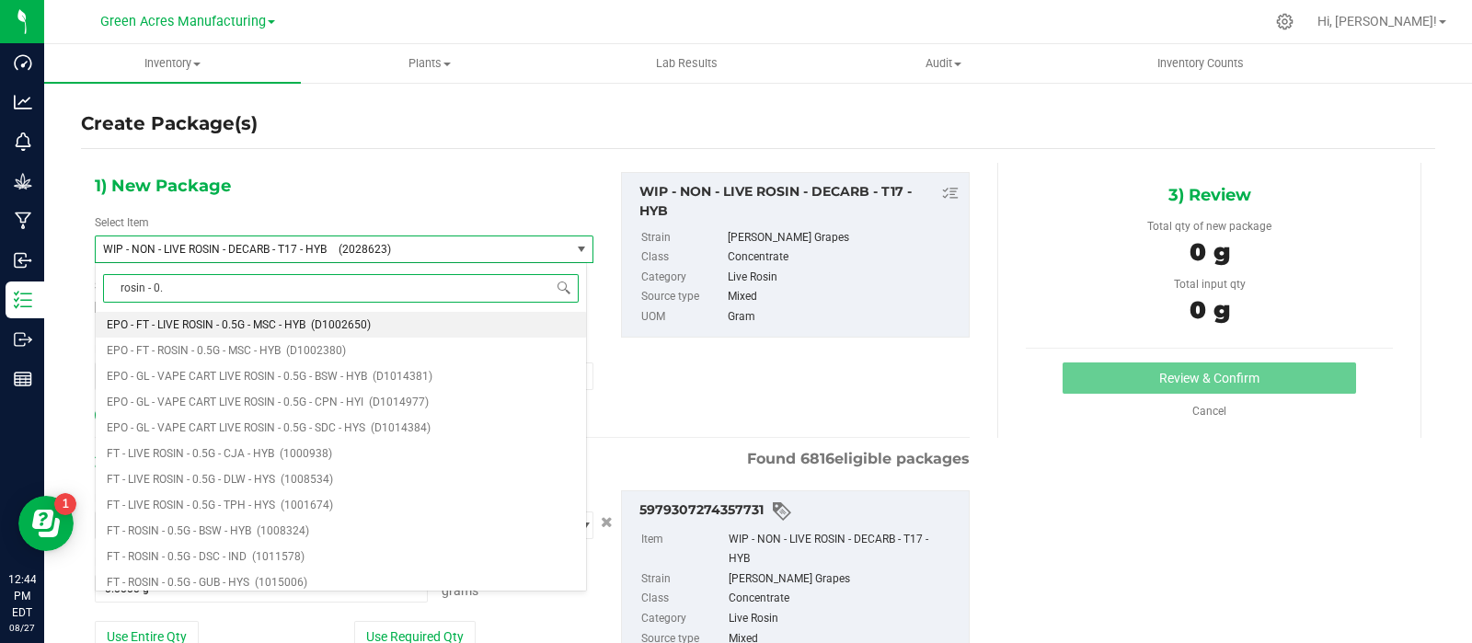
type input "rosin - 0.5"
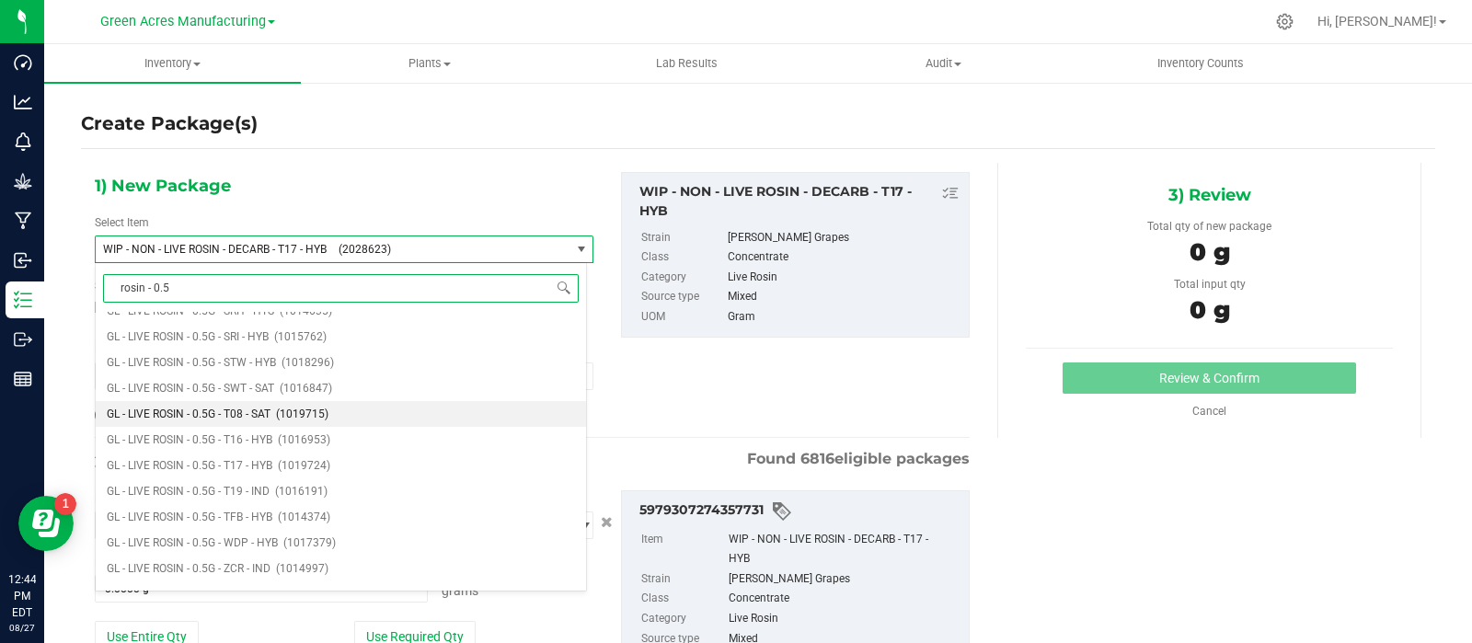
scroll to position [1304, 0]
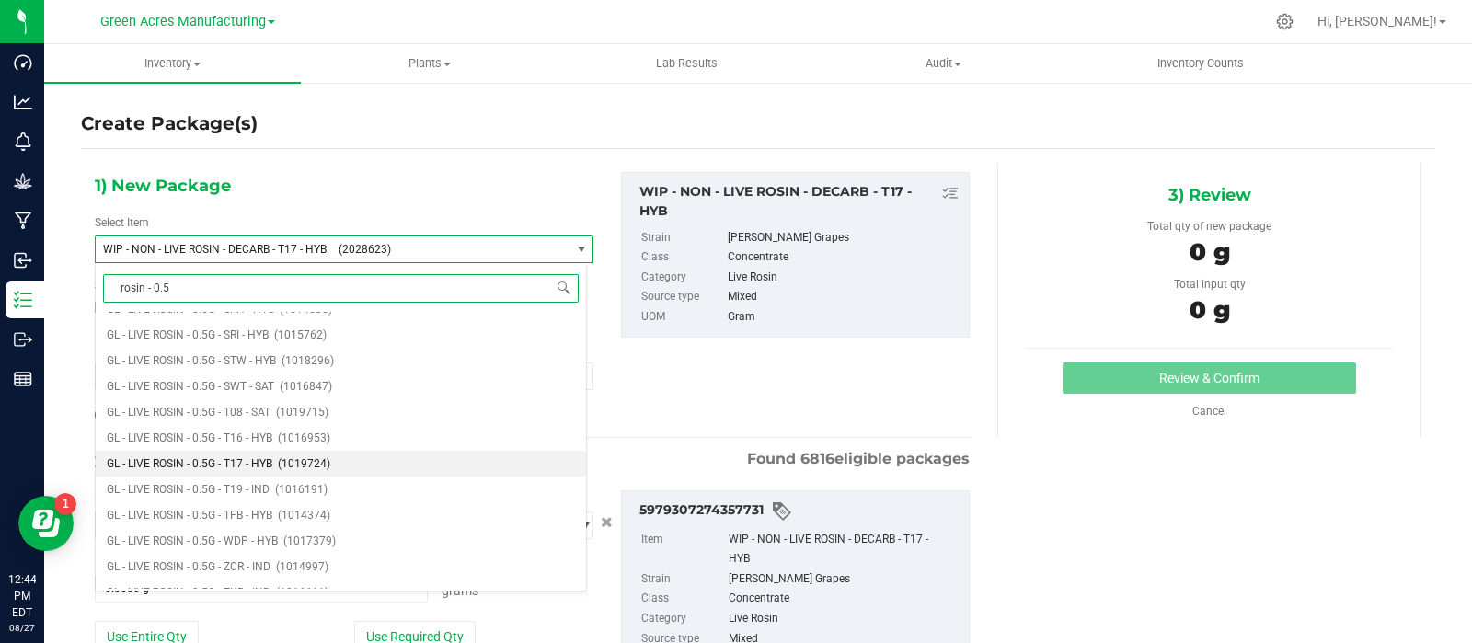
click at [235, 458] on span "GL - LIVE ROSIN - 0.5G - T17 - HYB" at bounding box center [190, 463] width 166 height 13
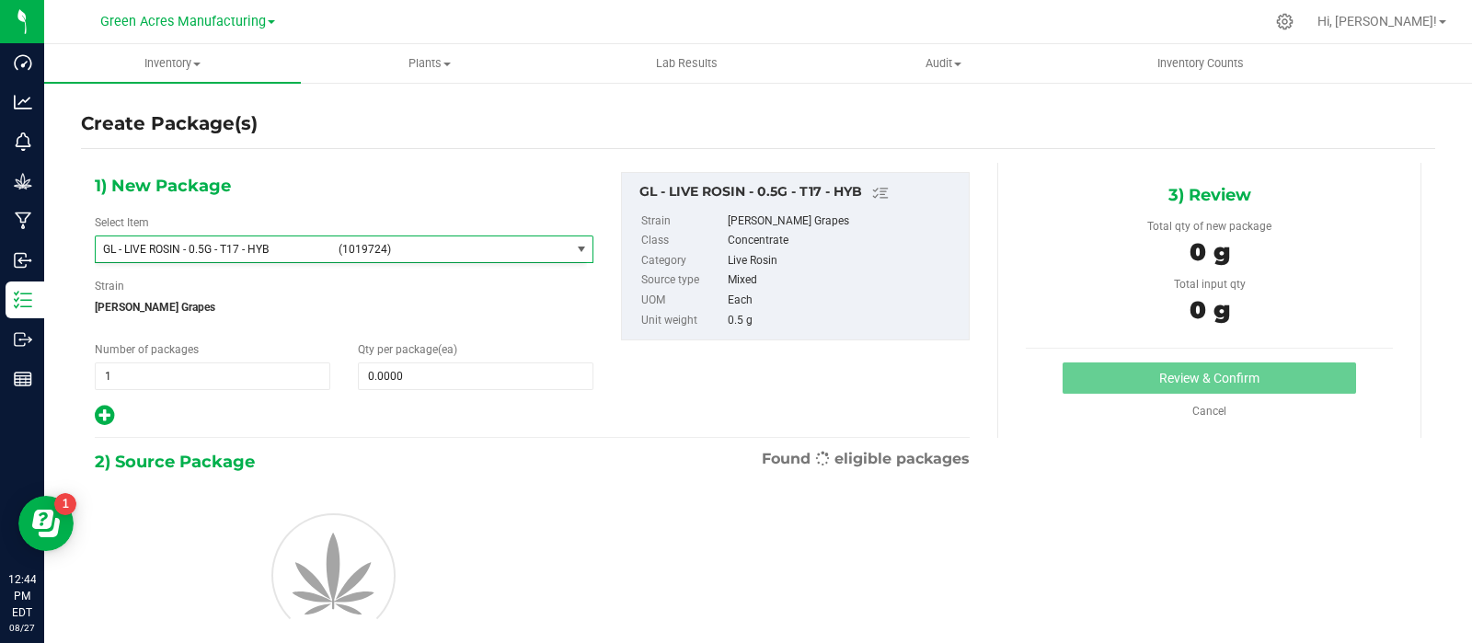
type input "0"
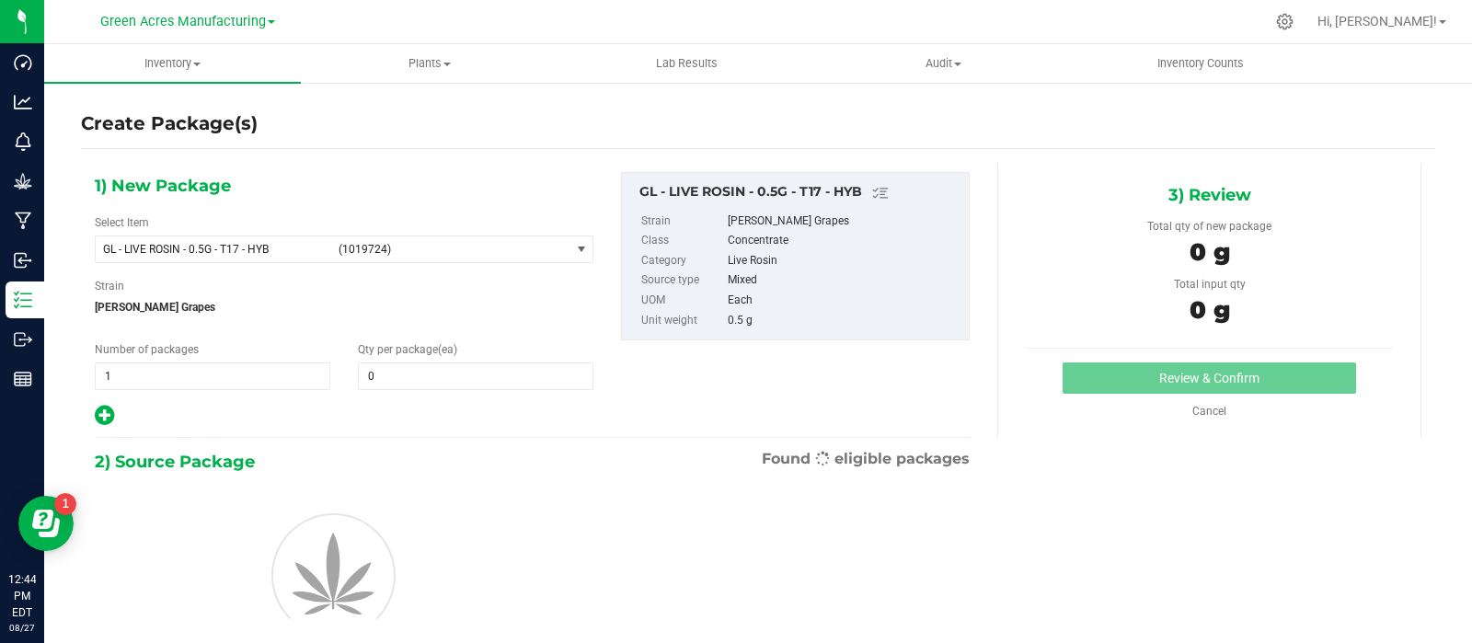
click at [695, 185] on div "GL - LIVE ROSIN - 0.5G - T17 - HYB" at bounding box center [799, 193] width 320 height 22
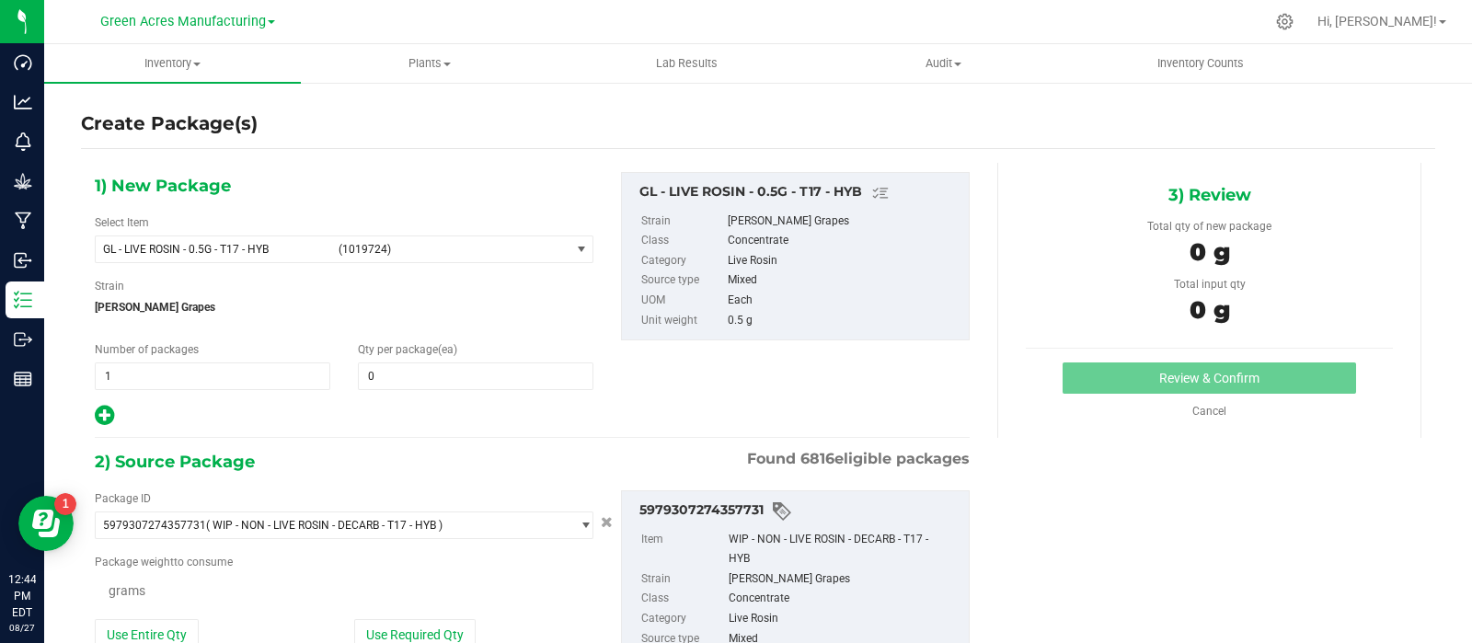
click at [695, 185] on div "GL - LIVE ROSIN - 0.5G - T17 - HYB" at bounding box center [799, 193] width 320 height 22
type input "0.0000 g"
copy div "GL - LIVE ROSIN - 0.5G - T17 - HYB"
click at [376, 250] on span "(1019724)" at bounding box center [451, 249] width 224 height 13
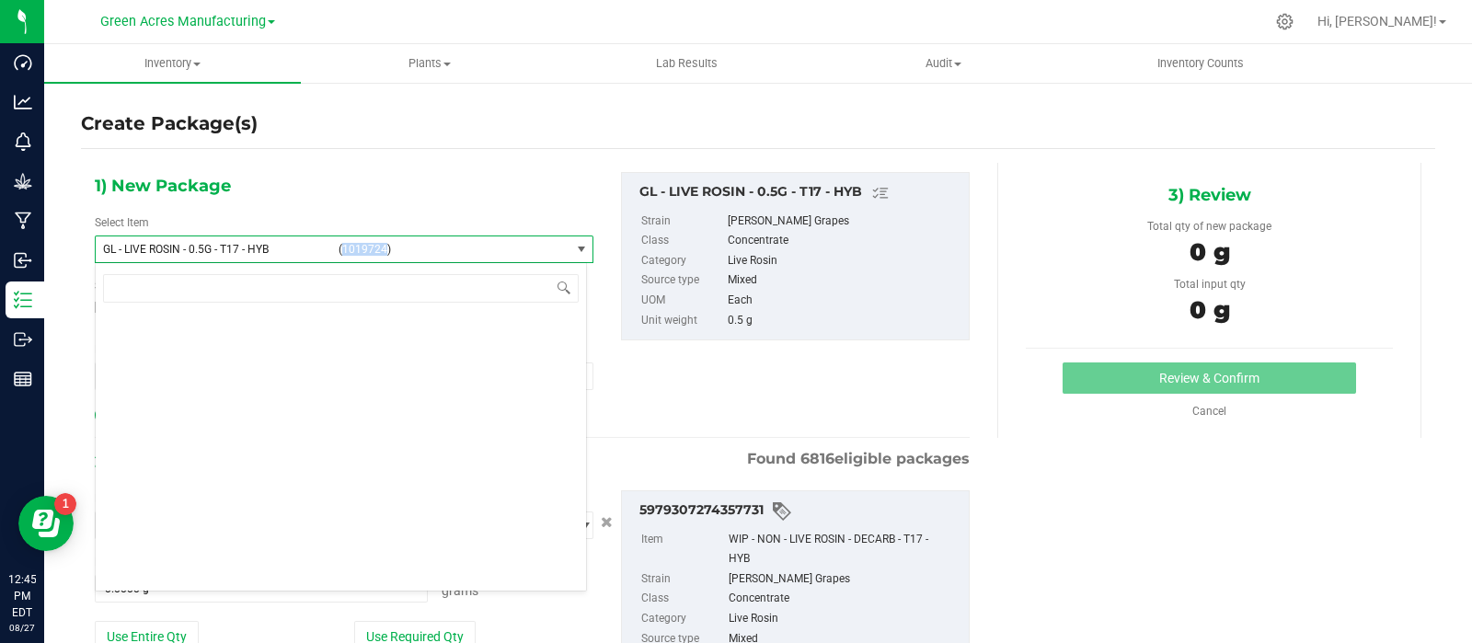
drag, startPoint x: 384, startPoint y: 248, endPoint x: 339, endPoint y: 256, distance: 45.8
click at [339, 256] on span "GL - LIVE ROSIN - 0.5G - T17 - HYB (1019724)" at bounding box center [333, 249] width 474 height 26
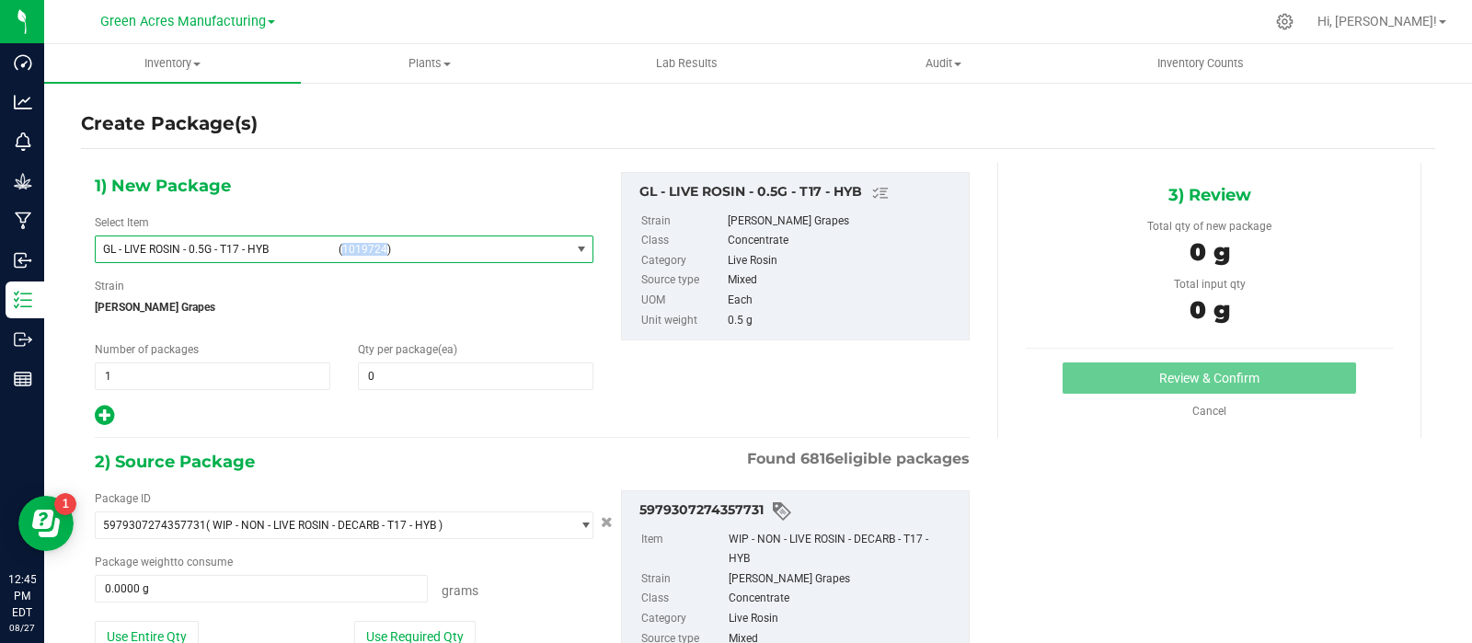
copy span "1019724"
click at [1204, 410] on link "Cancel" at bounding box center [1209, 411] width 34 height 13
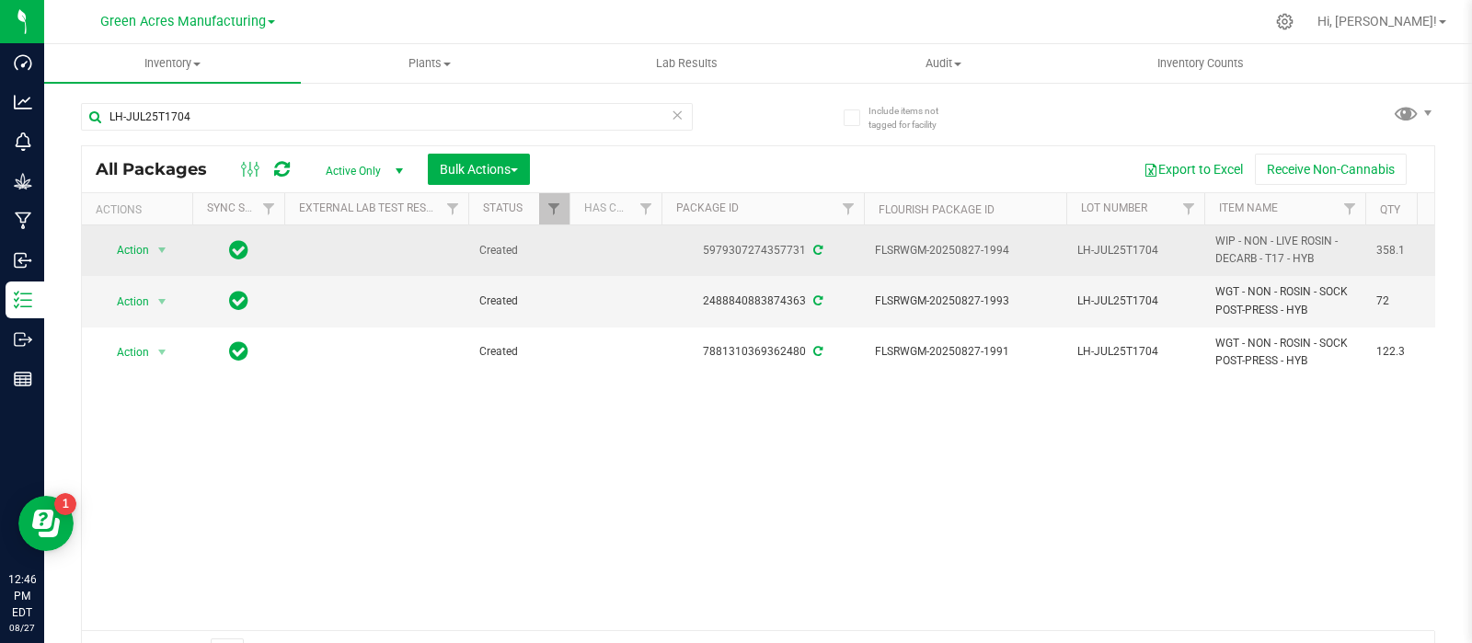
click at [152, 246] on span "select" at bounding box center [162, 250] width 23 height 26
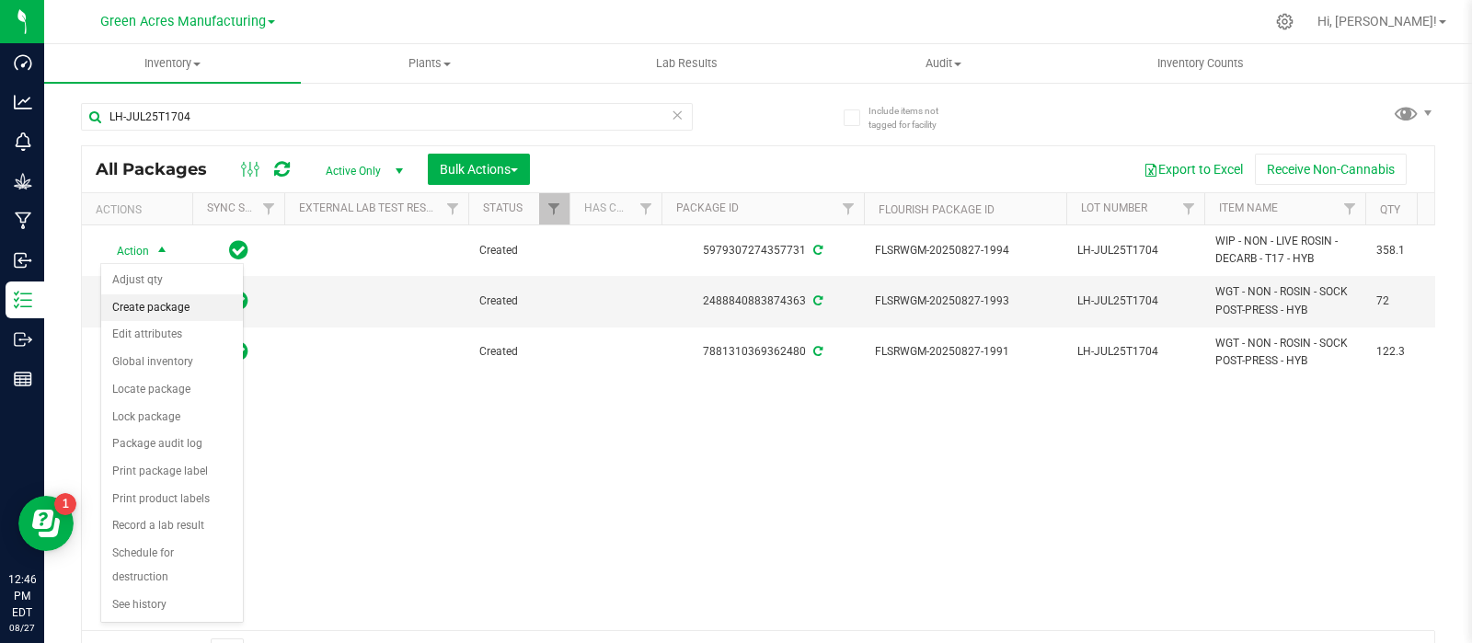
click at [160, 302] on li "Create package" at bounding box center [172, 308] width 142 height 28
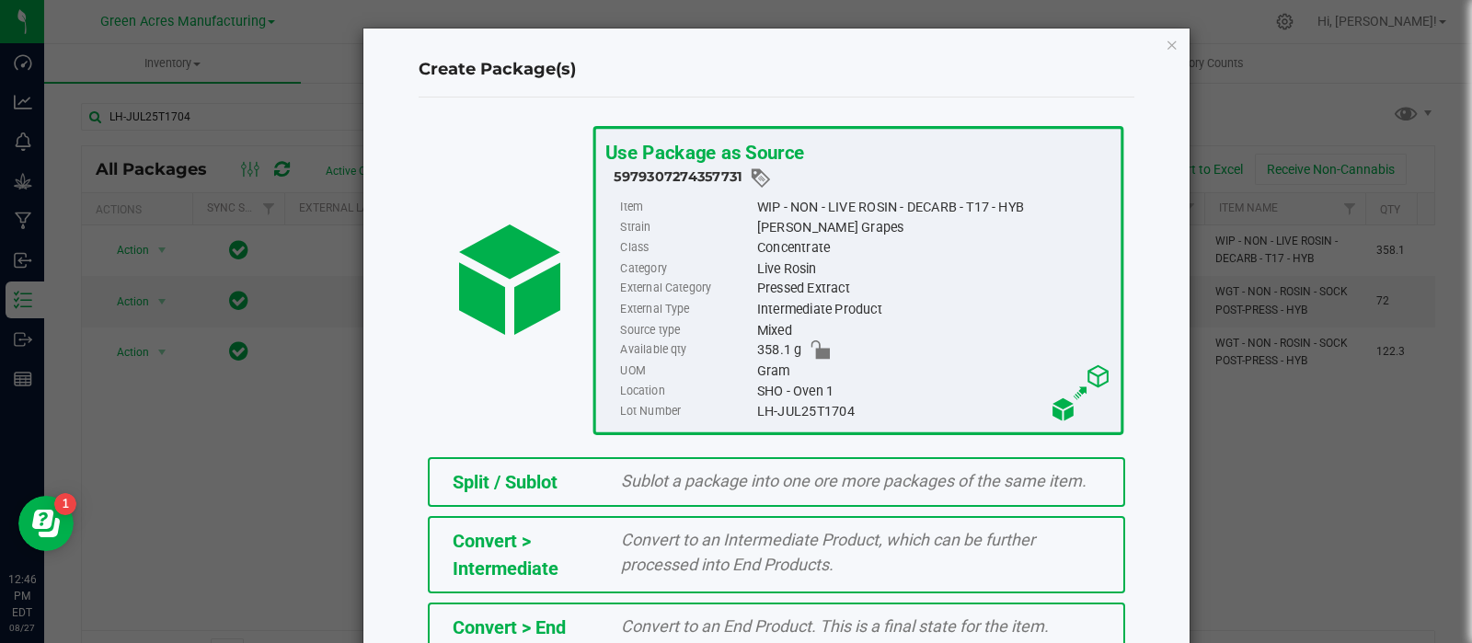
scroll to position [248, 0]
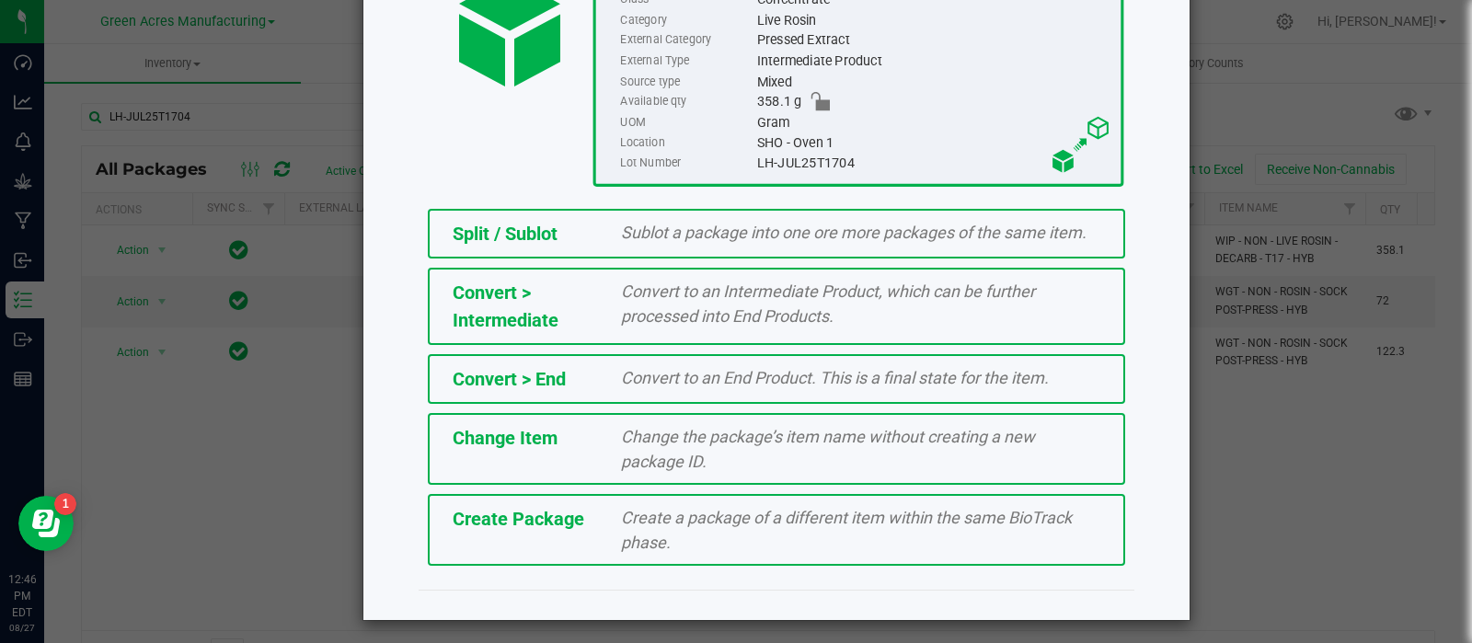
click at [558, 521] on span "Create Package" at bounding box center [519, 519] width 132 height 22
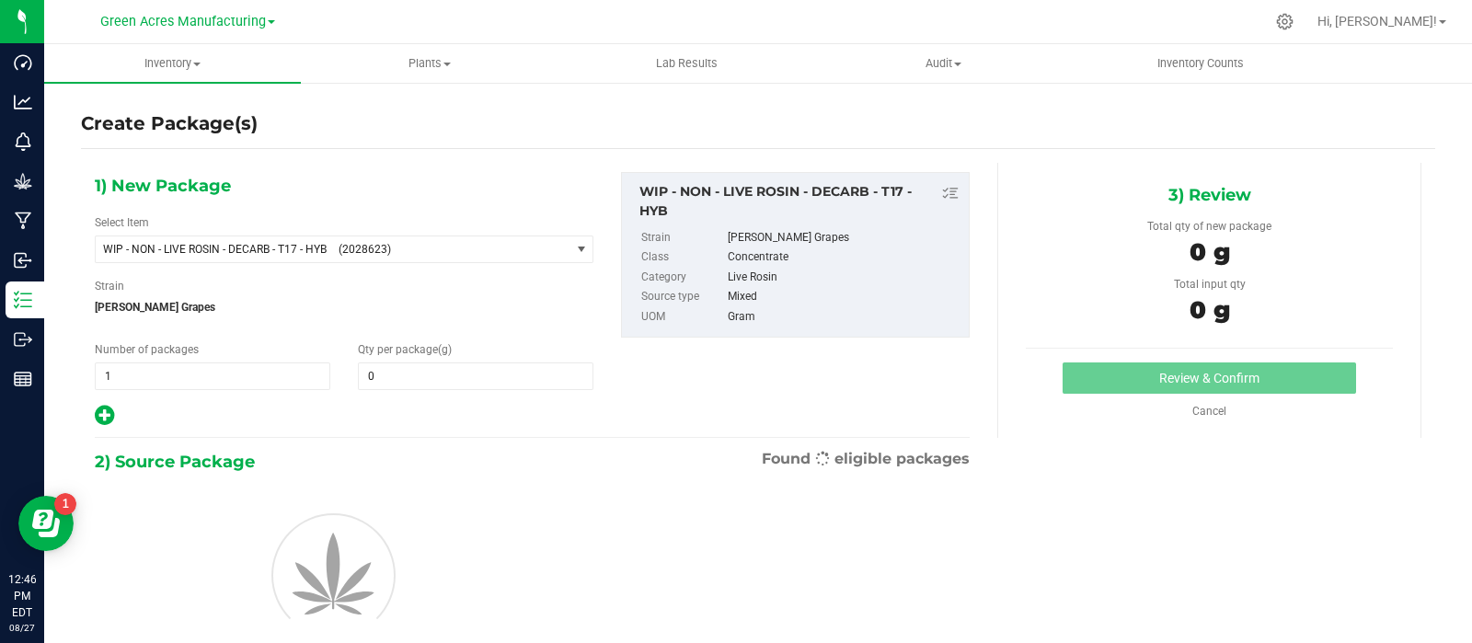
type input "0.0000"
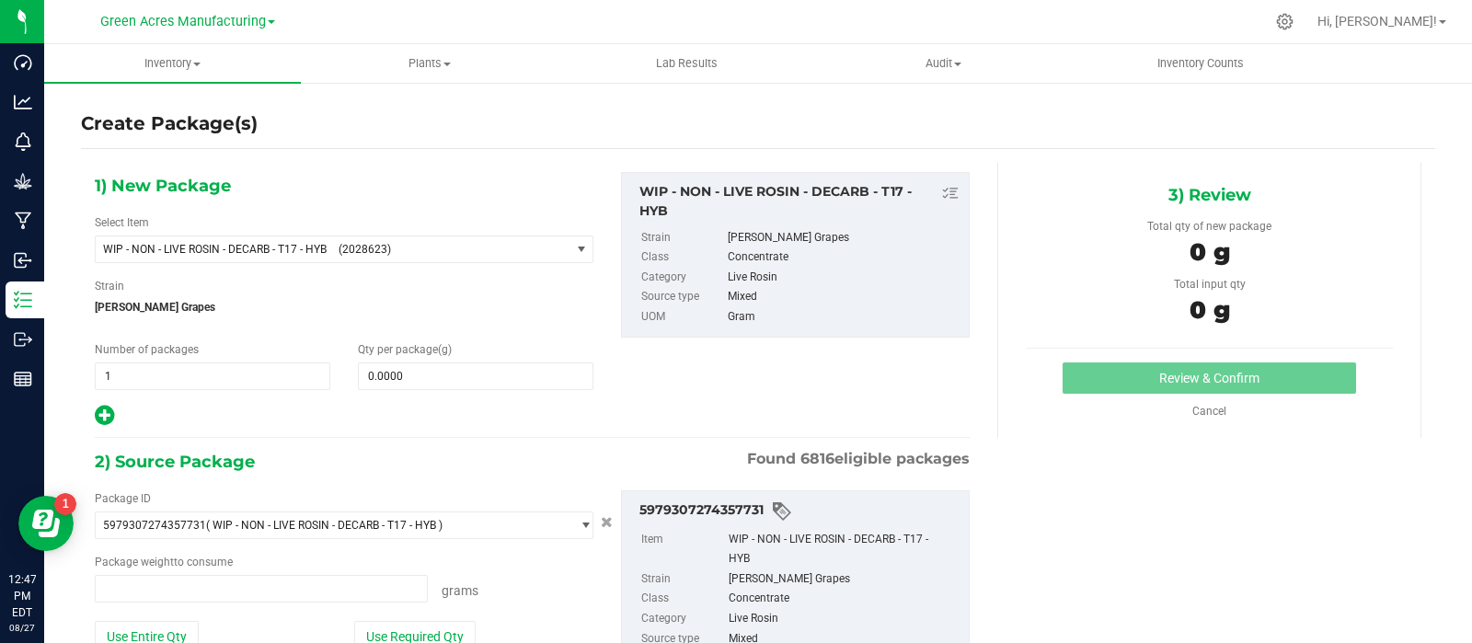
type input "0.0000 g"
click at [556, 257] on span "WIP - NON - LIVE ROSIN - DECARB - T17 - HYB (2028623)" at bounding box center [333, 249] width 474 height 26
click at [523, 254] on span "(2028623)" at bounding box center [451, 249] width 224 height 13
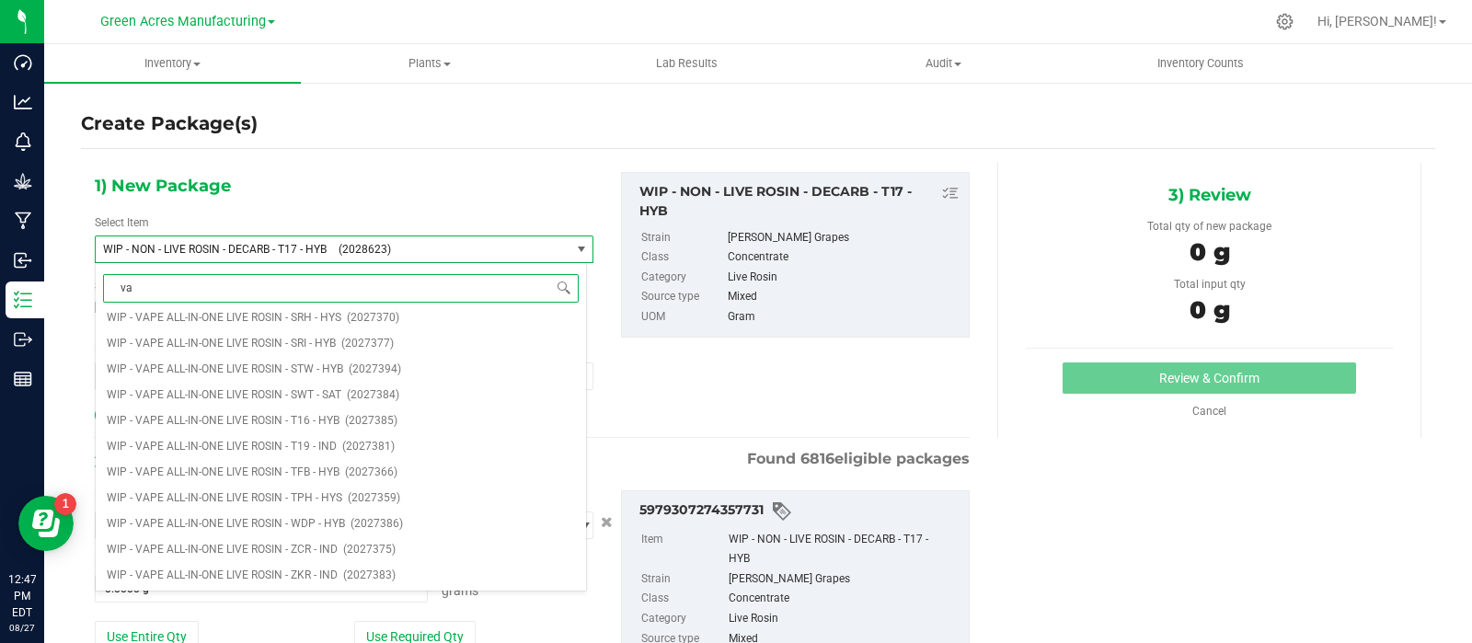
type input "v"
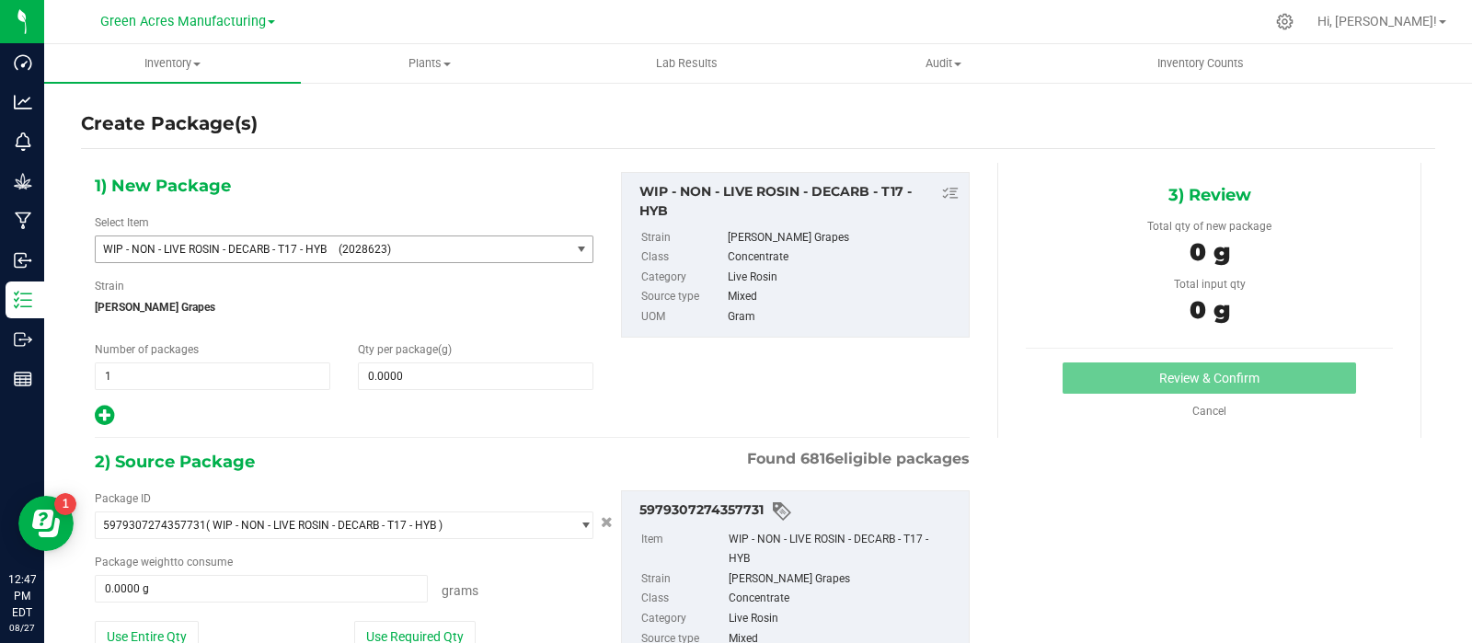
click at [439, 248] on span "(2028623)" at bounding box center [451, 249] width 224 height 13
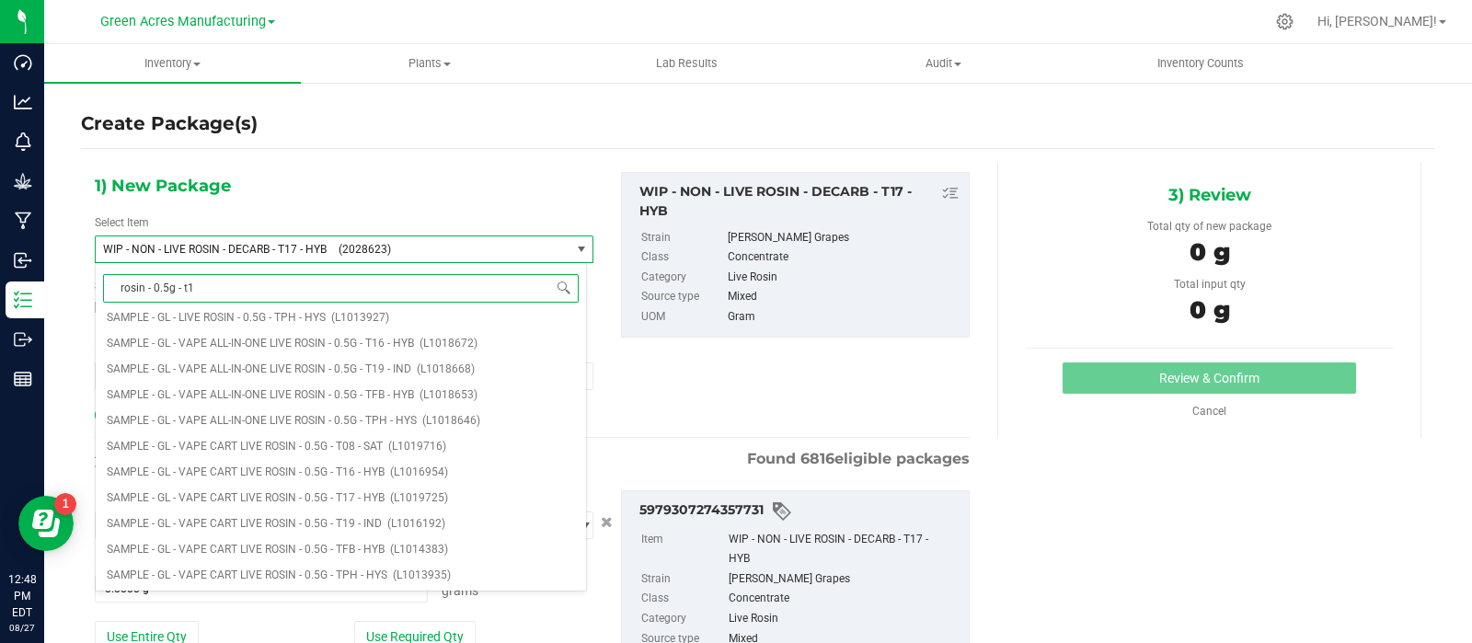
type input "rosin - 0.5g - t17"
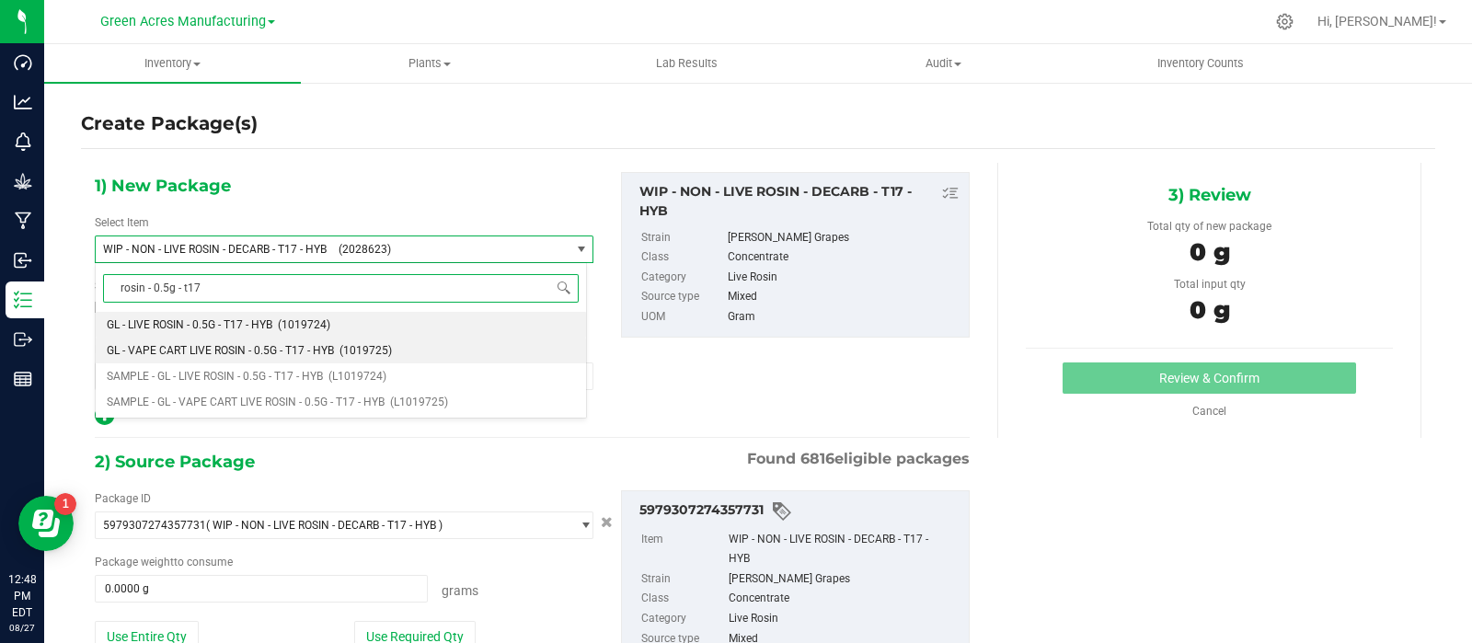
click at [288, 350] on span "GL - VAPE CART LIVE ROSIN - 0.5G - T17 - HYB" at bounding box center [220, 350] width 227 height 13
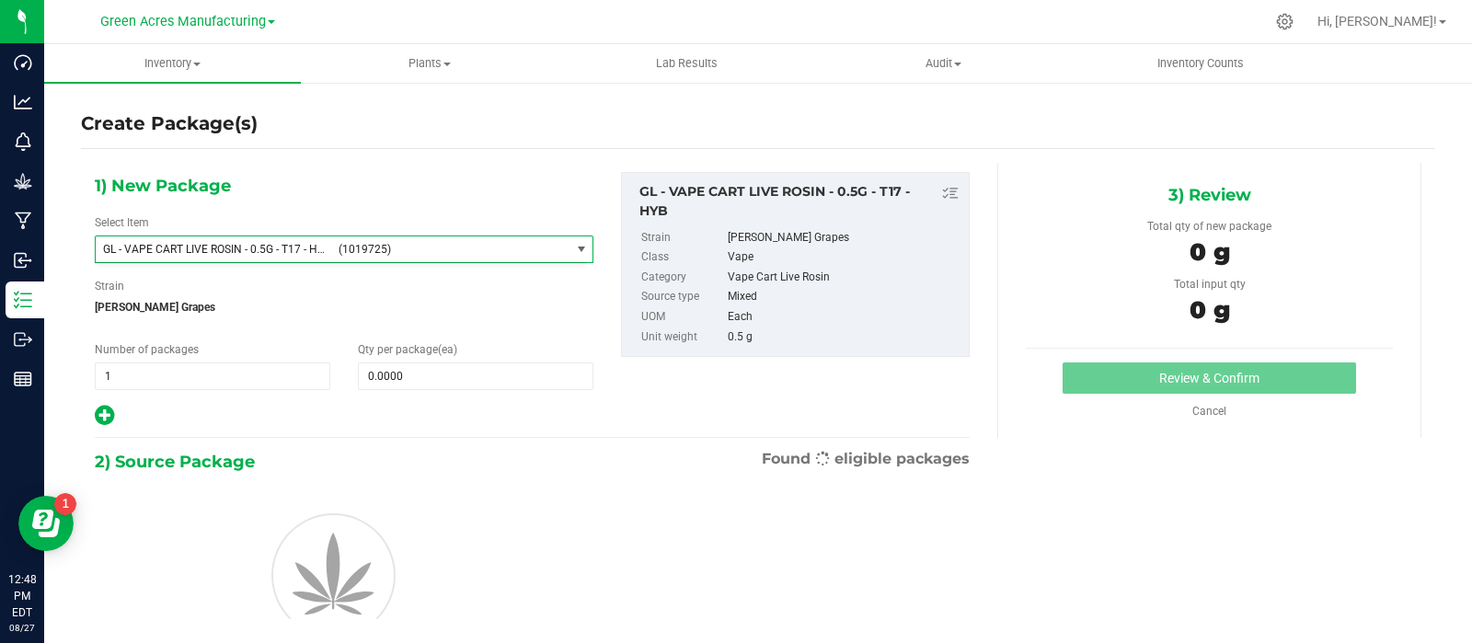
type input "0"
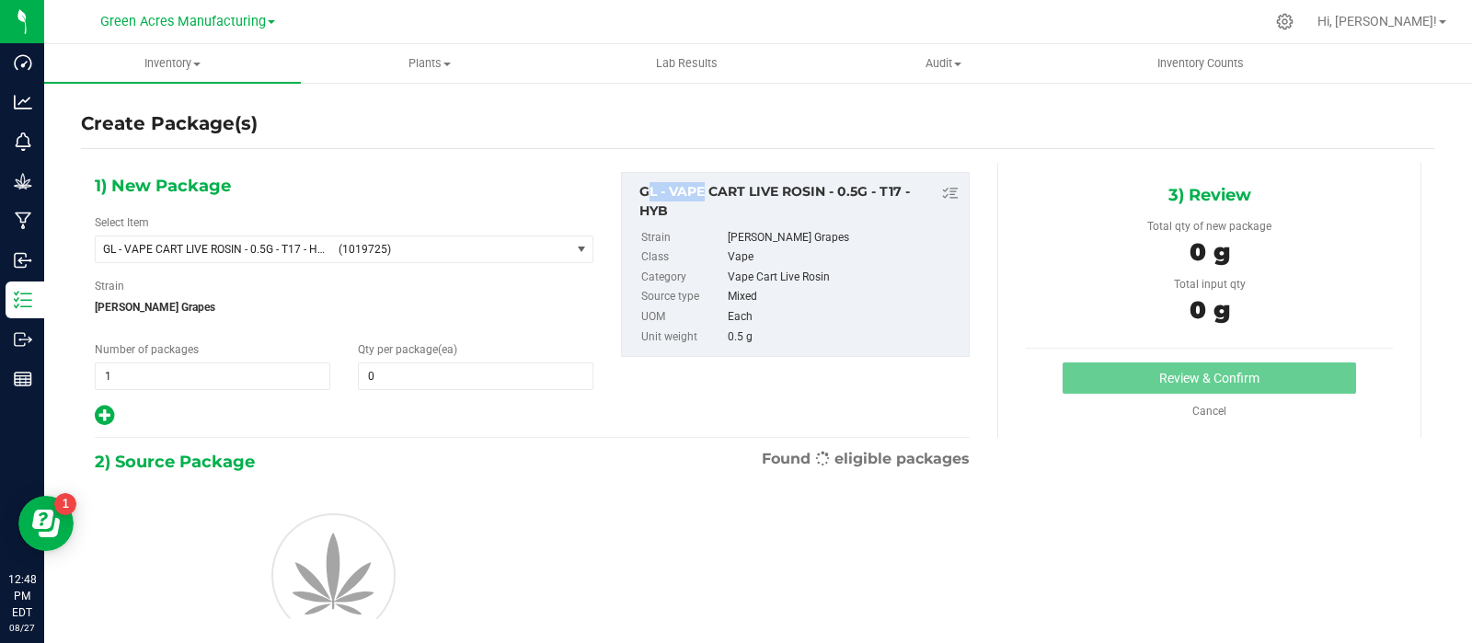
drag, startPoint x: 685, startPoint y: 200, endPoint x: 612, endPoint y: 189, distance: 74.4
click at [607, 188] on div "GL - VAPE CART LIVE ROSIN - 0.5G - T17 - HYB Strain [PERSON_NAME] Grapes Class …" at bounding box center [795, 265] width 376 height 186
click at [670, 213] on div "GL - VAPE CART LIVE ROSIN - 0.5G - T17 - HYB" at bounding box center [799, 201] width 320 height 39
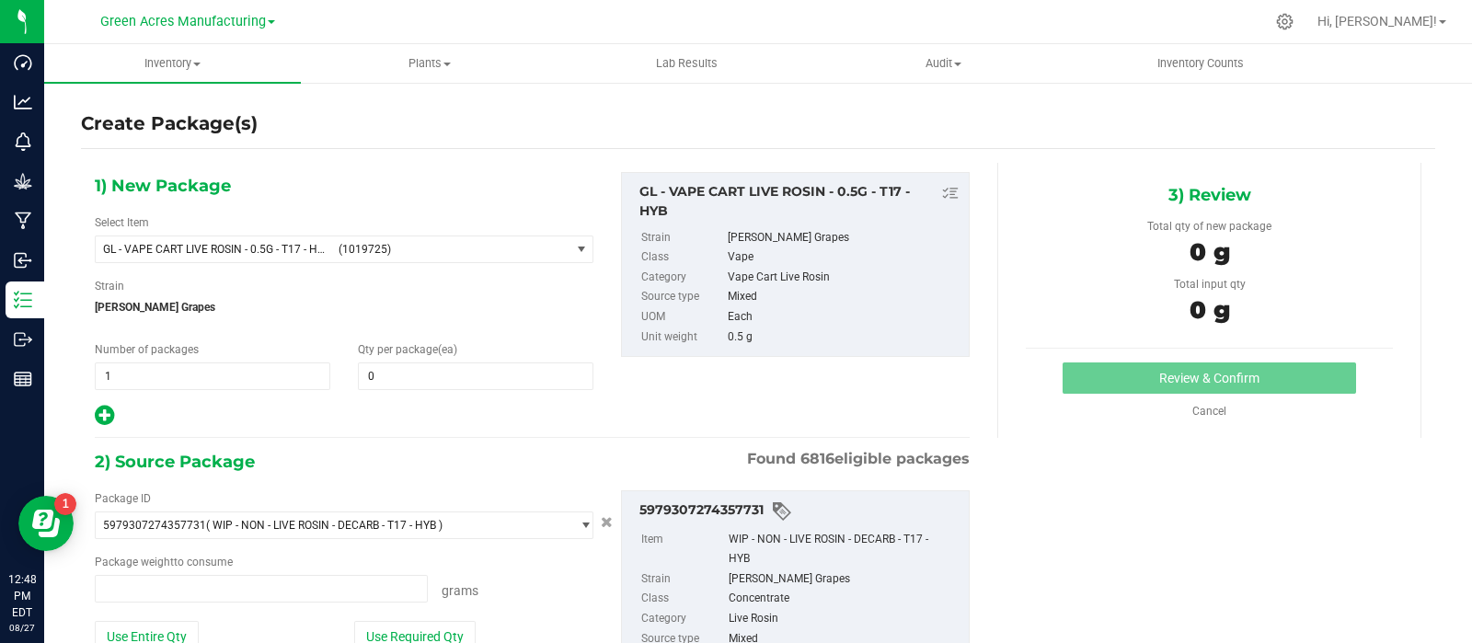
type input "0.0000 g"
drag, startPoint x: 669, startPoint y: 213, endPoint x: 623, endPoint y: 190, distance: 51.4
click at [631, 190] on div "GL - VAPE CART LIVE ROSIN - 0.5G - T17 - HYB" at bounding box center [795, 201] width 328 height 39
copy div "GL - VAPE CART LIVE ROSIN - 0.5G - T17 - HYB"
drag, startPoint x: 382, startPoint y: 253, endPoint x: 338, endPoint y: 256, distance: 44.3
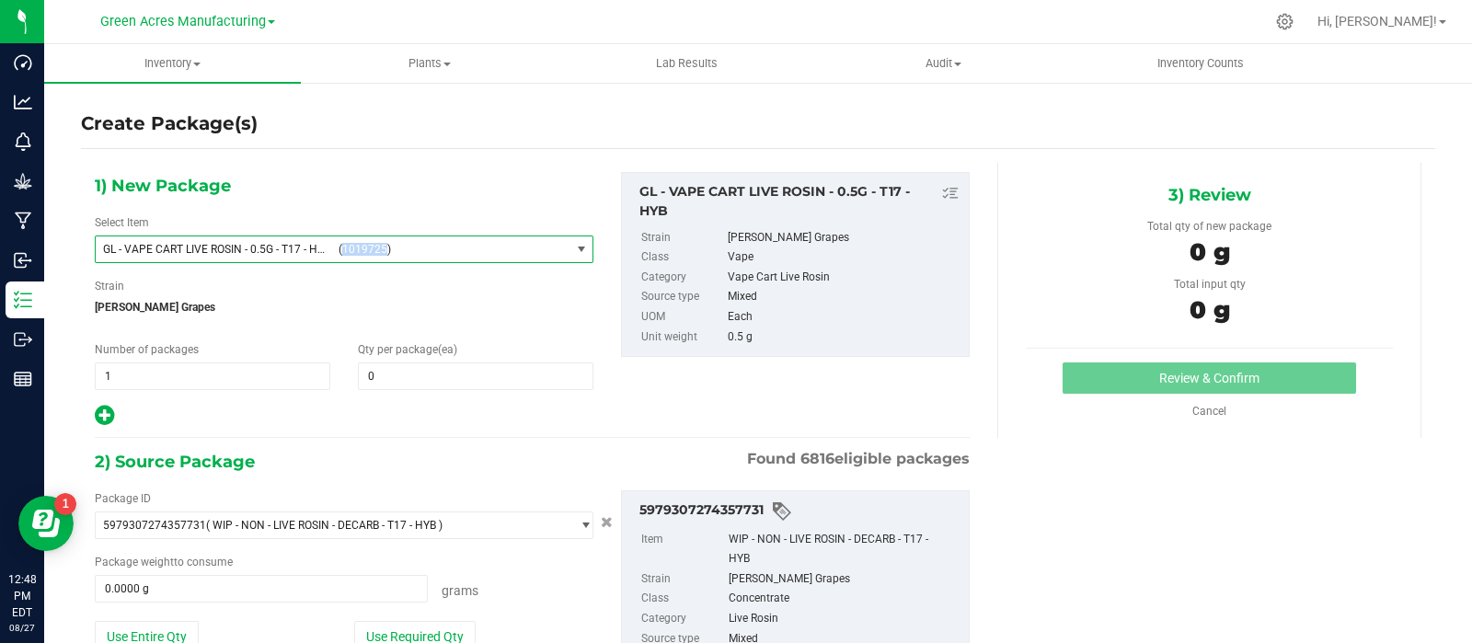
click at [338, 256] on span "GL - VAPE CART LIVE ROSIN - 0.5G - T17 - HYB (1019725)" at bounding box center [333, 249] width 474 height 26
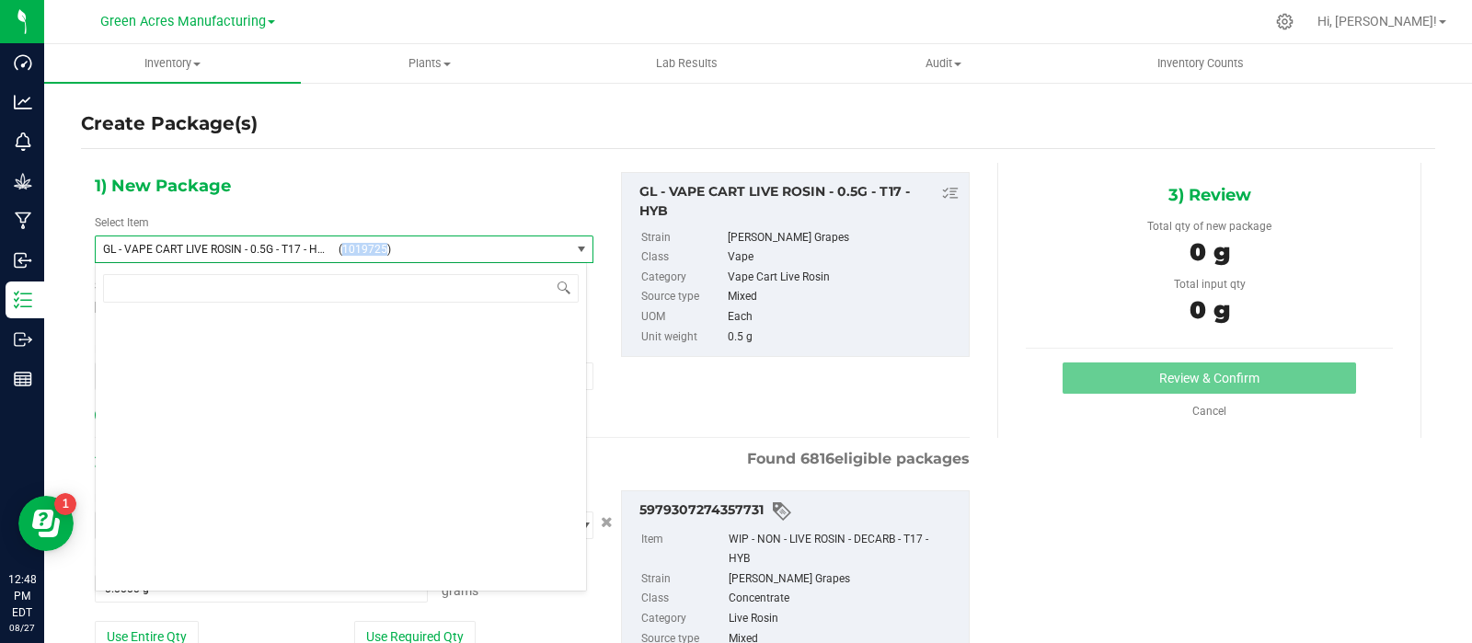
drag, startPoint x: 340, startPoint y: 248, endPoint x: 382, endPoint y: 248, distance: 42.3
click at [382, 248] on span "(1019725)" at bounding box center [451, 249] width 224 height 13
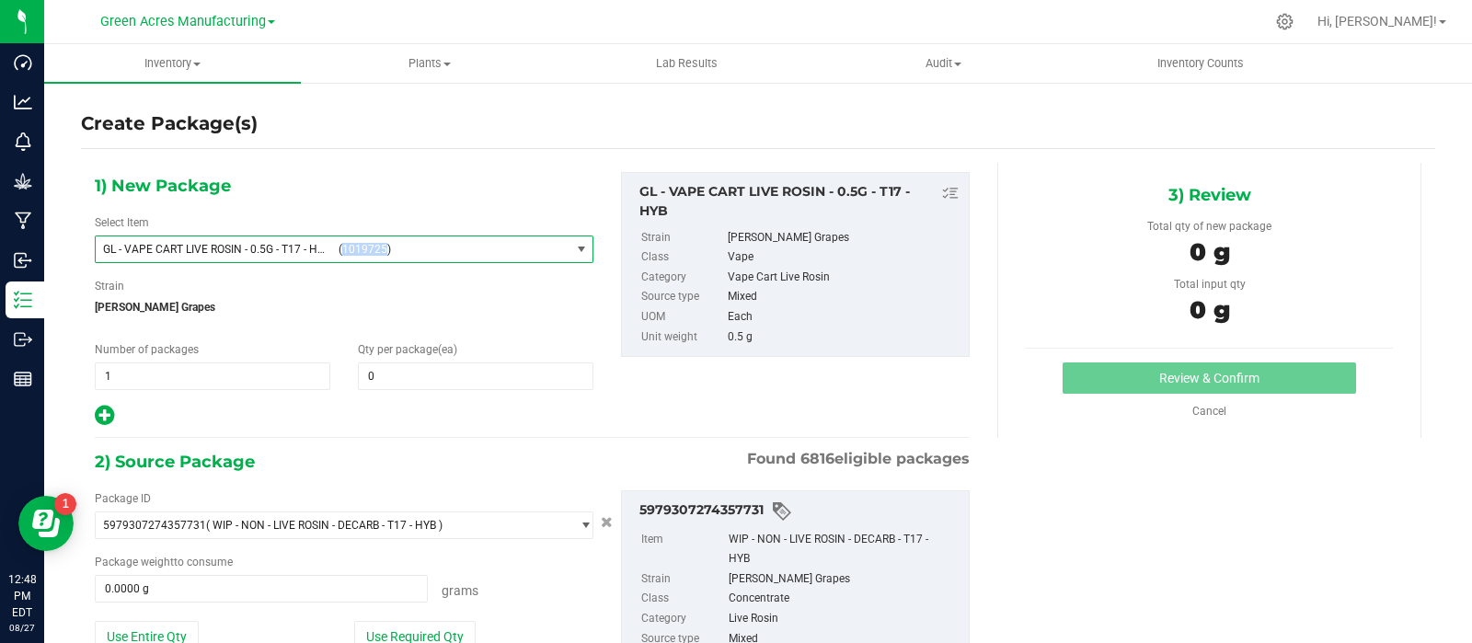
copy span "1019725"
click at [1201, 411] on link "Cancel" at bounding box center [1209, 411] width 34 height 13
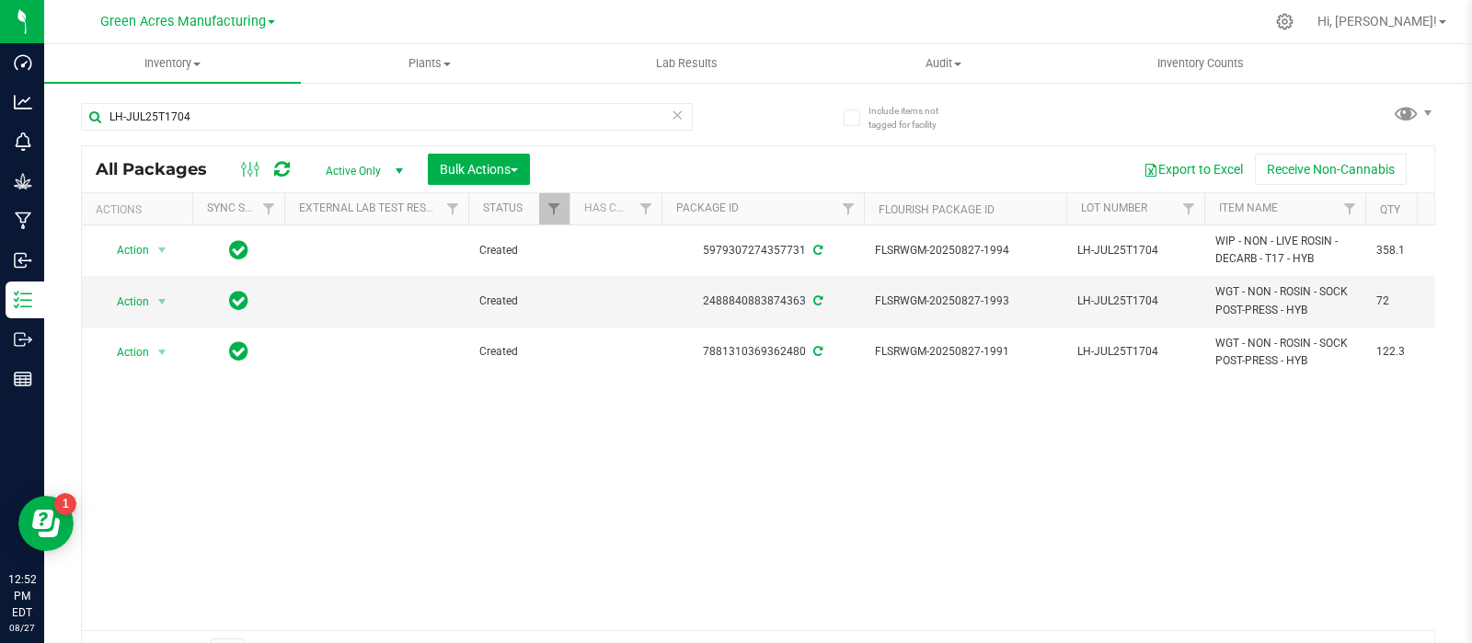
click at [1370, 466] on div "Action Action Adjust qty Create package Edit attributes Global inventory Locate…" at bounding box center [758, 427] width 1353 height 405
